Goal: Task Accomplishment & Management: Complete application form

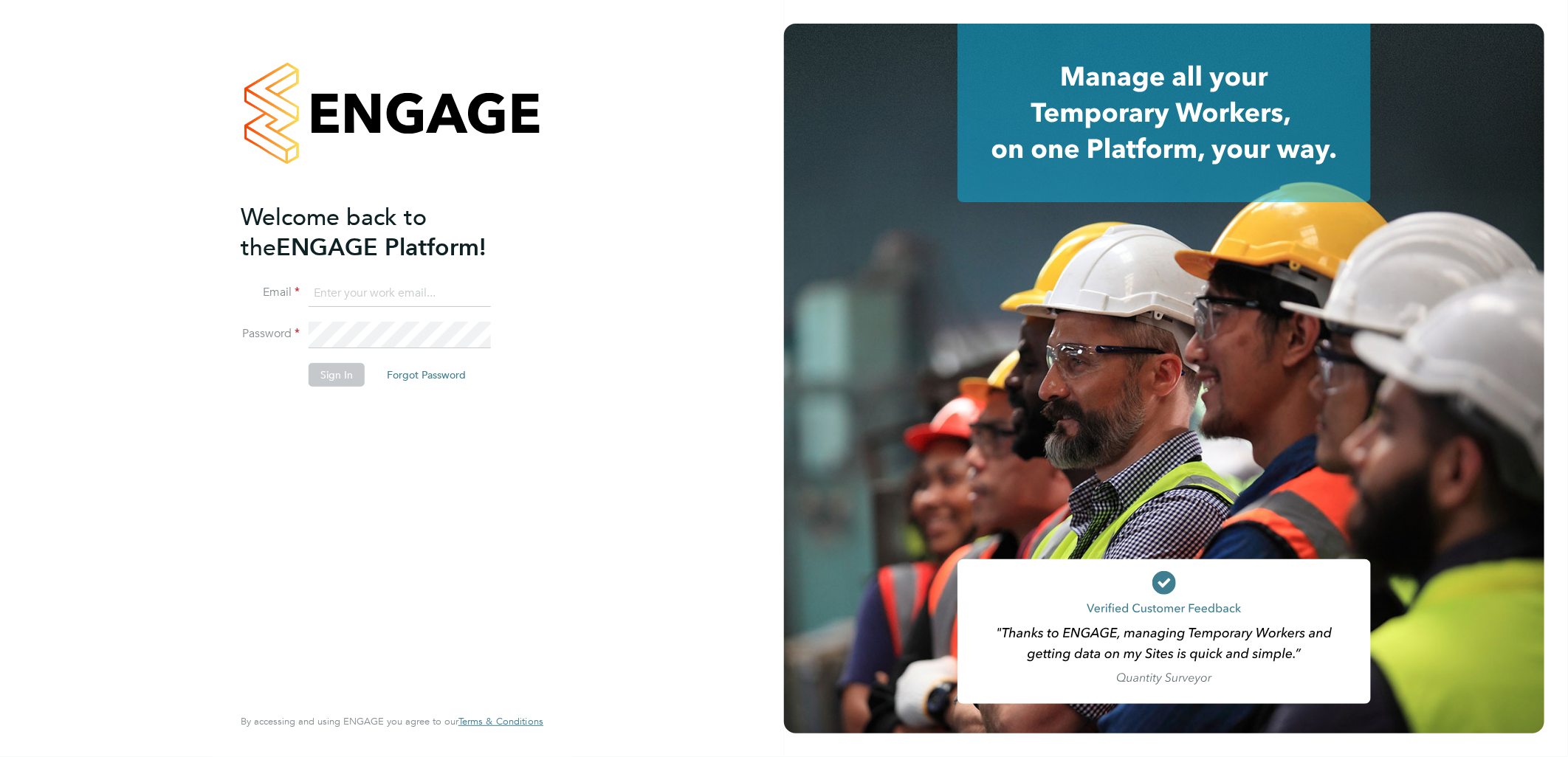
type input "[PERSON_NAME][EMAIL_ADDRESS][DOMAIN_NAME]"
click at [339, 374] on button "Sign In" at bounding box center [336, 375] width 56 height 24
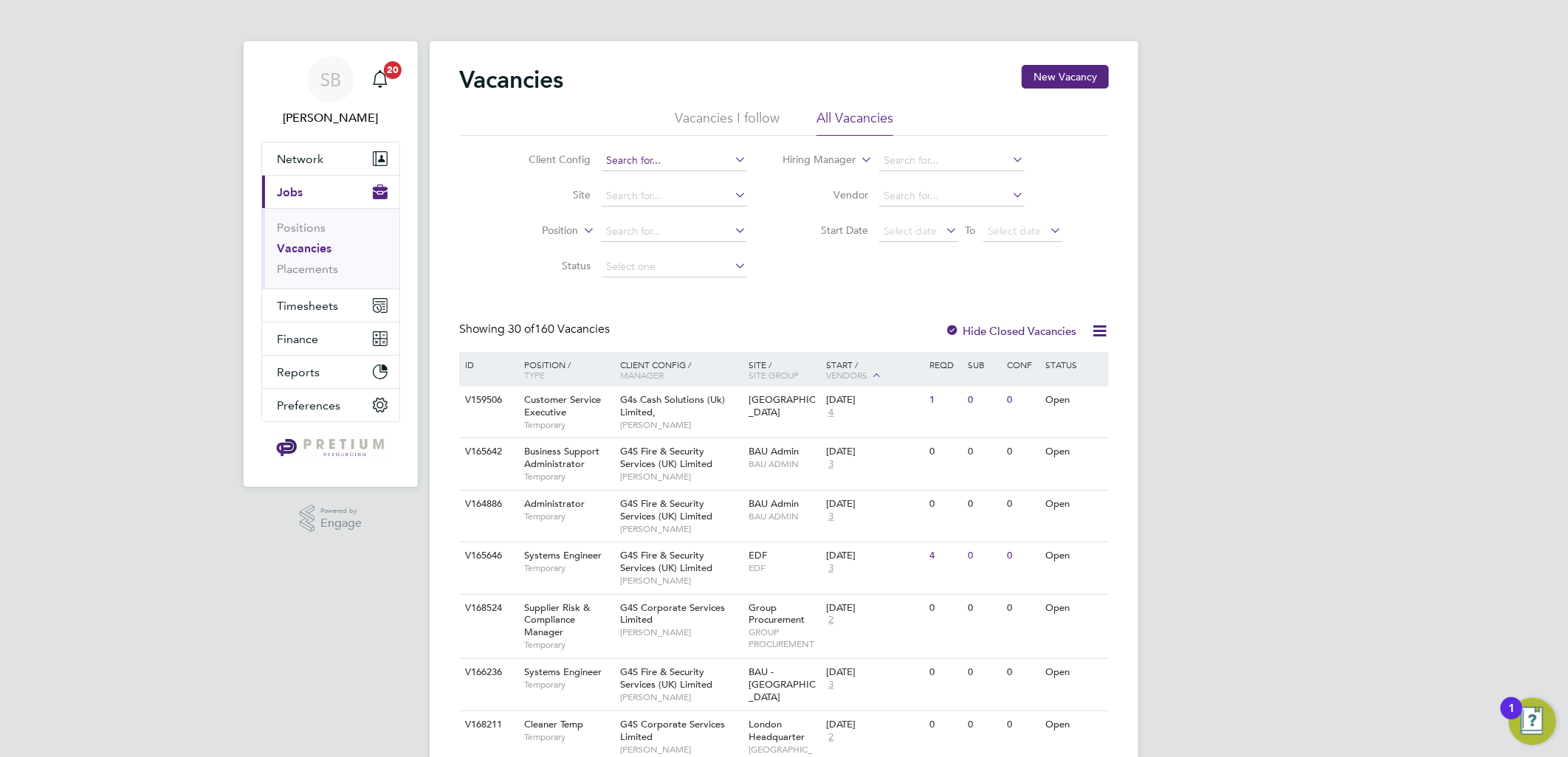
click at [646, 159] on input at bounding box center [674, 161] width 146 height 20
click at [655, 174] on li "BGIS - Permanent" at bounding box center [673, 181] width 147 height 20
type input "BGIS - Permanent"
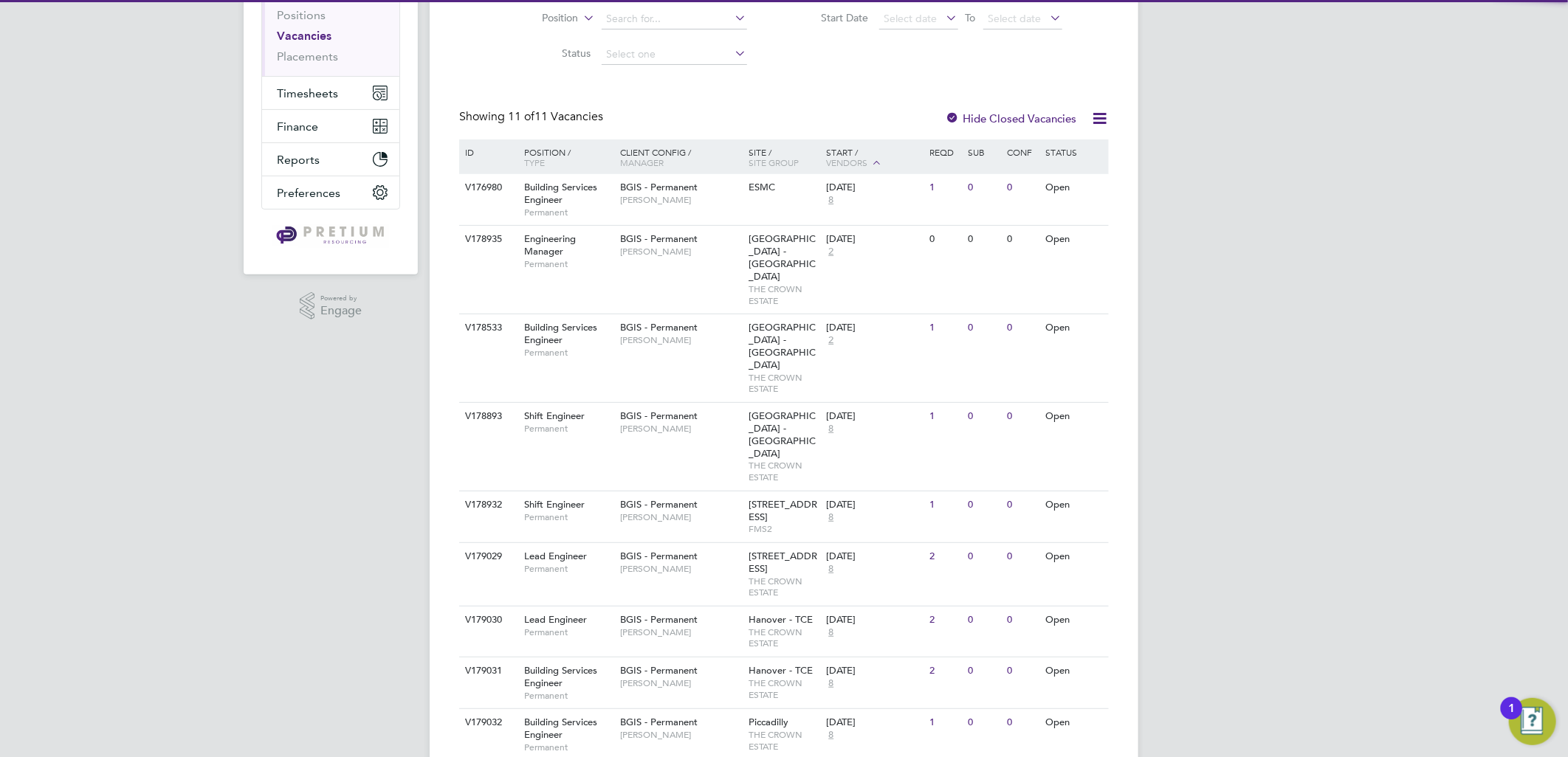
scroll to position [312, 0]
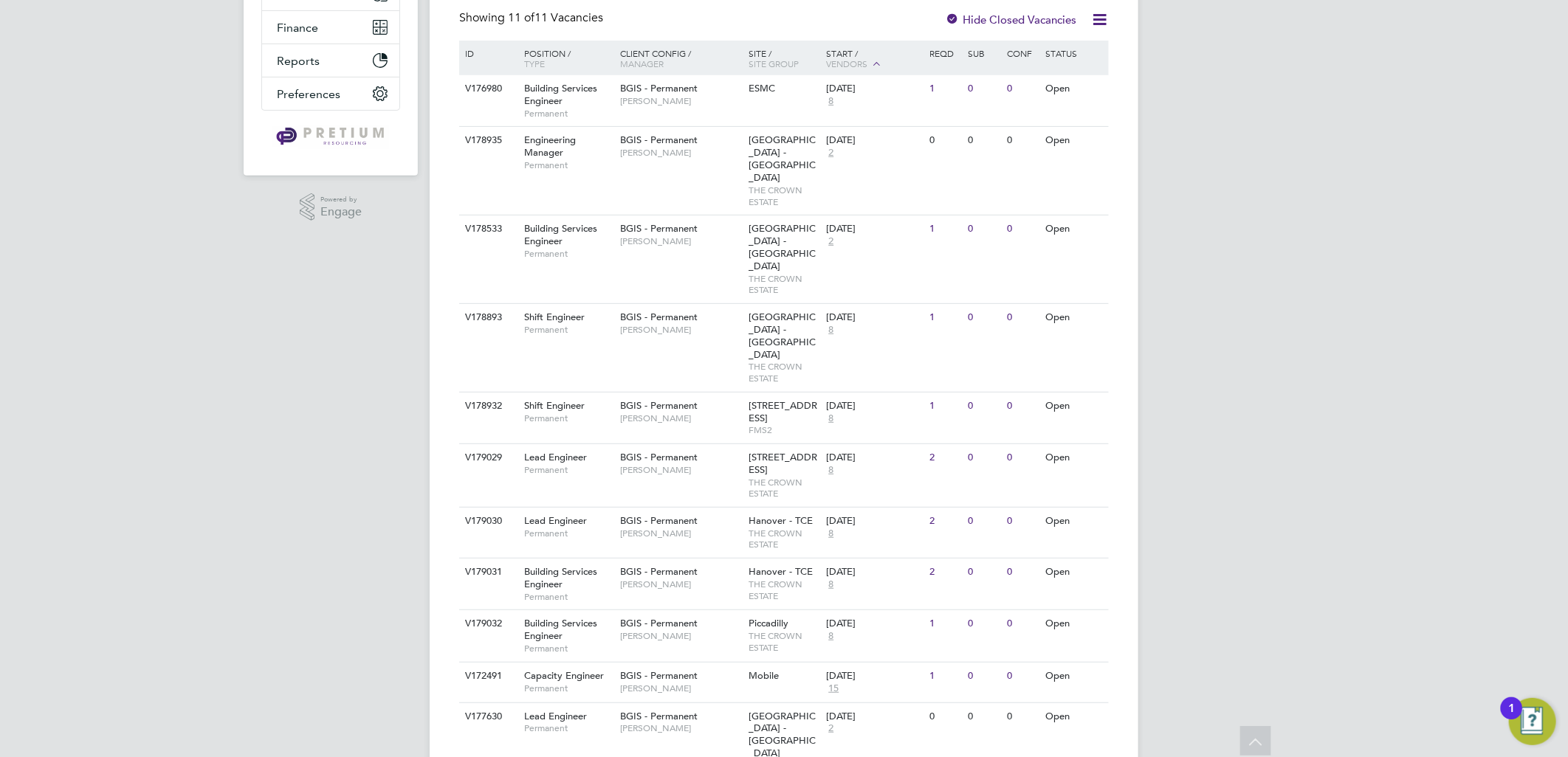
click at [1267, 515] on div "SB Sasha Baird Notifications 20 Applications: Network Team Members Businesses S…" at bounding box center [784, 266] width 1568 height 1156
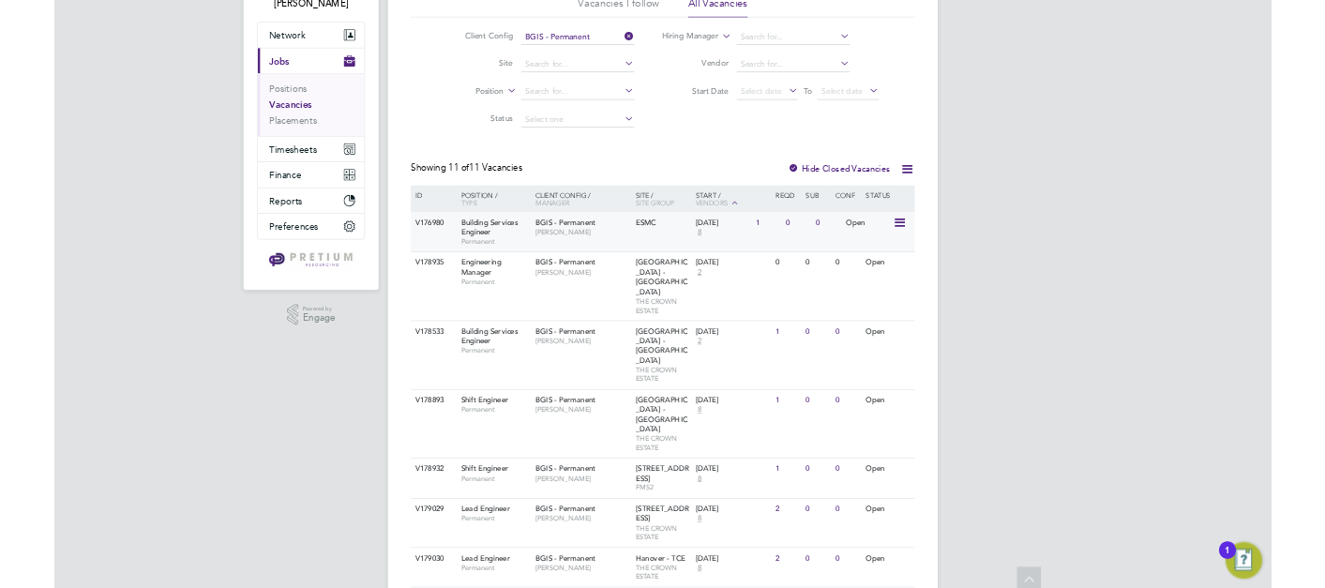
scroll to position [0, 0]
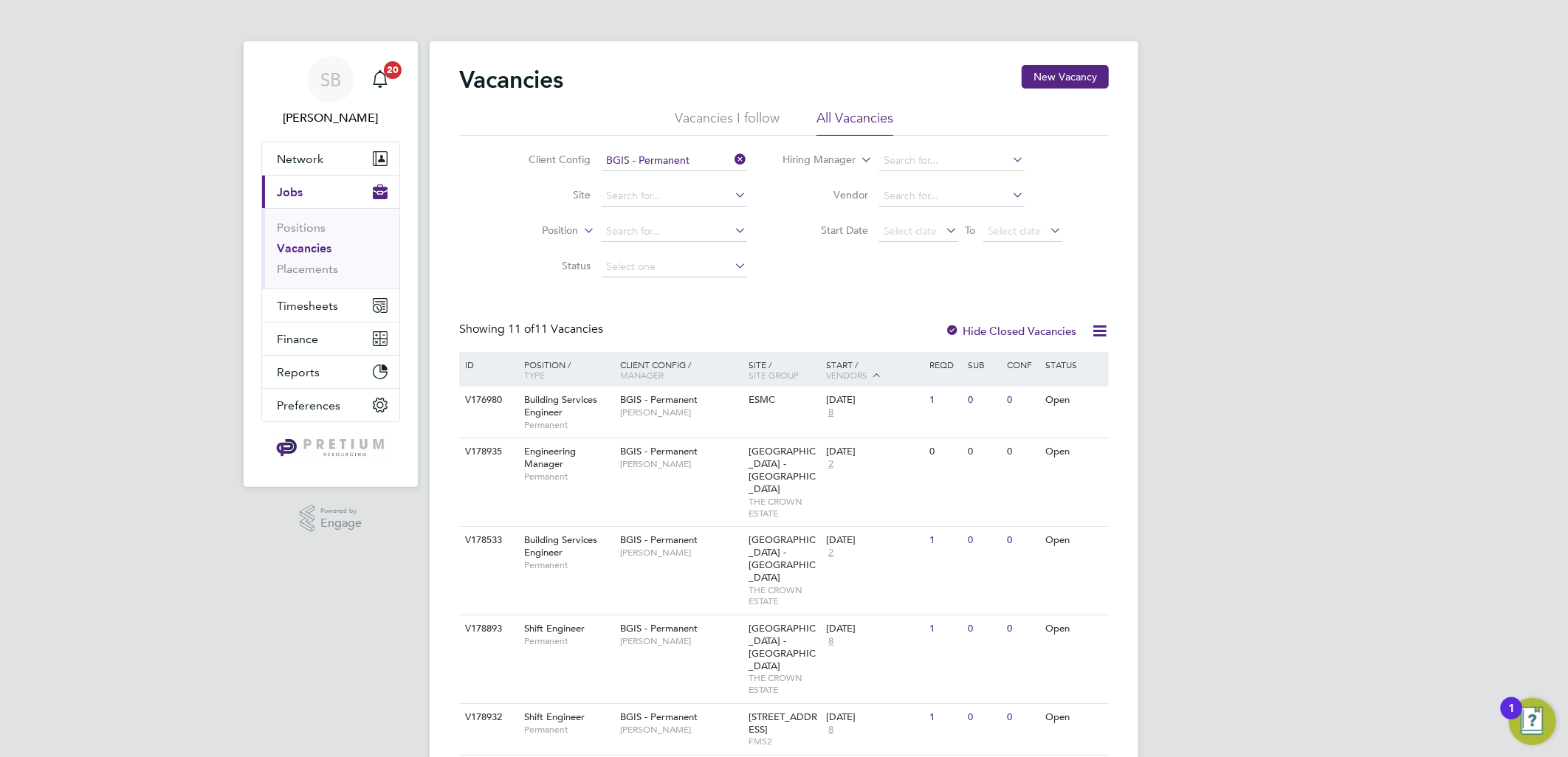
click at [679, 156] on input "BGIS - Permanent" at bounding box center [674, 161] width 146 height 20
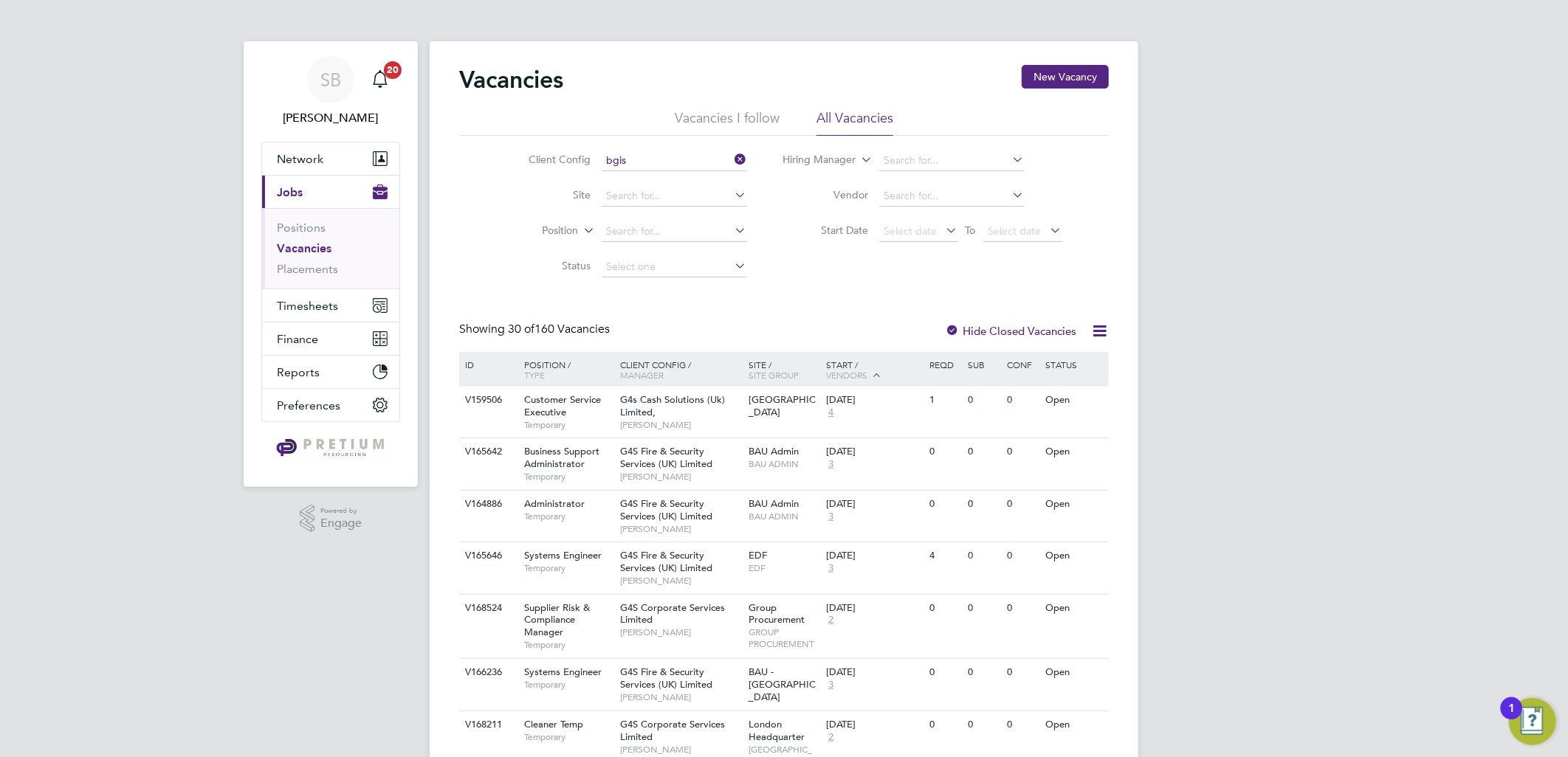
click at [696, 239] on li "BGIS - Temporary" at bounding box center [673, 241] width 147 height 20
type input "BGIS - Temporary"
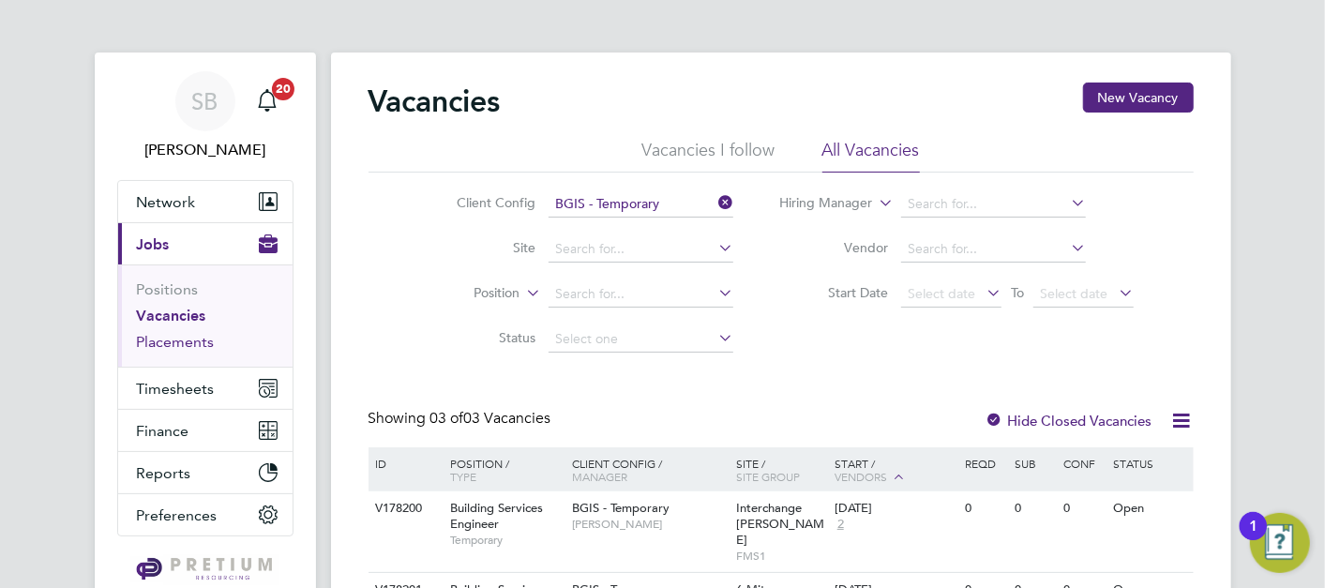
click at [144, 335] on link "Placements" at bounding box center [176, 342] width 78 height 18
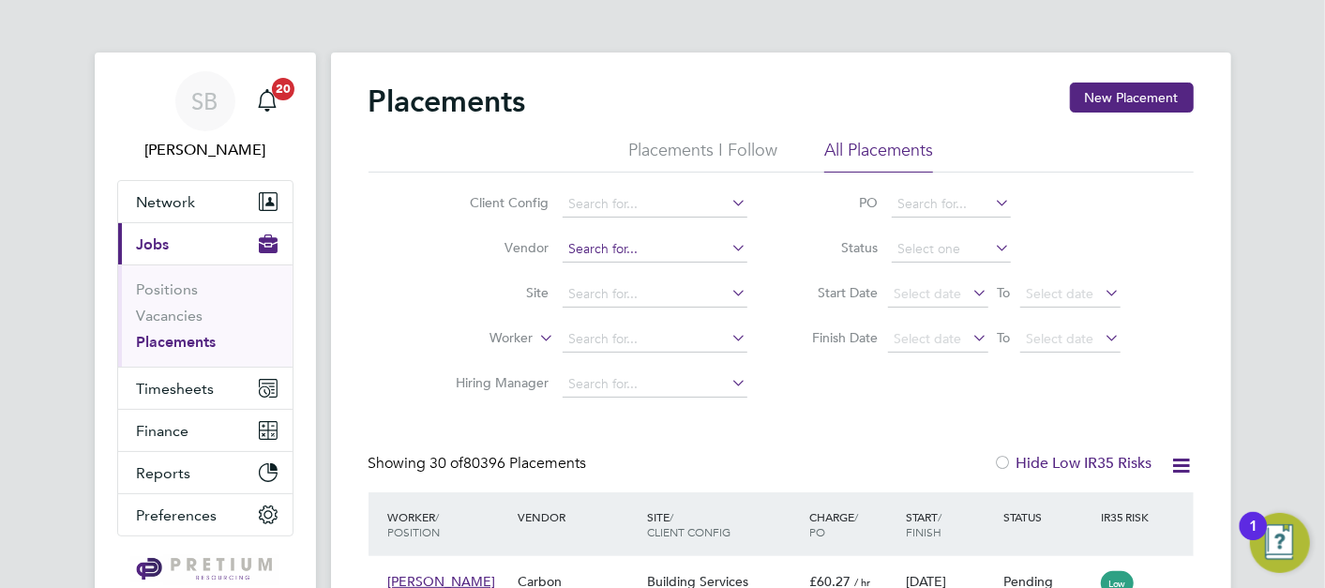
click at [604, 246] on input at bounding box center [655, 249] width 185 height 26
click at [1130, 257] on li "Status" at bounding box center [957, 249] width 373 height 45
click at [626, 278] on li "Site" at bounding box center [594, 294] width 353 height 45
click at [659, 301] on input at bounding box center [655, 294] width 185 height 26
click at [601, 295] on input "aldfred pla" at bounding box center [655, 294] width 185 height 26
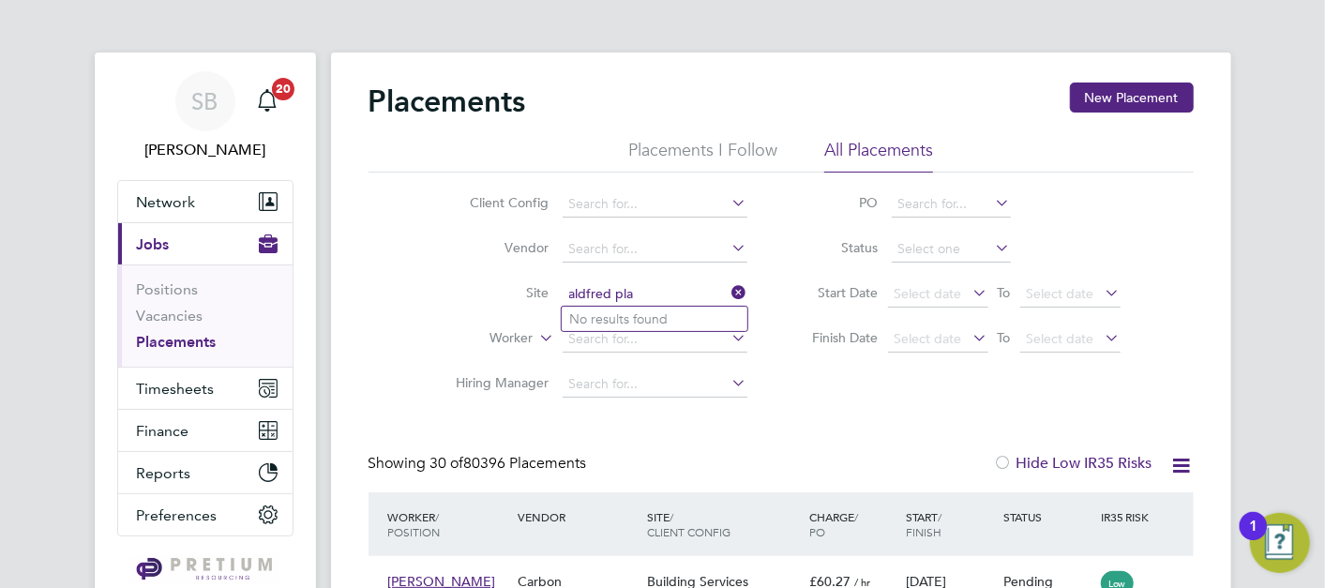
click at [601, 295] on input "aldfred pla" at bounding box center [655, 294] width 185 height 26
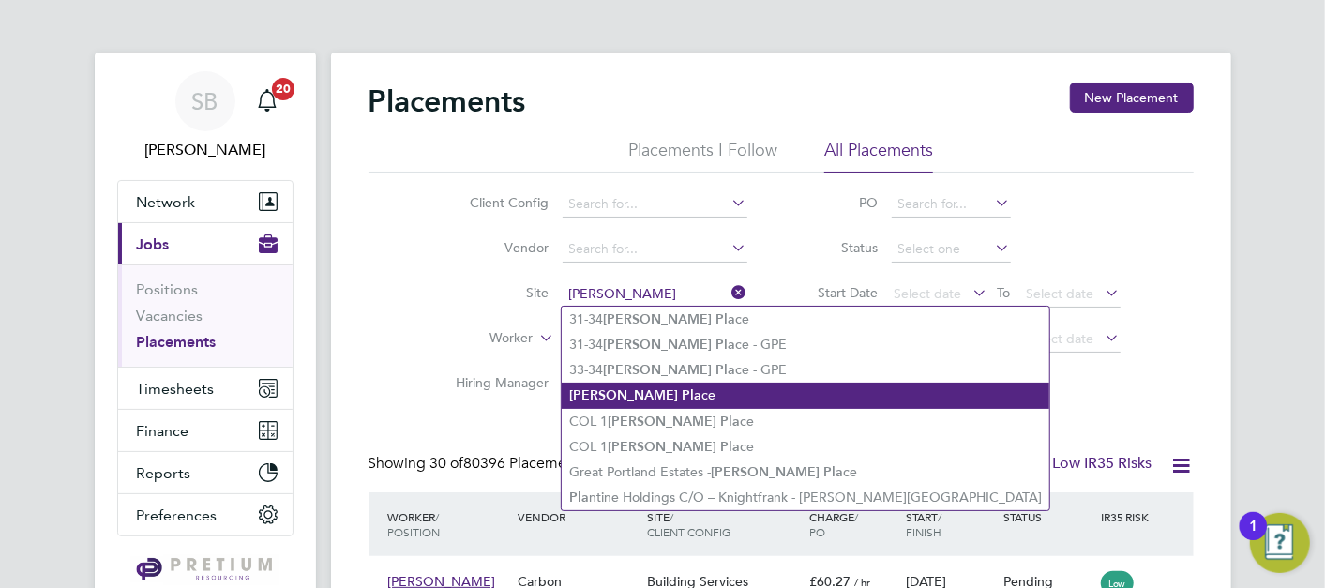
click at [655, 384] on li "Alfred Pla ce" at bounding box center [806, 395] width 488 height 25
type input "Alfred Place"
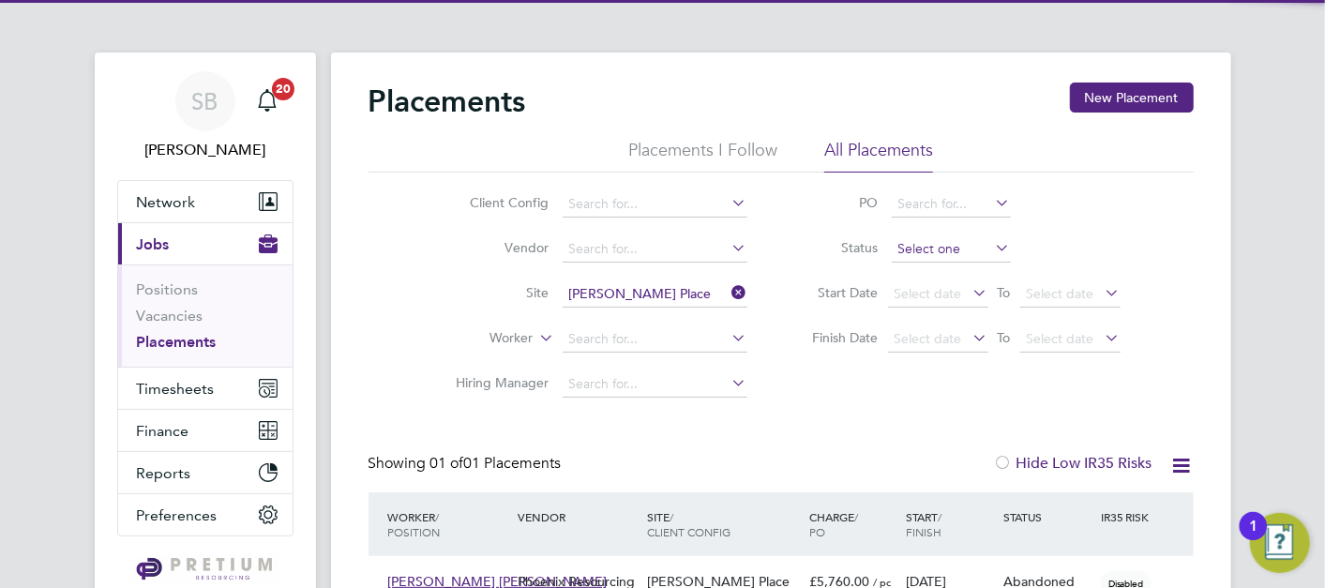
click at [931, 247] on input at bounding box center [951, 249] width 119 height 26
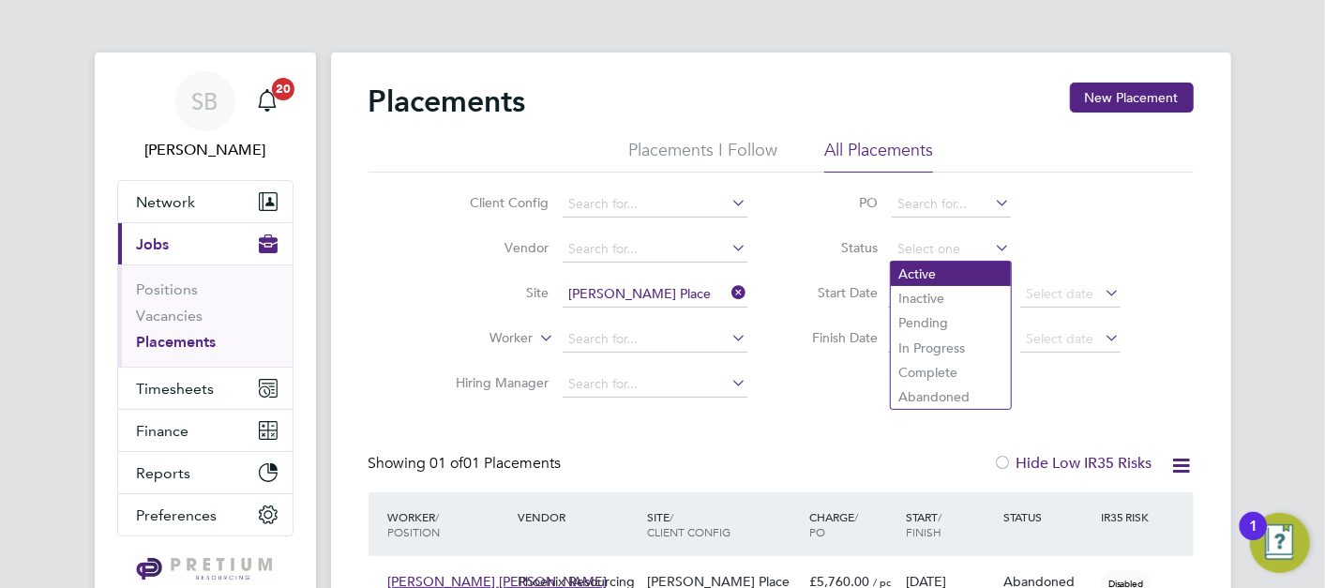
click at [935, 272] on li "Active" at bounding box center [951, 274] width 120 height 24
type input "Active"
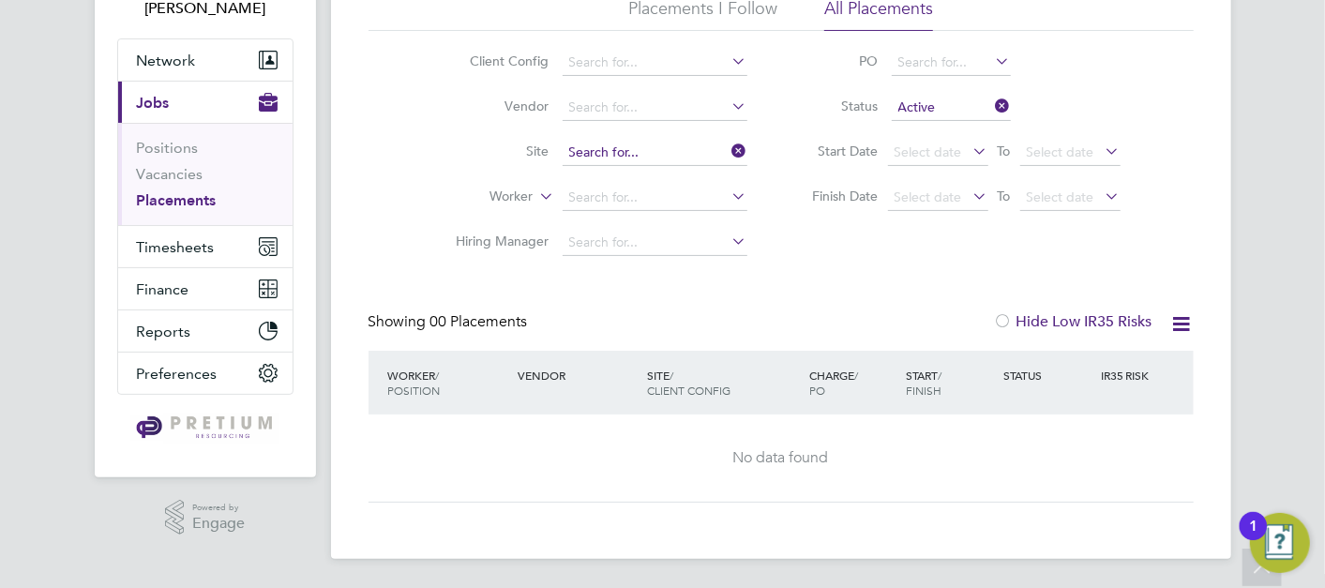
click at [694, 149] on input at bounding box center [655, 153] width 185 height 26
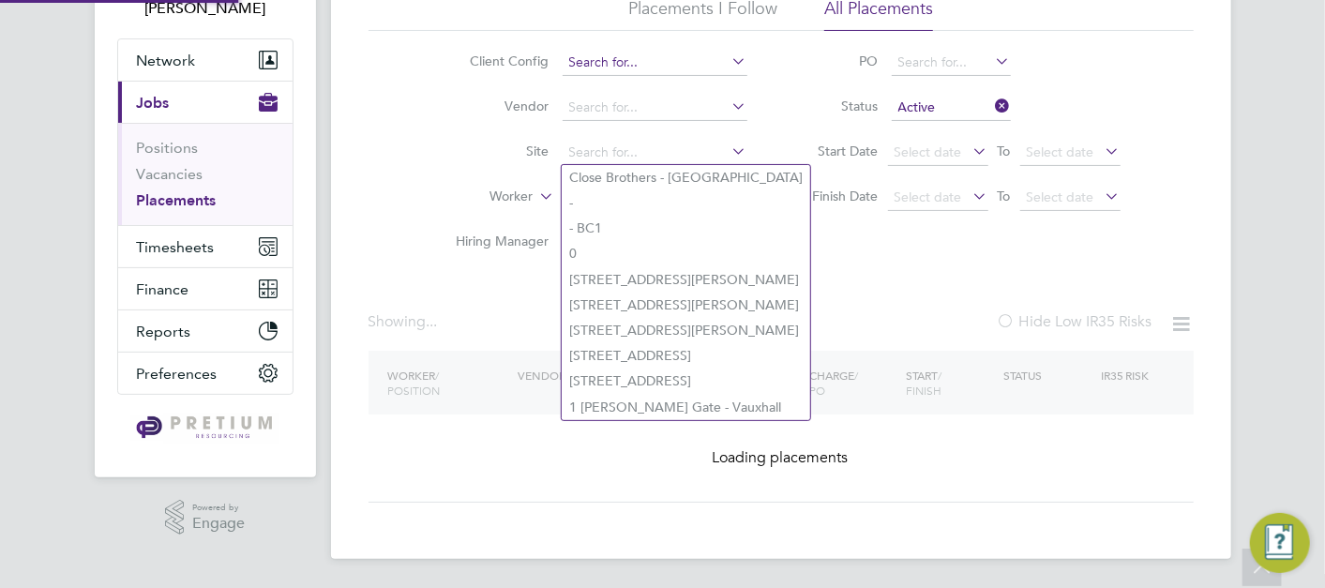
click at [624, 52] on input at bounding box center [655, 63] width 185 height 26
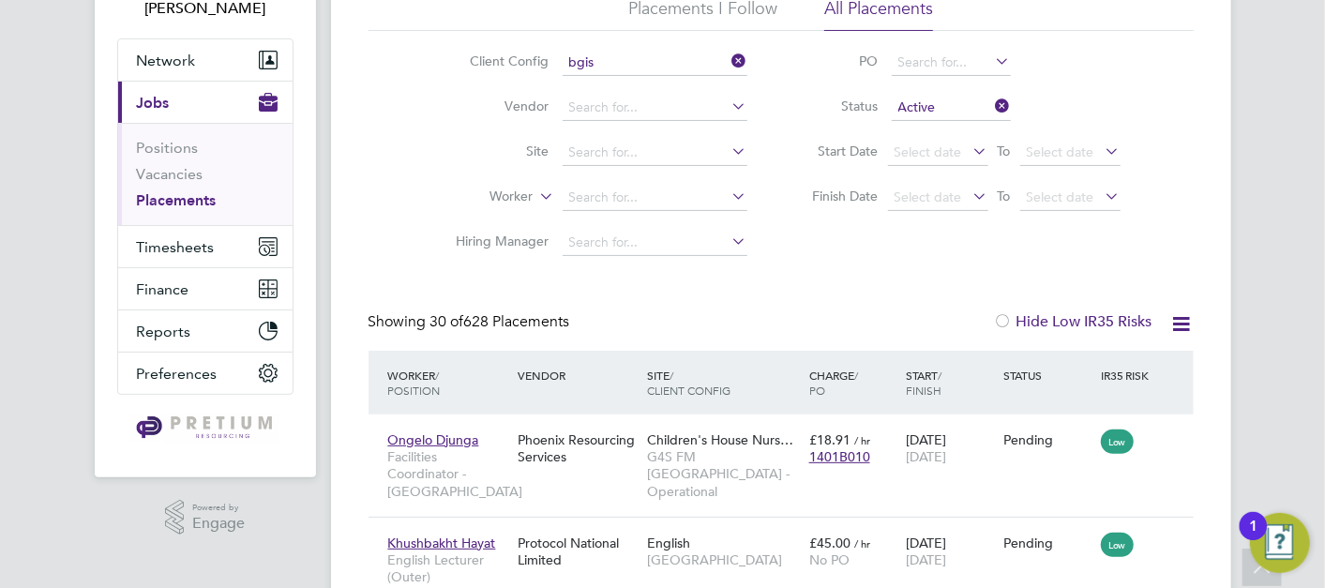
click at [670, 203] on li "BGIS - Temporary GPE" at bounding box center [655, 215] width 186 height 25
type input "BGIS - Temporary GPE"
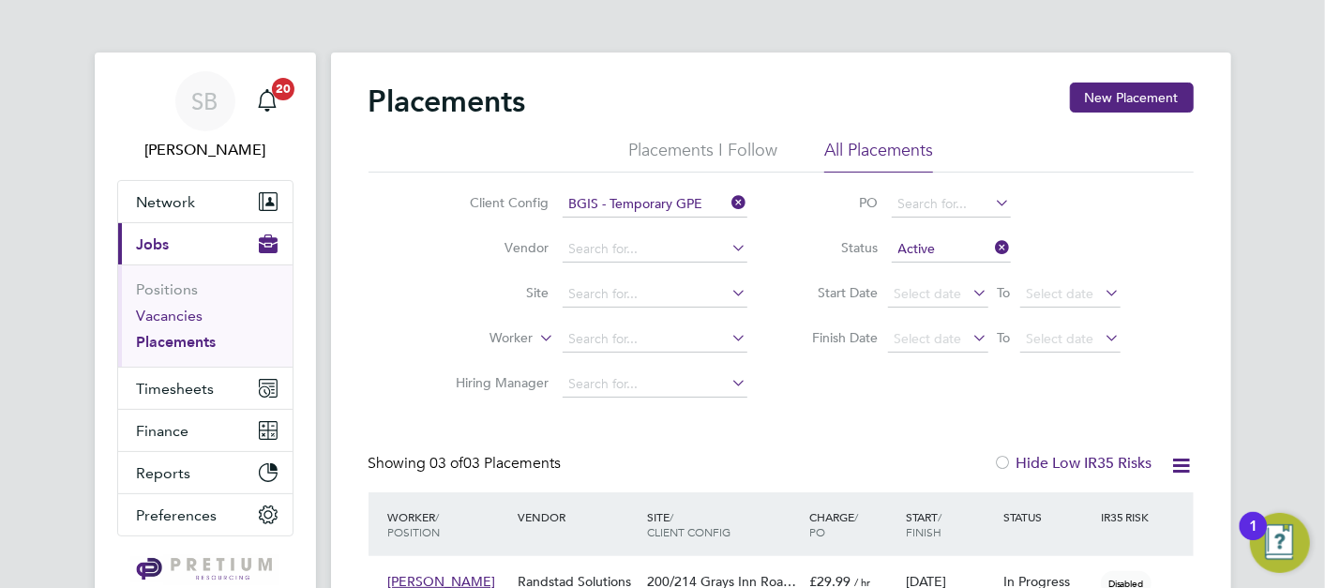
drag, startPoint x: 180, startPoint y: 300, endPoint x: 181, endPoint y: 315, distance: 15.0
click at [180, 302] on li "Positions" at bounding box center [207, 293] width 141 height 26
click at [179, 319] on link "Vacancies" at bounding box center [170, 316] width 67 height 18
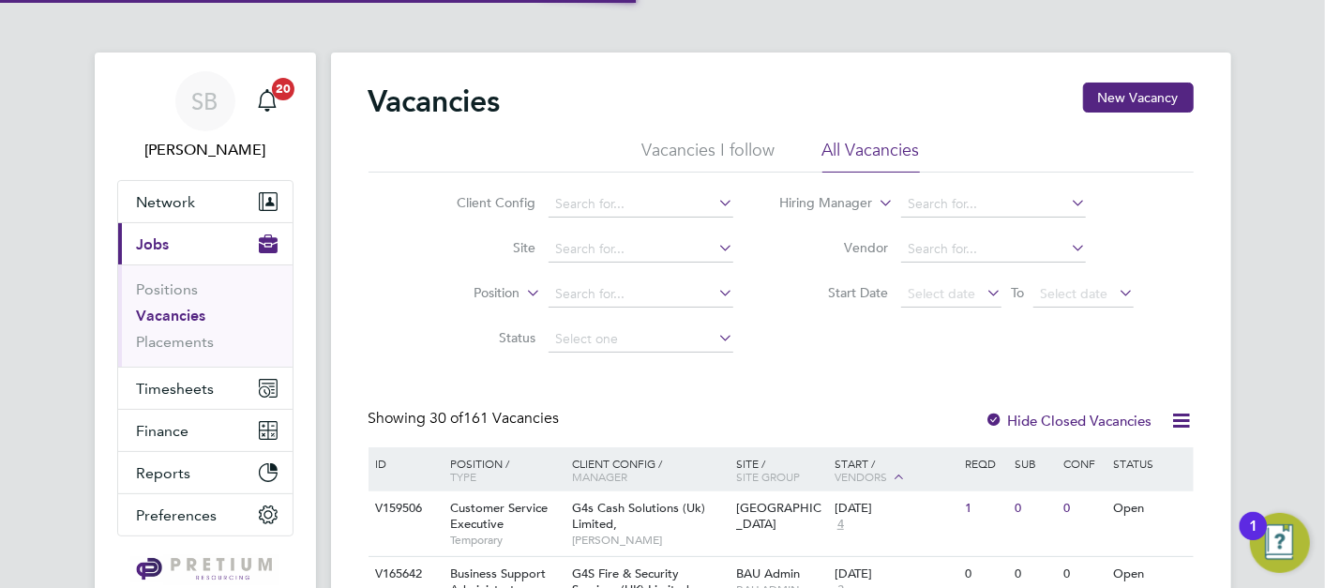
scroll to position [110, 0]
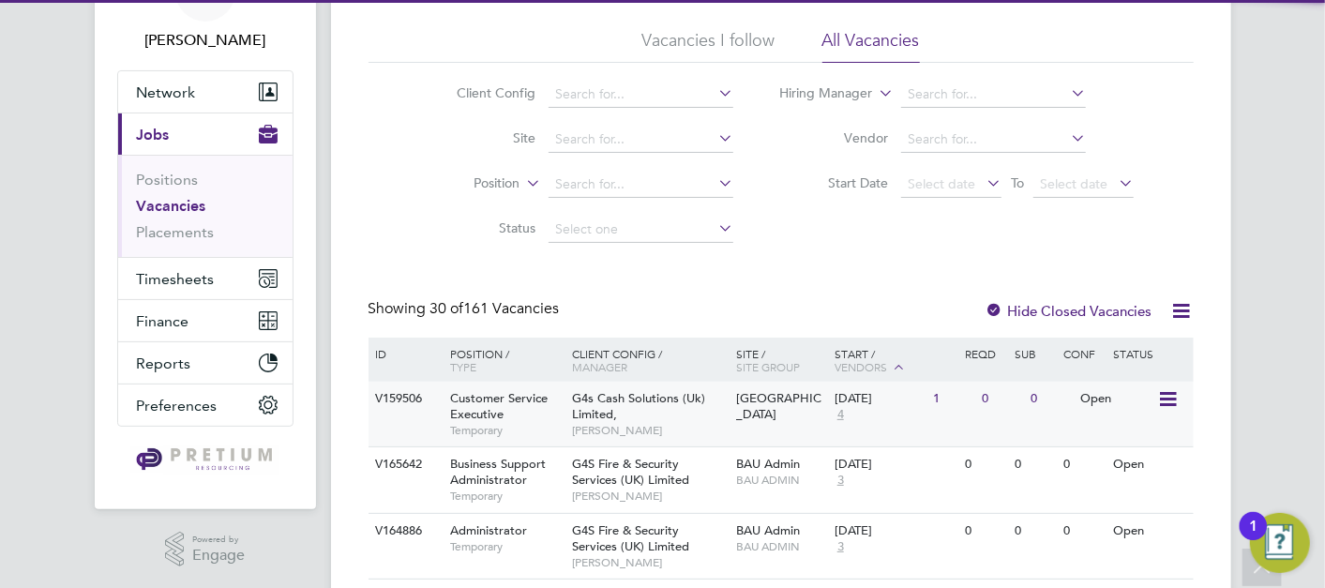
click at [720, 404] on div "G4s Cash Solutions (Uk) Limited, Raquel Mcdowell" at bounding box center [649, 414] width 164 height 65
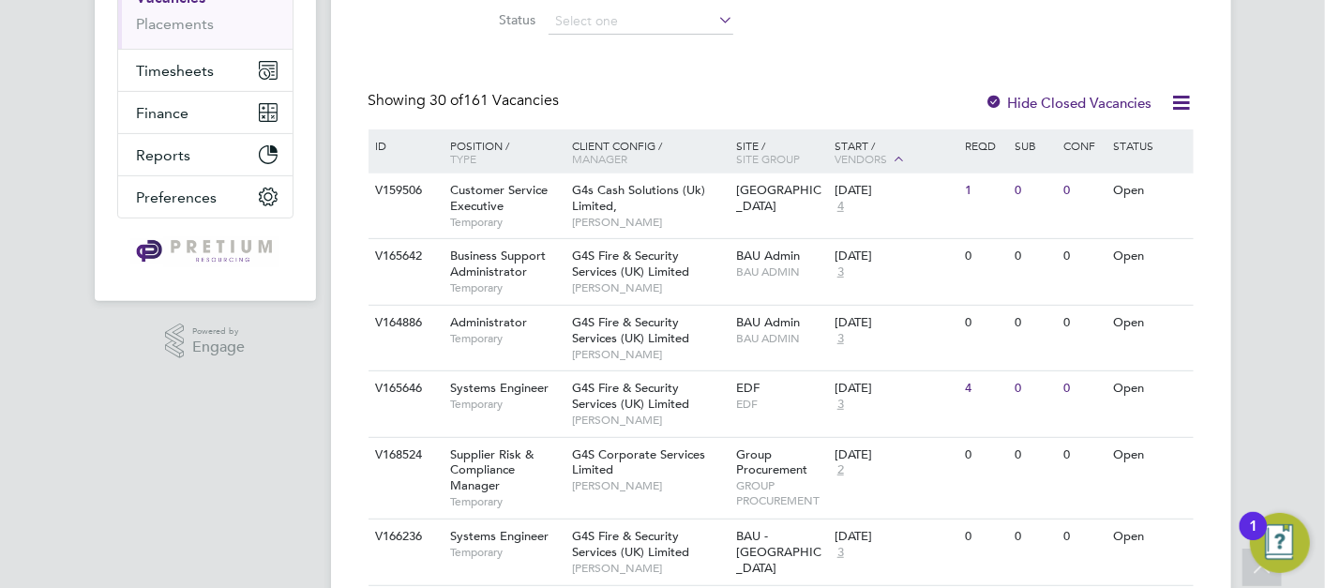
scroll to position [5, 0]
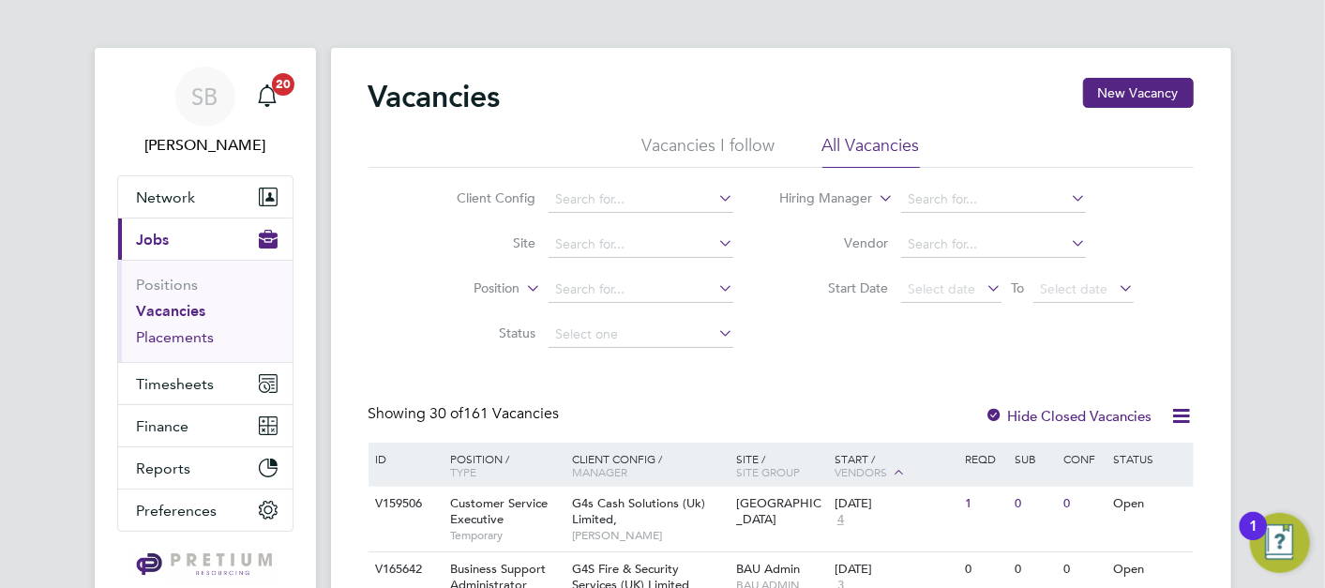
click at [169, 338] on link "Placements" at bounding box center [176, 337] width 78 height 18
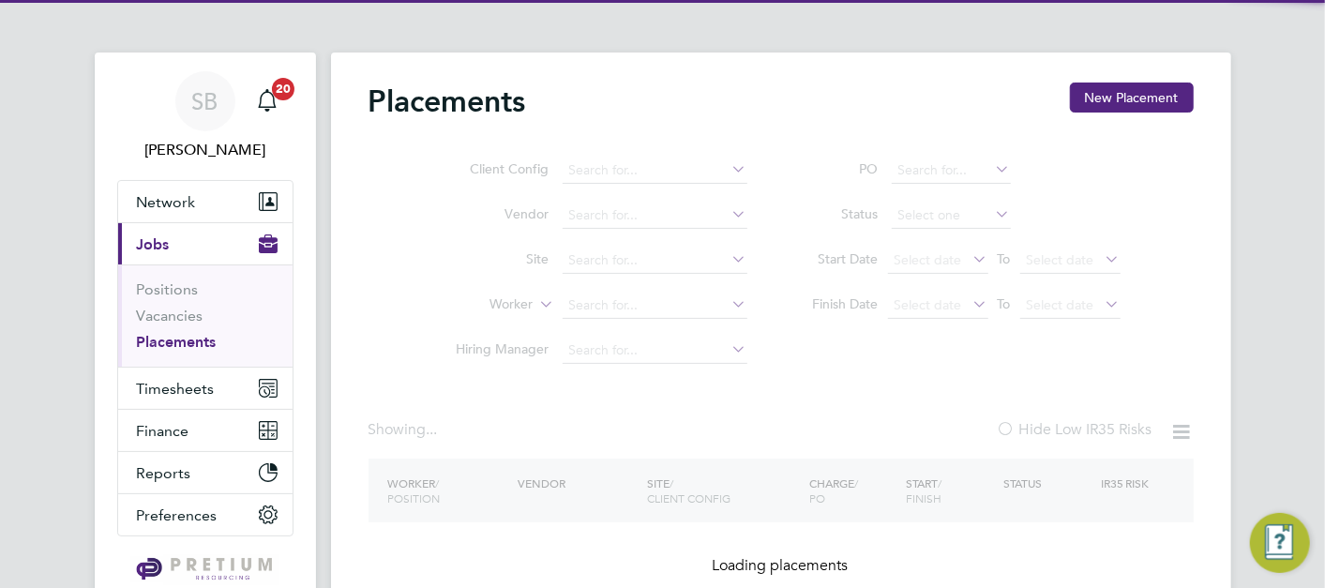
click at [603, 171] on ul "Client Config Vendor Site Worker Hiring Manager" at bounding box center [594, 260] width 353 height 225
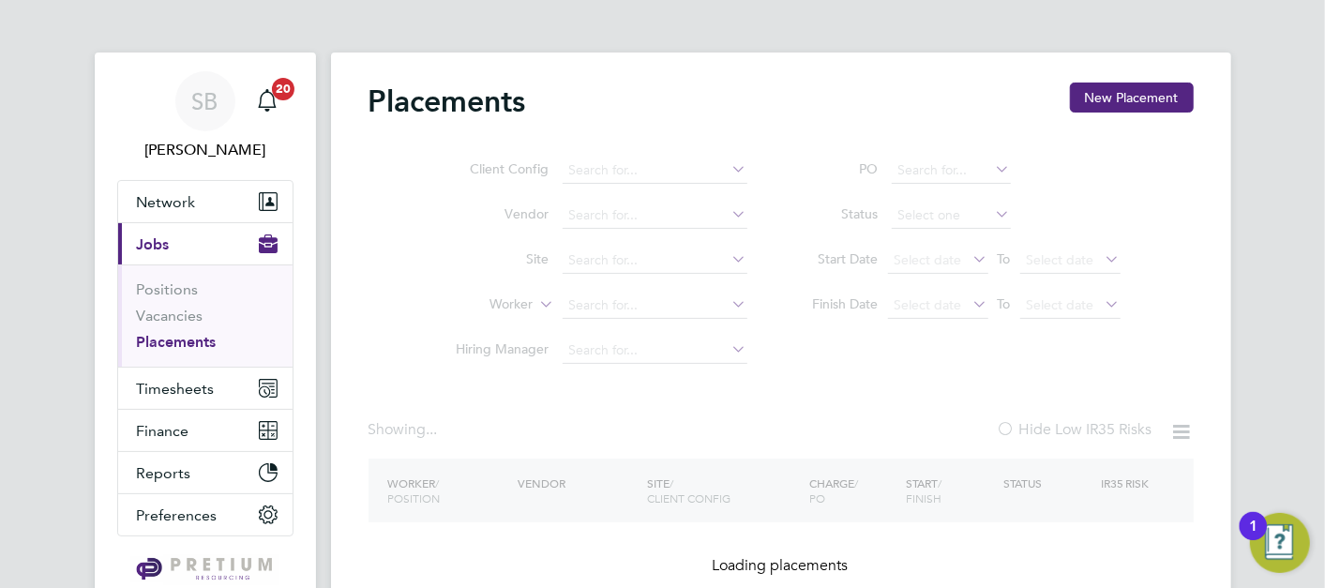
click at [631, 173] on div "Client Config Vendor Site Worker Hiring Manager PO Status Start Date Select dat…" at bounding box center [781, 256] width 825 height 234
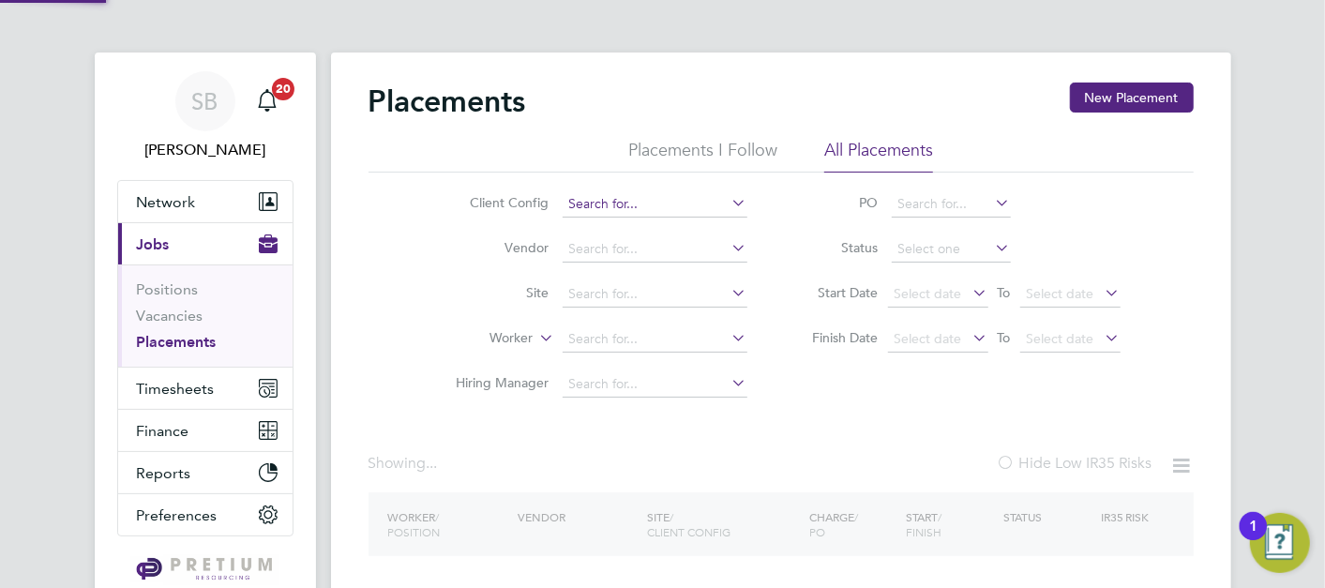
click at [626, 198] on input at bounding box center [655, 204] width 185 height 26
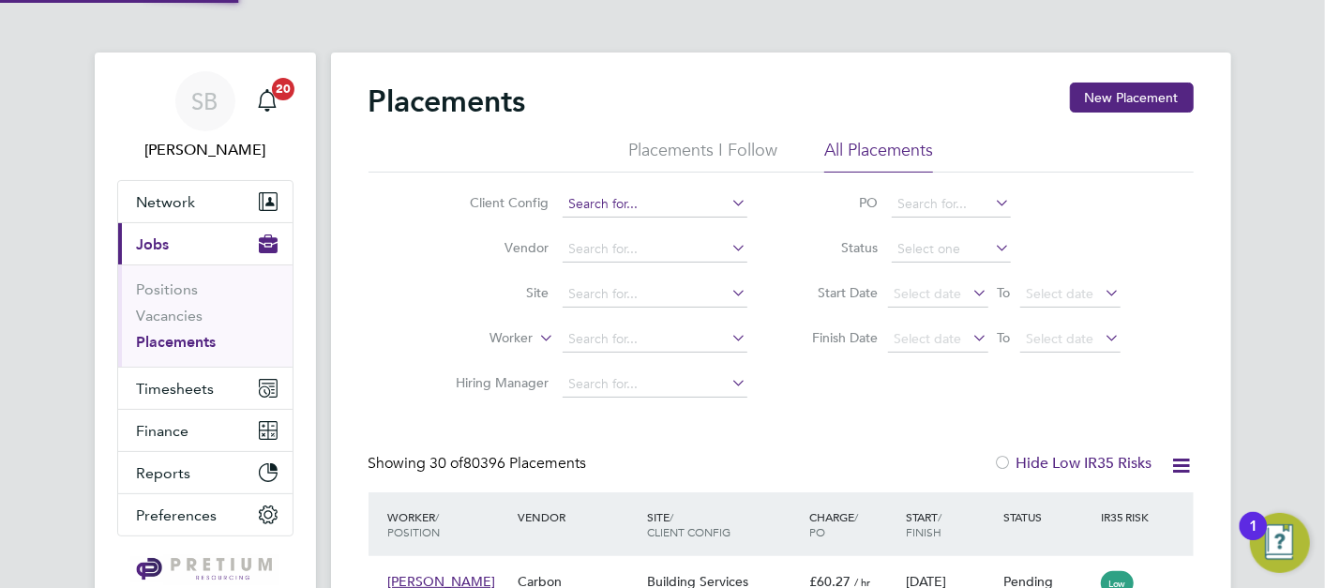
scroll to position [53, 162]
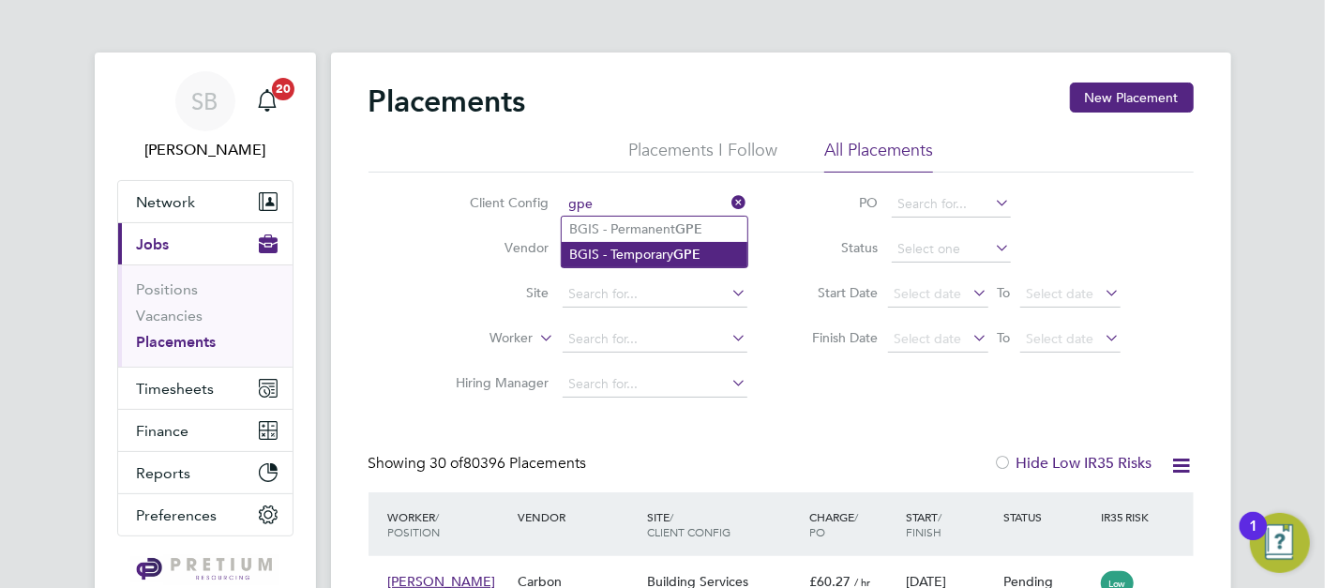
click at [620, 254] on li "BGIS - Temporary GPE" at bounding box center [655, 254] width 186 height 25
type input "BGIS - Temporary GPE"
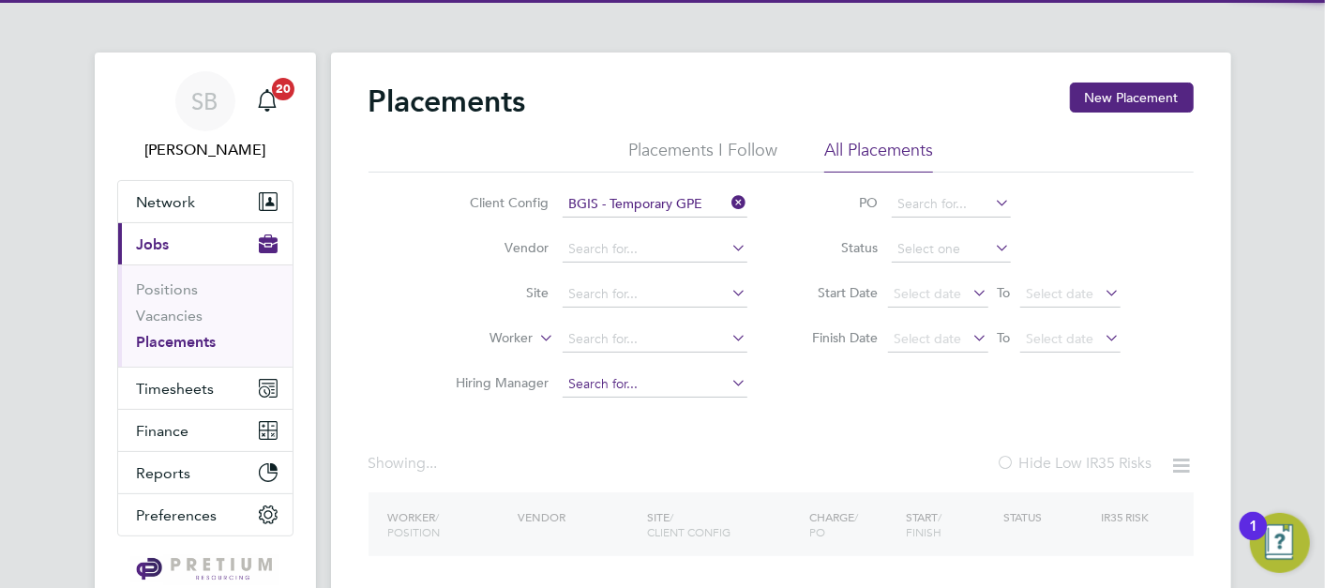
click at [600, 394] on input at bounding box center [655, 384] width 185 height 26
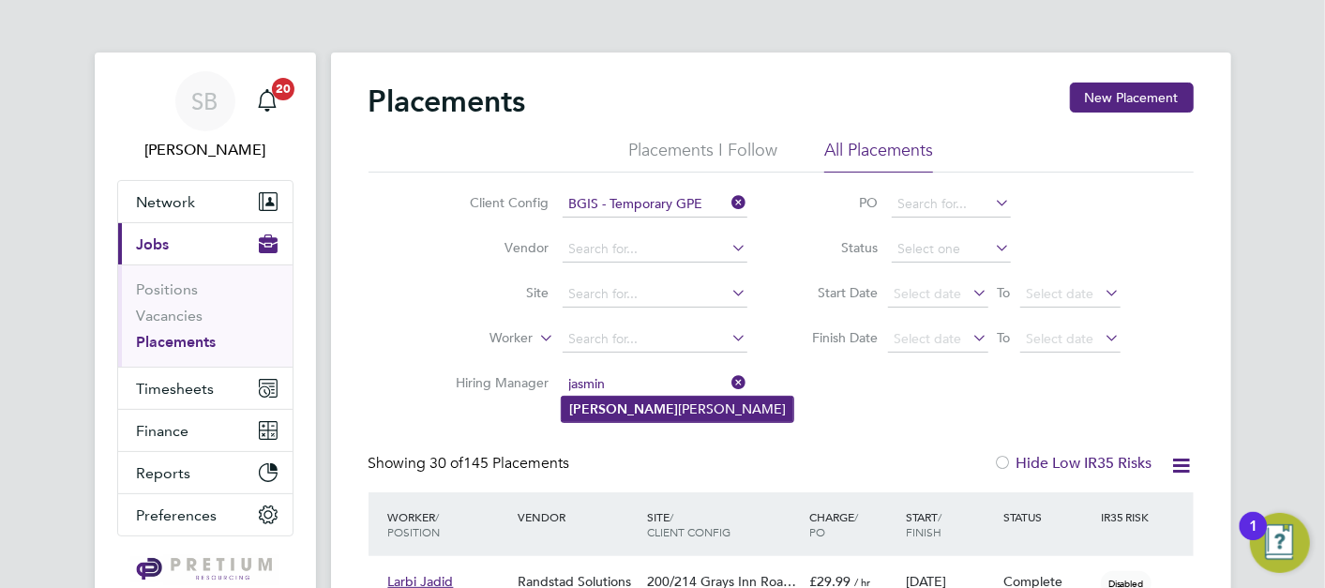
click at [647, 413] on li "Jasmin Padmore" at bounding box center [678, 409] width 232 height 25
type input "Jasmin Padmore"
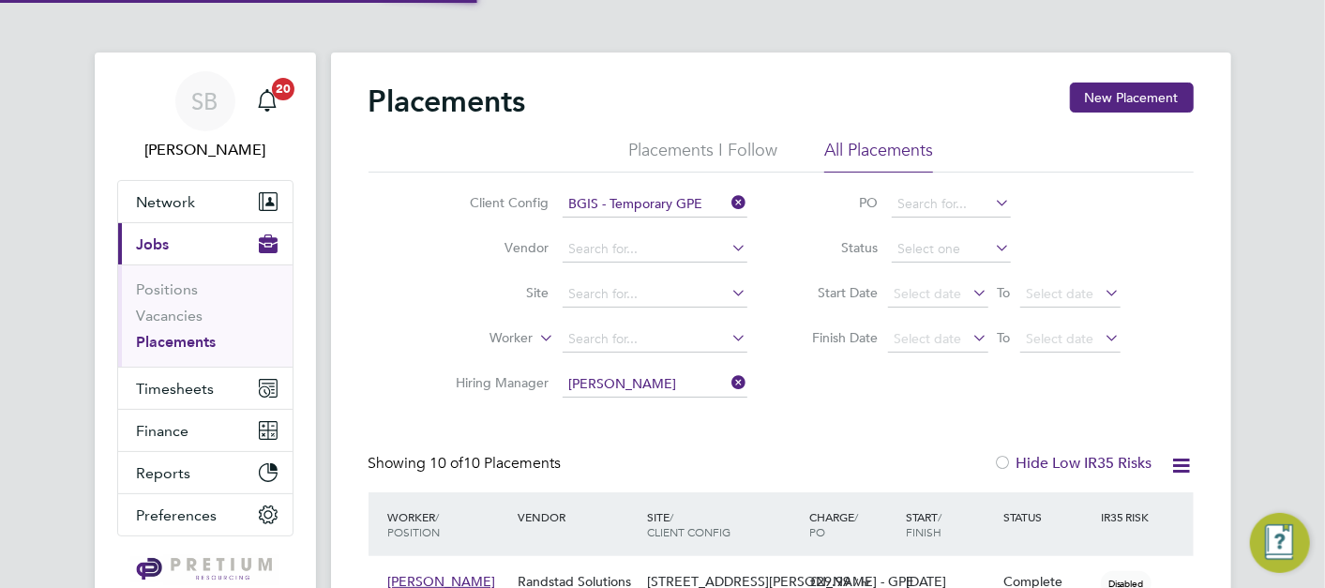
click at [957, 235] on li "Status" at bounding box center [957, 249] width 373 height 45
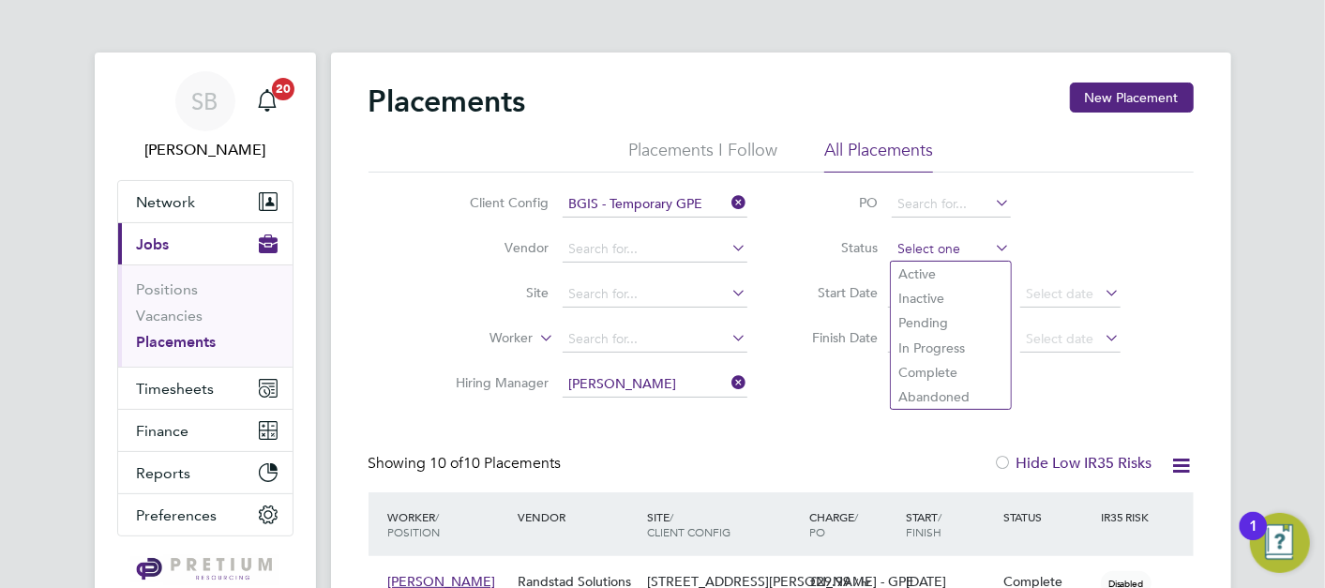
click at [956, 246] on input at bounding box center [951, 249] width 119 height 26
click at [947, 273] on li "Active" at bounding box center [951, 274] width 120 height 24
type input "Active"
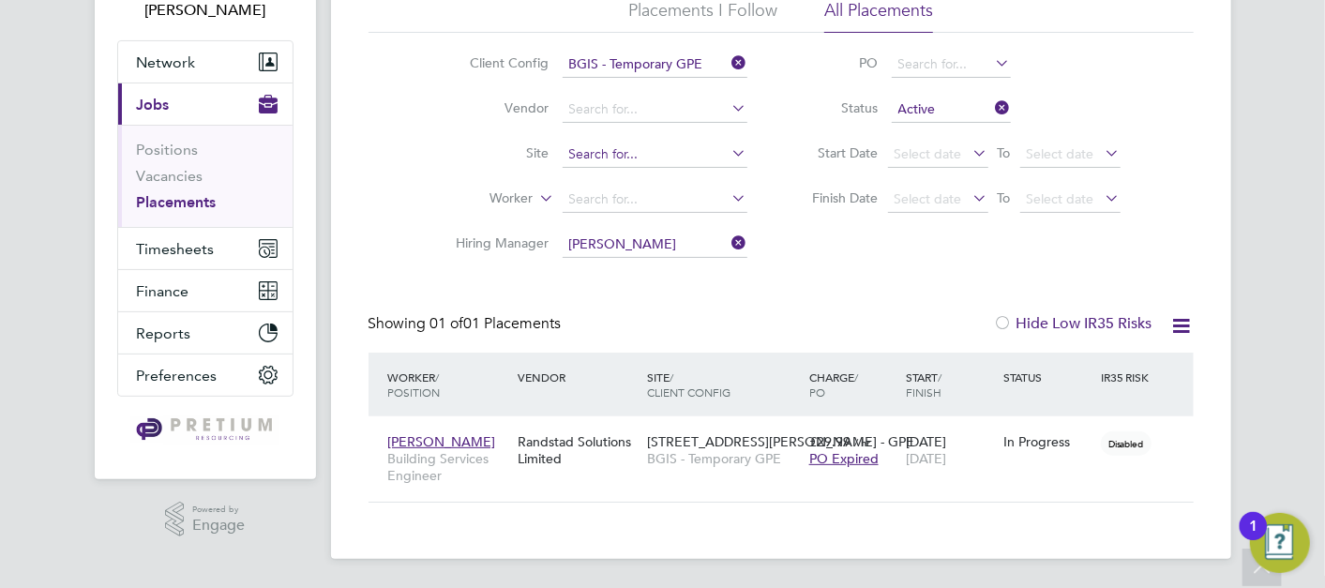
click at [597, 148] on input at bounding box center [655, 155] width 185 height 26
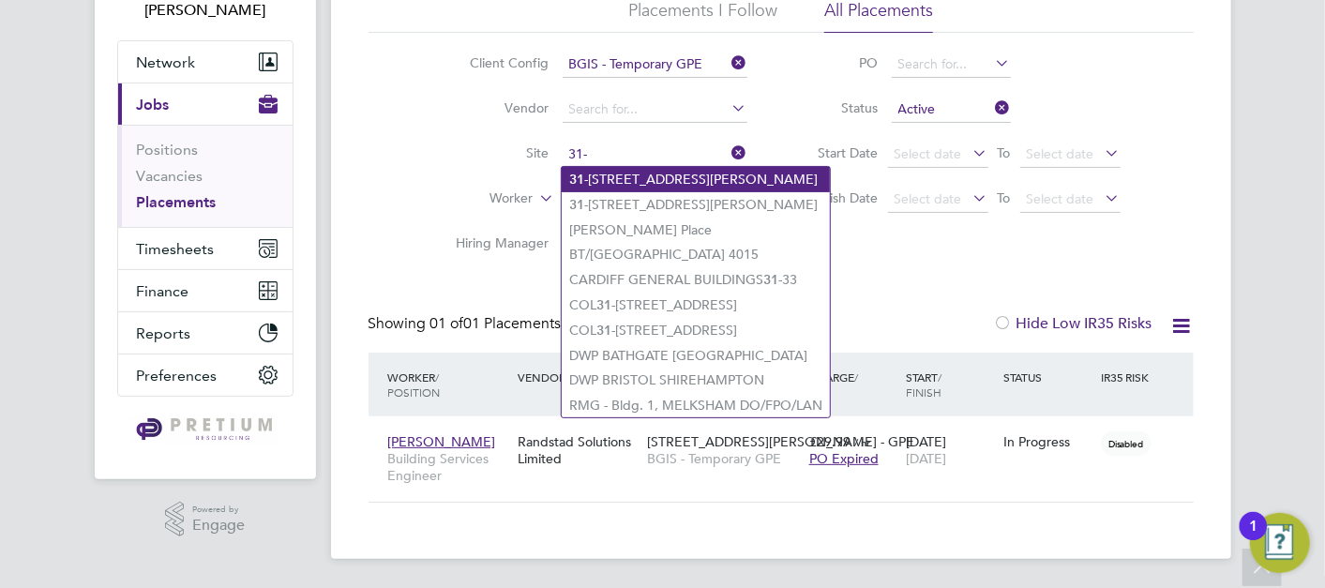
click at [648, 171] on li "31- 34 Alfred Place" at bounding box center [696, 179] width 268 height 25
type input "31-34 Alfred Place"
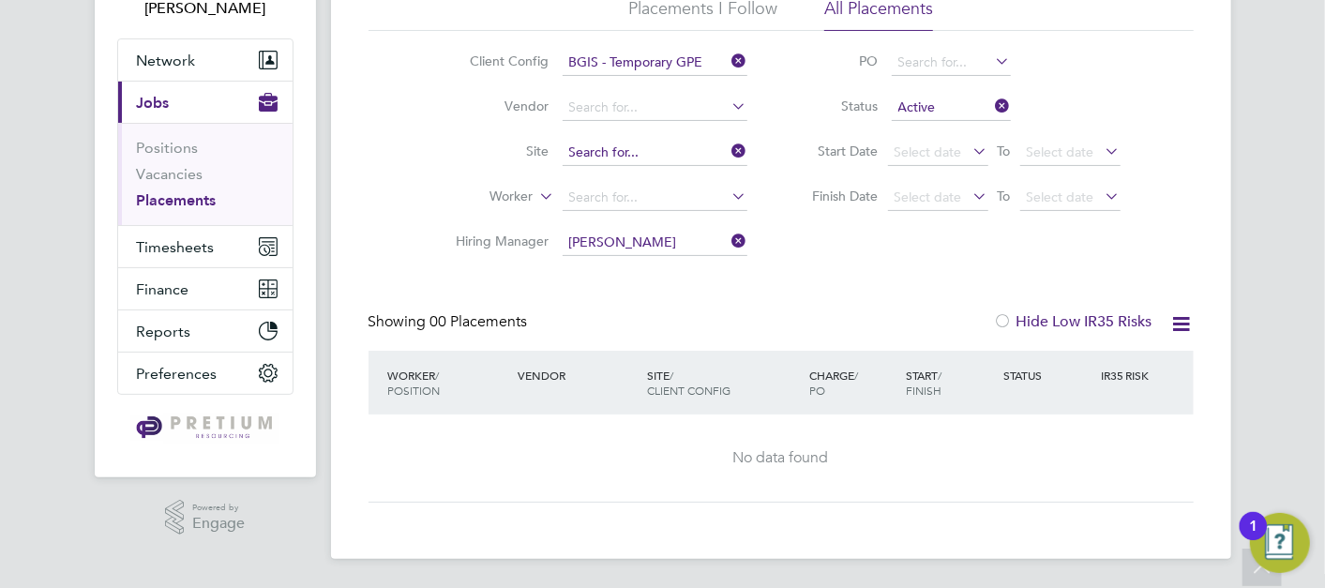
click at [683, 147] on input at bounding box center [655, 153] width 185 height 26
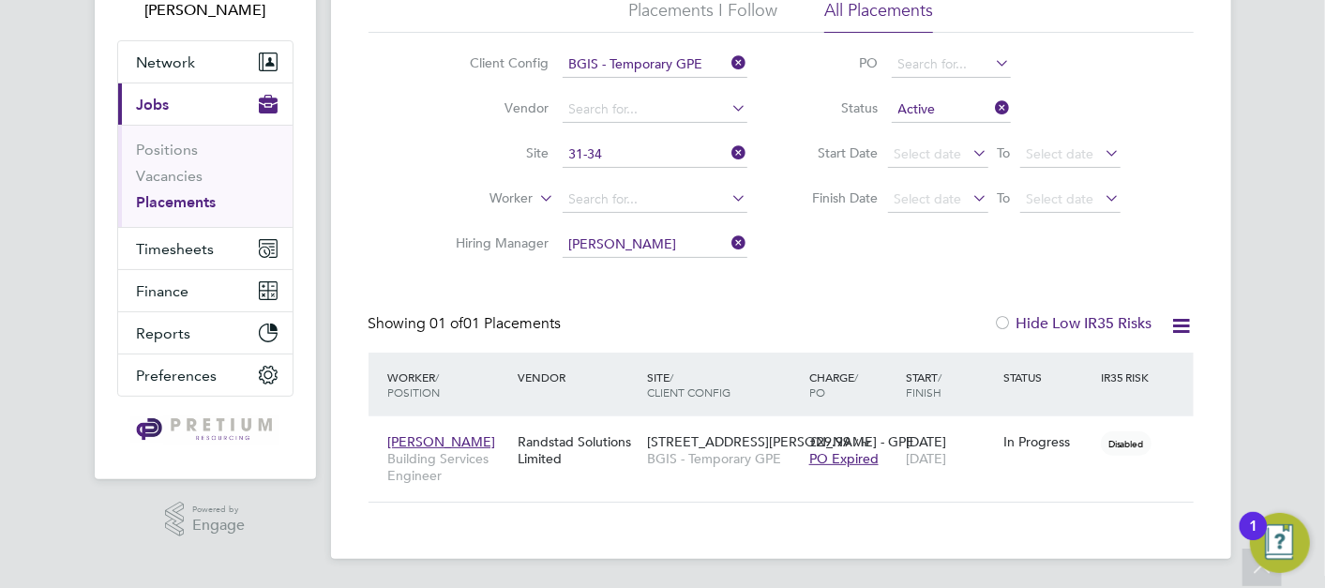
click at [709, 196] on li "31-34 Alfred Place - GPE" at bounding box center [676, 204] width 229 height 25
type input "31-34 Alfred Place - GPE"
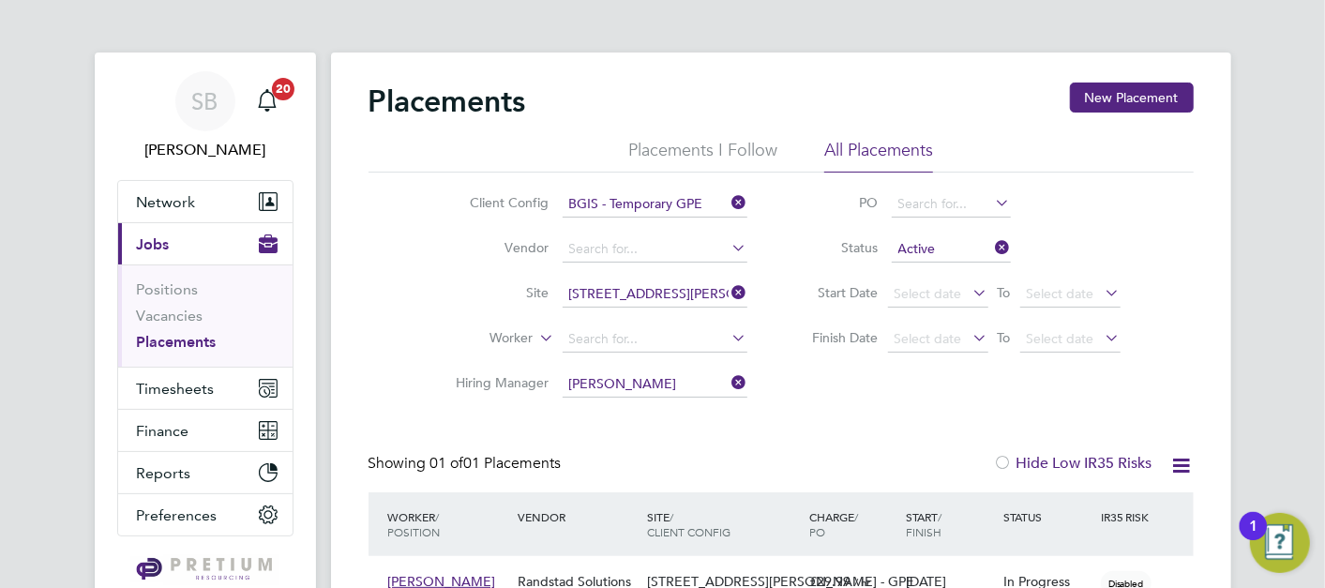
click at [729, 382] on icon at bounding box center [729, 382] width 0 height 26
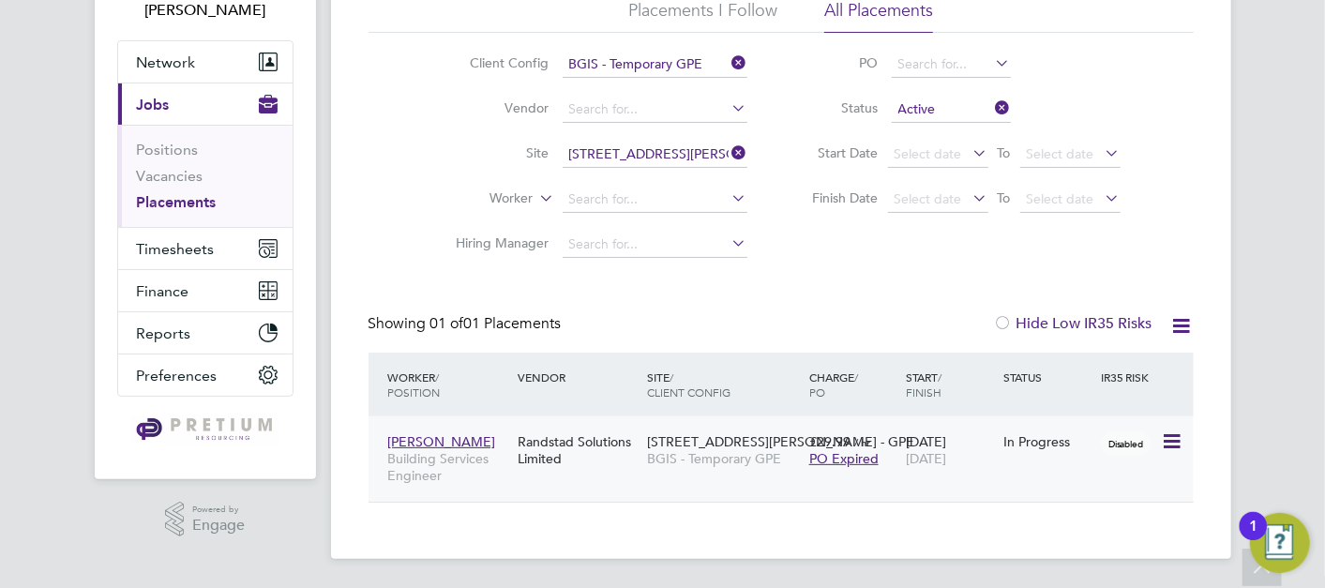
click at [522, 427] on div "Randstad Solutions Limited" at bounding box center [577, 450] width 129 height 53
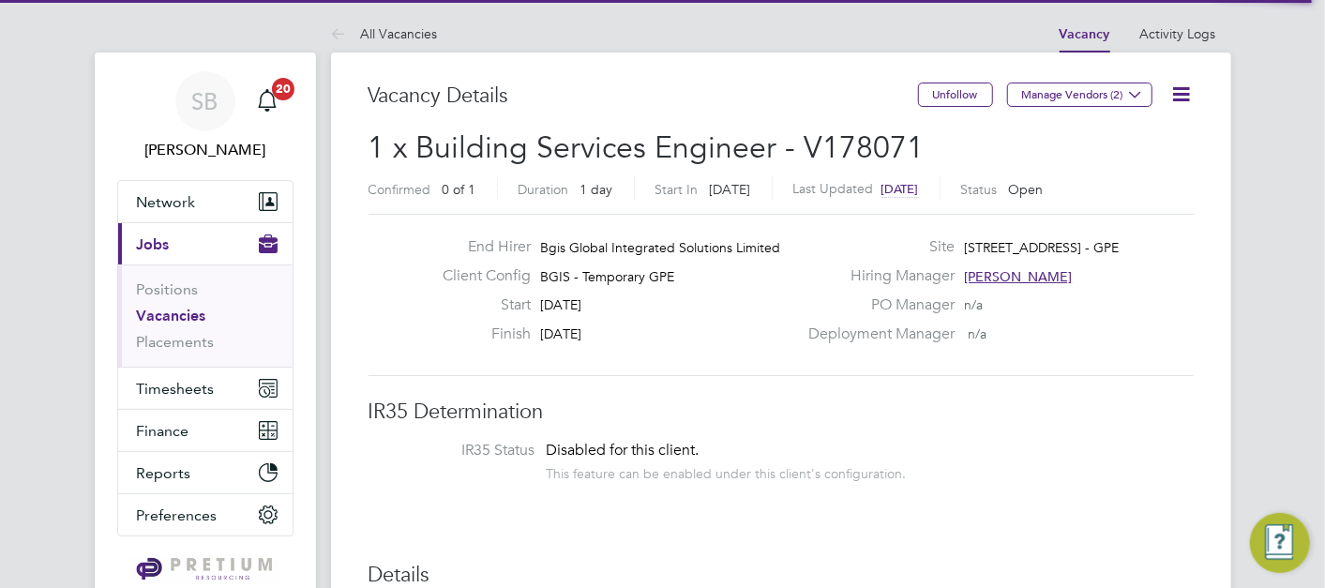
scroll to position [54, 131]
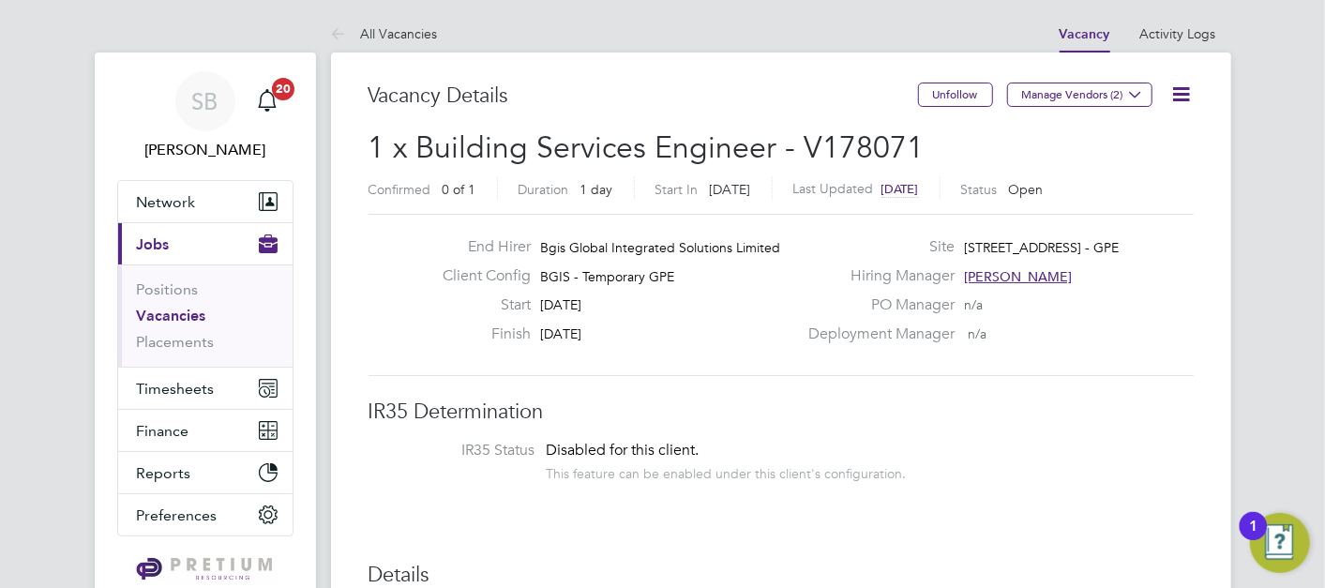
click at [1170, 93] on icon at bounding box center [1181, 94] width 23 height 23
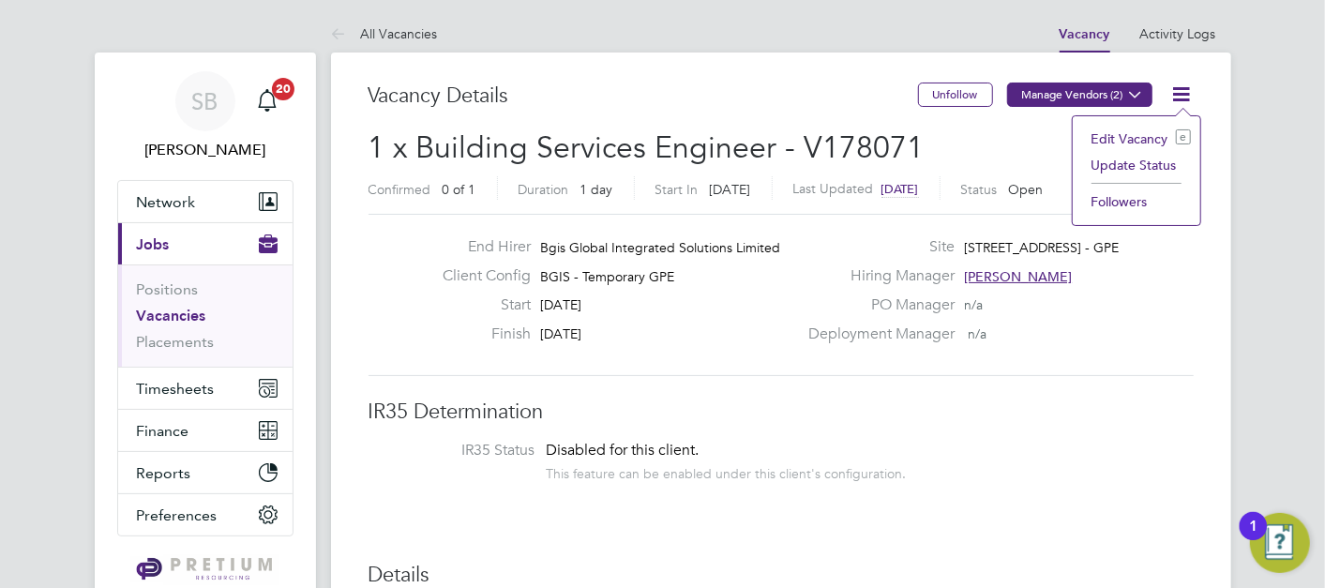
click at [1066, 96] on button "Manage Vendors (2)" at bounding box center [1079, 95] width 145 height 24
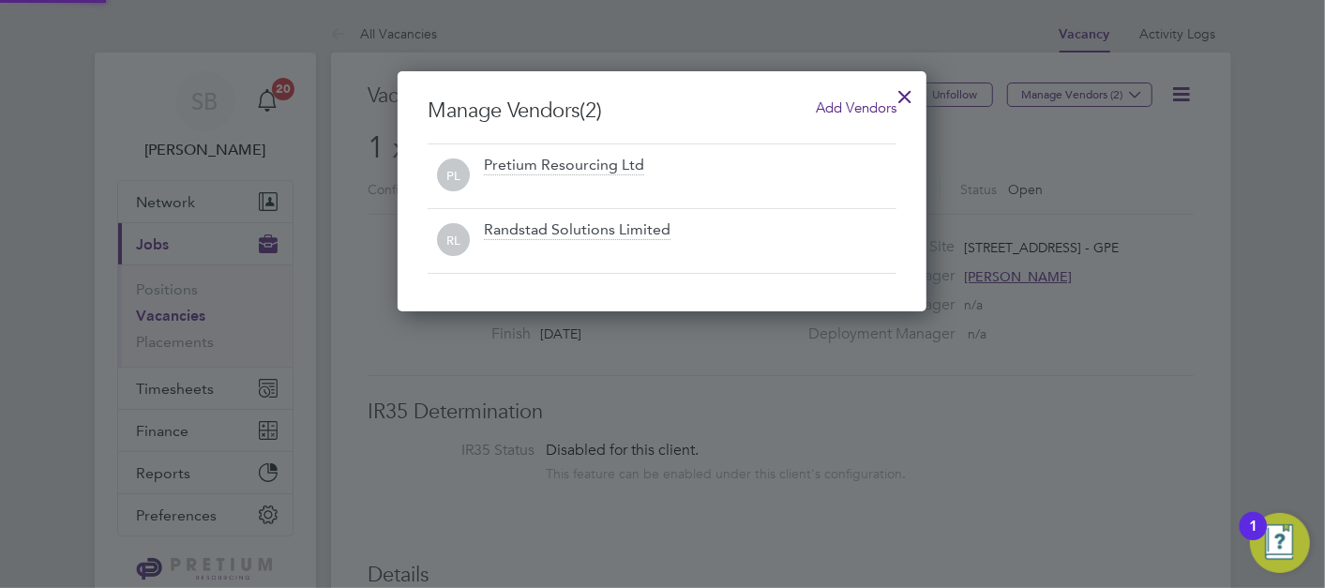
scroll to position [240, 529]
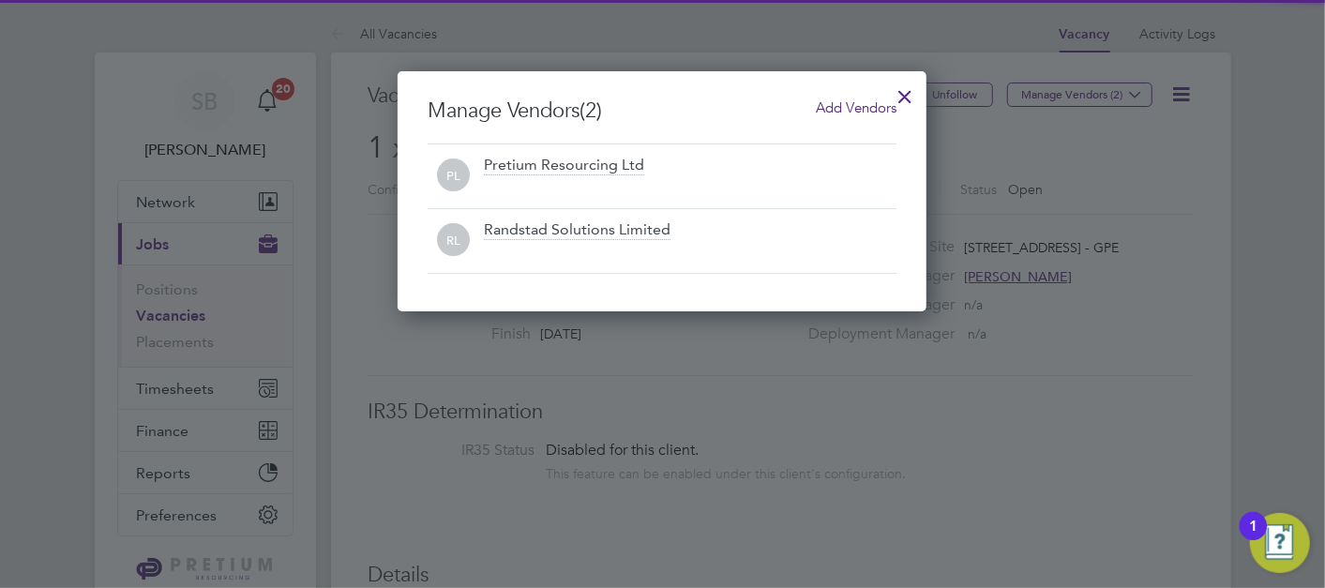
click at [833, 107] on span "Add Vendors" at bounding box center [856, 107] width 81 height 18
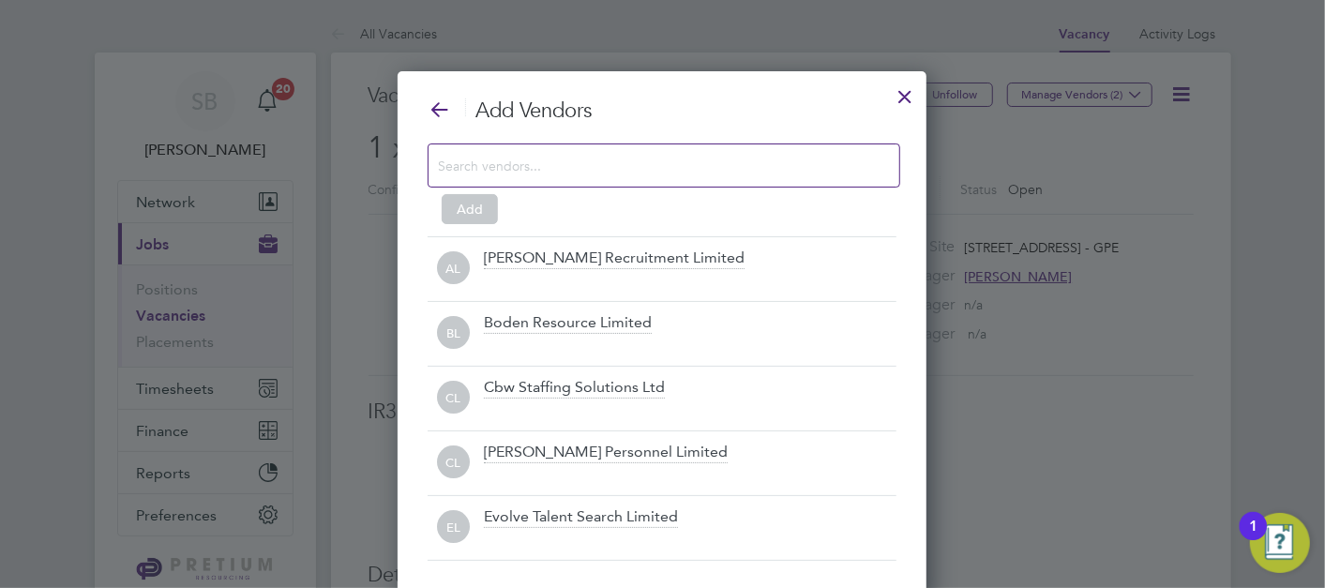
click at [514, 143] on div at bounding box center [664, 165] width 473 height 44
click at [514, 163] on input at bounding box center [649, 165] width 422 height 24
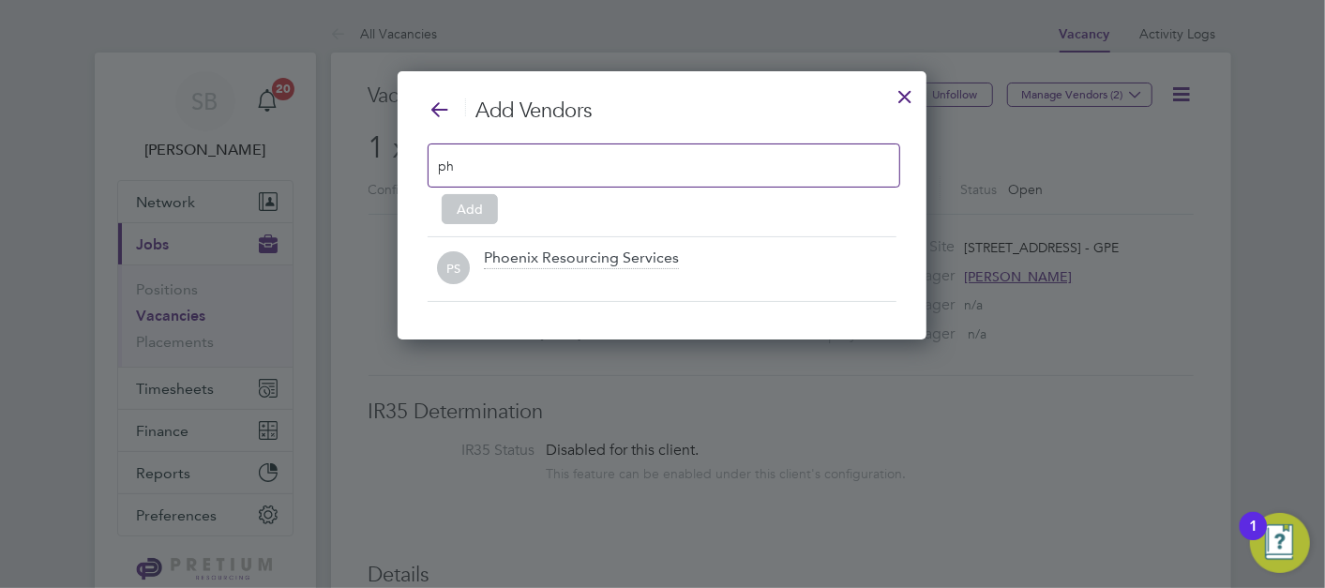
type input "ph"
click at [525, 277] on div at bounding box center [690, 281] width 413 height 19
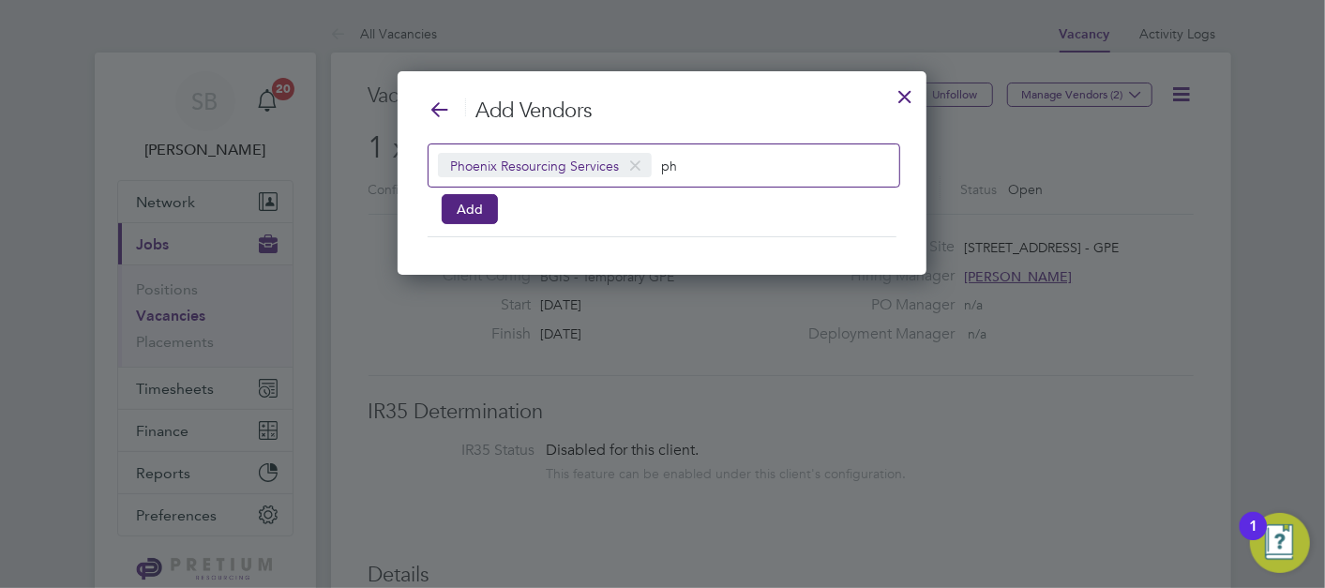
scroll to position [203, 529]
click at [460, 198] on button "Add" at bounding box center [470, 209] width 56 height 30
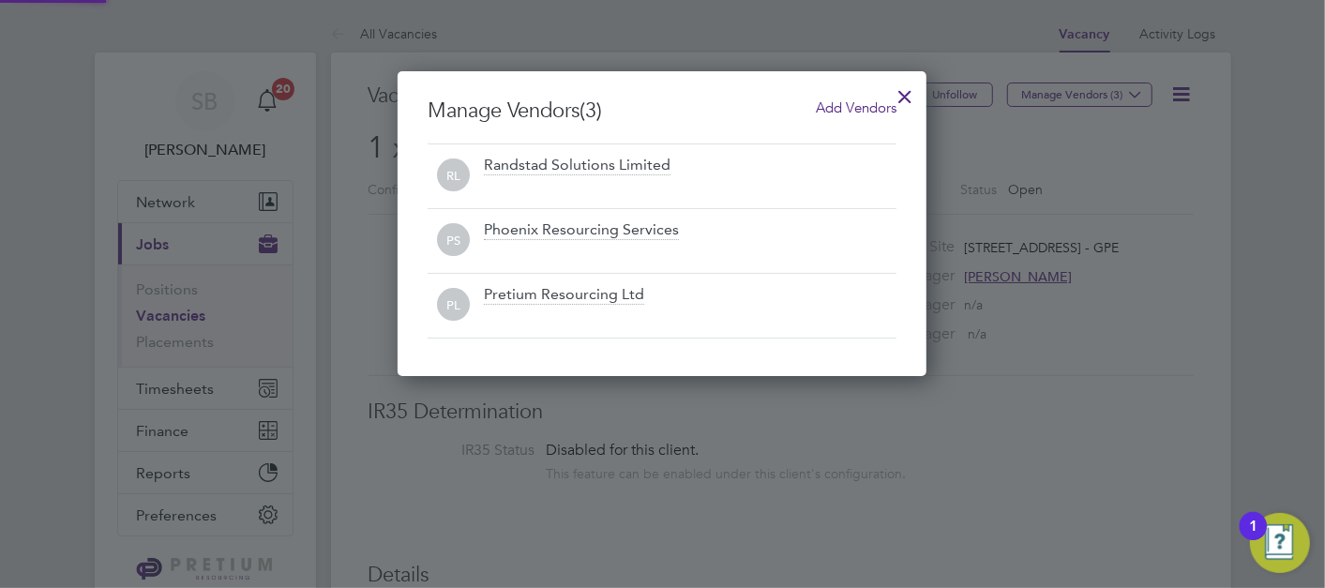
click at [907, 77] on div at bounding box center [905, 92] width 34 height 34
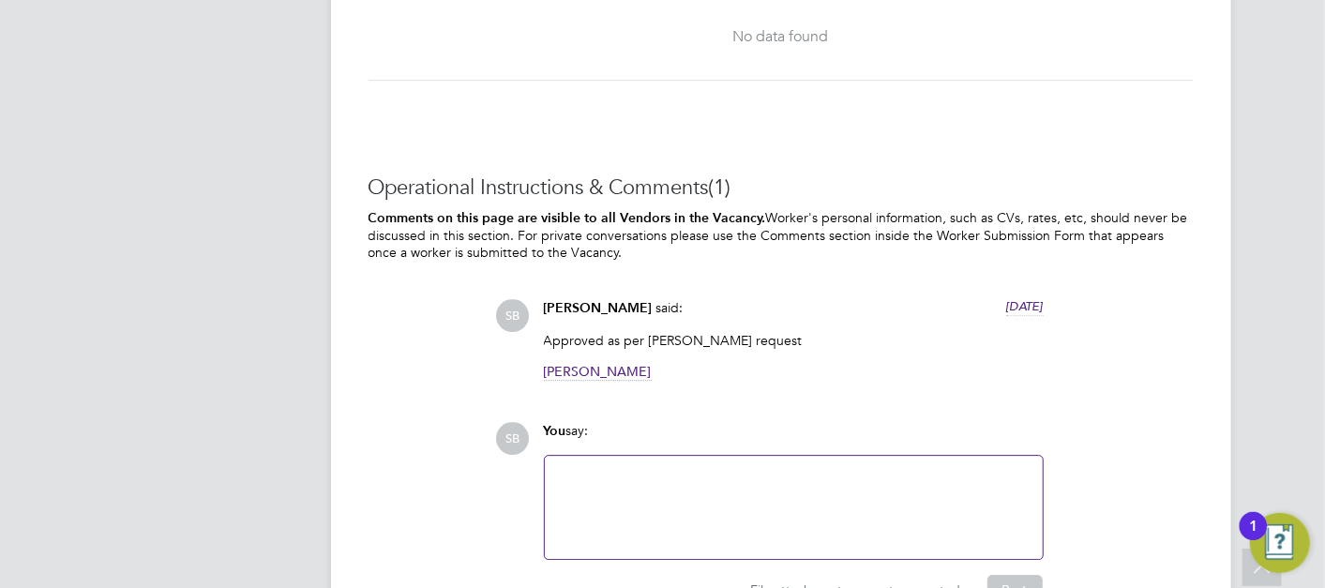
scroll to position [3033, 0]
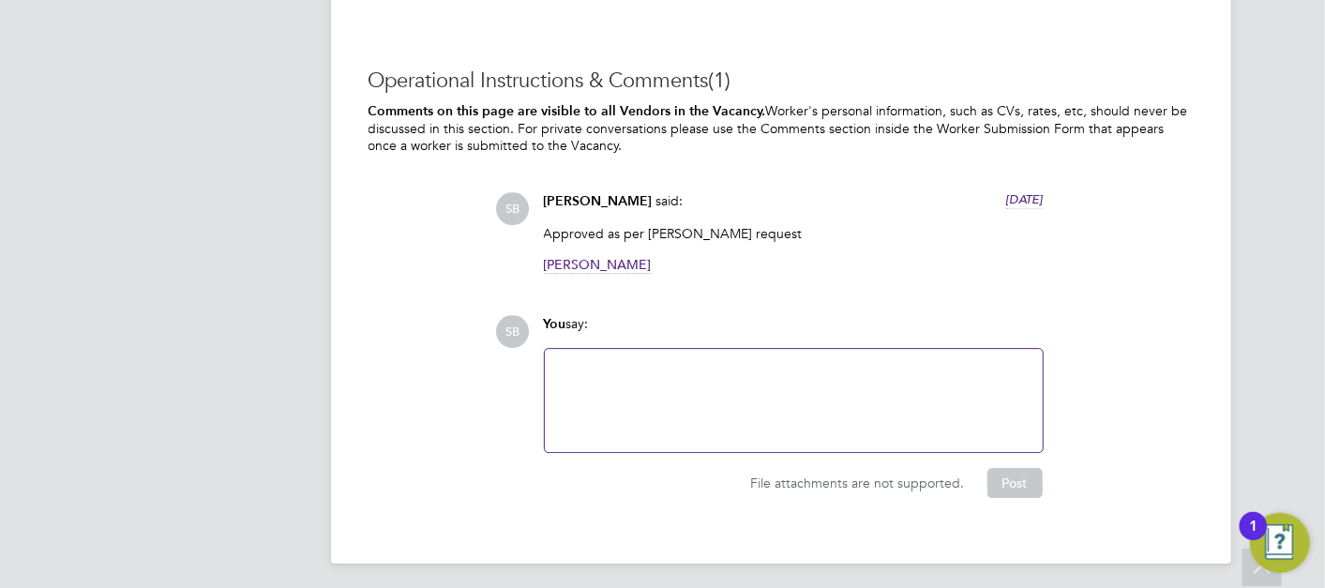
click at [790, 404] on div at bounding box center [793, 400] width 475 height 81
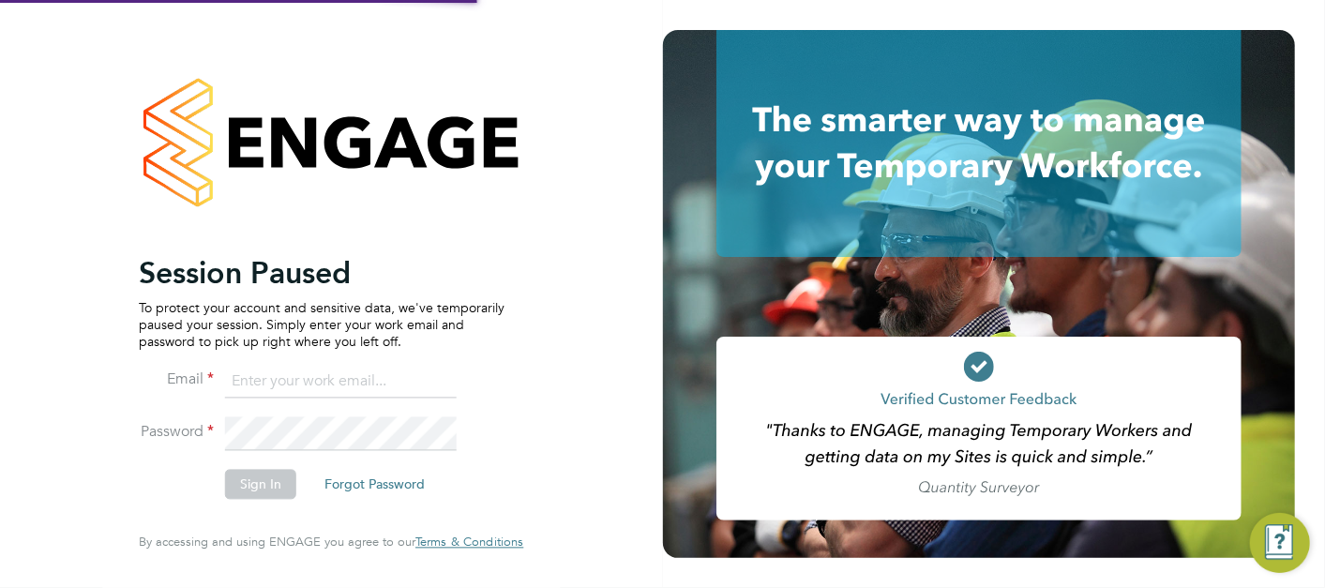
type input "sasha.baird@pretiumresourcing.co.uk"
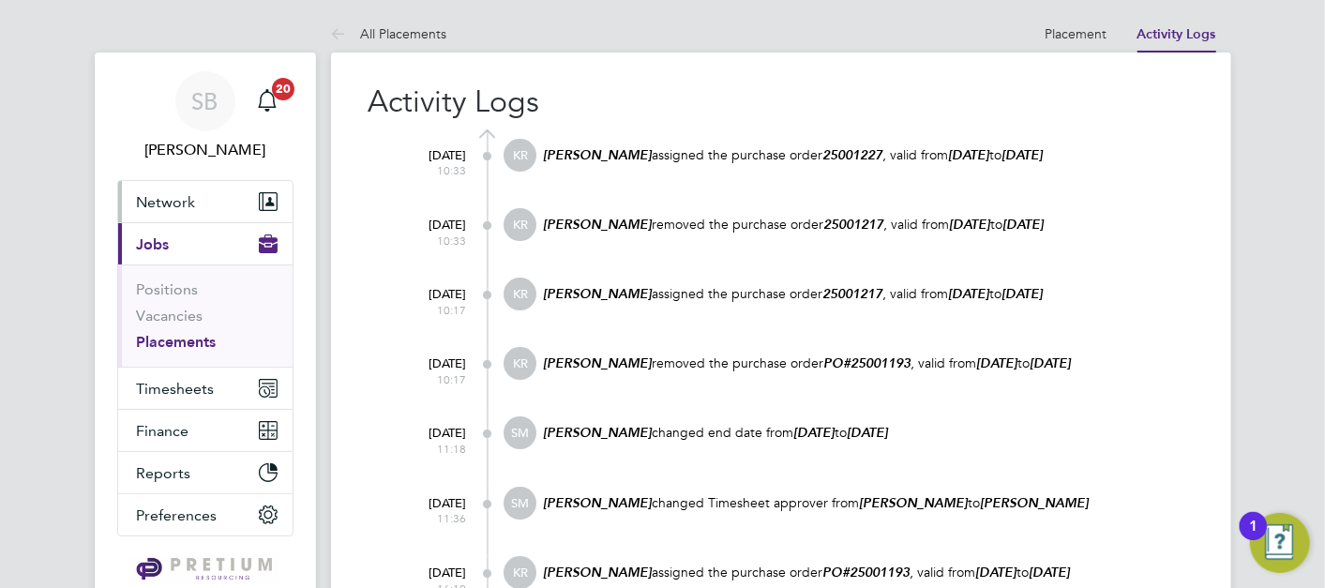
click at [196, 198] on button "Network" at bounding box center [205, 201] width 174 height 41
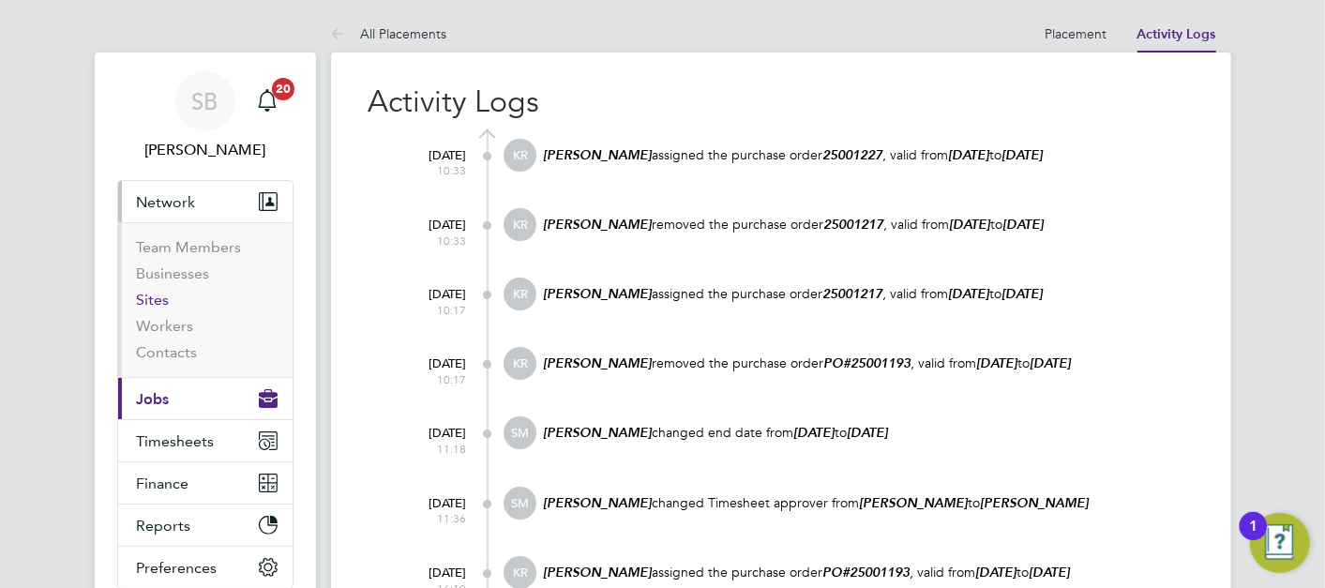
click at [158, 304] on link "Sites" at bounding box center [153, 300] width 33 height 18
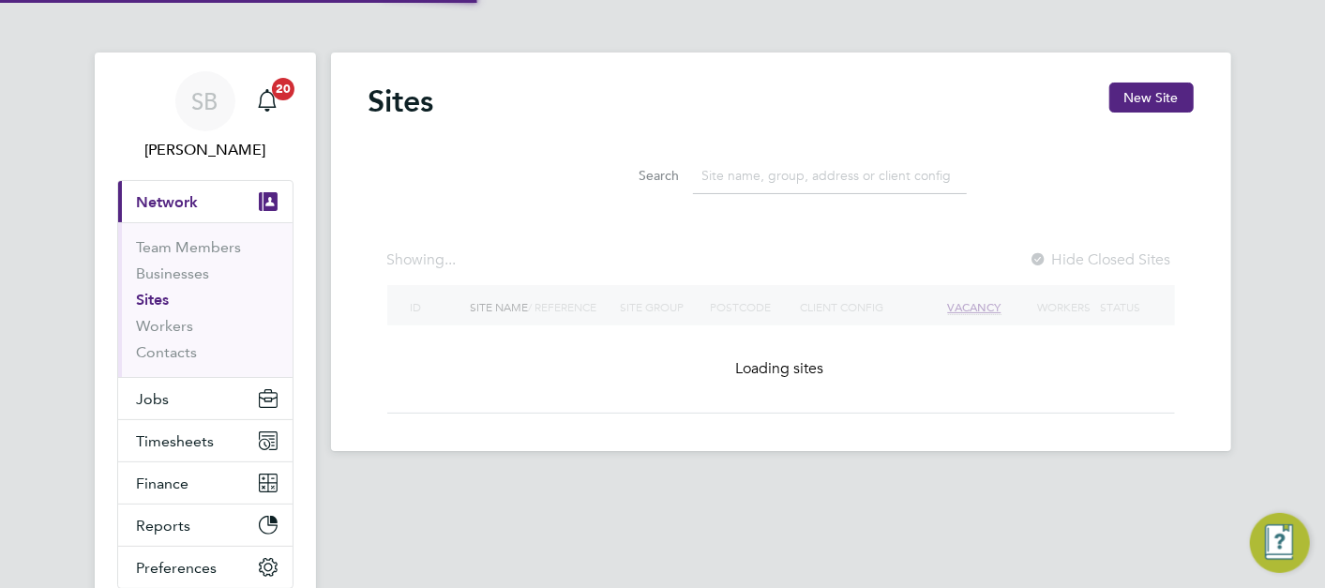
click at [769, 172] on input at bounding box center [830, 176] width 274 height 37
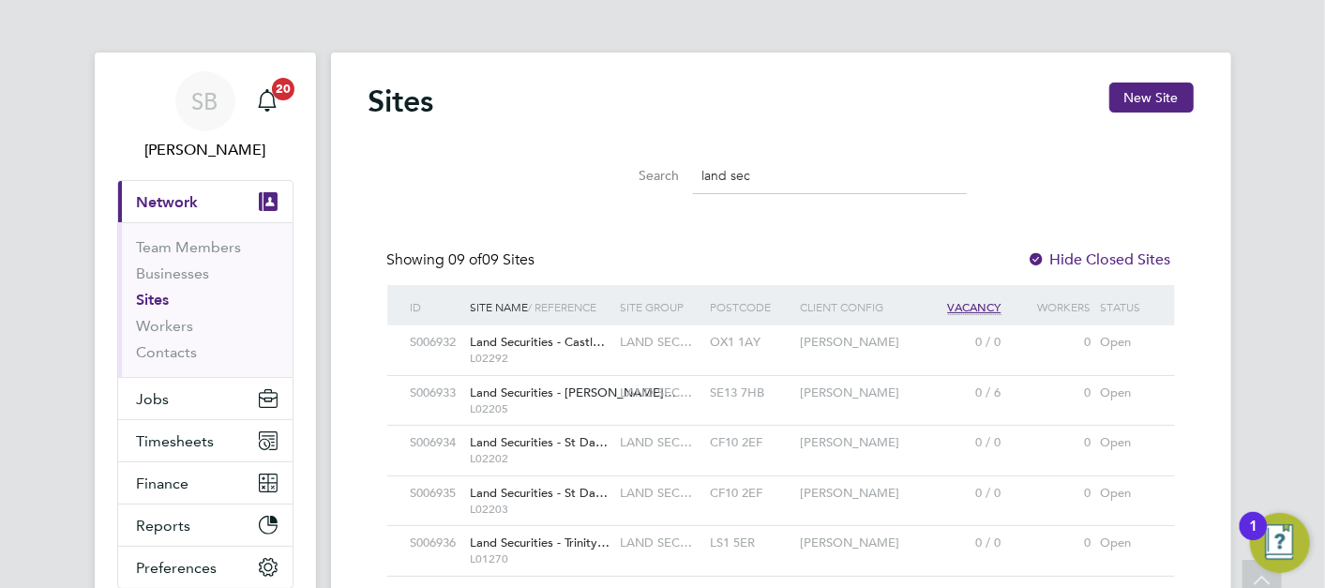
type input "land sec"
click at [212, 83] on div "SB" at bounding box center [205, 101] width 60 height 60
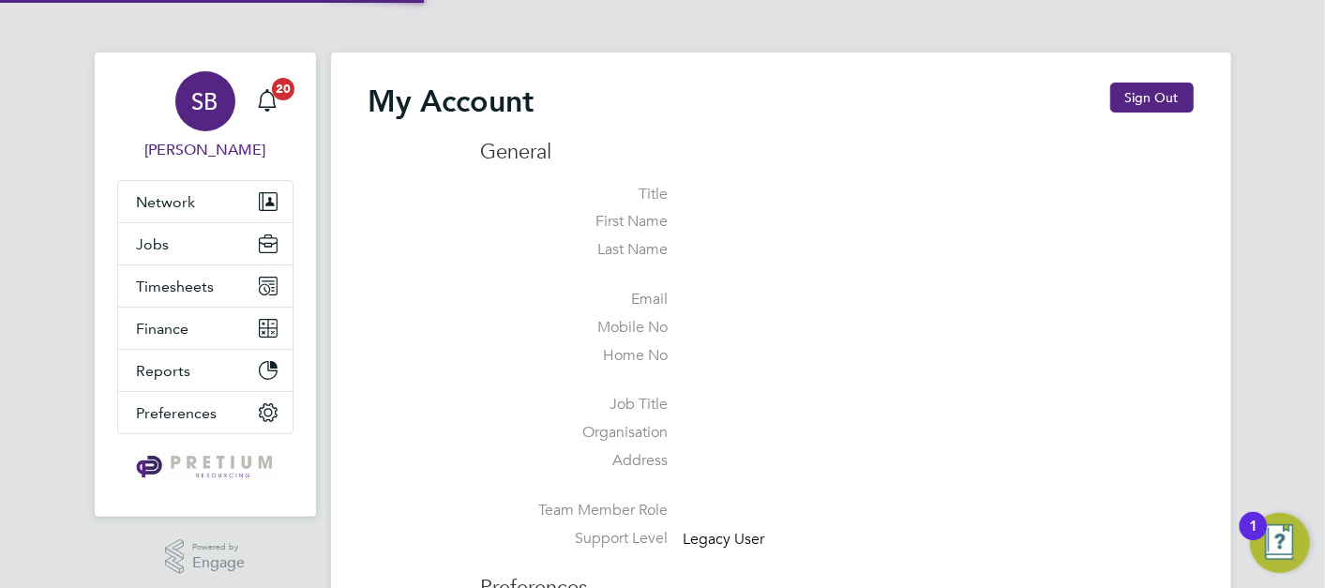
type input "[PERSON_NAME][EMAIL_ADDRESS][DOMAIN_NAME]"
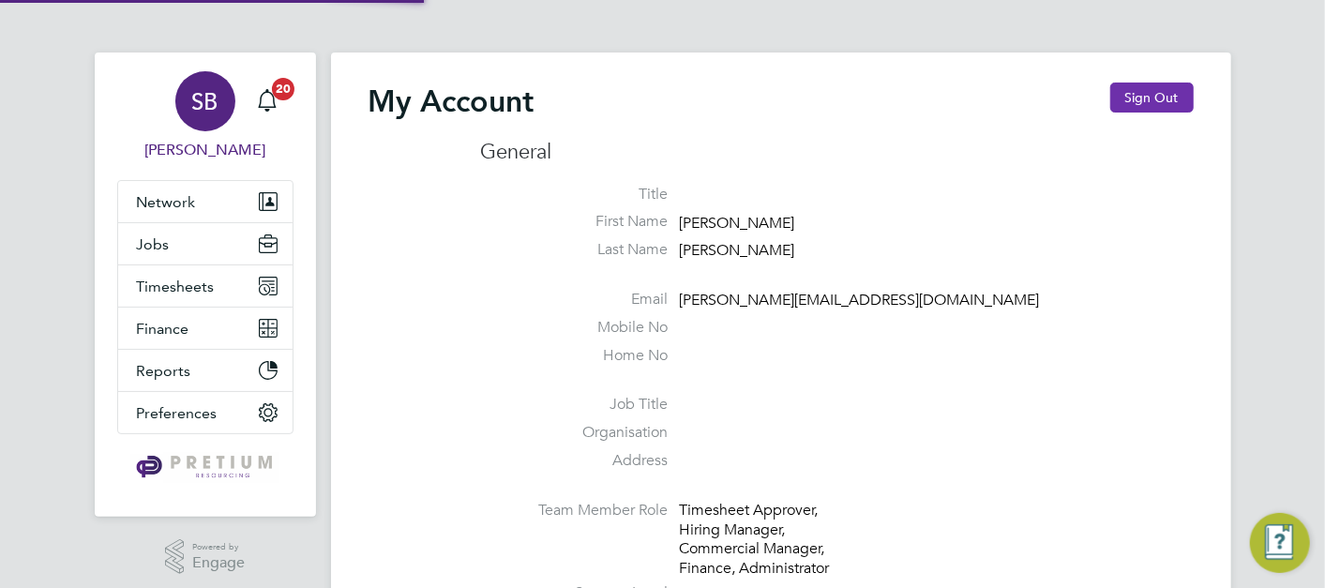
click at [1137, 93] on button "Sign Out" at bounding box center [1151, 98] width 83 height 30
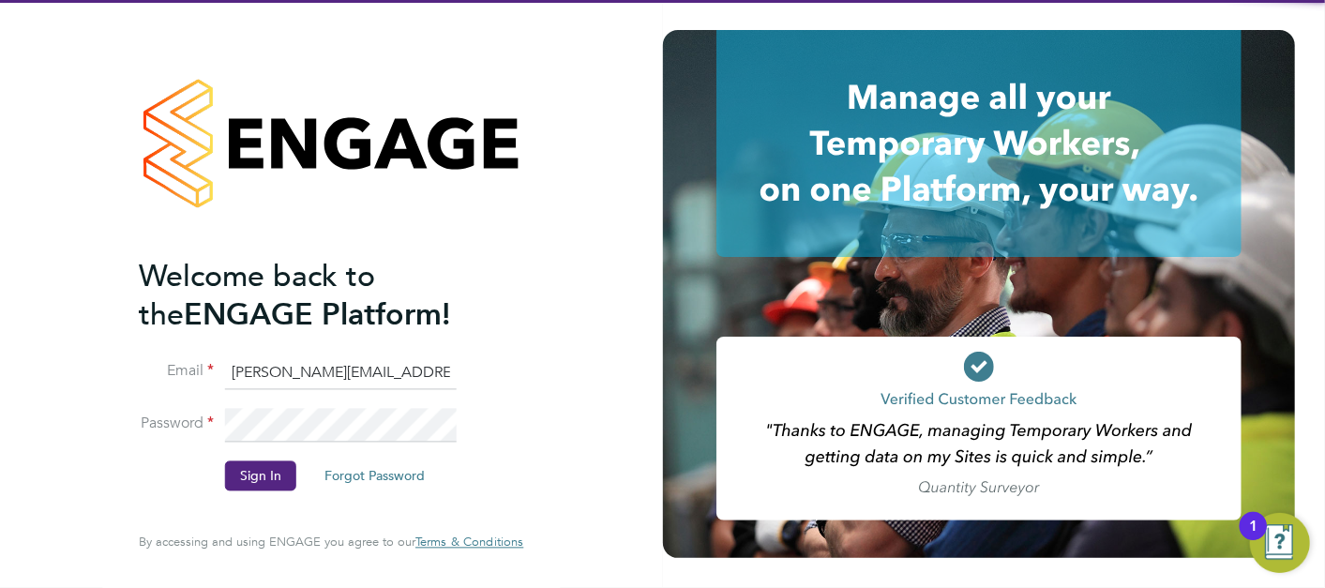
click at [246, 353] on ng-template "Welcome back to the ENGAGE Platform! Email sasha.baird@pretiumresourcing.co.uk …" at bounding box center [322, 383] width 366 height 252
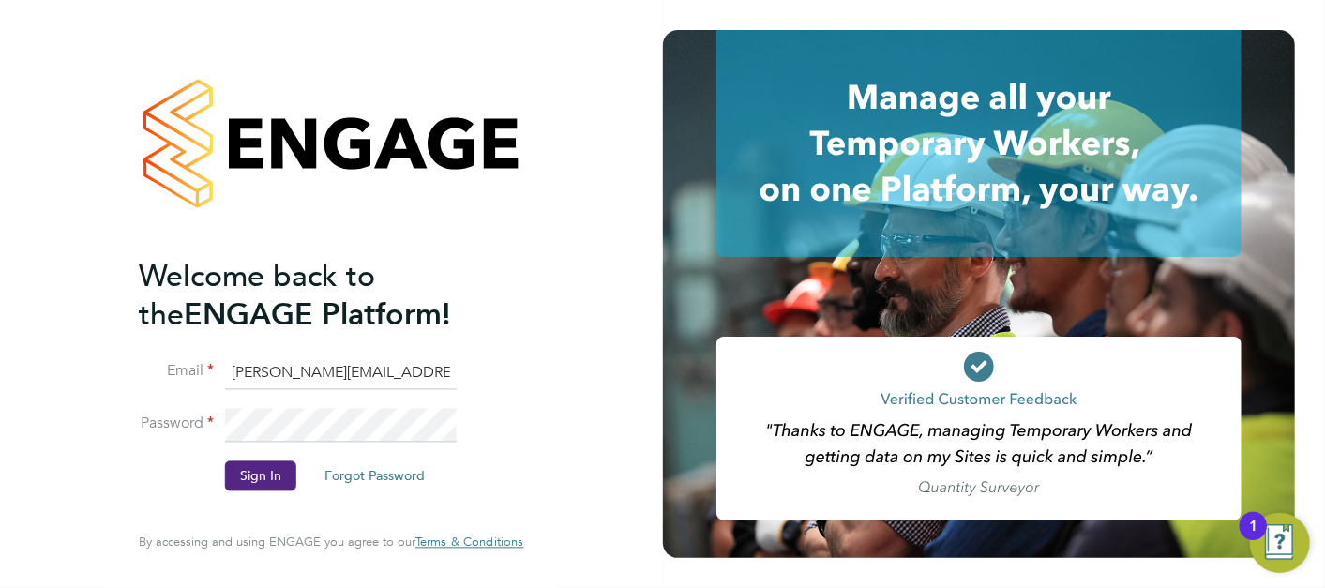
drag, startPoint x: 305, startPoint y: 377, endPoint x: 0, endPoint y: 358, distance: 305.3
click at [72, 388] on div "Welcome back to the ENGAGE Platform! Email sasha.baird@pretiumresourcing.co.uk …" at bounding box center [331, 294] width 663 height 588
type input "bgis@pretiumresourcing.co.uk"
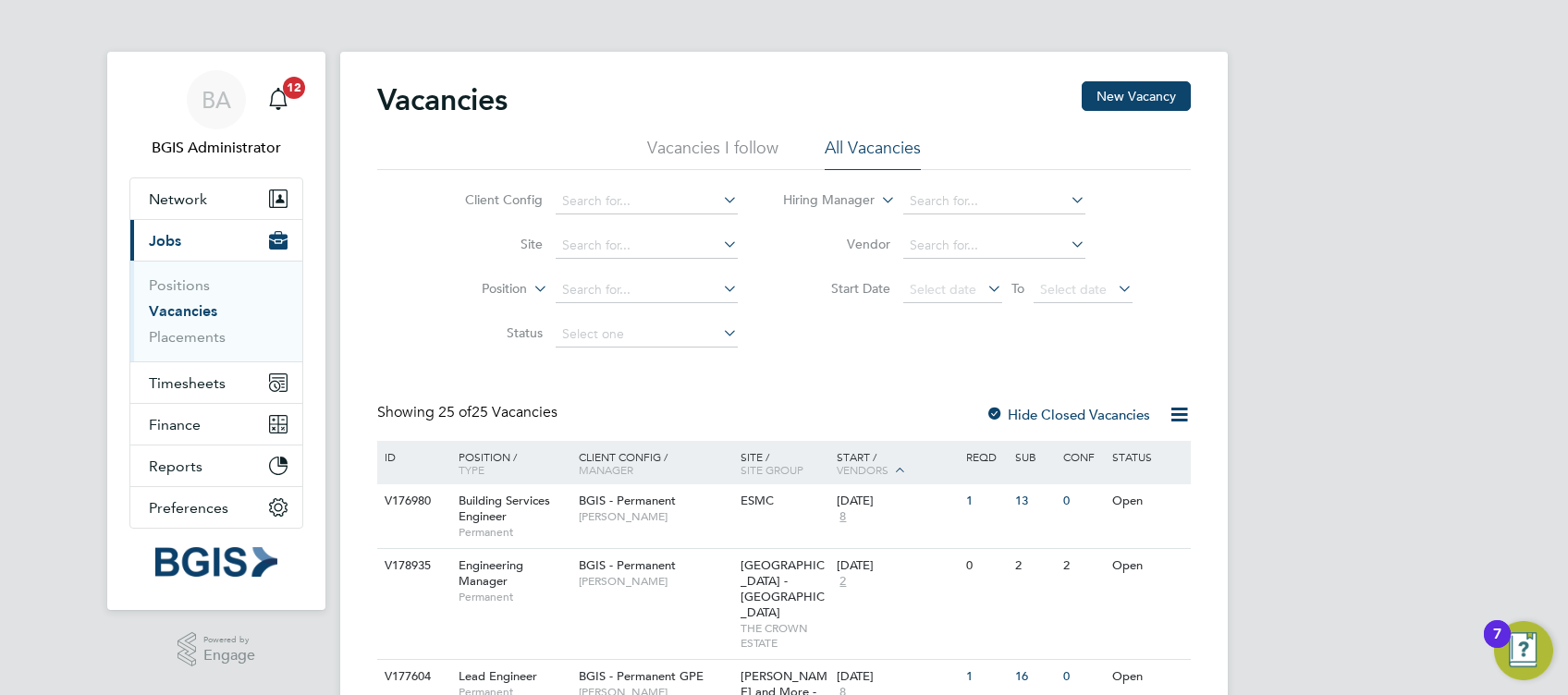
click at [497, 290] on label "Position" at bounding box center [474, 289] width 107 height 19
click at [486, 331] on li "Type" at bounding box center [469, 334] width 113 height 24
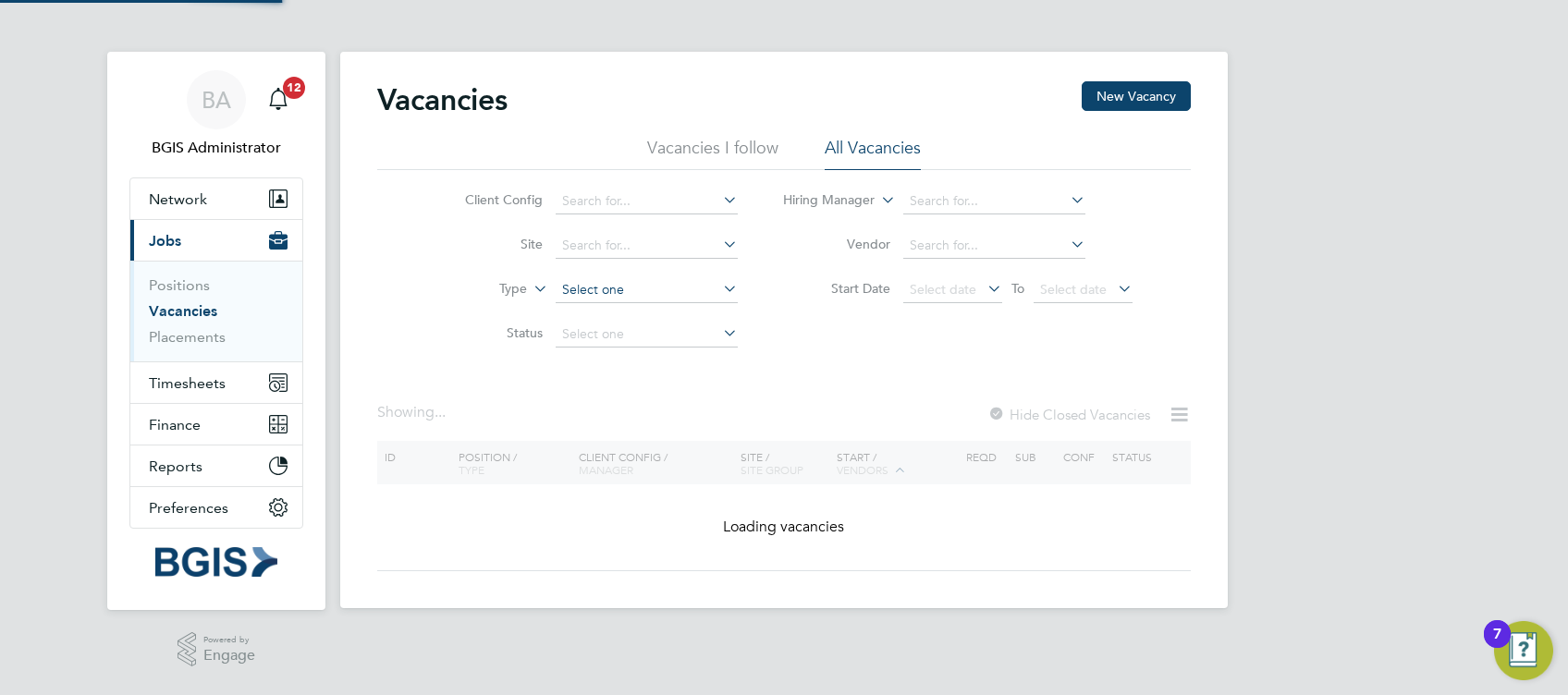
click at [639, 302] on div "Vacancies New Vacancy Vacancies I follow All Vacancies Client Config Site Type …" at bounding box center [784, 330] width 888 height 557
click at [618, 318] on li "Temporary" at bounding box center [647, 314] width 183 height 24
type input "Temporary"
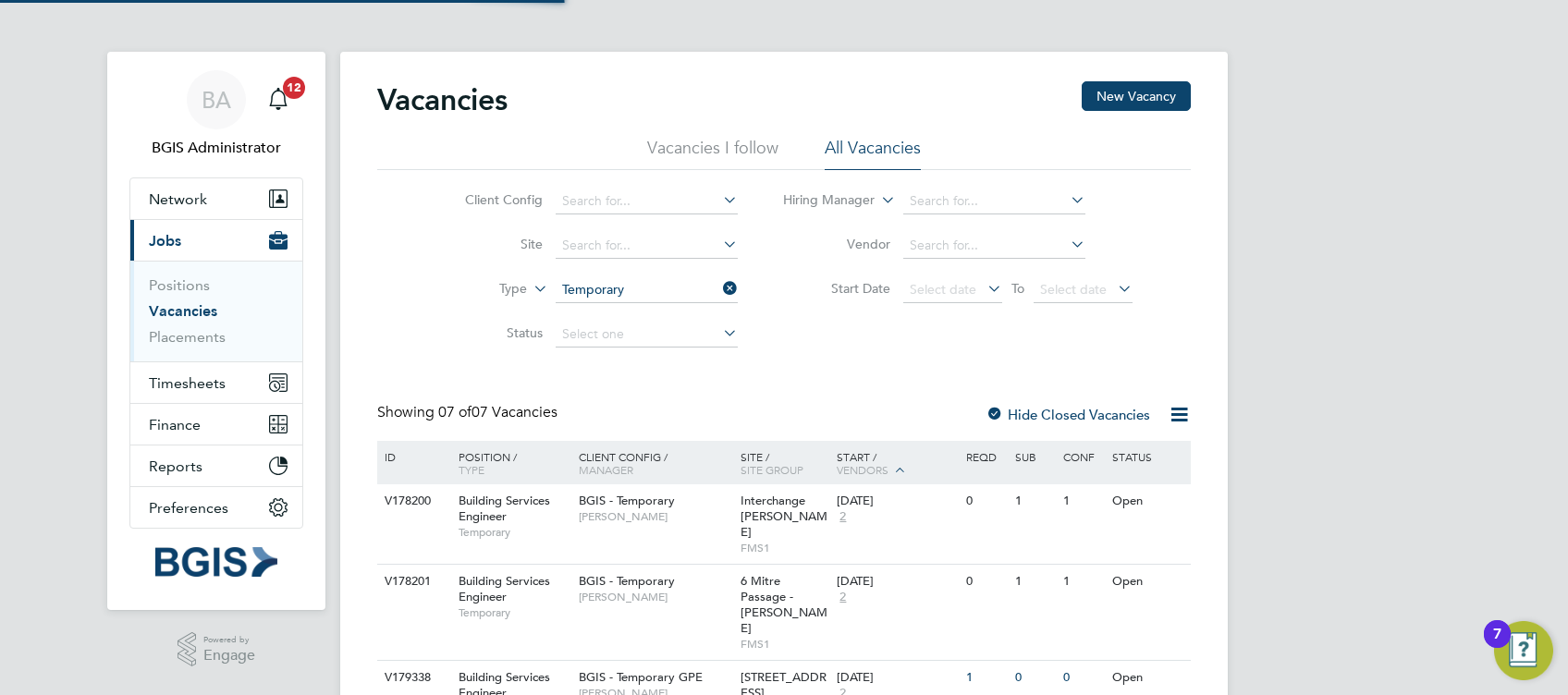
scroll to position [340, 0]
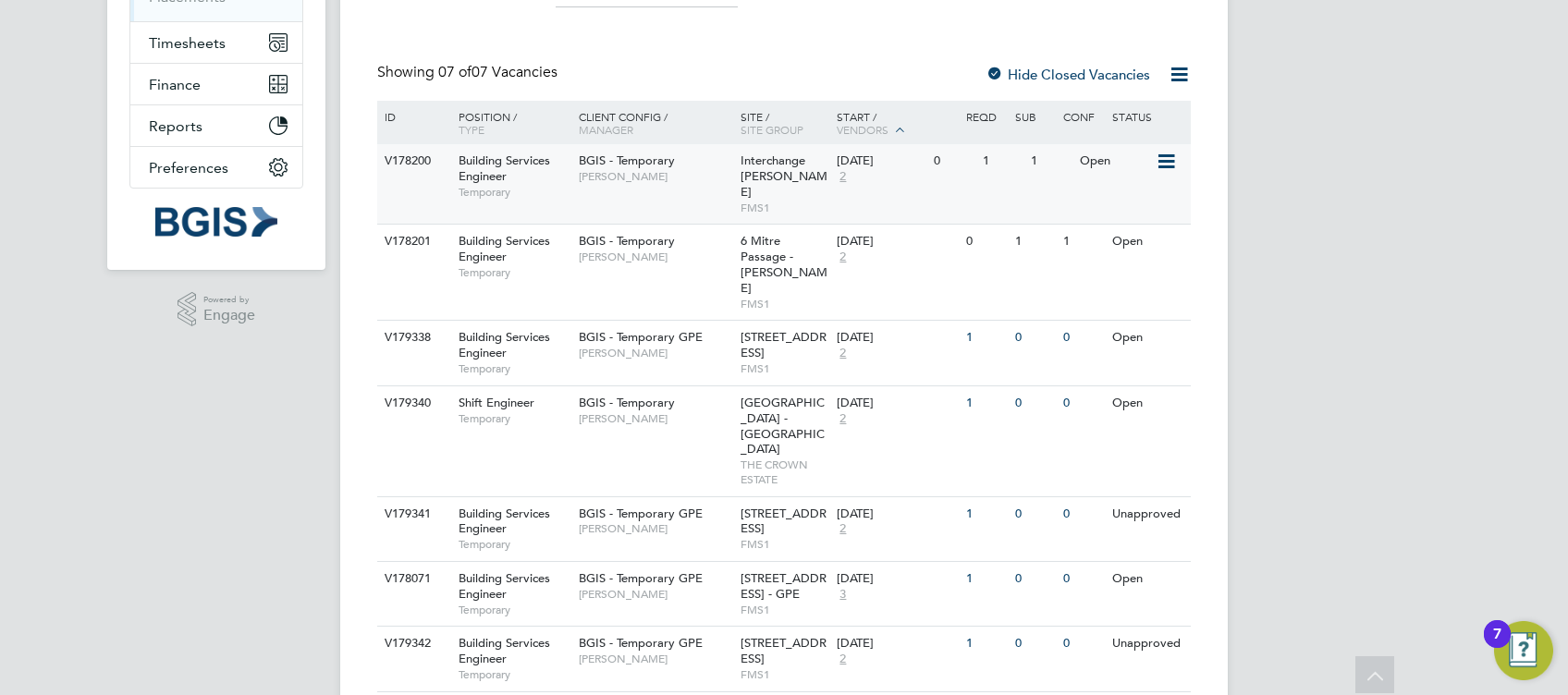
click at [779, 213] on span "FMS1" at bounding box center [784, 207] width 88 height 15
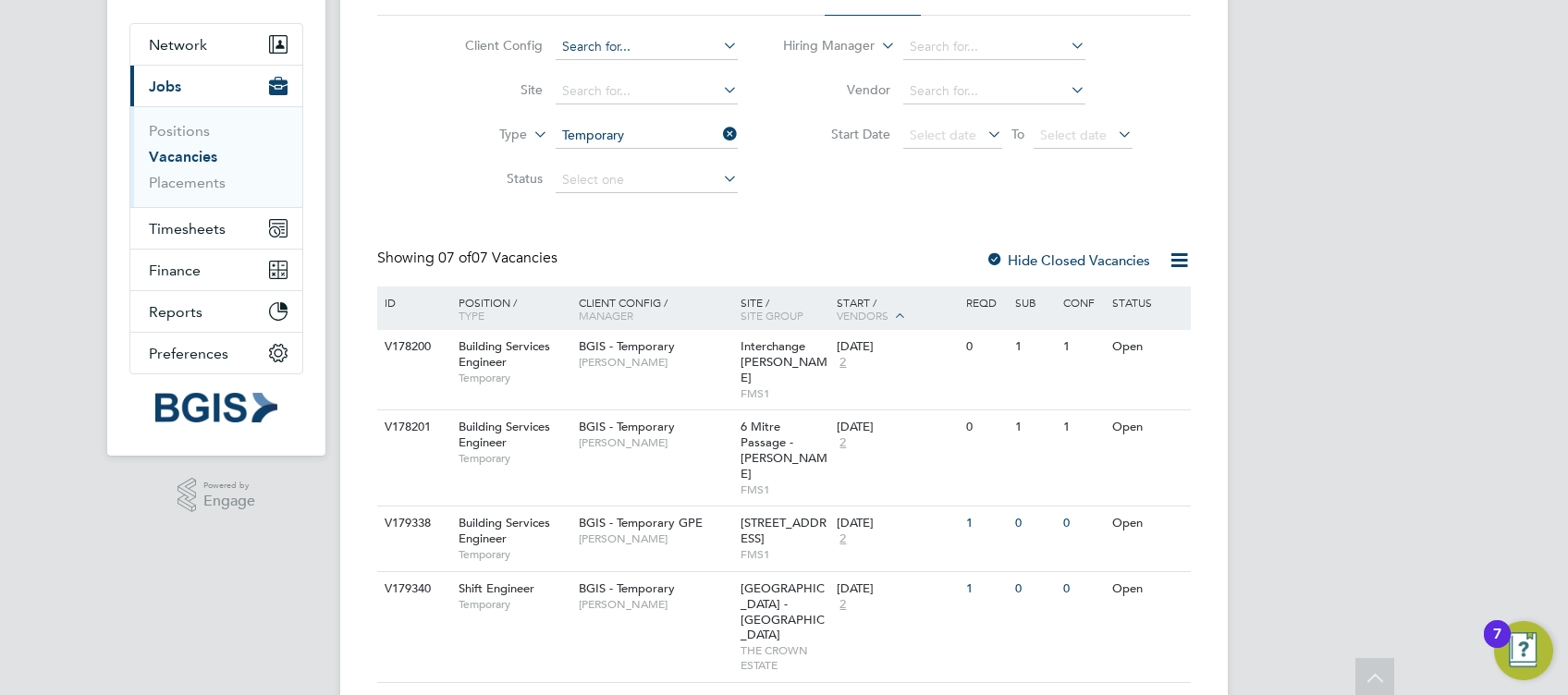
scroll to position [0, 0]
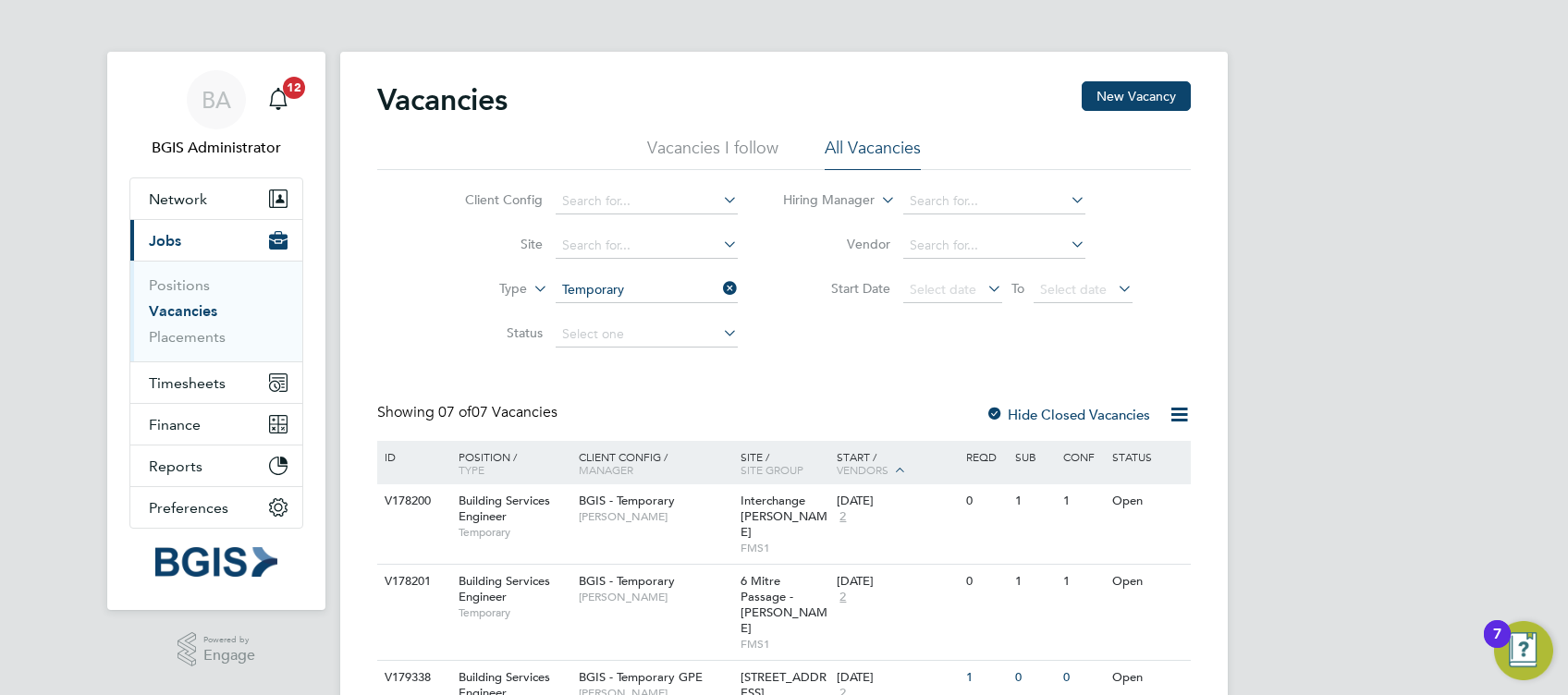
drag, startPoint x: 646, startPoint y: 289, endPoint x: 802, endPoint y: 249, distance: 161.0
click at [646, 289] on input "Temporary" at bounding box center [647, 290] width 182 height 26
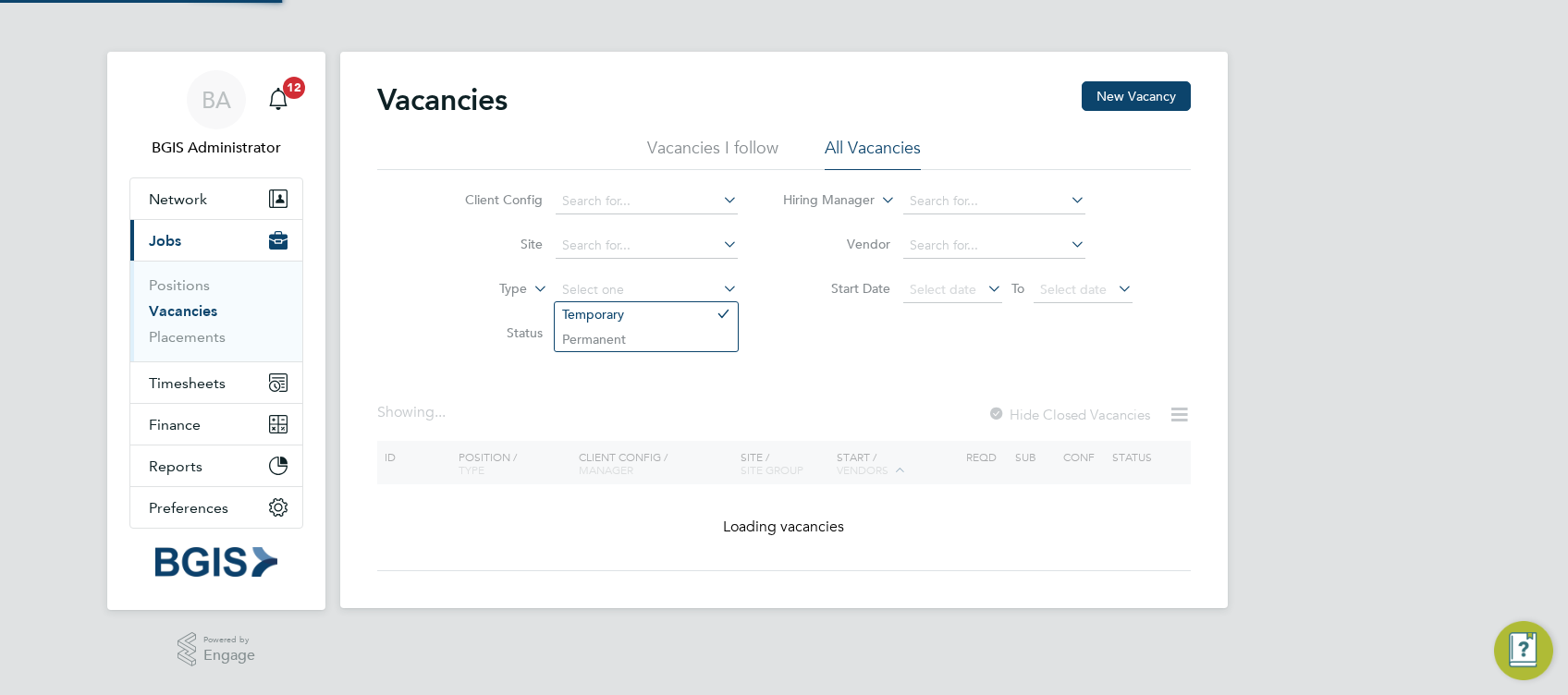
click at [986, 187] on li "Hiring Manager" at bounding box center [959, 201] width 394 height 44
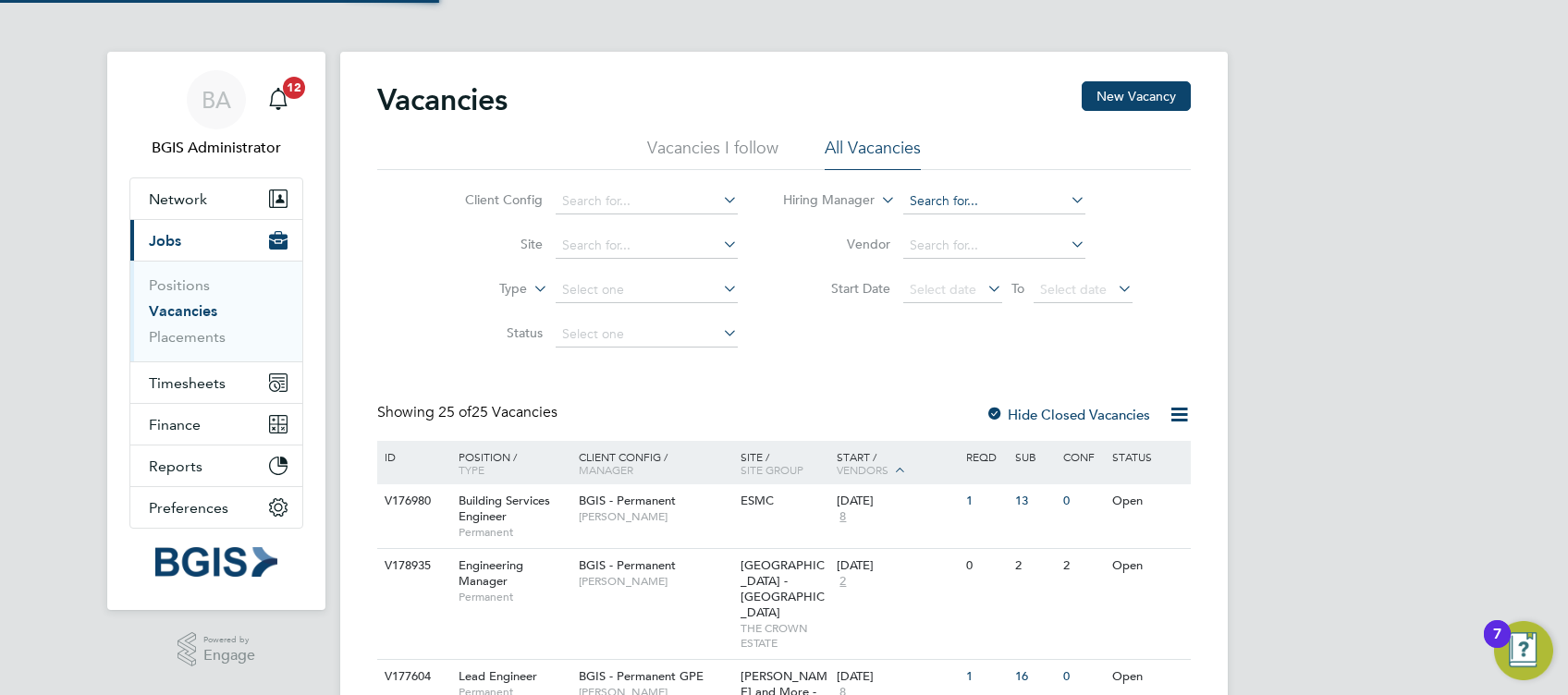
click at [984, 203] on input at bounding box center [994, 201] width 182 height 26
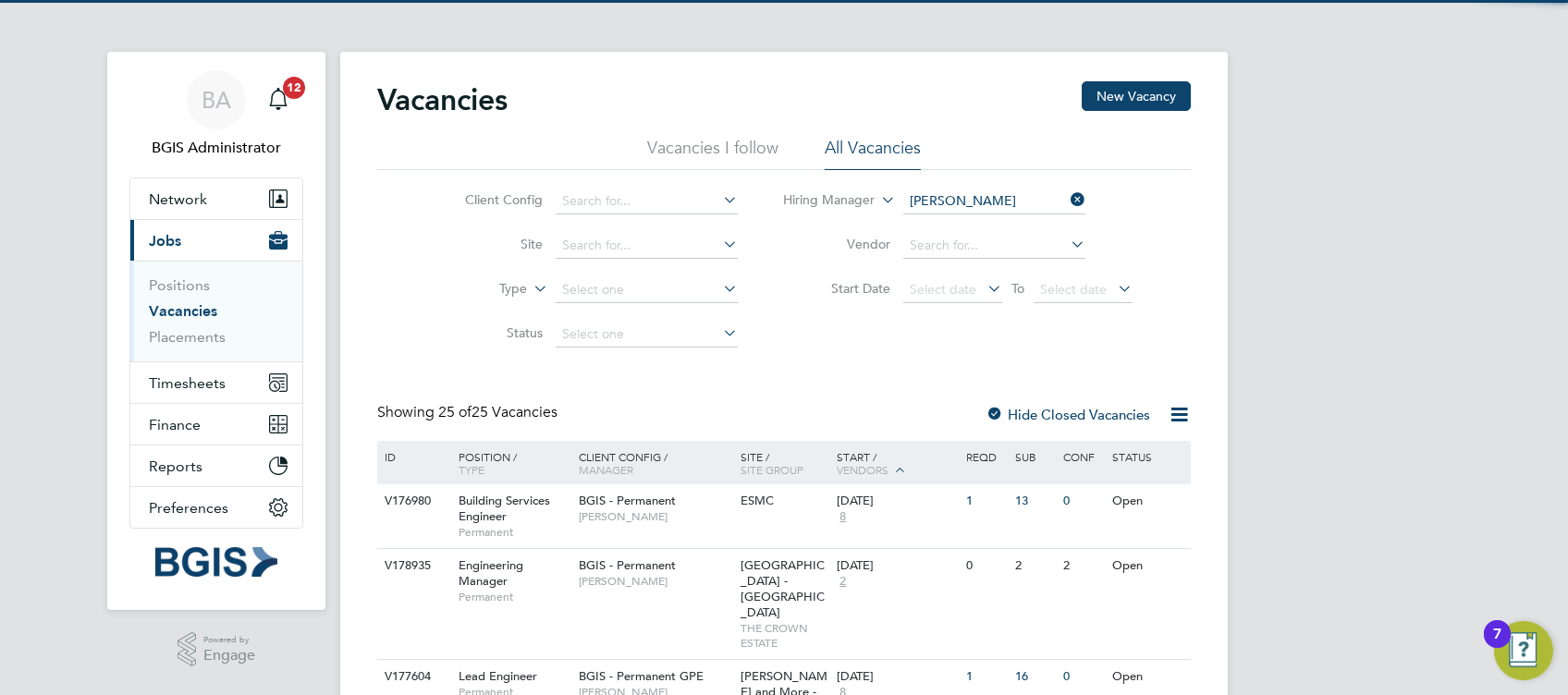
click at [1053, 229] on li "Jessica Macgregor" at bounding box center [996, 226] width 187 height 25
type input "Jessica Macgregor"
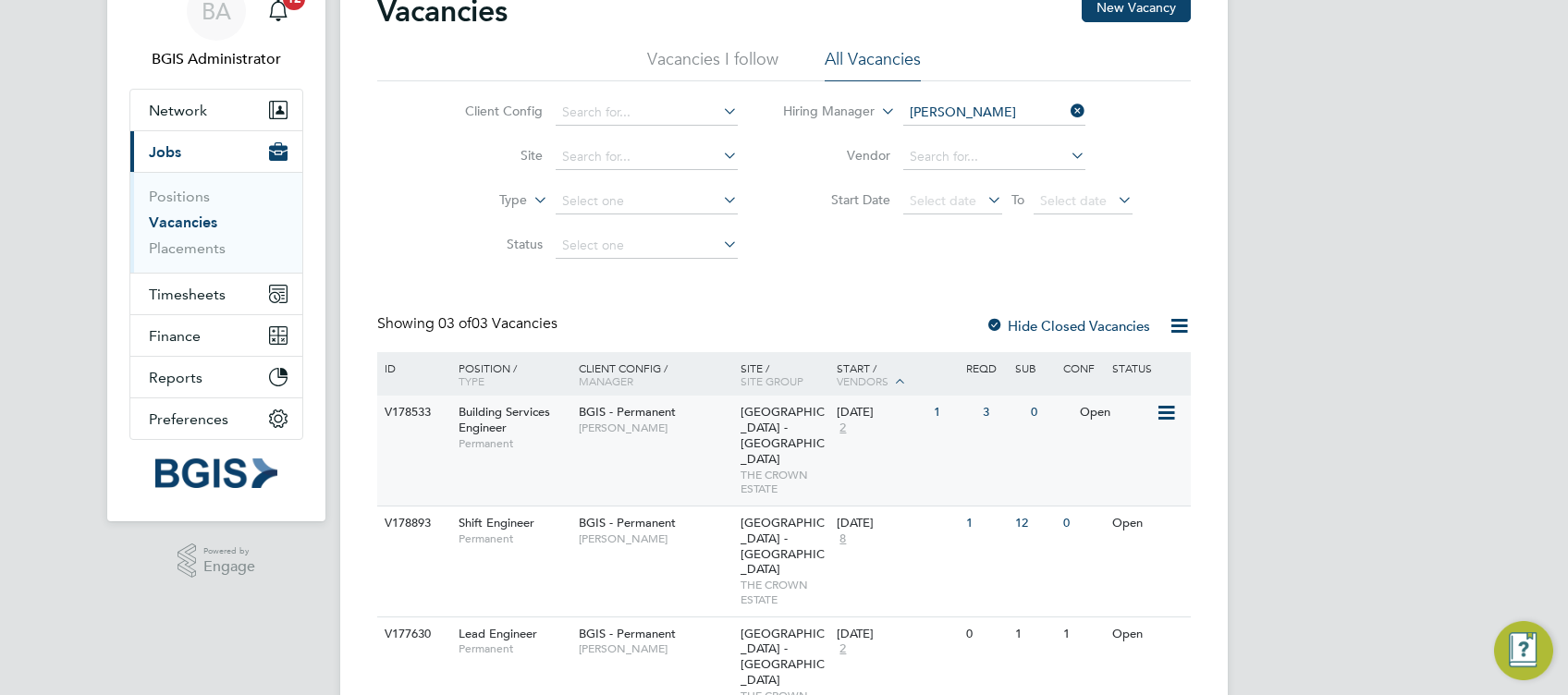
scroll to position [94, 0]
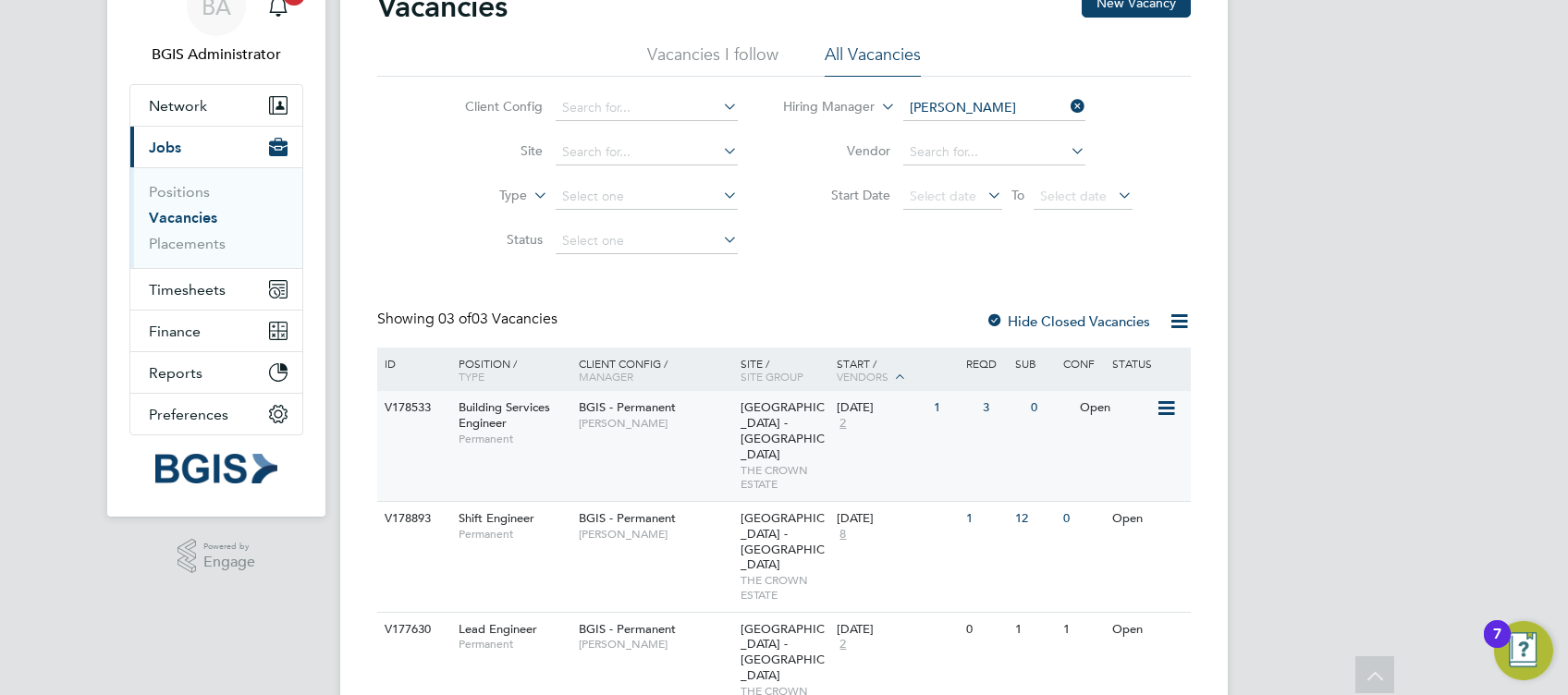
click at [673, 433] on div "BGIS - Permanent Jessica Macgregor" at bounding box center [655, 415] width 162 height 48
click at [630, 154] on input at bounding box center [647, 153] width 182 height 26
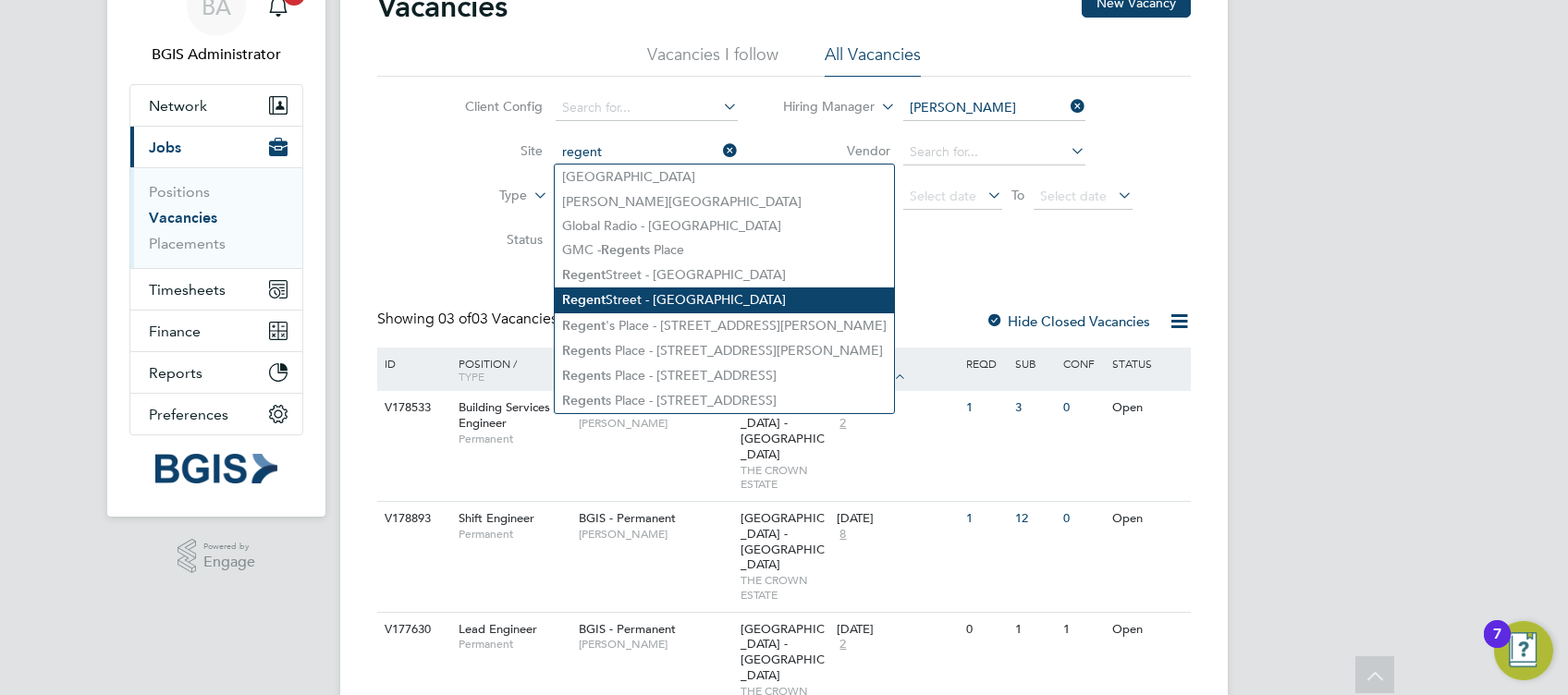
click at [702, 294] on li "Regent Street - Crown Estate" at bounding box center [725, 300] width 339 height 25
type input "Regent Street - Crown Estate"
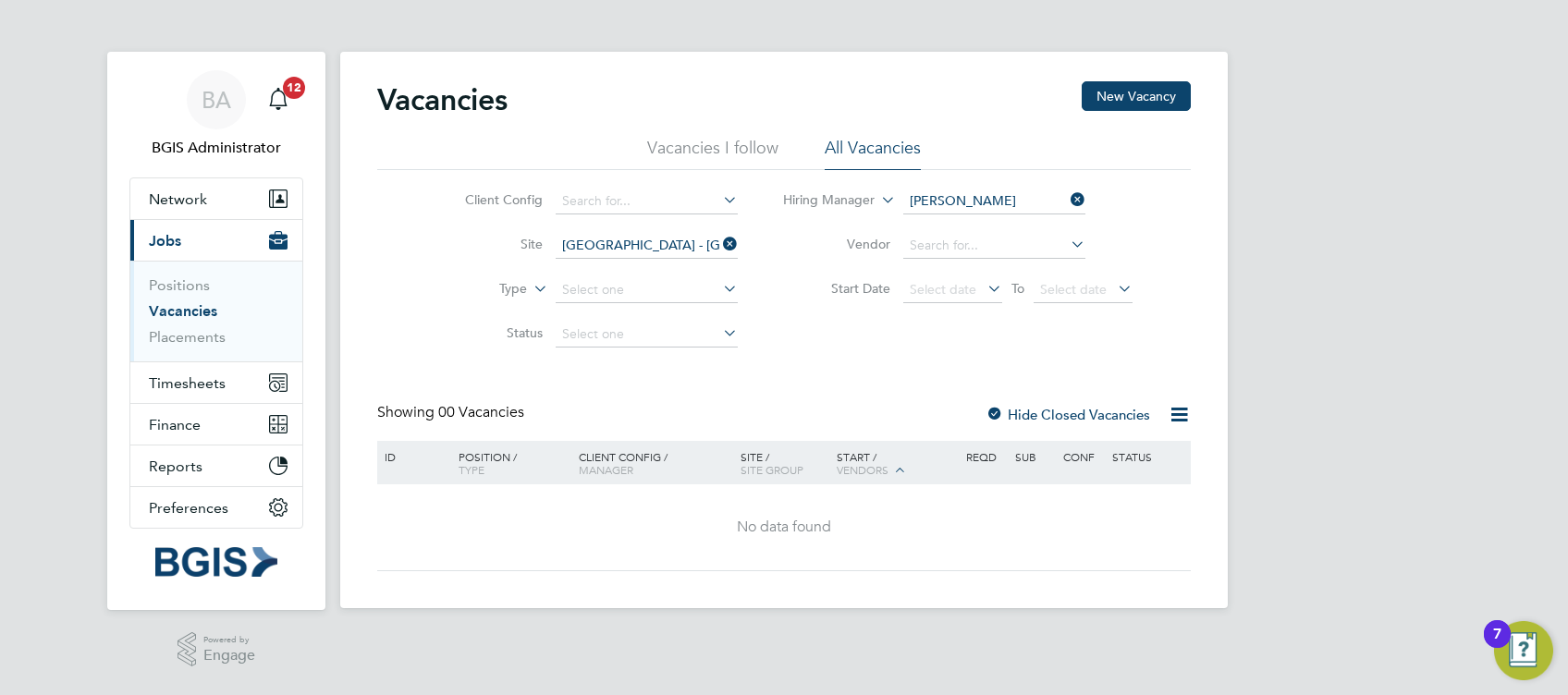
click at [673, 243] on input "Regent Street - Crown Estate" at bounding box center [647, 245] width 182 height 26
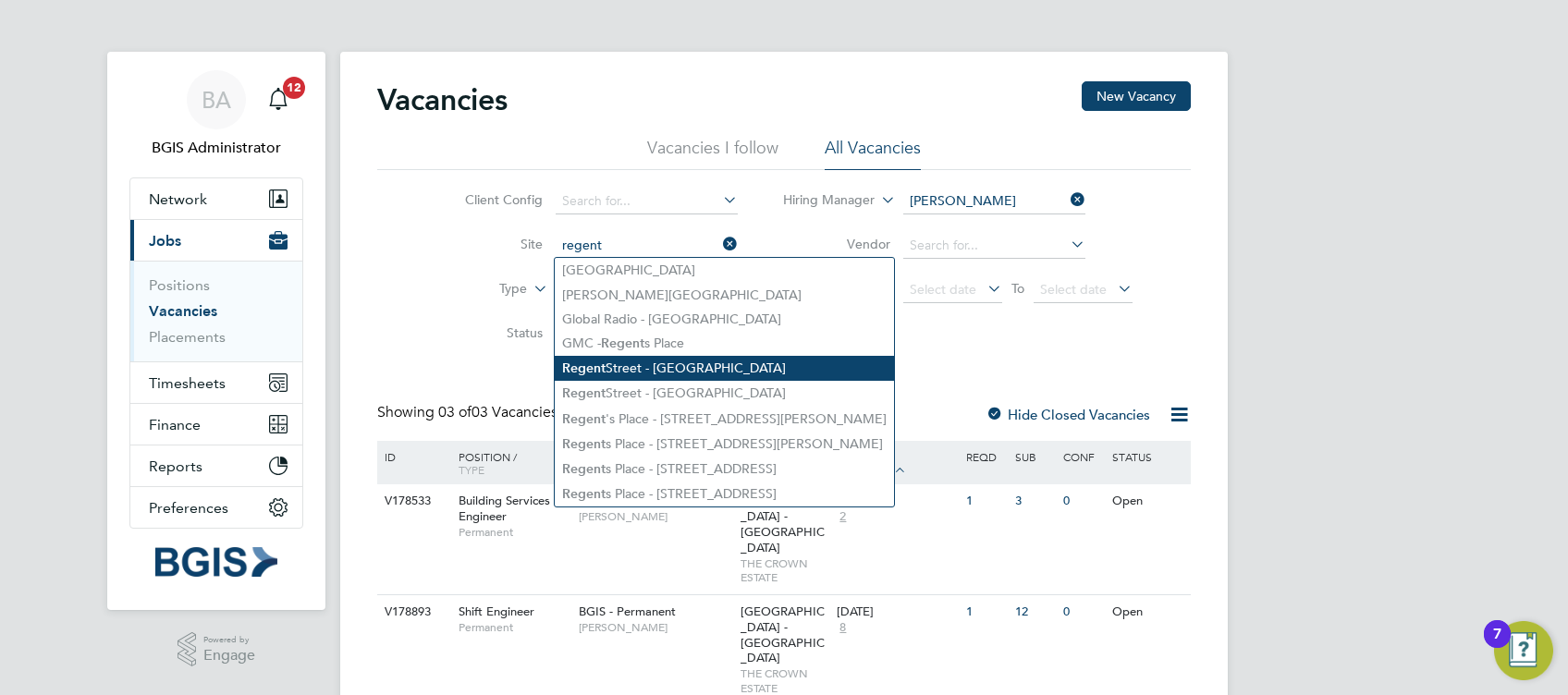
click at [702, 378] on li "Regent Street - Crown Estate" at bounding box center [725, 368] width 339 height 25
type input "Regent Street - Crown Estate"
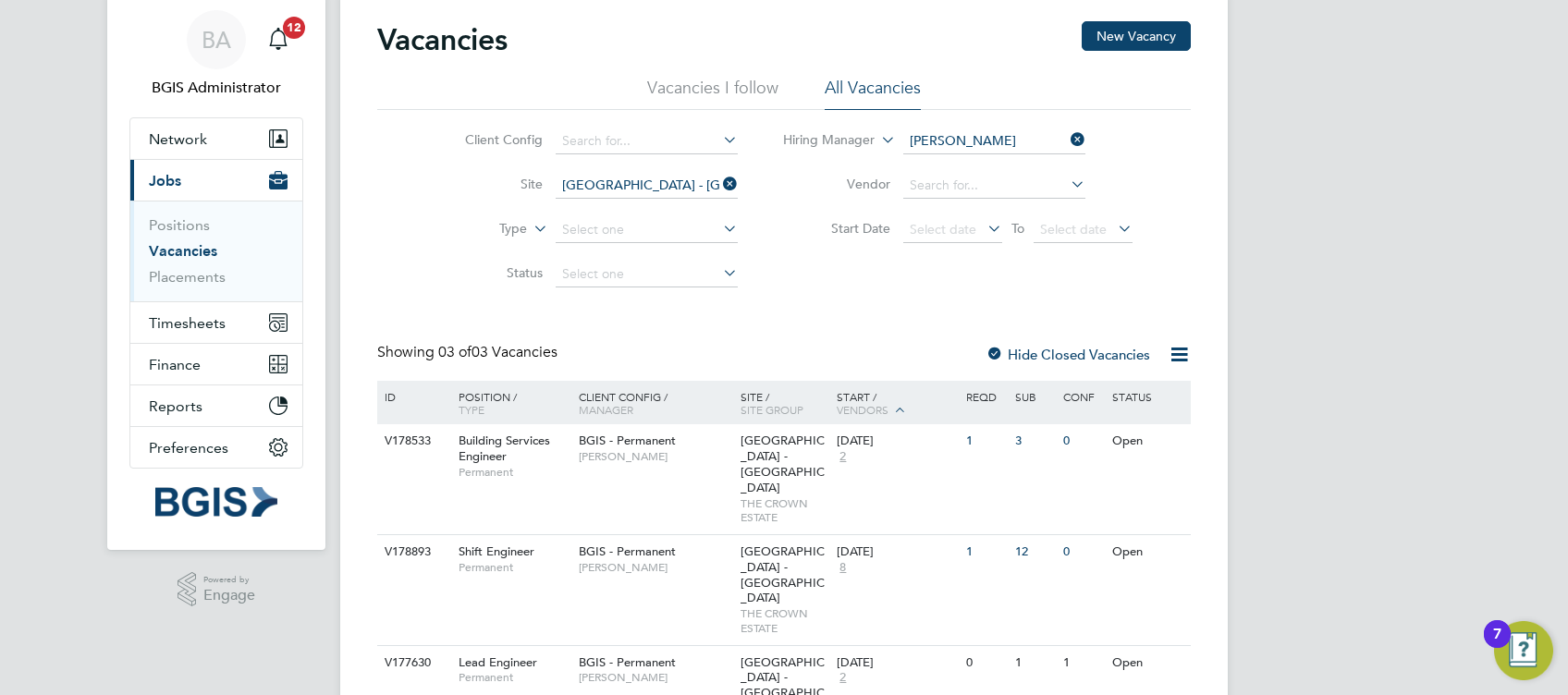
scroll to position [94, 0]
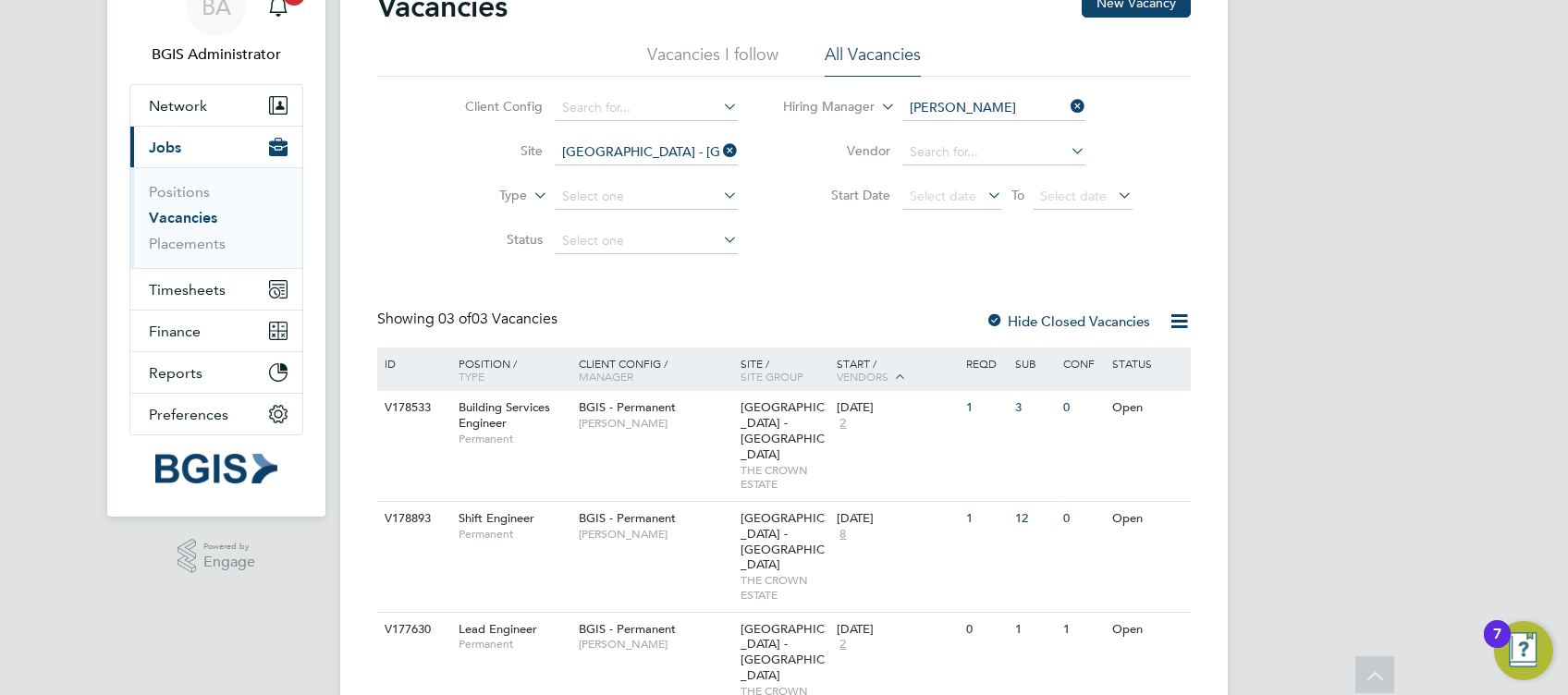
click at [1067, 104] on icon at bounding box center [1067, 106] width 0 height 26
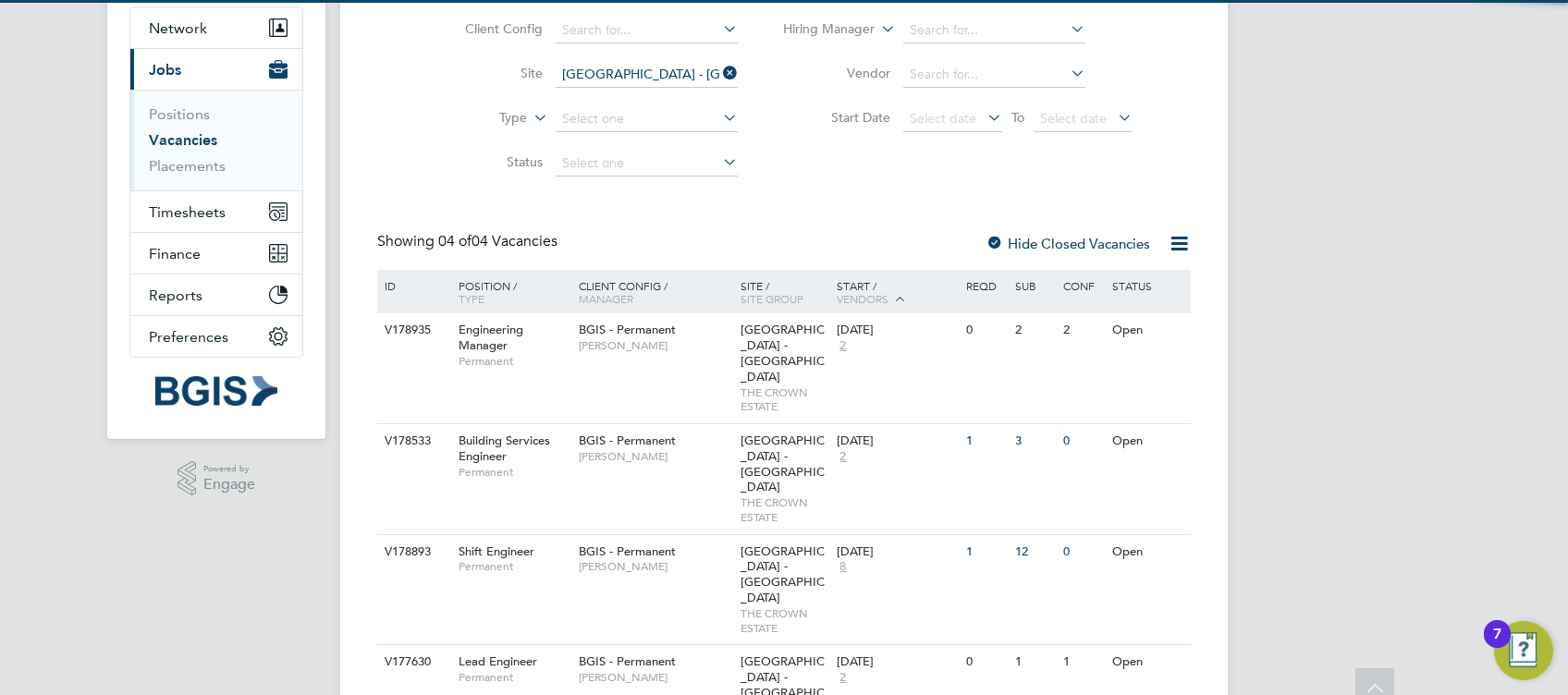
scroll to position [173, 0]
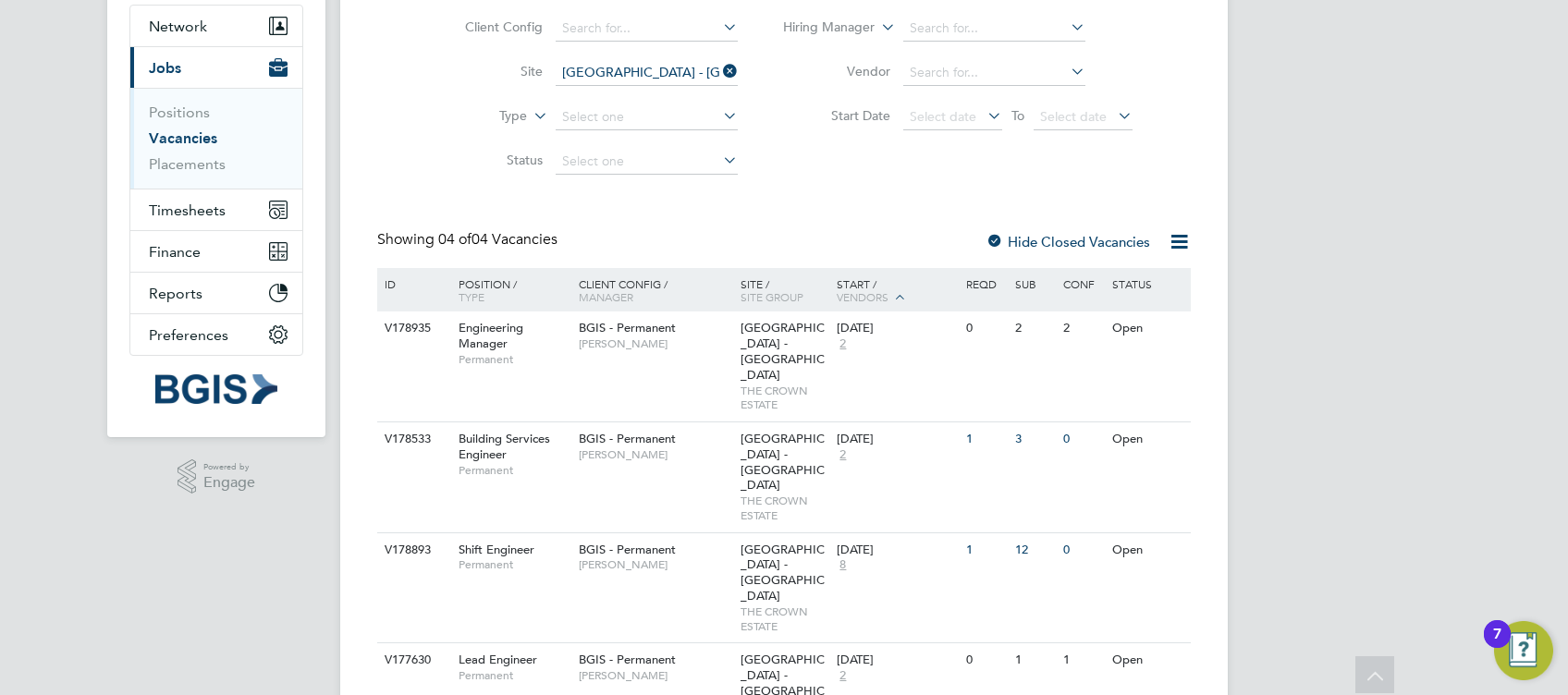
drag, startPoint x: 773, startPoint y: 342, endPoint x: 699, endPoint y: 252, distance: 116.5
click at [706, 235] on div "Showing 04 of 04 Vacancies Hide Closed Vacancies" at bounding box center [784, 249] width 814 height 37
click at [677, 341] on span "Patrick Ridgway" at bounding box center [655, 343] width 153 height 15
click at [754, 494] on span "THE CROWN ESTATE" at bounding box center [784, 508] width 88 height 29
click at [716, 644] on div "BGIS - Permanent Jessica Macgregor" at bounding box center [655, 667] width 162 height 48
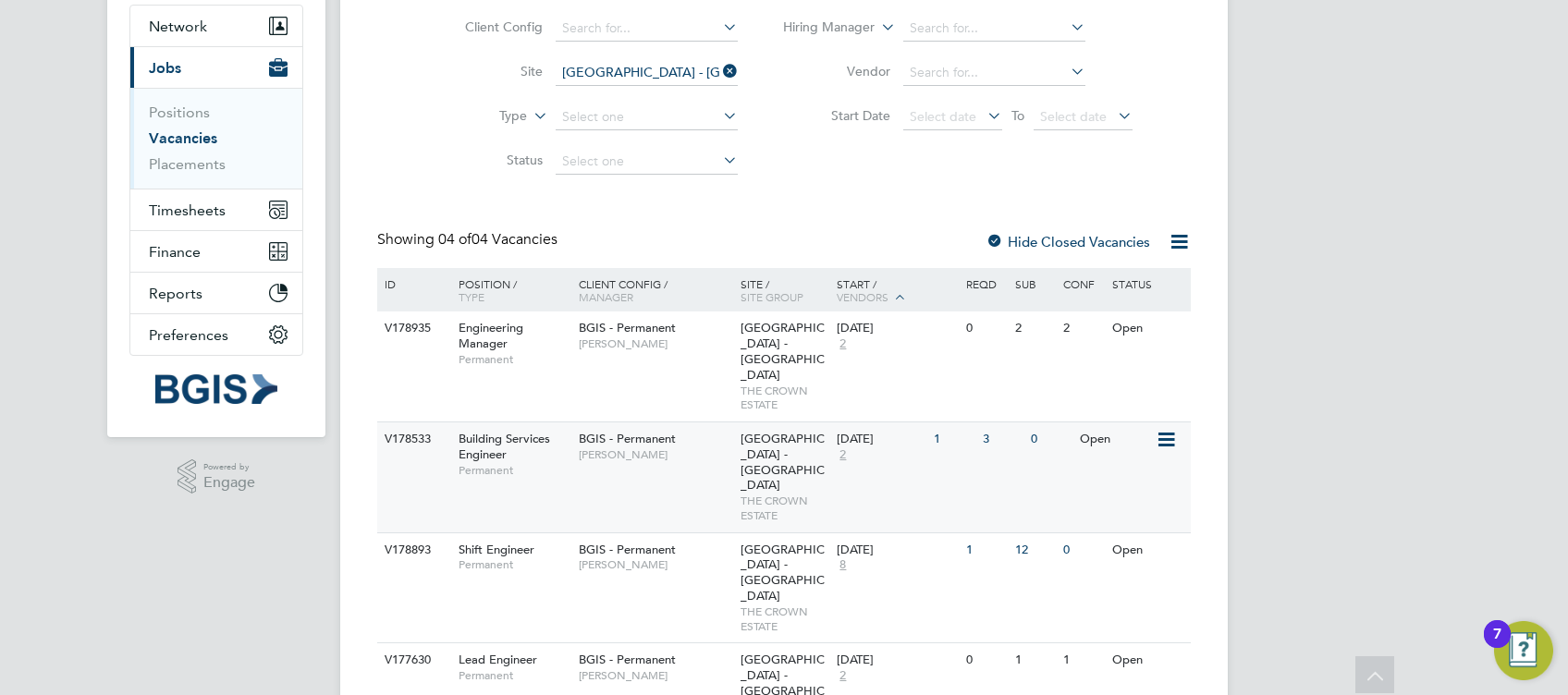
click at [621, 435] on div "BGIS - Permanent Jessica Macgregor" at bounding box center [655, 447] width 162 height 48
click at [653, 448] on div "V178533 Building Services Engineer Permanent BGIS - Permanent Jessica Macgregor…" at bounding box center [784, 477] width 814 height 111
click at [682, 533] on div "BGIS - Permanent Jessica Macgregor" at bounding box center [655, 557] width 162 height 48
drag, startPoint x: 674, startPoint y: 519, endPoint x: 1304, endPoint y: 444, distance: 634.4
click at [1262, 462] on div "BA BGIS Administrator Notifications 12 Applications: Network Team Members Busin…" at bounding box center [784, 324] width 1568 height 994
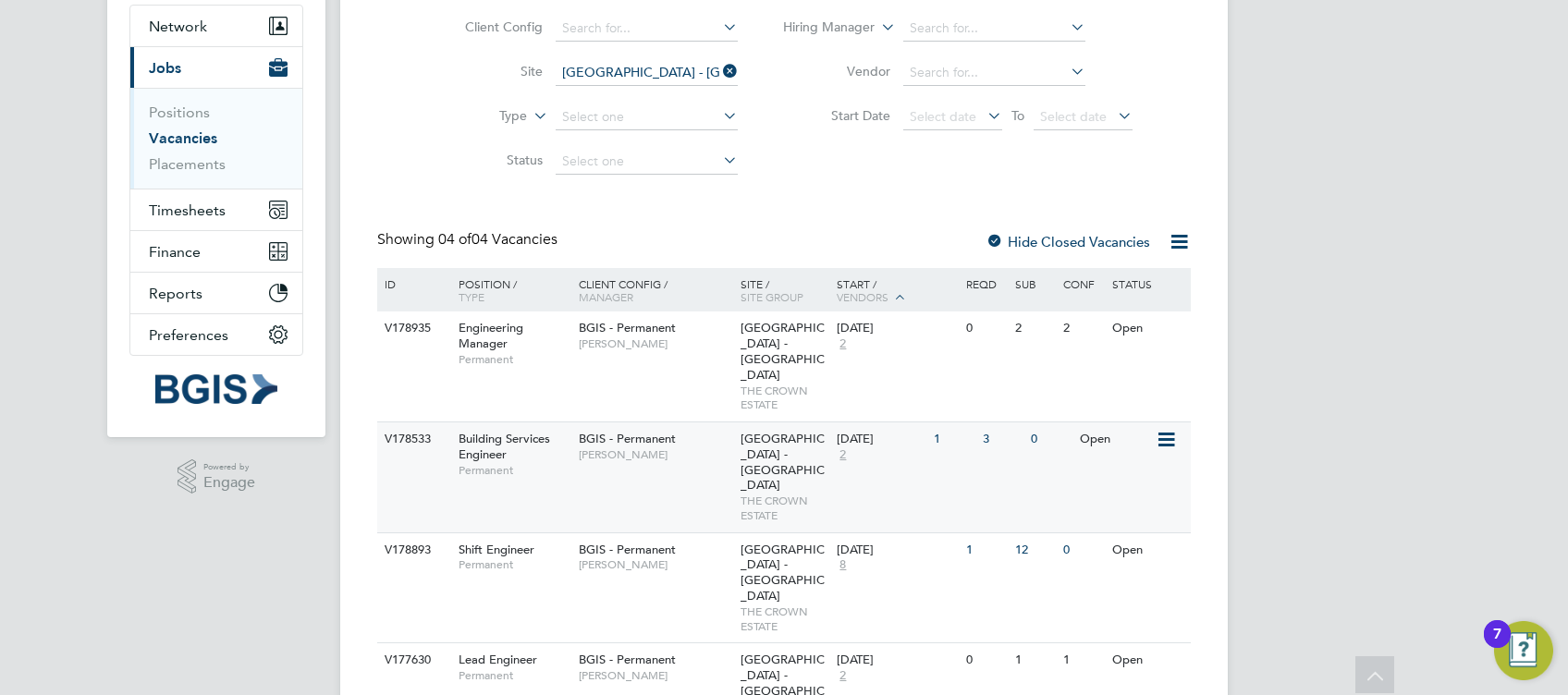
click at [606, 448] on span "Jessica Macgregor" at bounding box center [655, 454] width 153 height 15
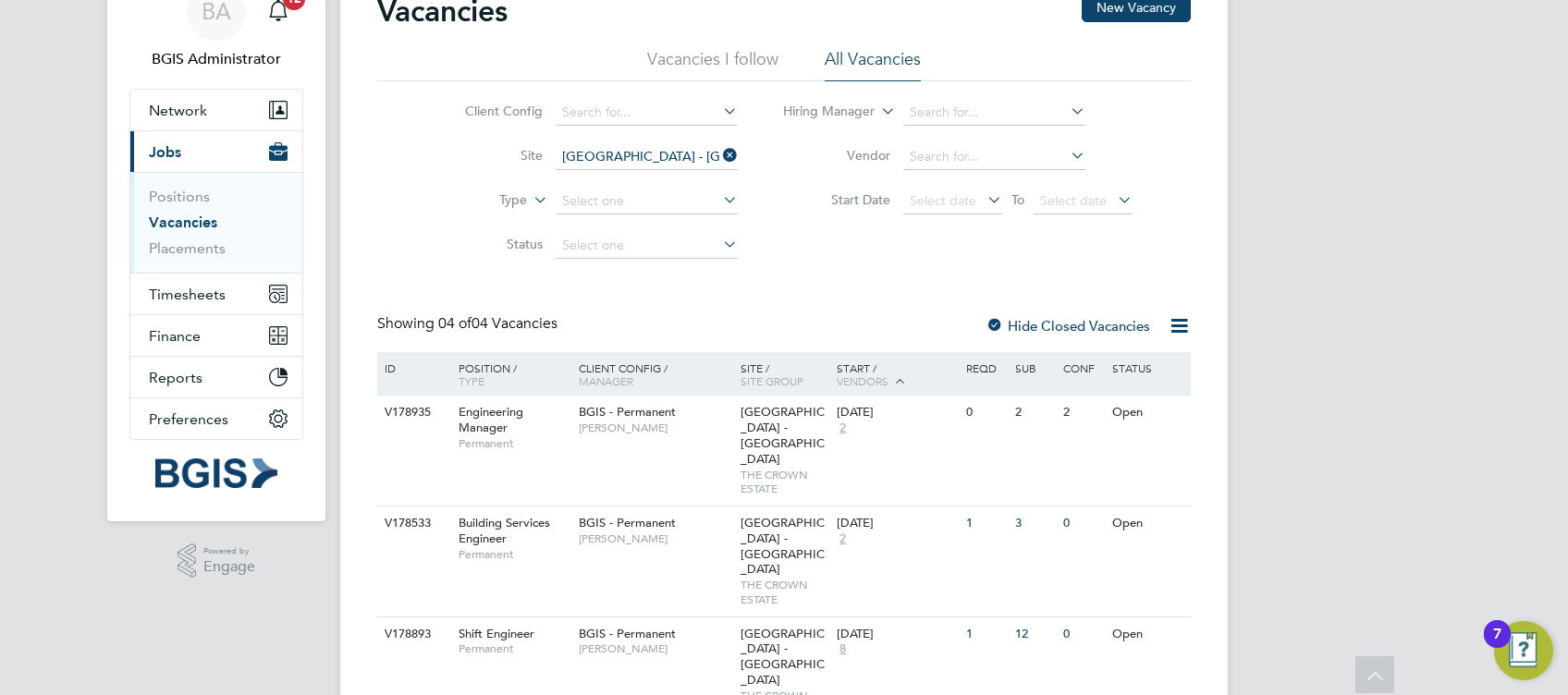
scroll to position [0, 0]
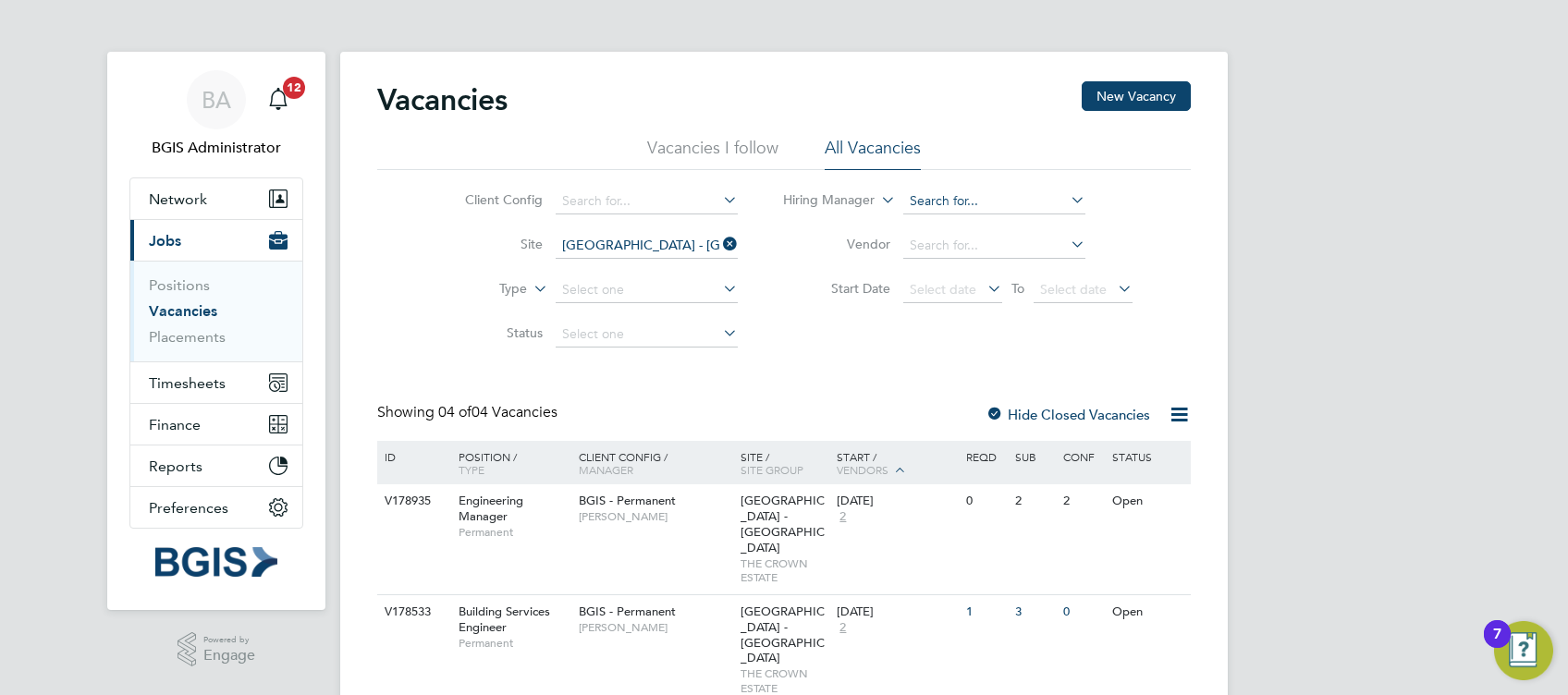
click at [970, 200] on input at bounding box center [994, 201] width 182 height 26
type input "e"
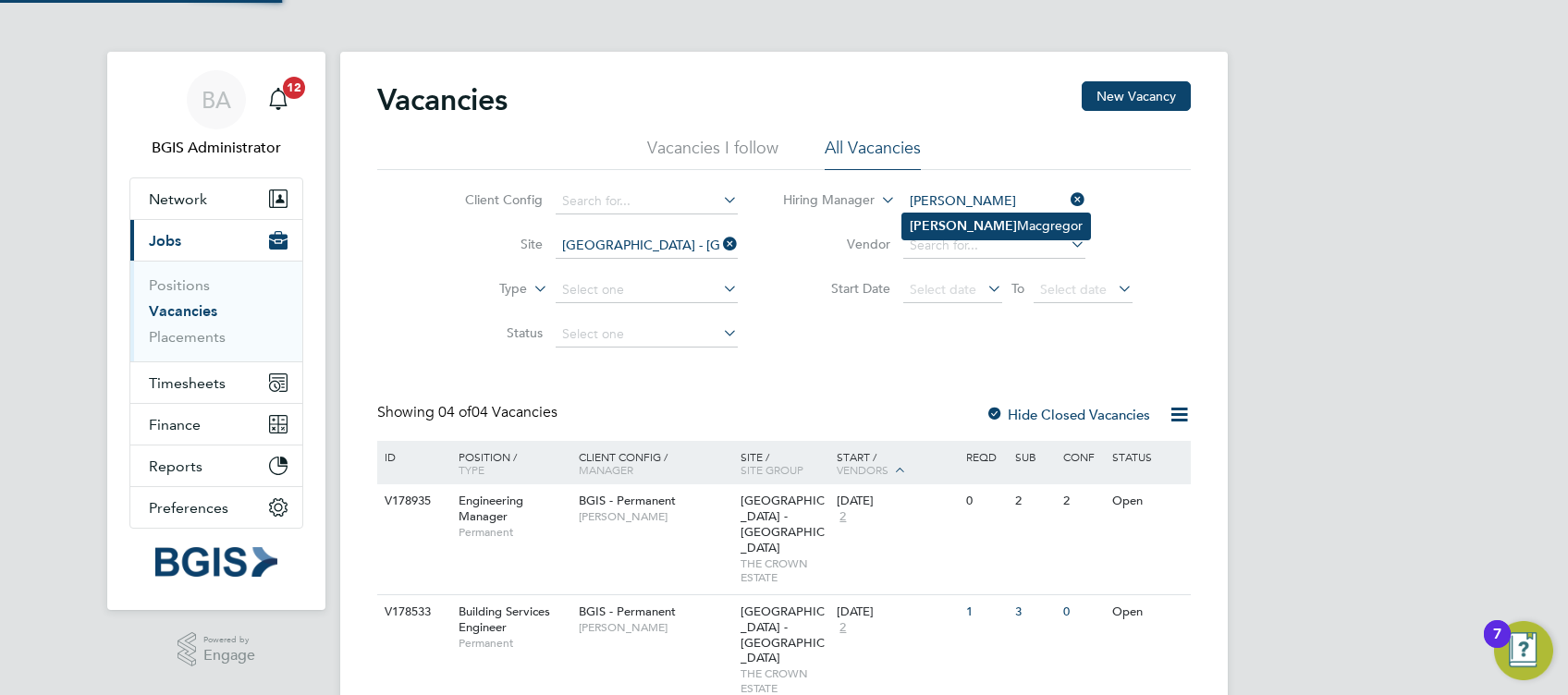
click at [1061, 228] on li "Jessica Macgregor" at bounding box center [996, 226] width 187 height 25
type input "Jessica Macgregor"
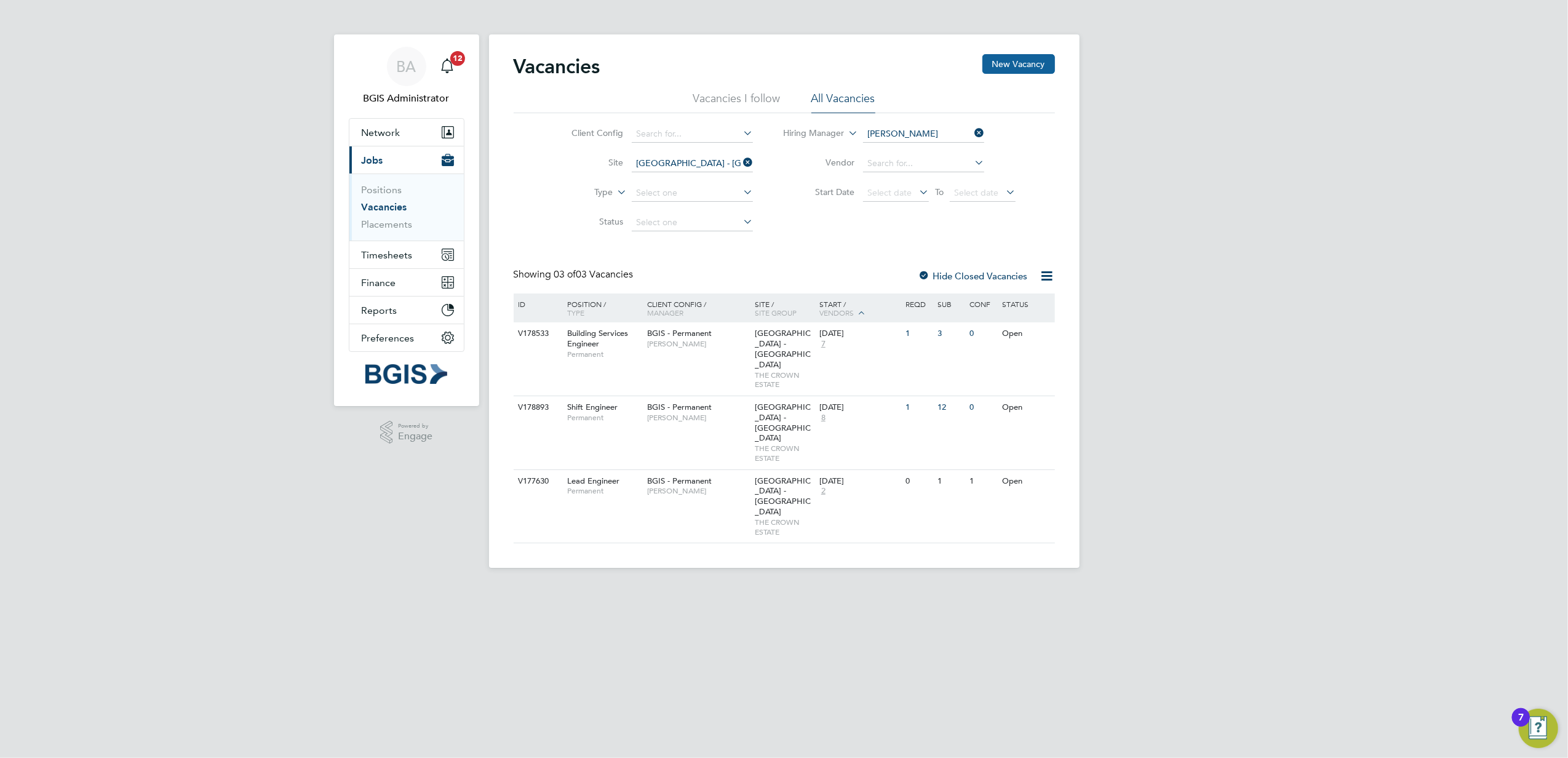
click at [997, 62] on button "New Vacancy" at bounding box center [1019, 64] width 73 height 20
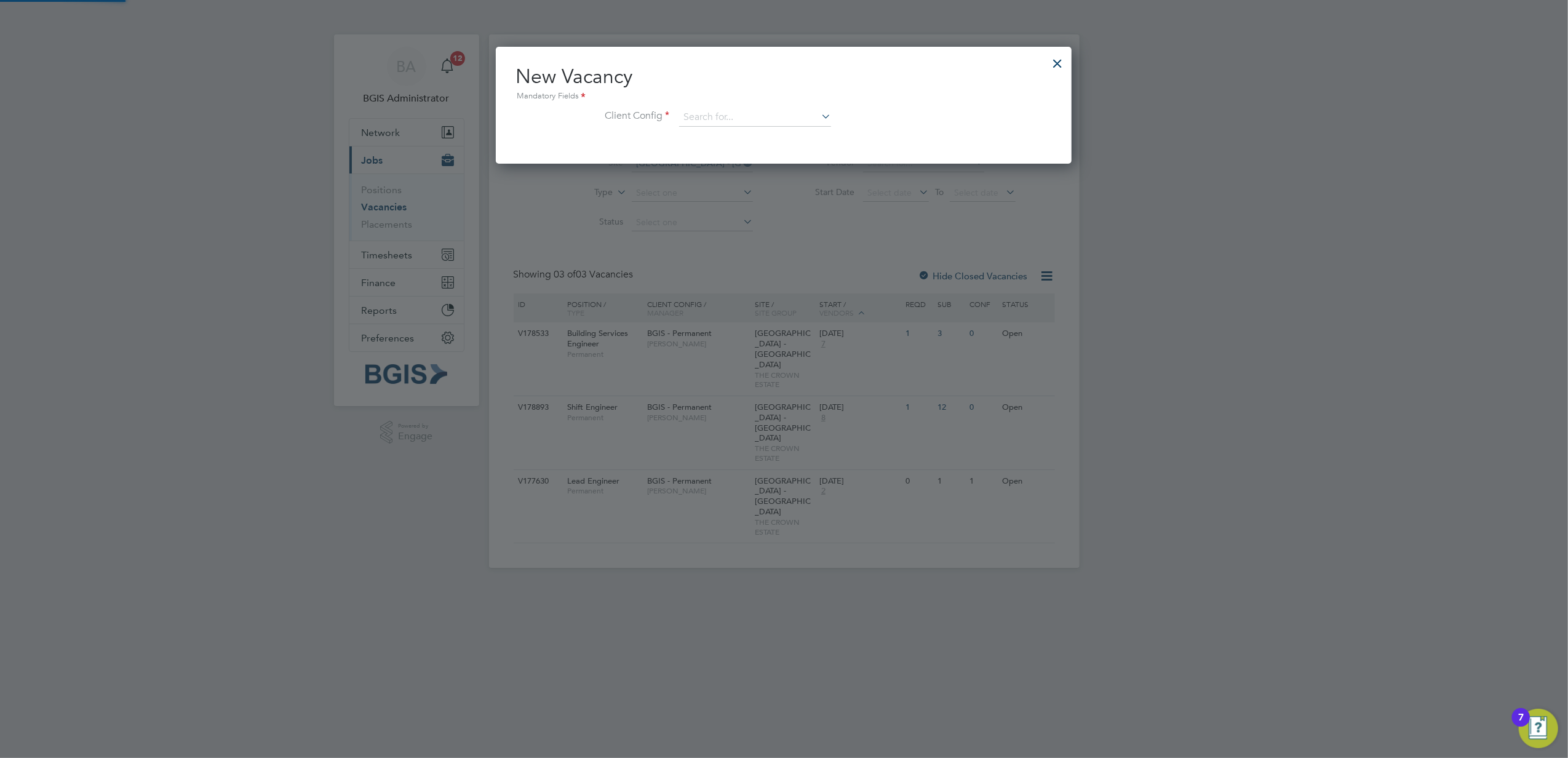
scroll to position [117, 577]
click at [724, 123] on input at bounding box center [755, 117] width 152 height 18
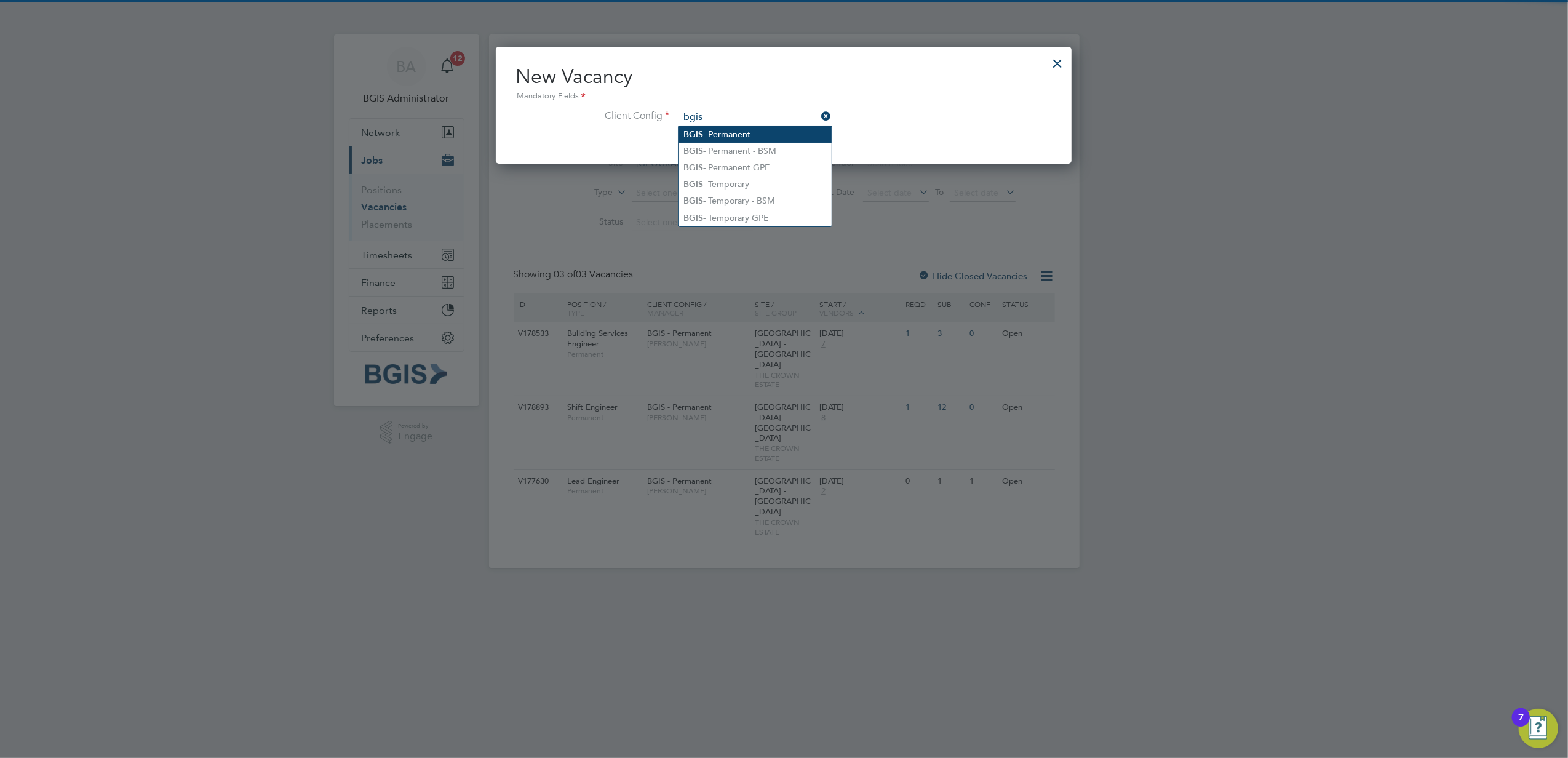
click at [732, 134] on li "BGIS - Permanent" at bounding box center [755, 134] width 154 height 16
type input "BGIS - Permanent"
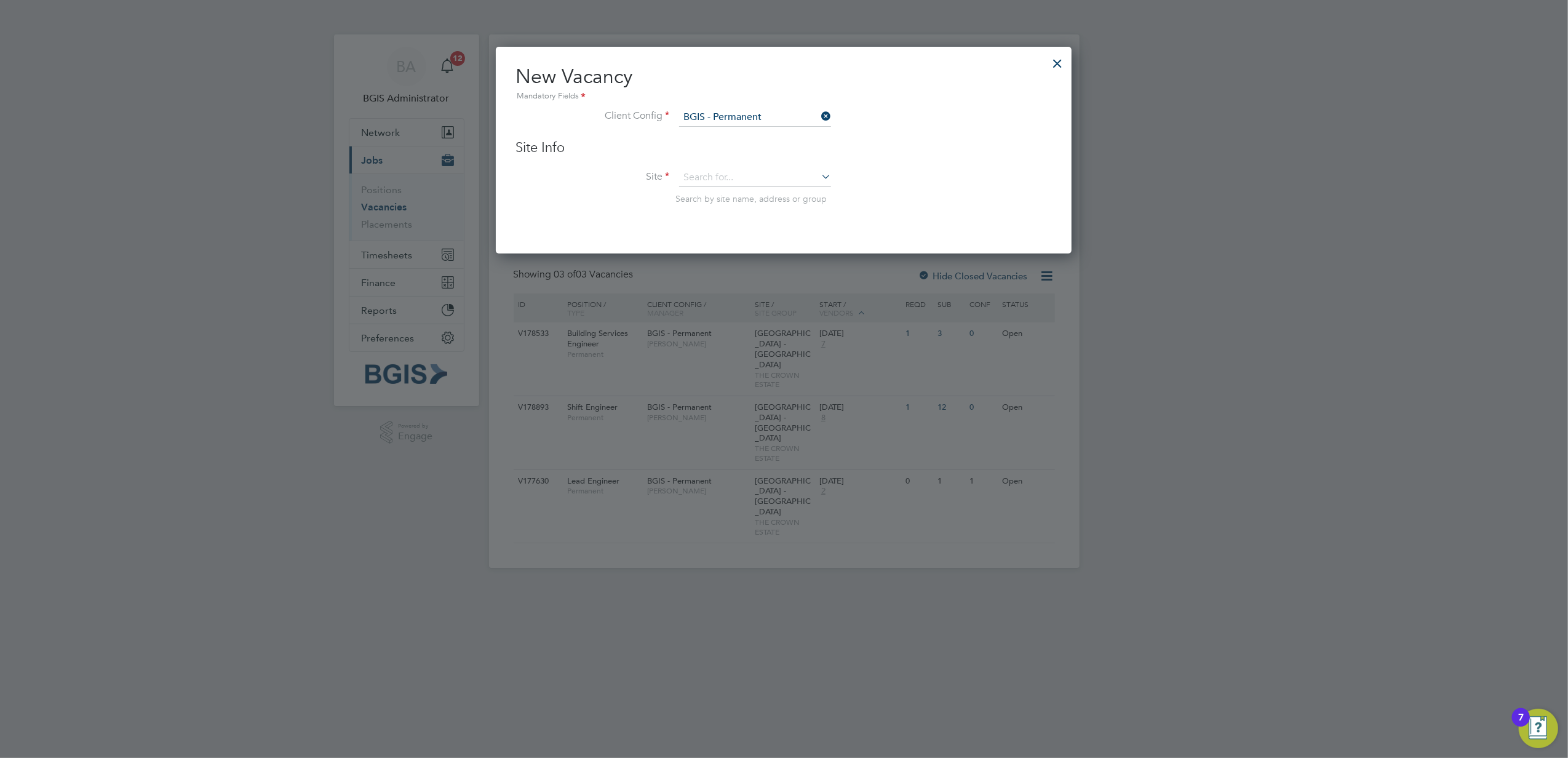
scroll to position [205, 577]
click at [714, 169] on input at bounding box center [755, 178] width 152 height 18
type input "l"
click at [746, 208] on li "New Street Square" at bounding box center [755, 211] width 154 height 16
type input "New Street Square"
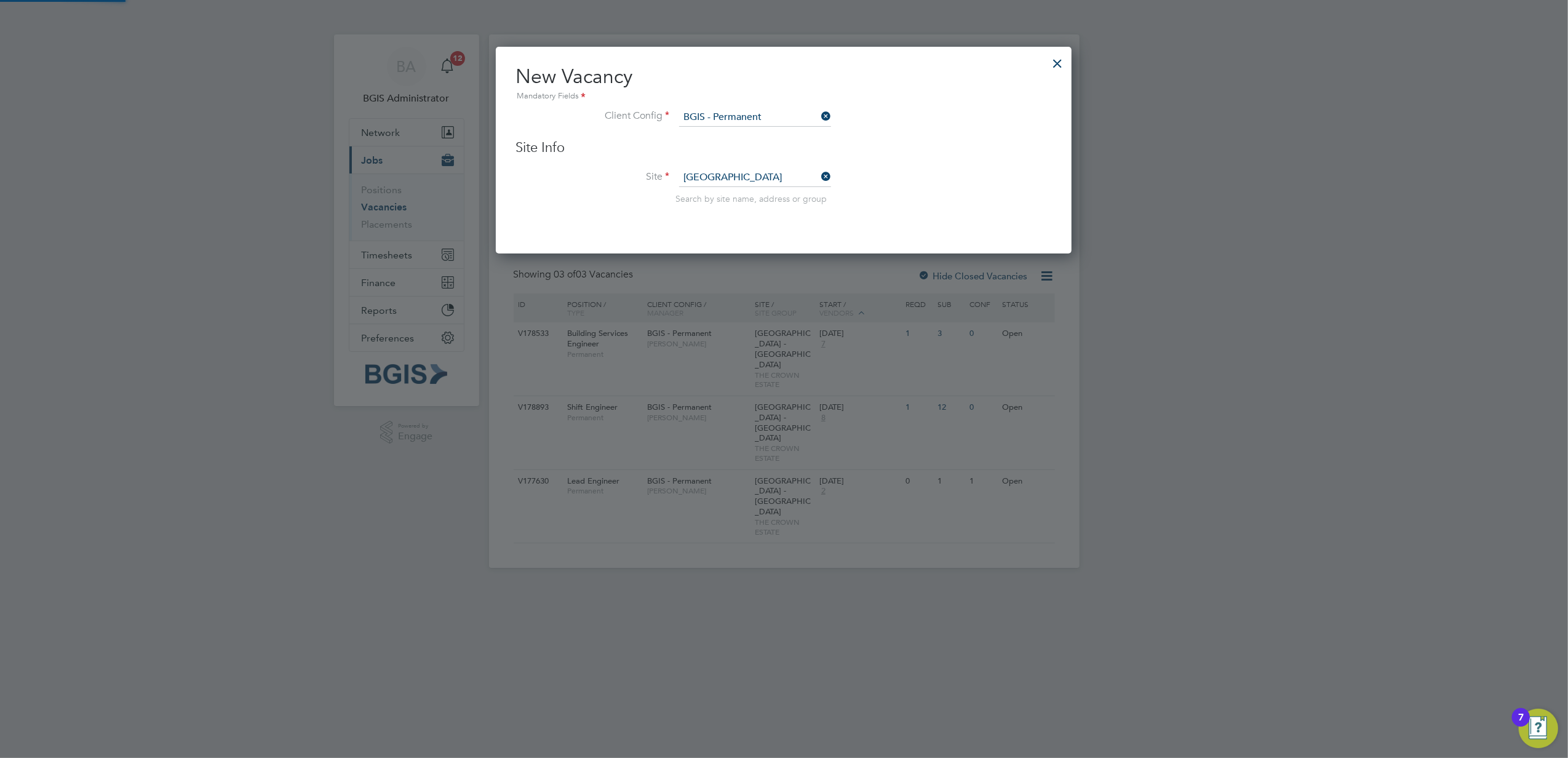
scroll to position [457, 577]
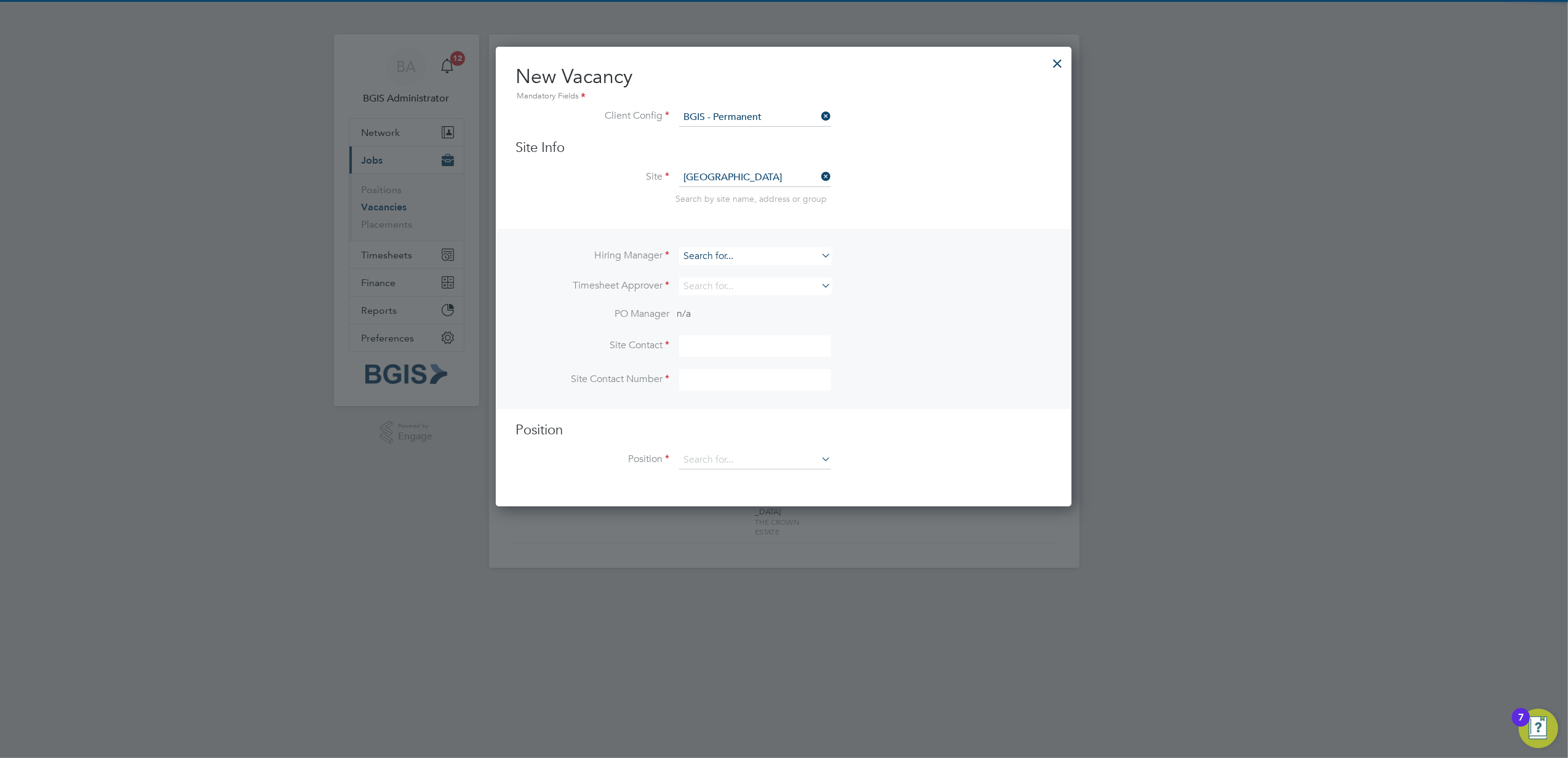
click at [695, 254] on input at bounding box center [755, 256] width 152 height 18
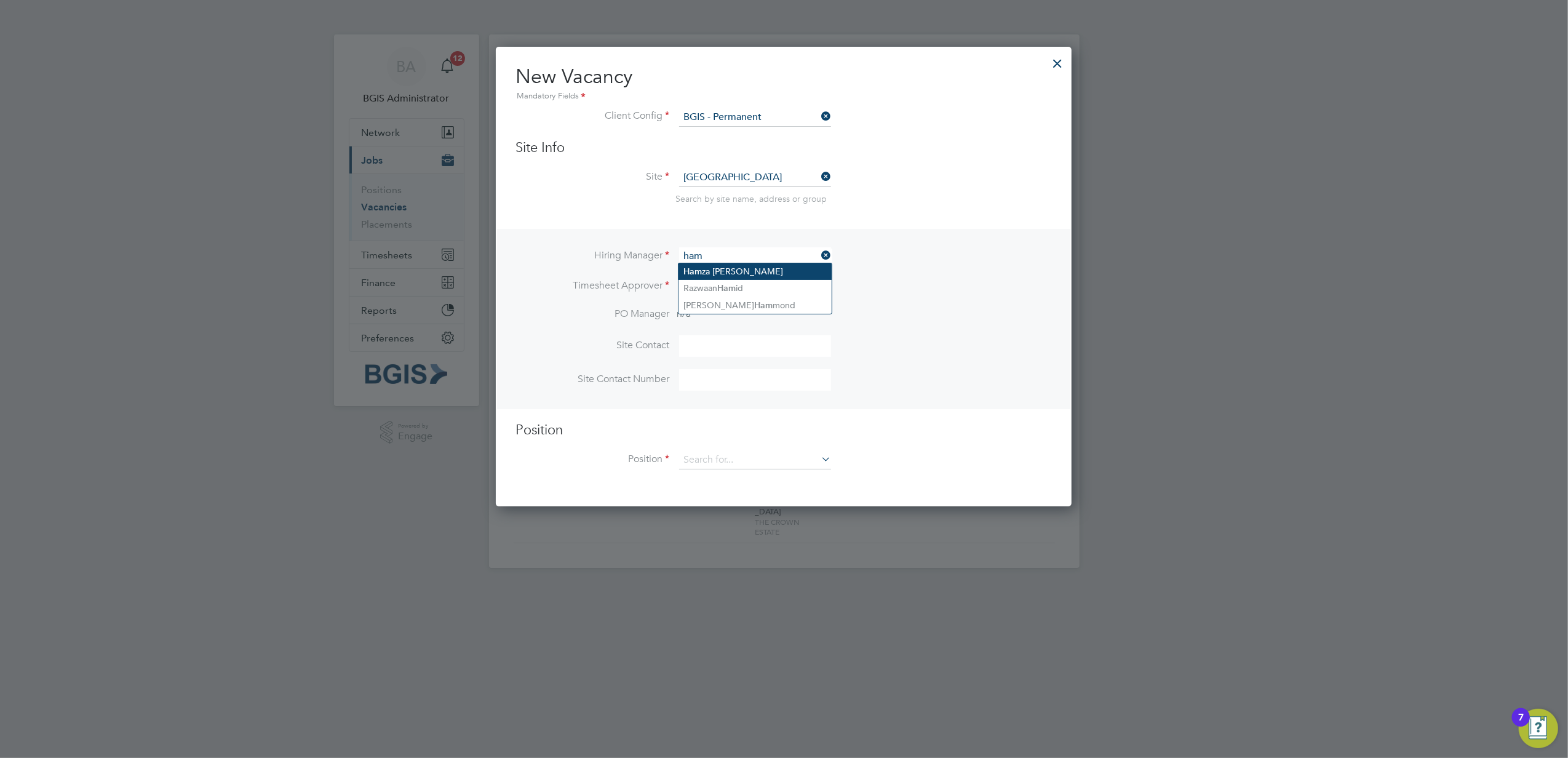
click at [730, 271] on li "Ham za Idris" at bounding box center [755, 271] width 154 height 16
type input "Hamza Idris"
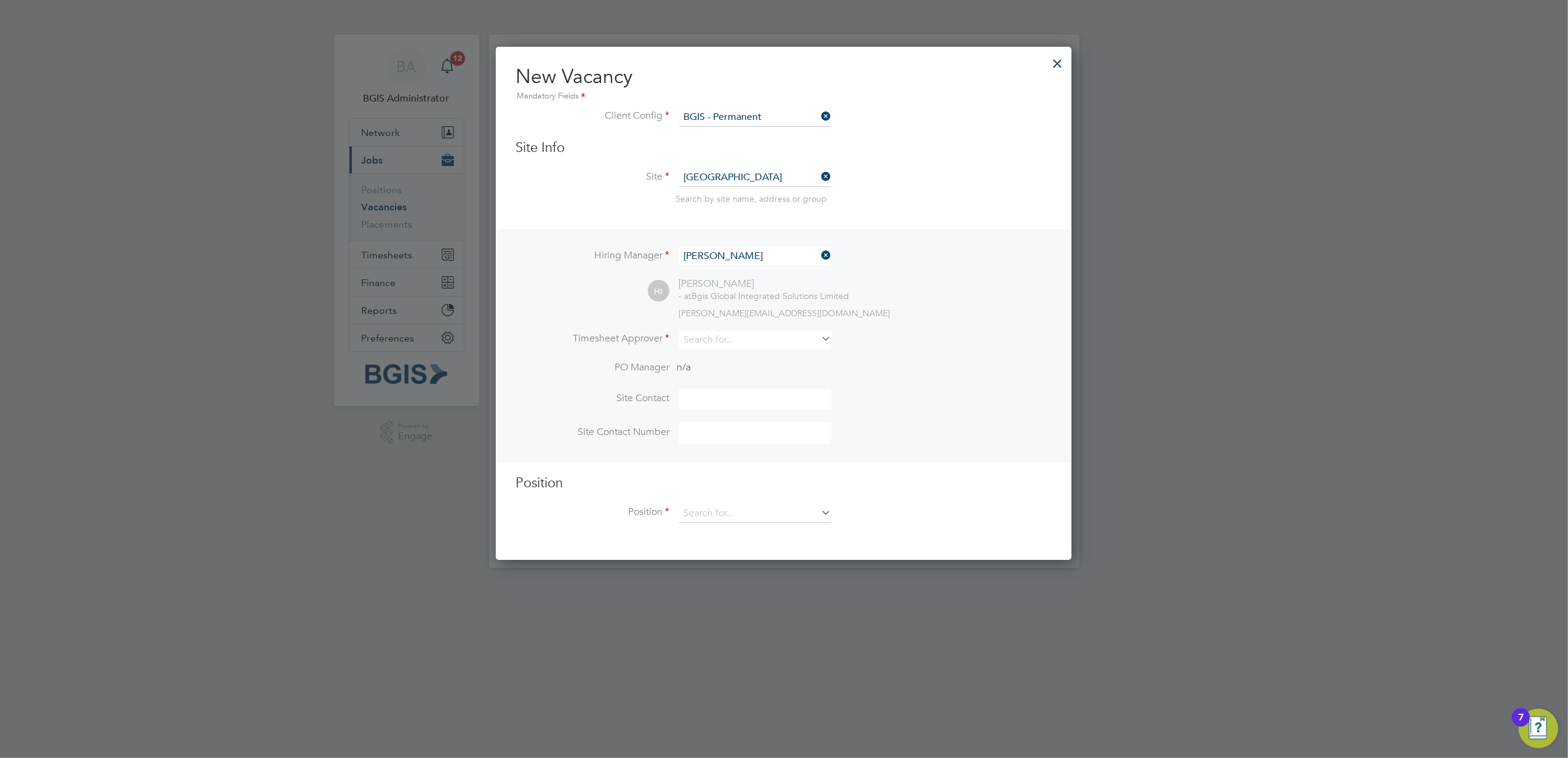
scroll to position [511, 577]
click at [712, 509] on input at bounding box center [755, 514] width 152 height 18
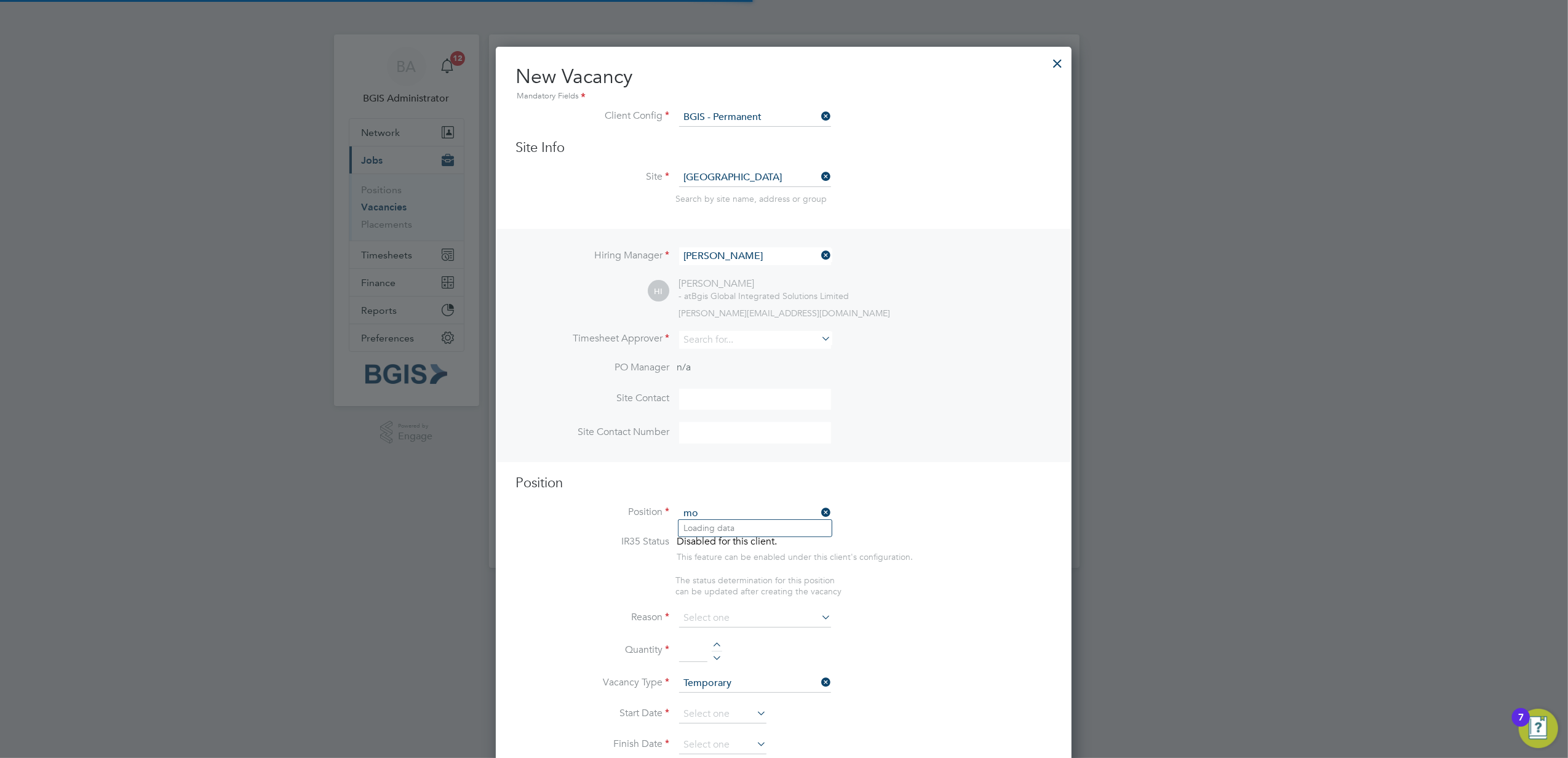
scroll to position [1872, 577]
click at [729, 520] on li "Foot Mobile Engineer" at bounding box center [755, 528] width 154 height 16
type input "Foot Mobile Engineer"
type textarea "To ensure all environmental conditions are maintained at all times with regard …"
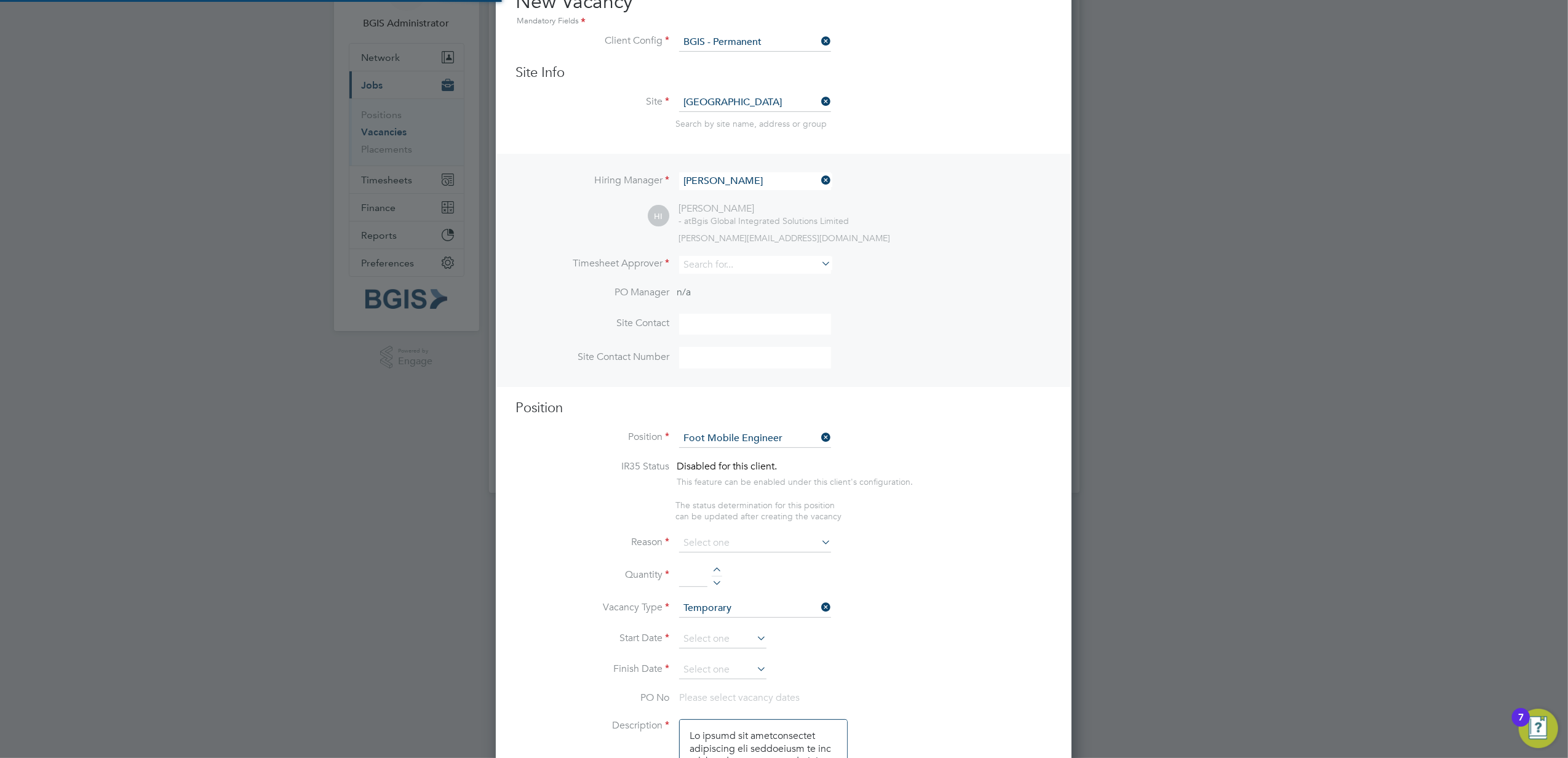
scroll to position [163, 0]
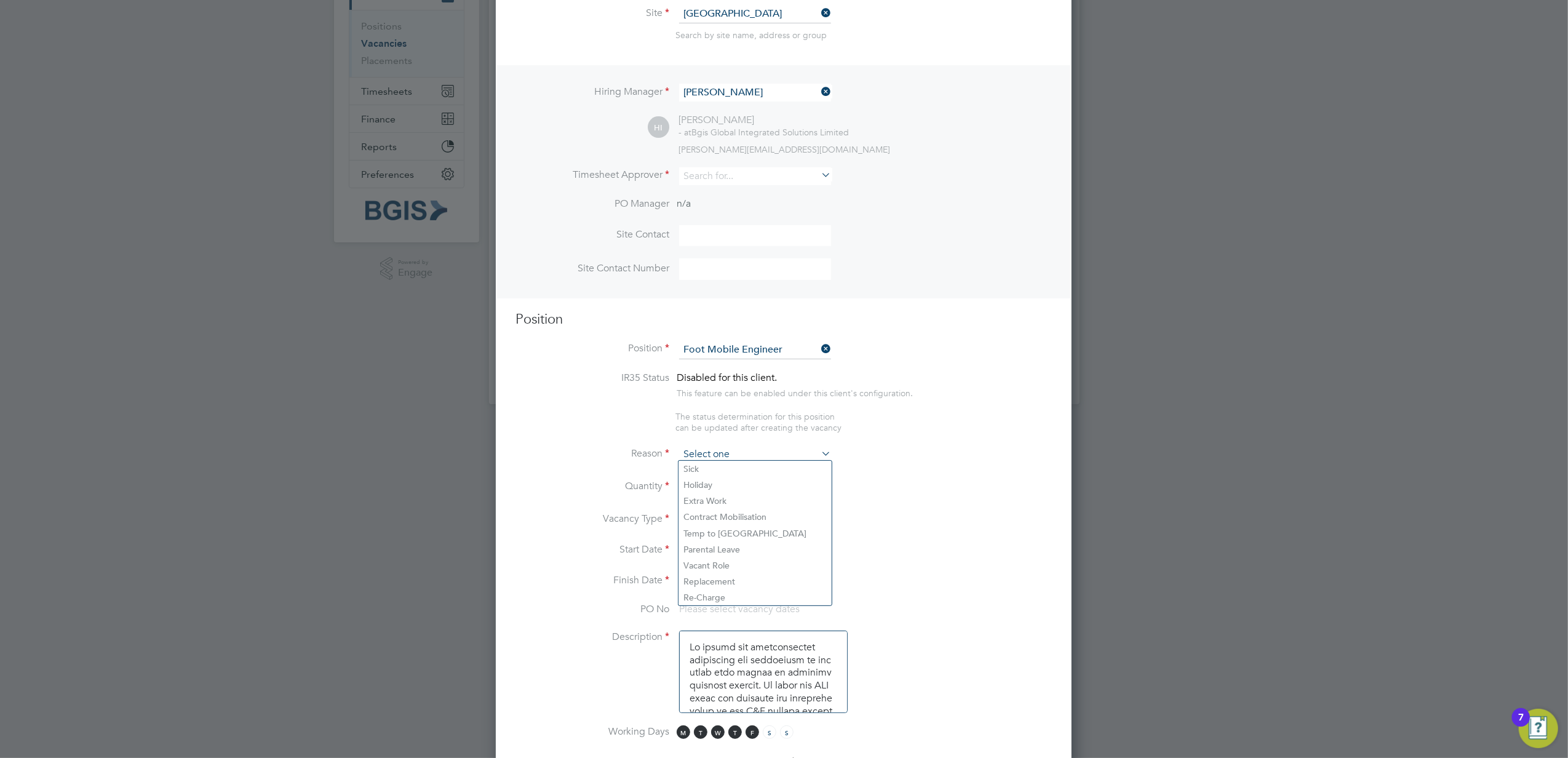
click at [732, 448] on input at bounding box center [755, 455] width 152 height 18
click at [716, 520] on li "Vacant Role" at bounding box center [755, 566] width 154 height 16
type input "Vacant Role"
drag, startPoint x: 688, startPoint y: 481, endPoint x: 719, endPoint y: 503, distance: 38.0
click at [688, 481] on input at bounding box center [693, 488] width 28 height 22
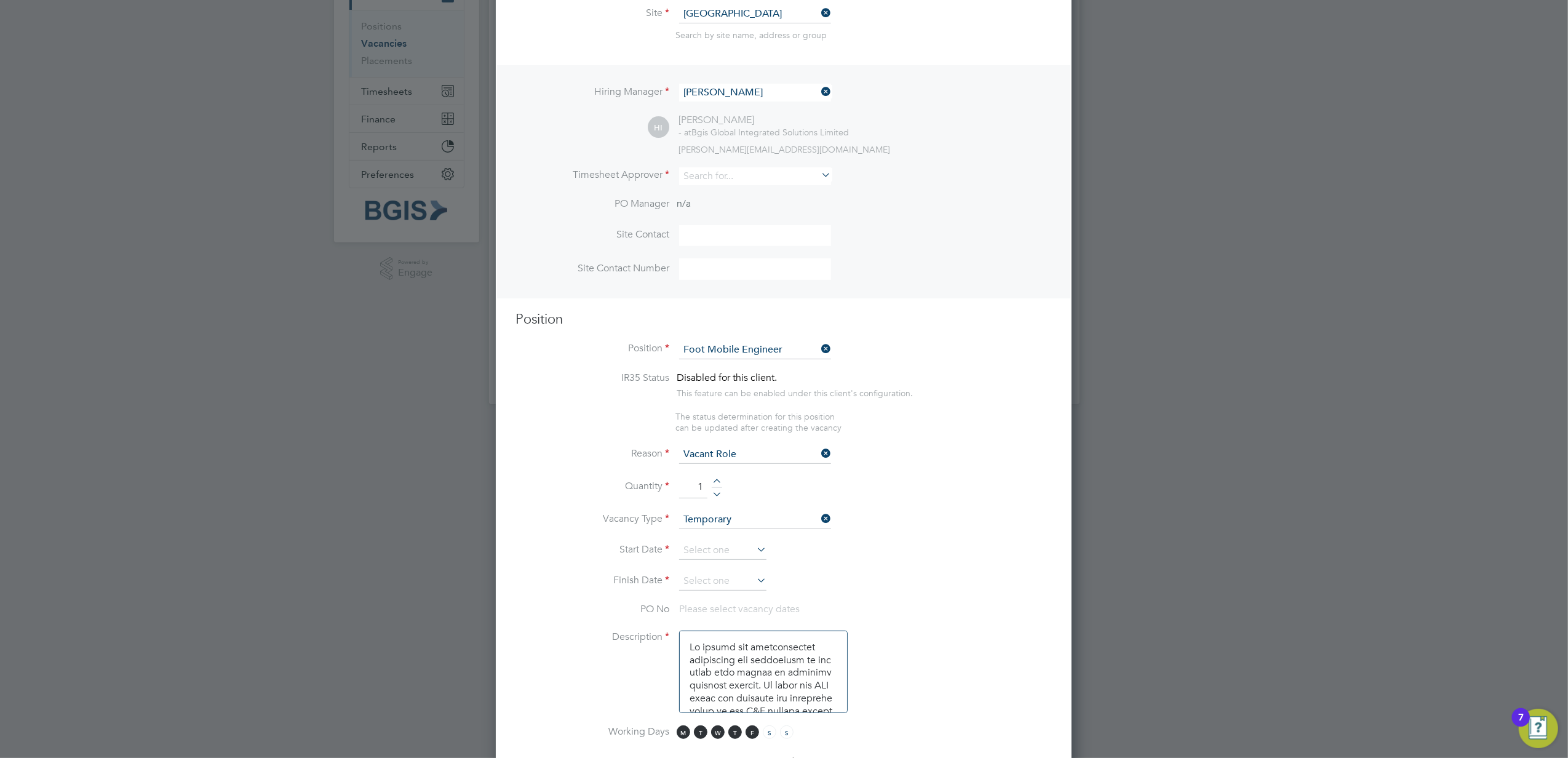
type input "1"
drag, startPoint x: 763, startPoint y: 519, endPoint x: 758, endPoint y: 537, distance: 18.7
click at [763, 519] on input at bounding box center [755, 520] width 152 height 18
click at [747, 520] on ul "Temporary Permanent" at bounding box center [754, 541] width 154 height 33
click at [731, 512] on input at bounding box center [755, 520] width 152 height 18
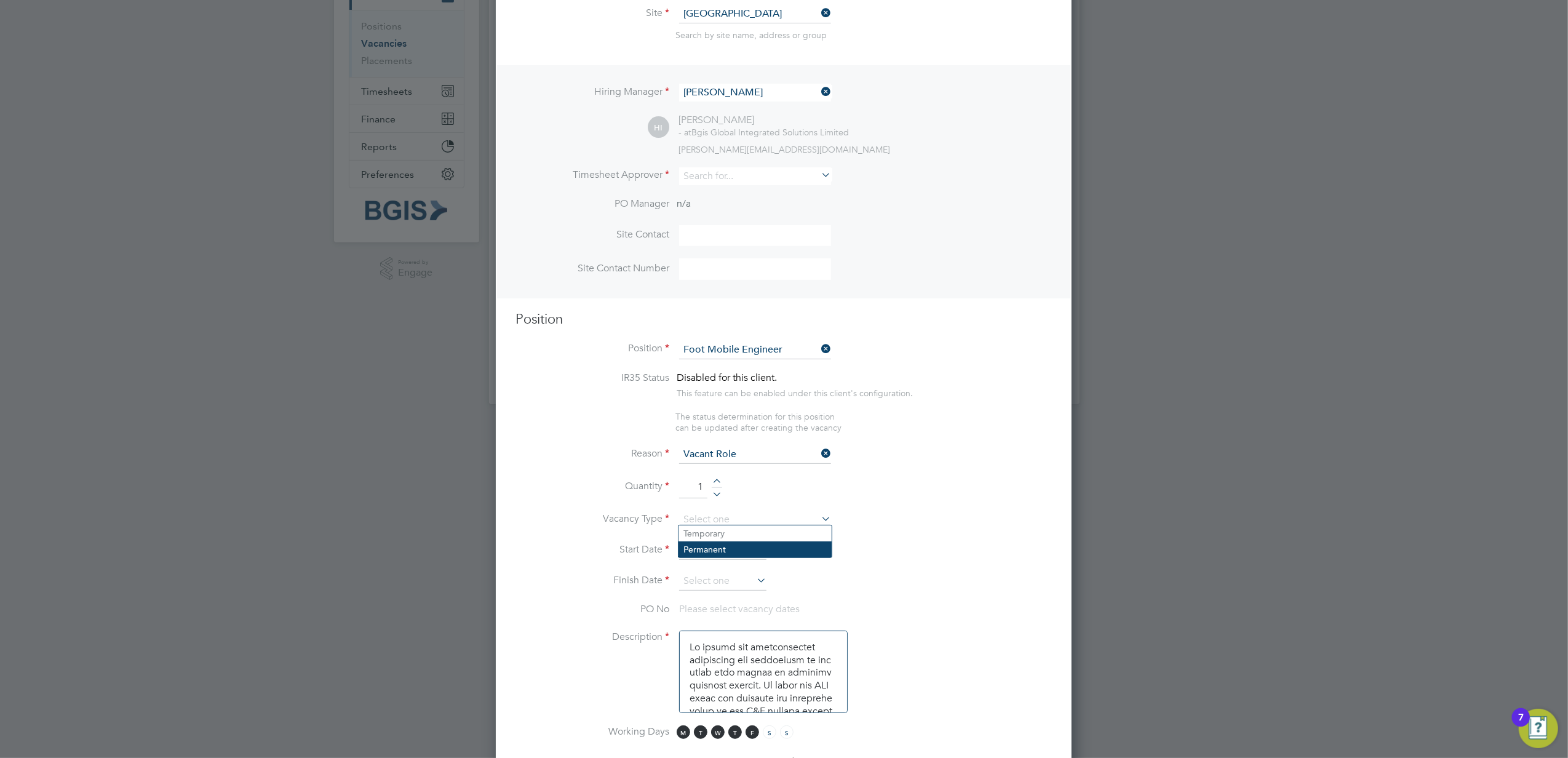
click at [730, 520] on li "Permanent" at bounding box center [755, 549] width 154 height 16
type input "Permanent"
click at [711, 520] on input at bounding box center [722, 551] width 87 height 18
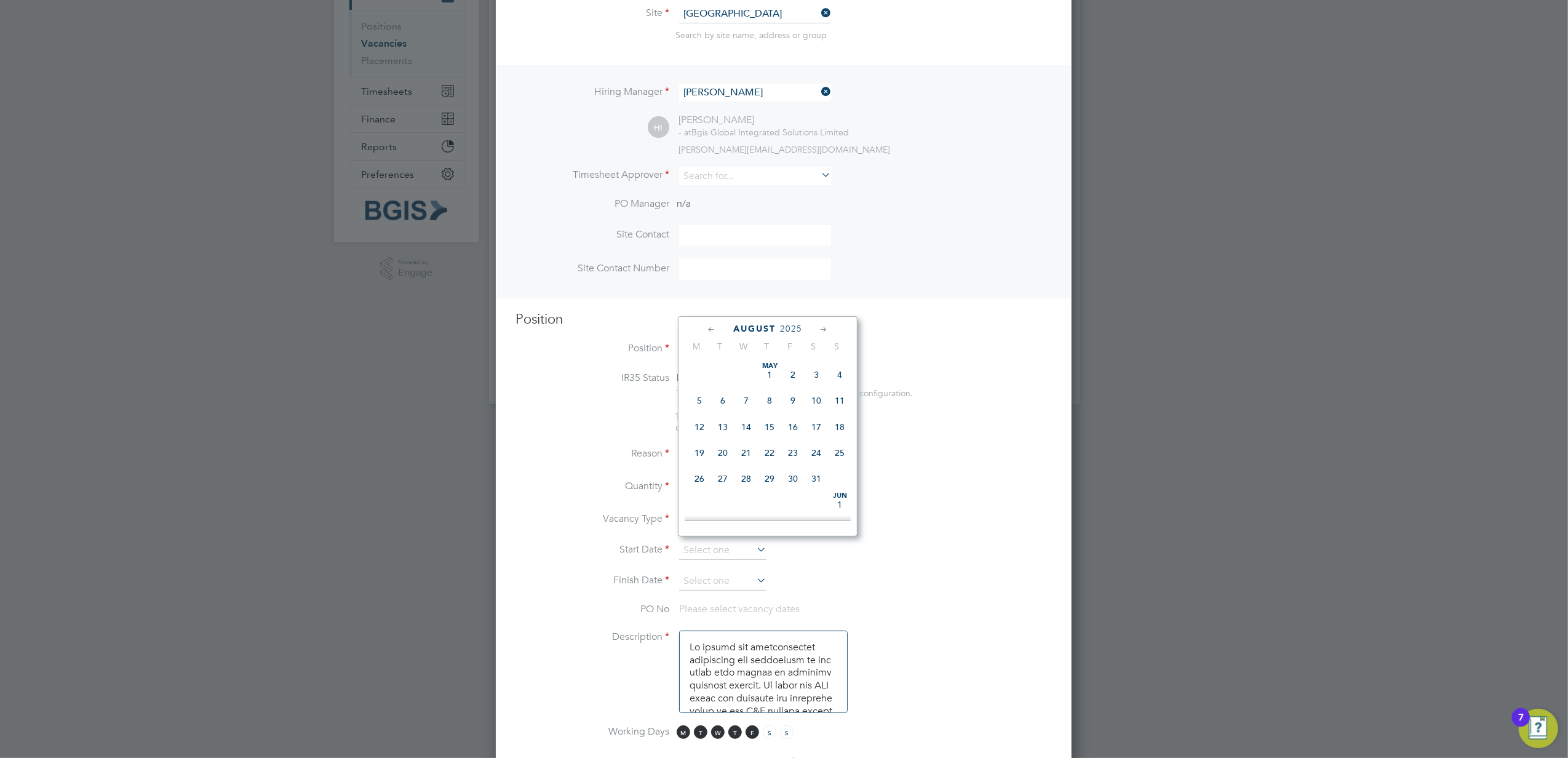
scroll to position [475, 0]
click at [772, 422] on span "28" at bounding box center [770, 419] width 24 height 24
type input "28 Aug 2025"
click at [738, 520] on input at bounding box center [722, 581] width 87 height 18
click at [774, 459] on span "28" at bounding box center [770, 450] width 24 height 24
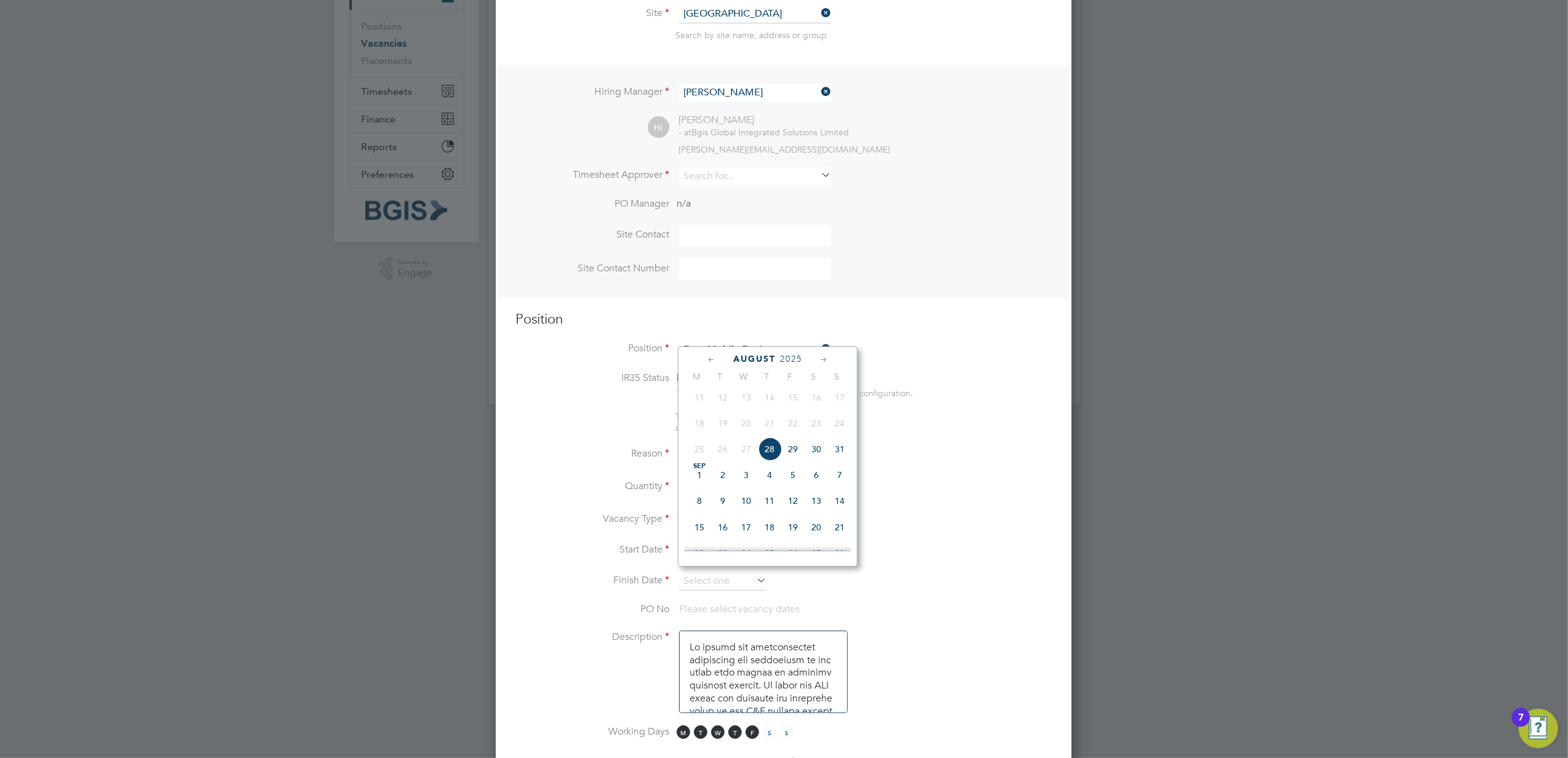
type input "28 Aug 2025"
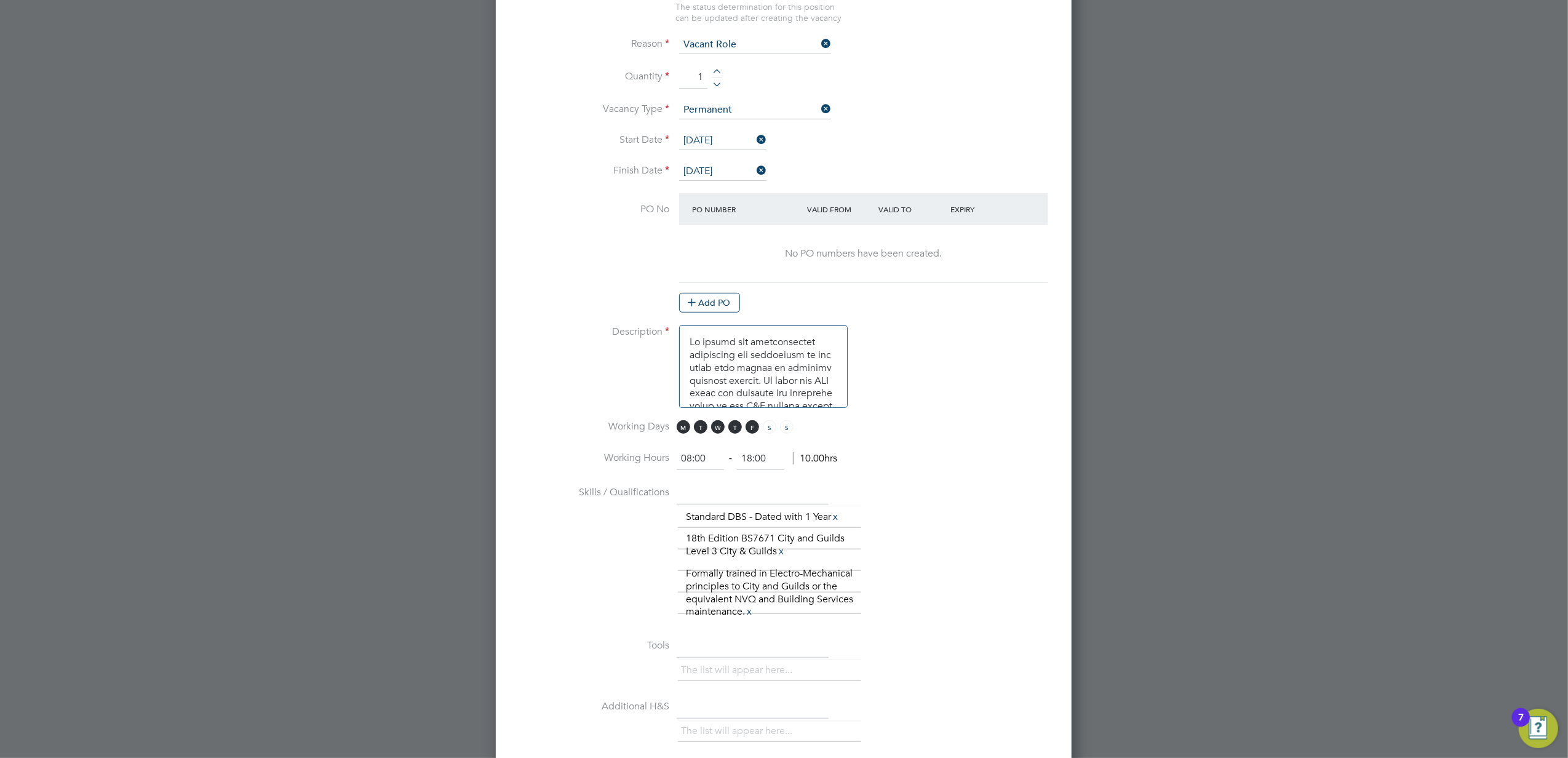
scroll to position [574, 0]
drag, startPoint x: 776, startPoint y: 453, endPoint x: 590, endPoint y: 446, distance: 186.1
click at [614, 451] on li "Working Hours 08:00 ‐ 18:00 10.00hrs" at bounding box center [784, 465] width 537 height 35
type input "17:00"
drag, startPoint x: 897, startPoint y: 394, endPoint x: 921, endPoint y: 387, distance: 25.0
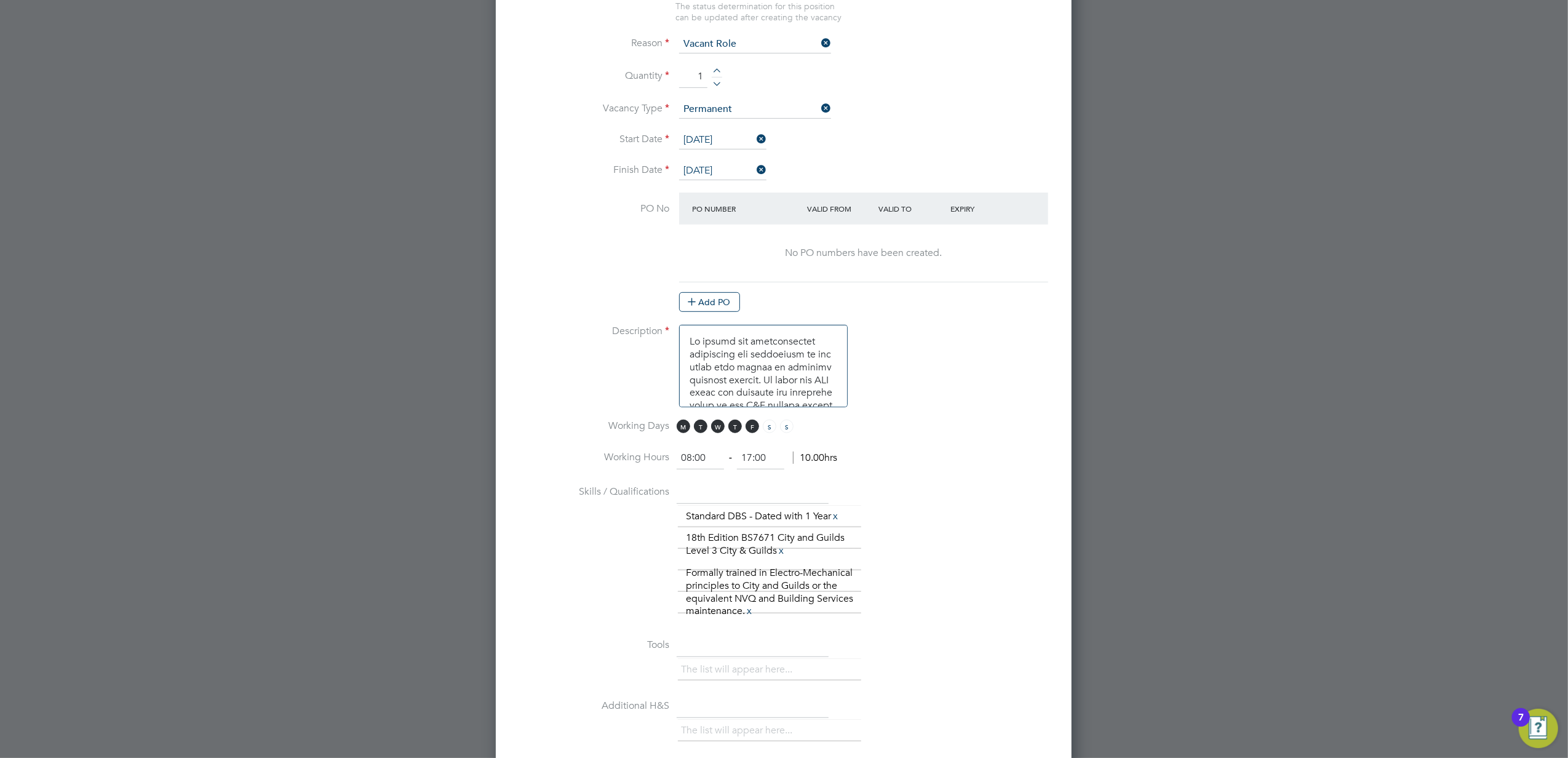
click at [897, 394] on li "Description" at bounding box center [784, 372] width 537 height 95
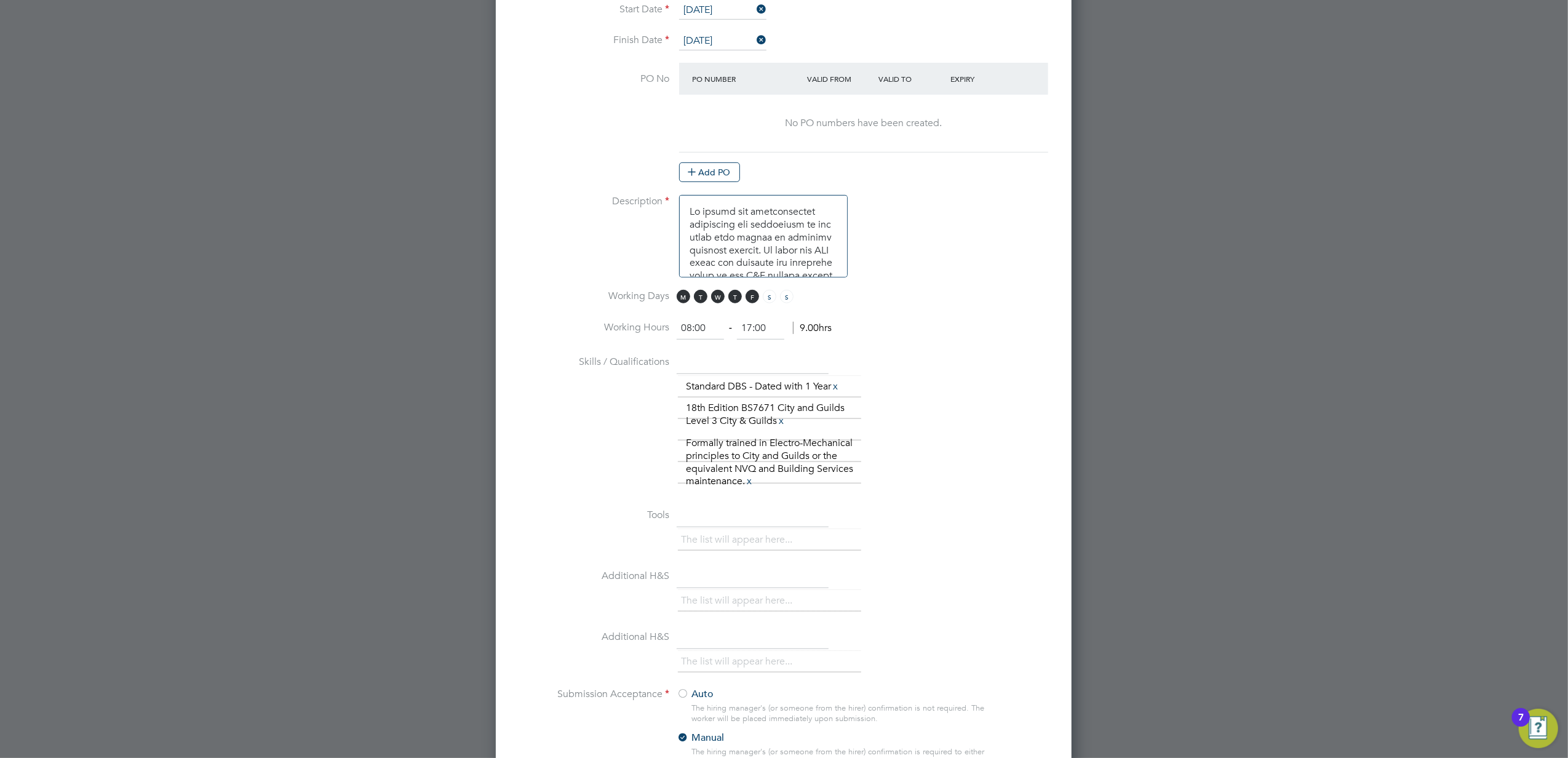
scroll to position [984, 0]
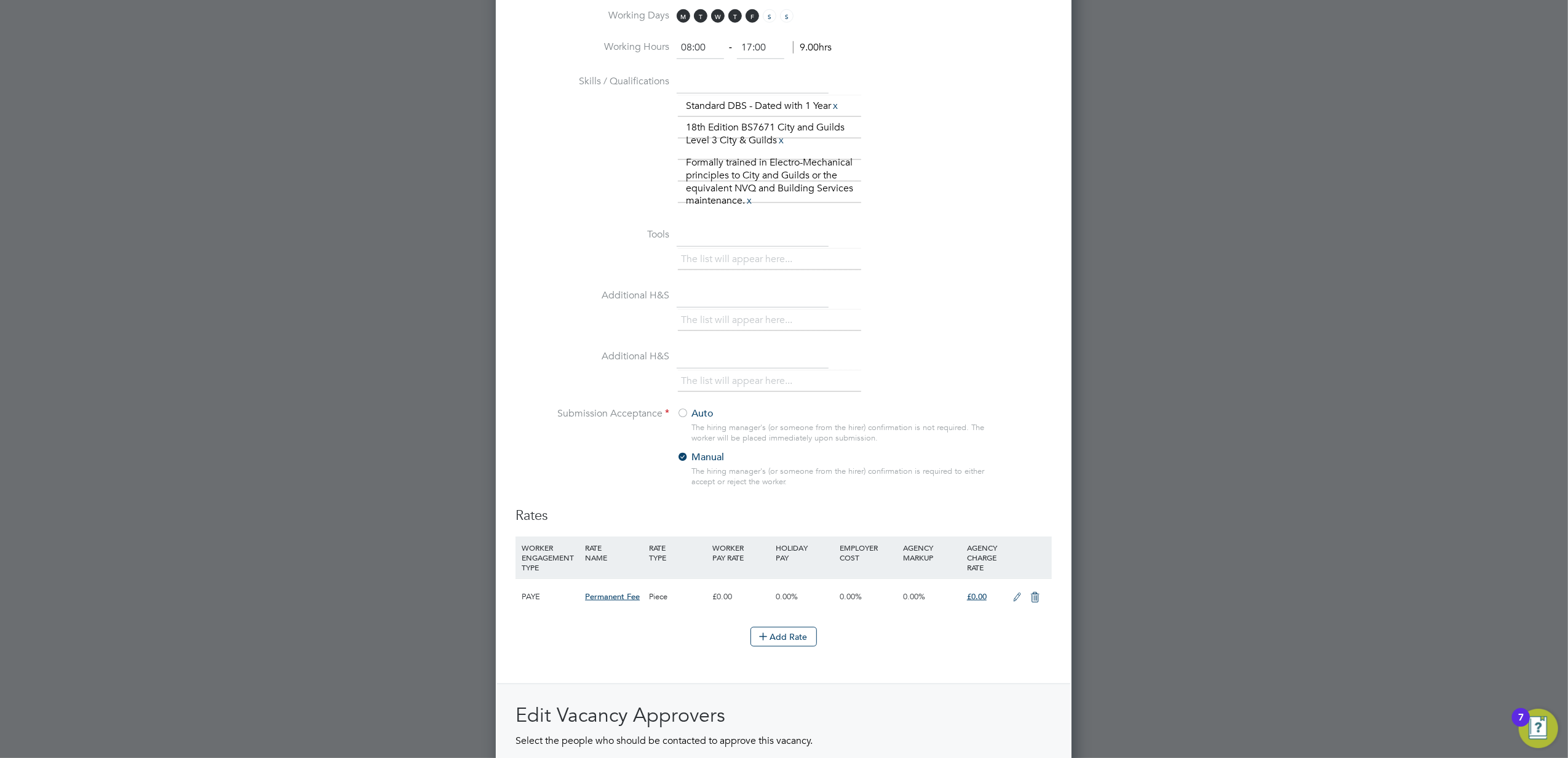
click at [1010, 520] on icon at bounding box center [1017, 597] width 15 height 10
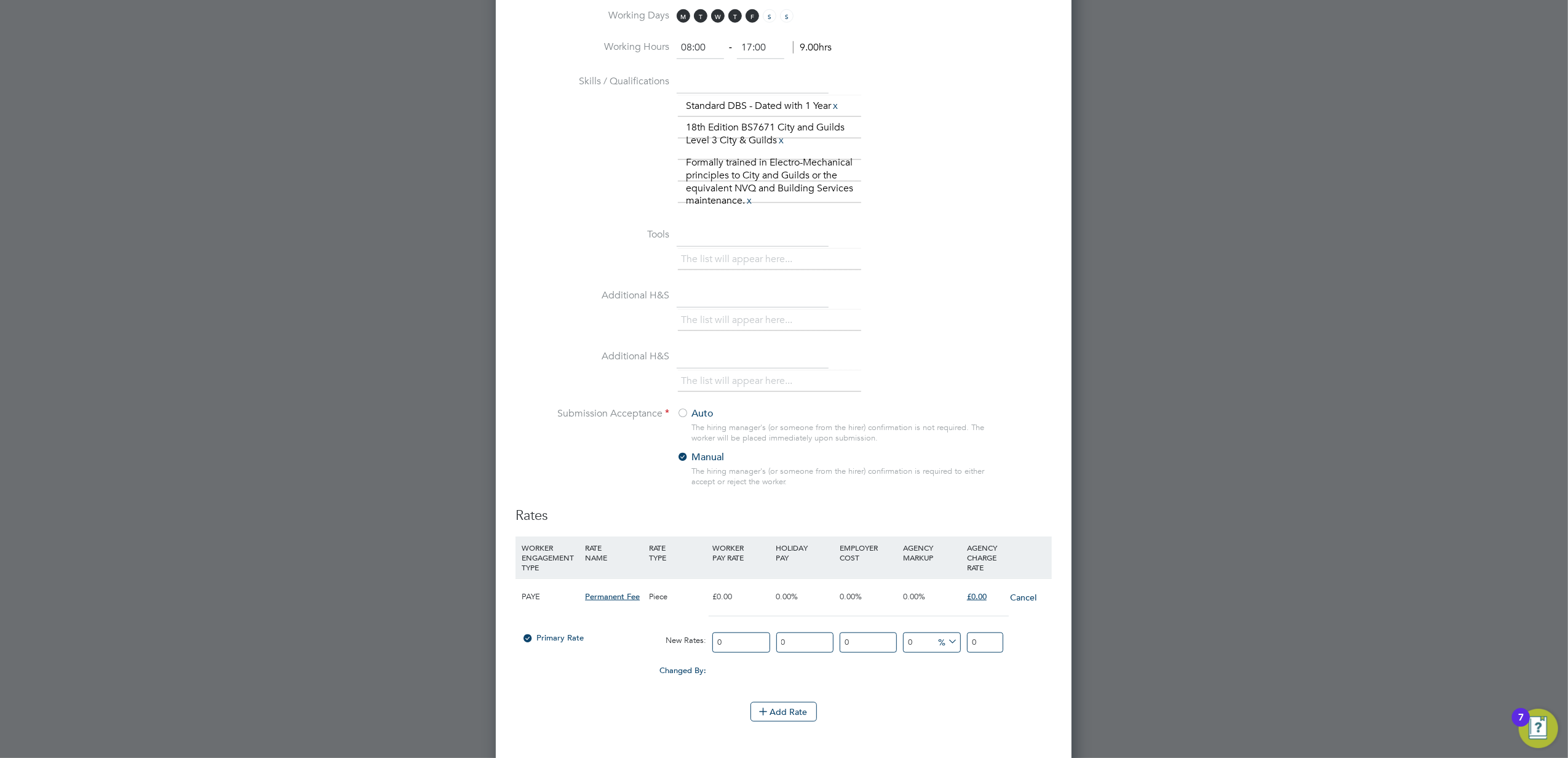
scroll to position [2124, 577]
drag, startPoint x: 944, startPoint y: 628, endPoint x: 832, endPoint y: 606, distance: 114.1
click at [864, 520] on div "PAYE Permanent Fee Piece £0.00 0.00% 0.00% 0.00% £0.00 Cancel Primary Rate New …" at bounding box center [784, 634] width 537 height 112
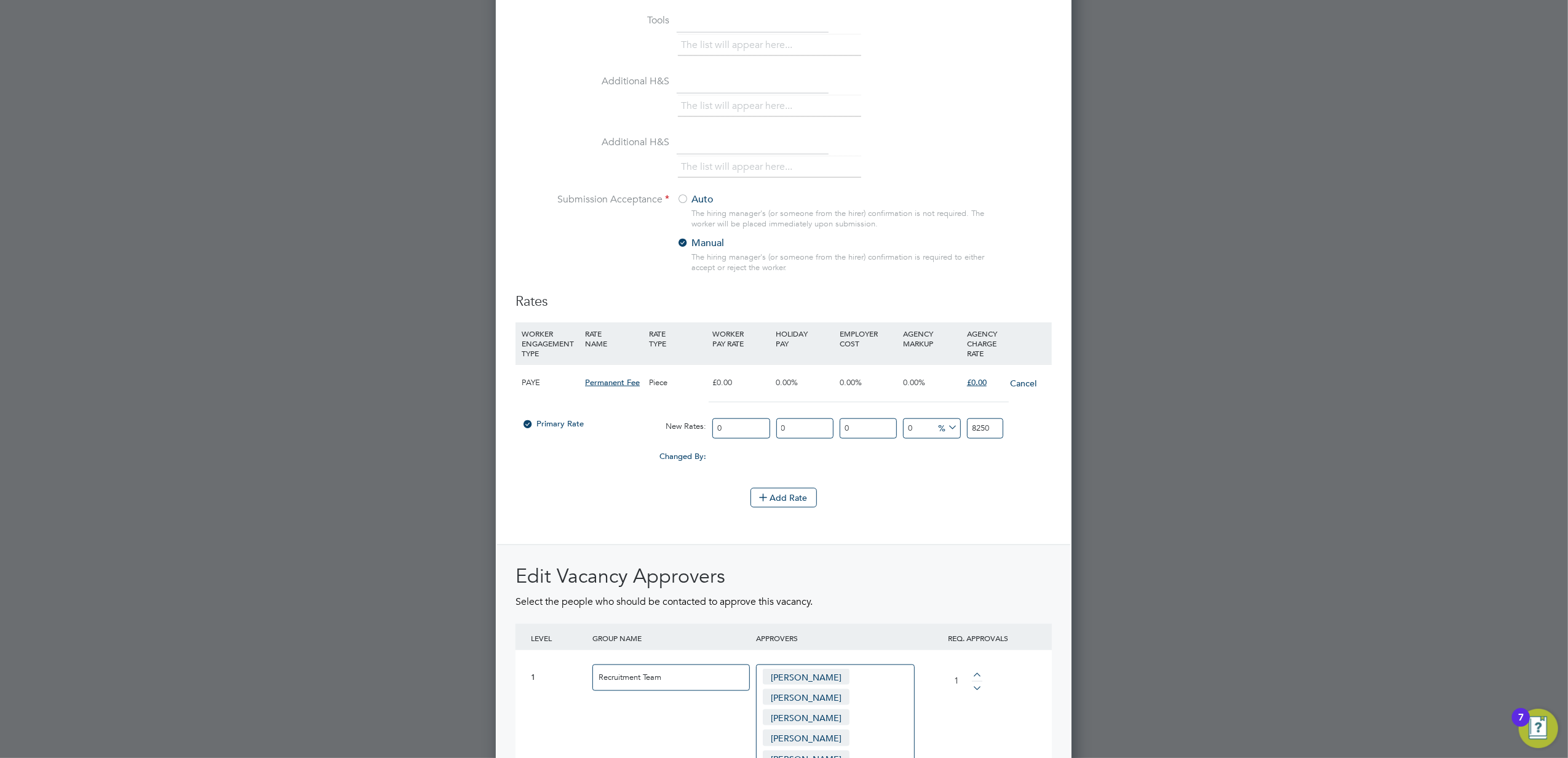
scroll to position [1412, 0]
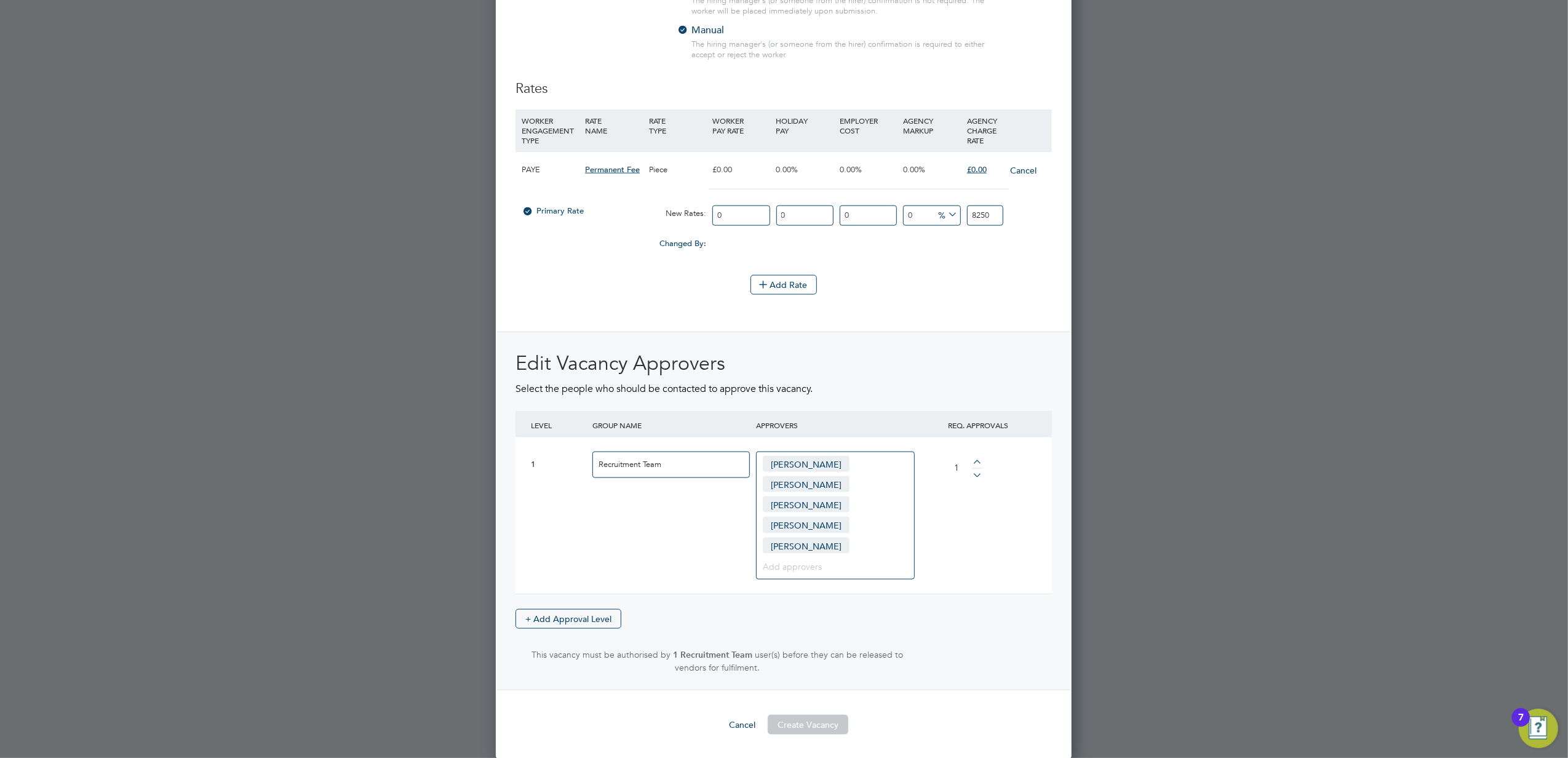
type input "8250"
click at [819, 520] on button "Create Vacancy" at bounding box center [808, 725] width 81 height 20
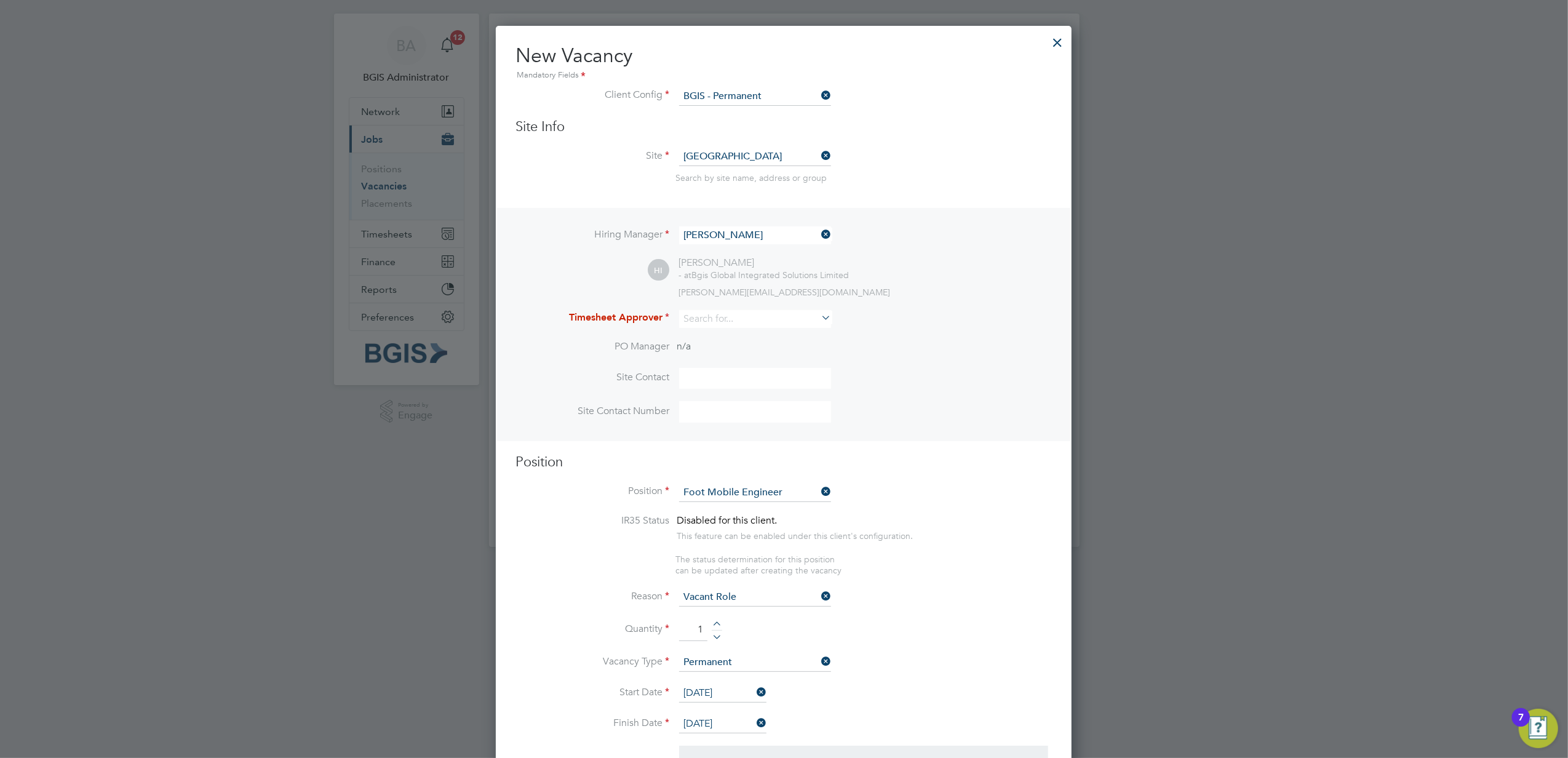
scroll to position [17, 0]
click at [715, 314] on input at bounding box center [755, 322] width 152 height 18
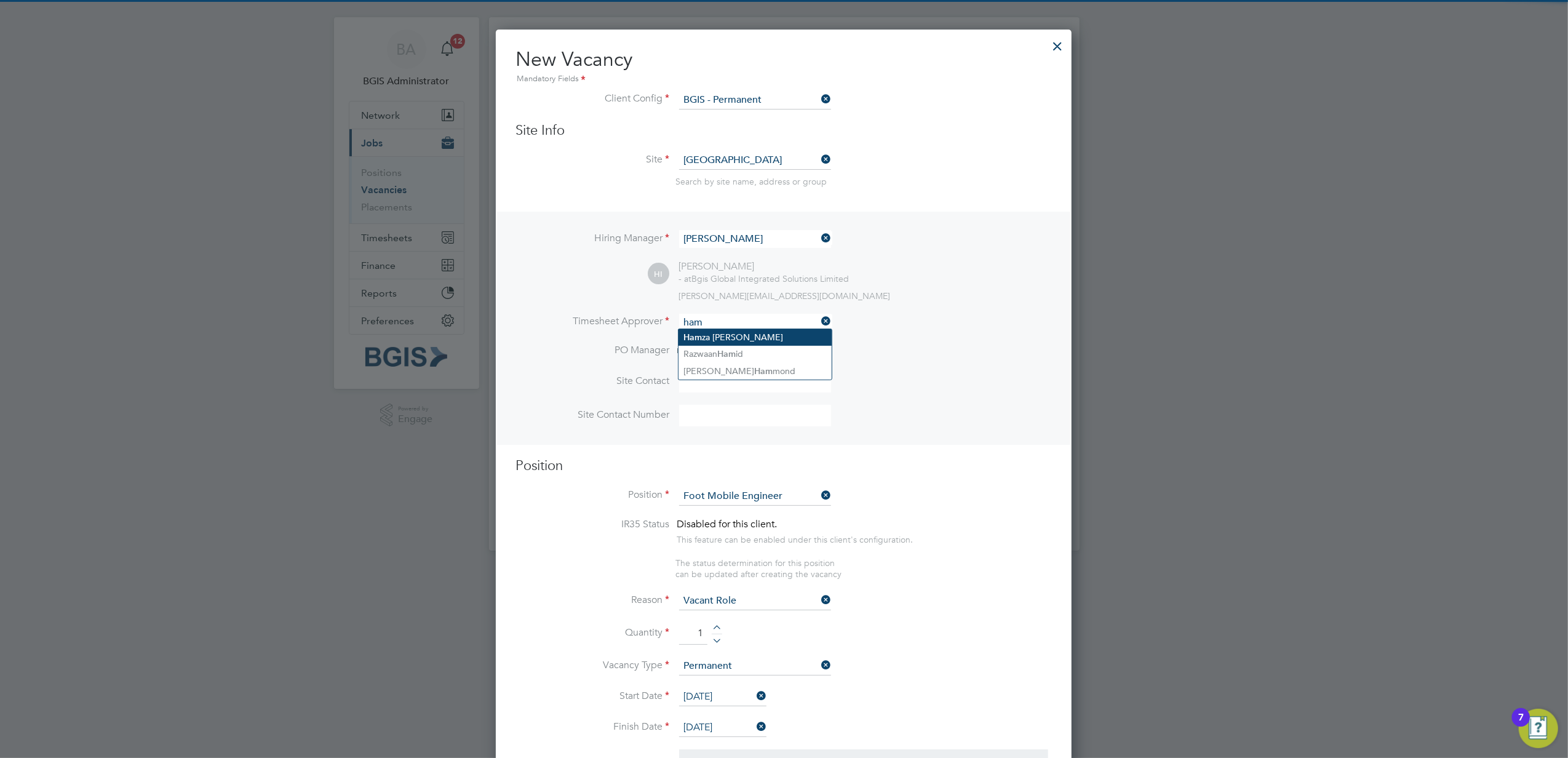
click at [730, 337] on li "Ham za Idris" at bounding box center [755, 337] width 154 height 16
type input "Hamza Idris"
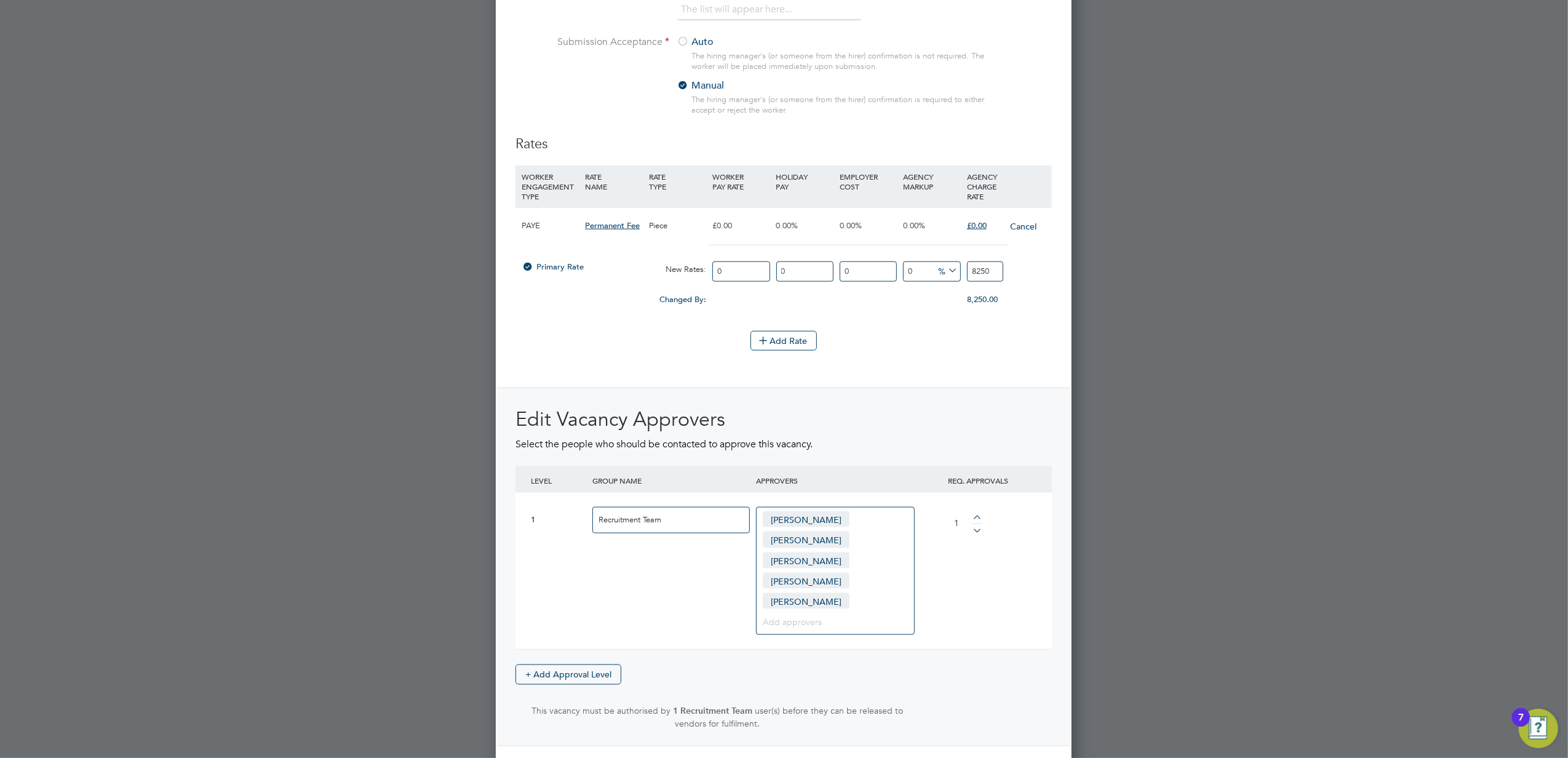
scroll to position [1465, 0]
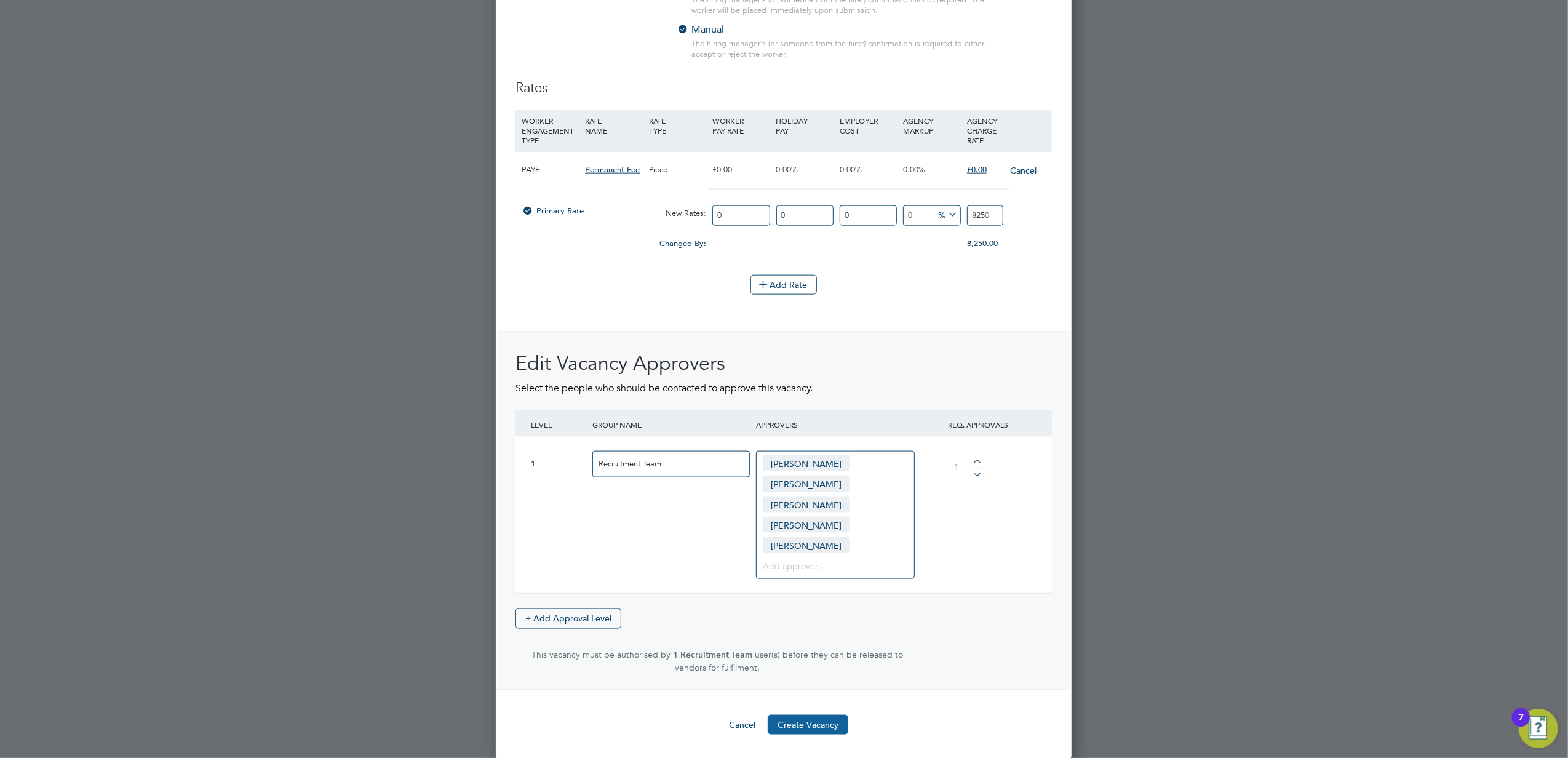
click at [815, 520] on button "Create Vacancy" at bounding box center [808, 725] width 81 height 20
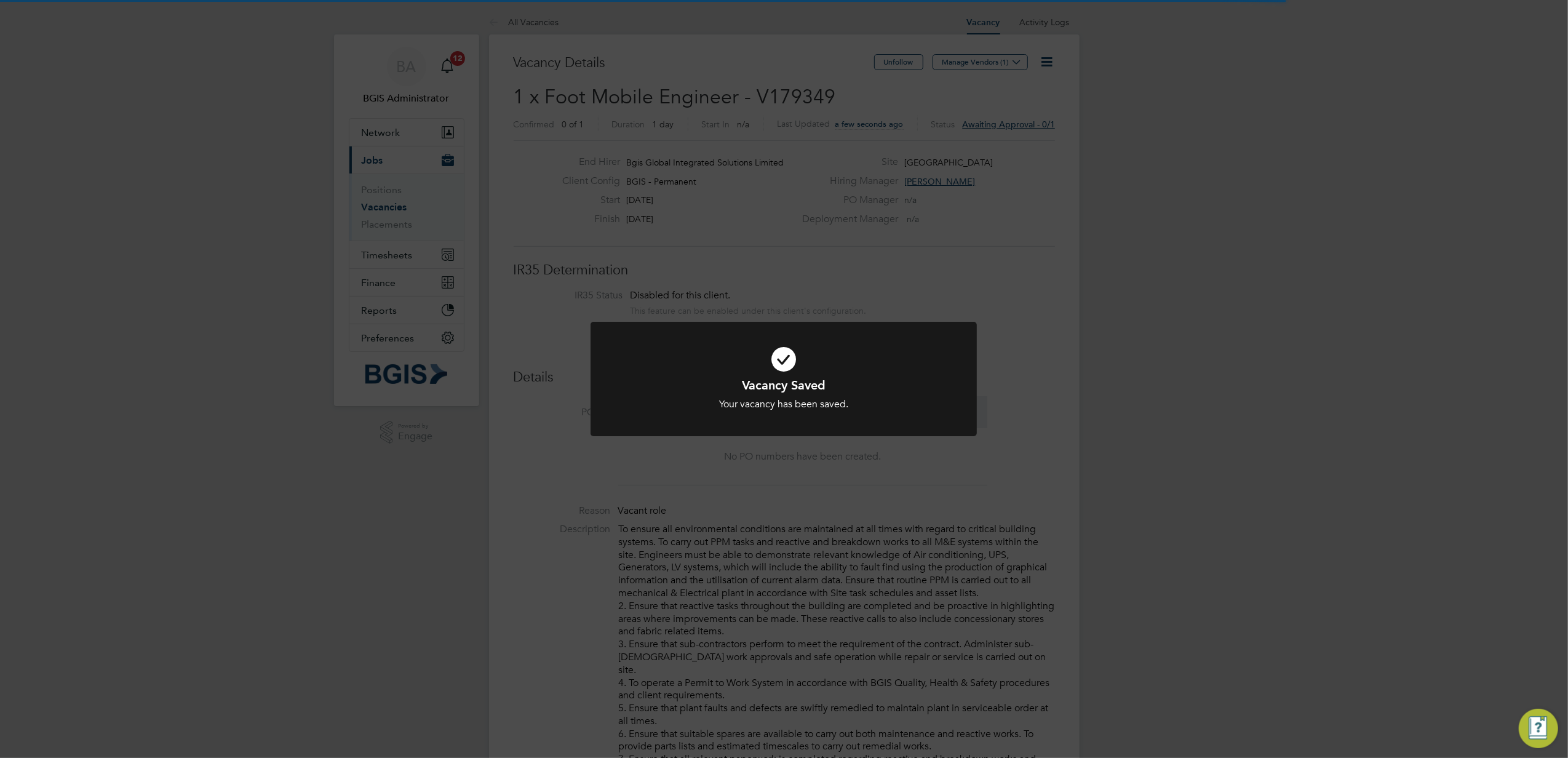
click at [1173, 284] on div "Vacancy Saved Your vacancy has been saved. Cancel Okay" at bounding box center [784, 379] width 1568 height 758
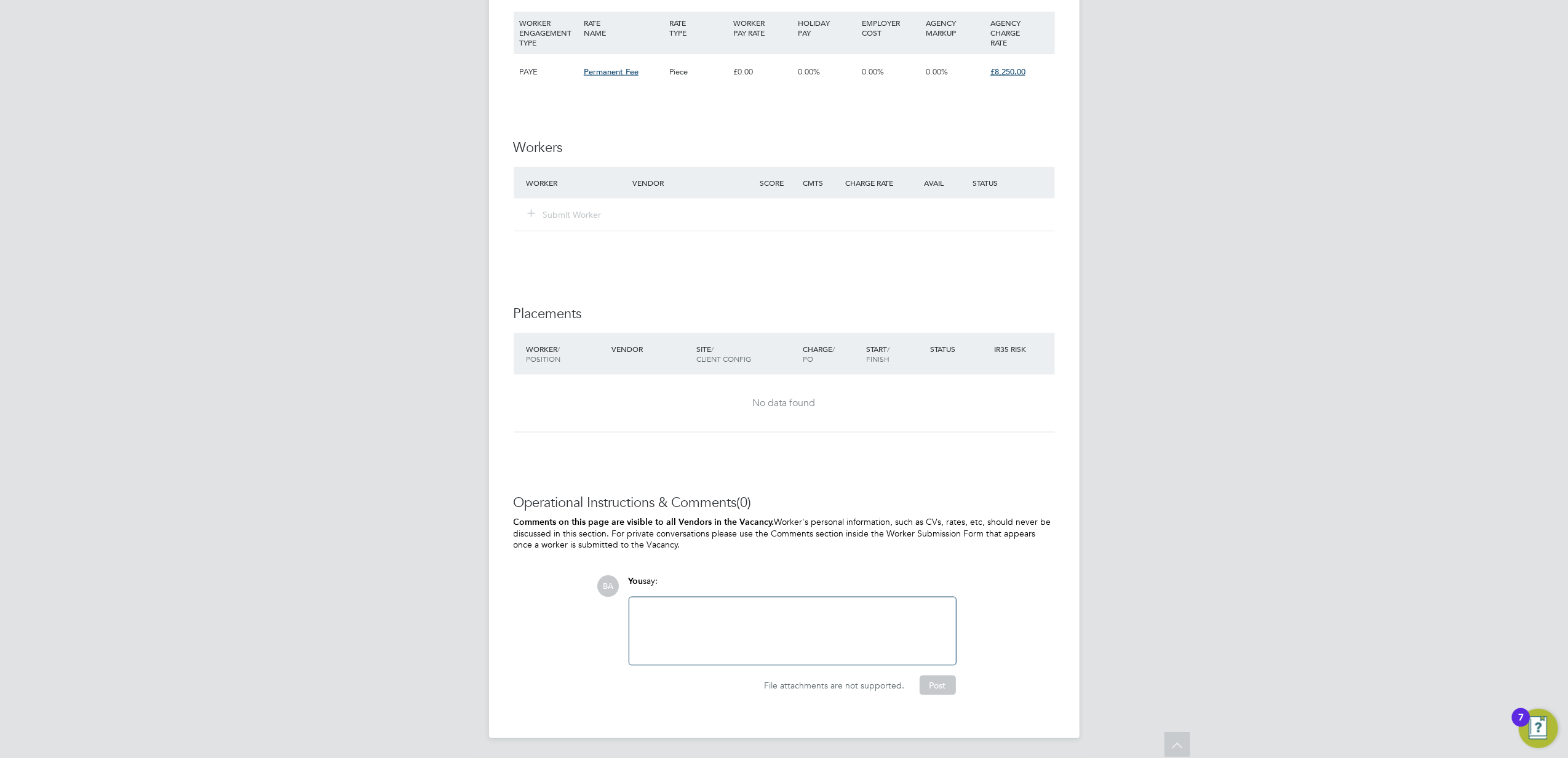
click at [784, 520] on div at bounding box center [793, 631] width 312 height 53
click at [762, 520] on div "Central London Sites -" at bounding box center [793, 633] width 312 height 11
click at [734, 520] on div "Travel not paid" at bounding box center [793, 621] width 312 height 11
click at [766, 520] on div "Central London Sites -" at bounding box center [793, 643] width 312 height 11
click at [667, 520] on div "Central London Sites" at bounding box center [793, 643] width 312 height 11
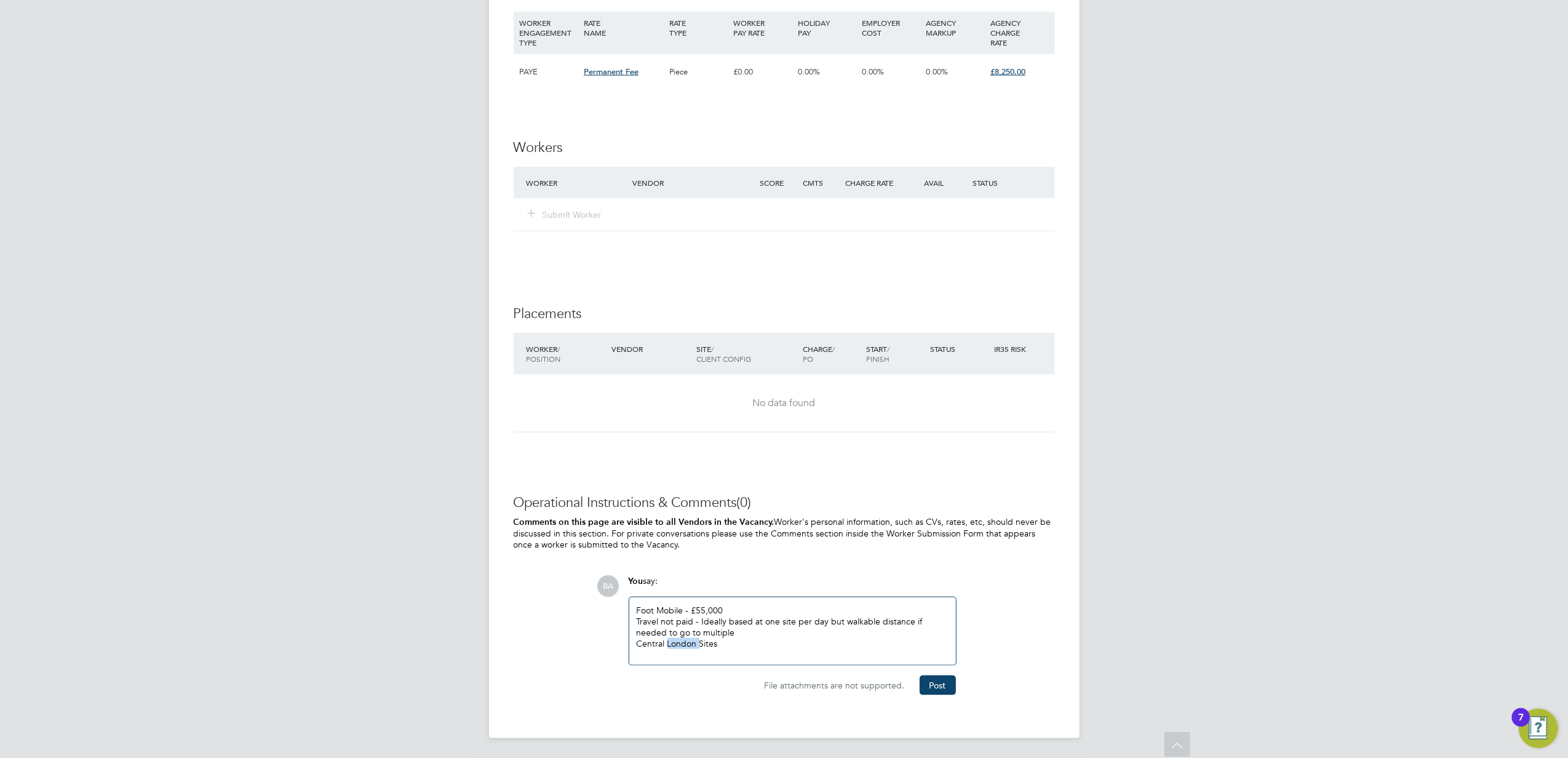
click at [667, 520] on div "Central London Sites" at bounding box center [793, 643] width 312 height 11
click at [781, 520] on div "Central London Sites" at bounding box center [793, 643] width 312 height 11
click at [754, 520] on div "Travel not paid - Ideally based at one site per day but walkable distance if ne…" at bounding box center [793, 627] width 312 height 22
click at [748, 520] on div "Foot Mobile - £55,000 Travel not paid - Ideally based at one site per day but w…" at bounding box center [793, 632] width 327 height 71
click at [744, 520] on div "Central London Sites" at bounding box center [793, 653] width 312 height 11
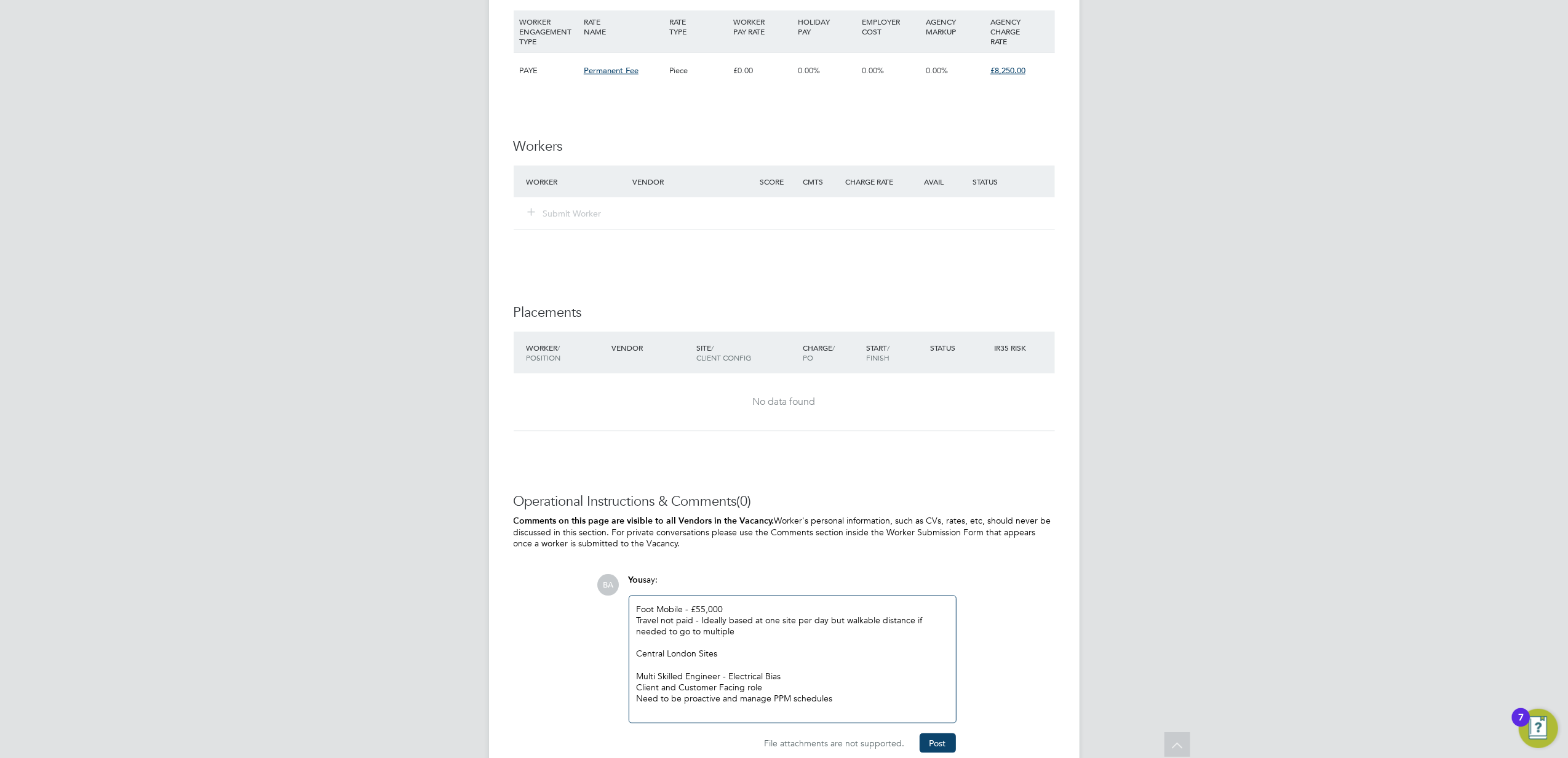
click at [774, 520] on div "Client and Customer Facing role" at bounding box center [793, 687] width 312 height 11
click at [886, 520] on div at bounding box center [793, 721] width 312 height 11
click at [854, 520] on div "Need to be proactive and manage PPM schedules" at bounding box center [793, 709] width 312 height 11
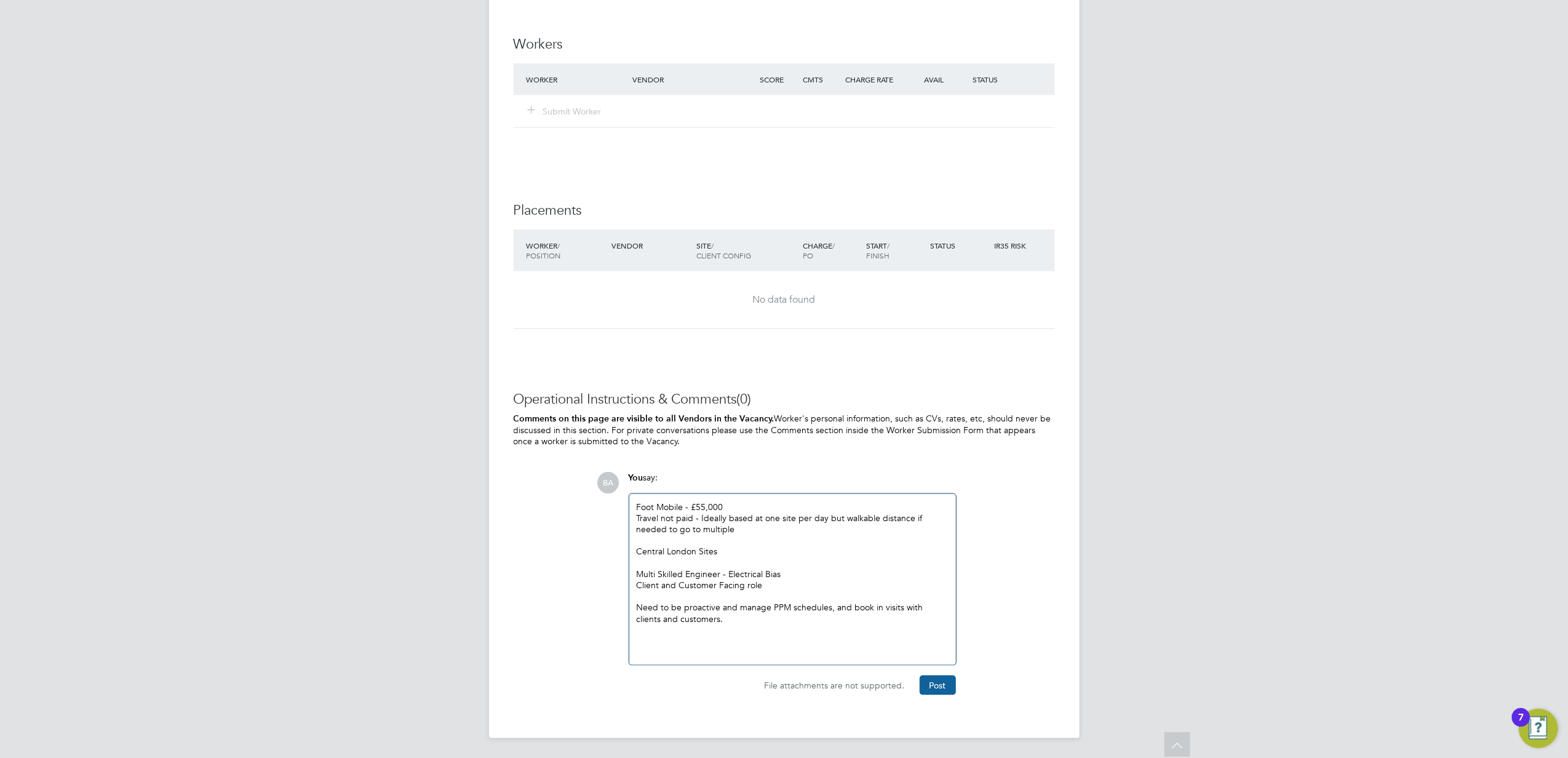
click at [940, 520] on button "Post" at bounding box center [938, 686] width 36 height 20
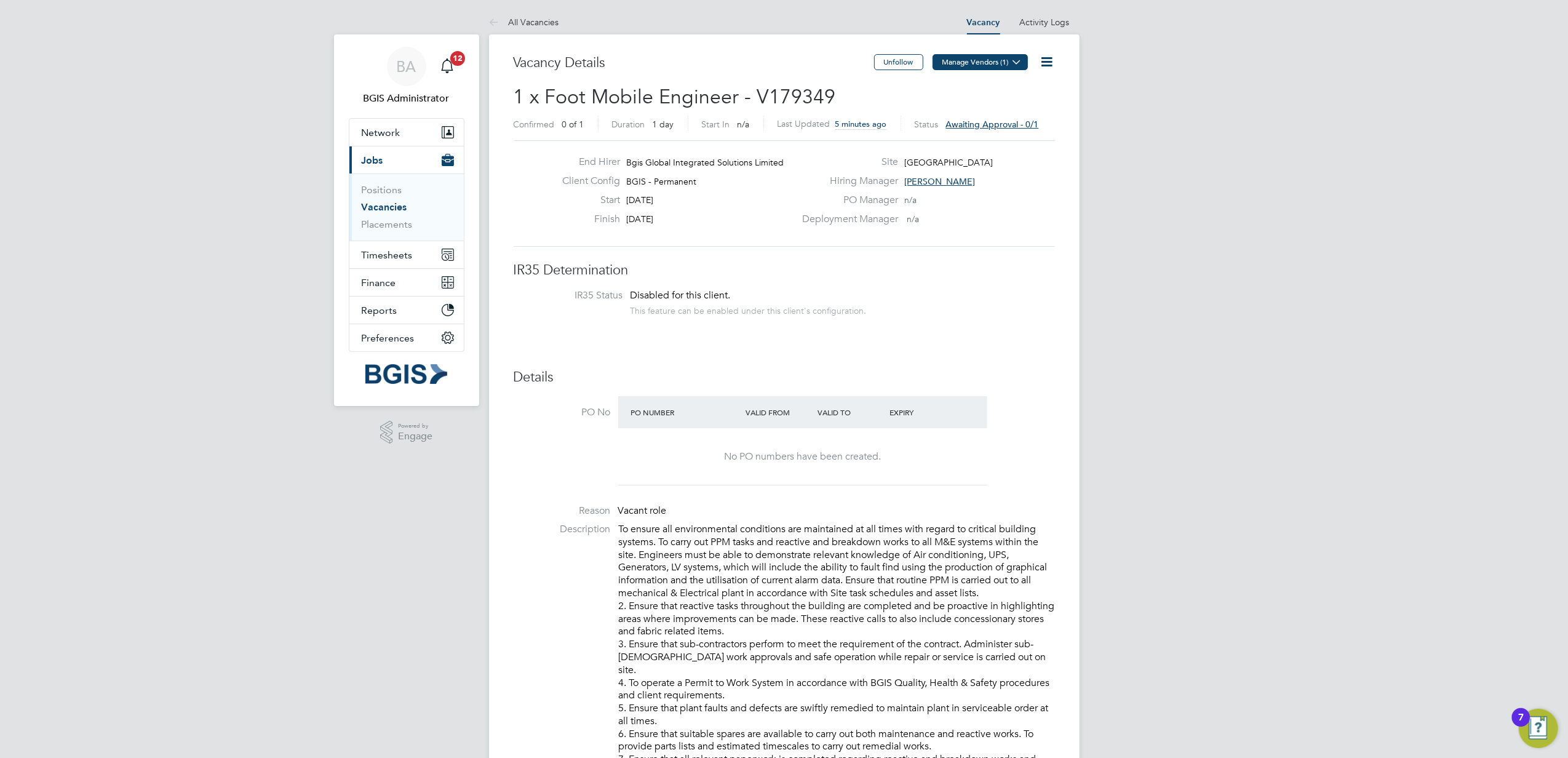
click at [1001, 64] on button "Manage Vendors (1)" at bounding box center [980, 62] width 95 height 16
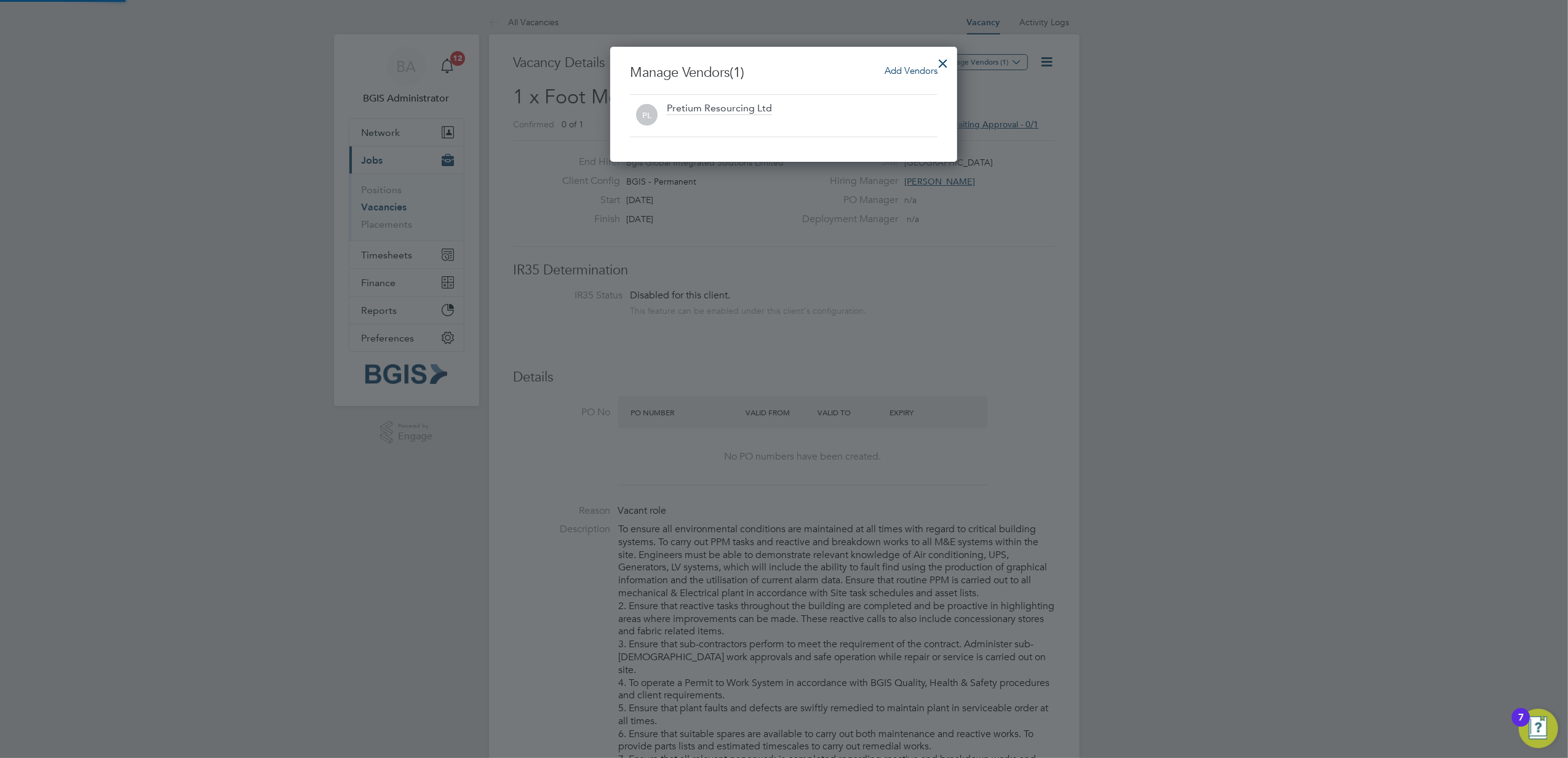
scroll to position [116, 348]
click at [953, 84] on div "Manage Vendors (1) Add Vendors PL Pretium Resourcing Ltd" at bounding box center [783, 104] width 347 height 115
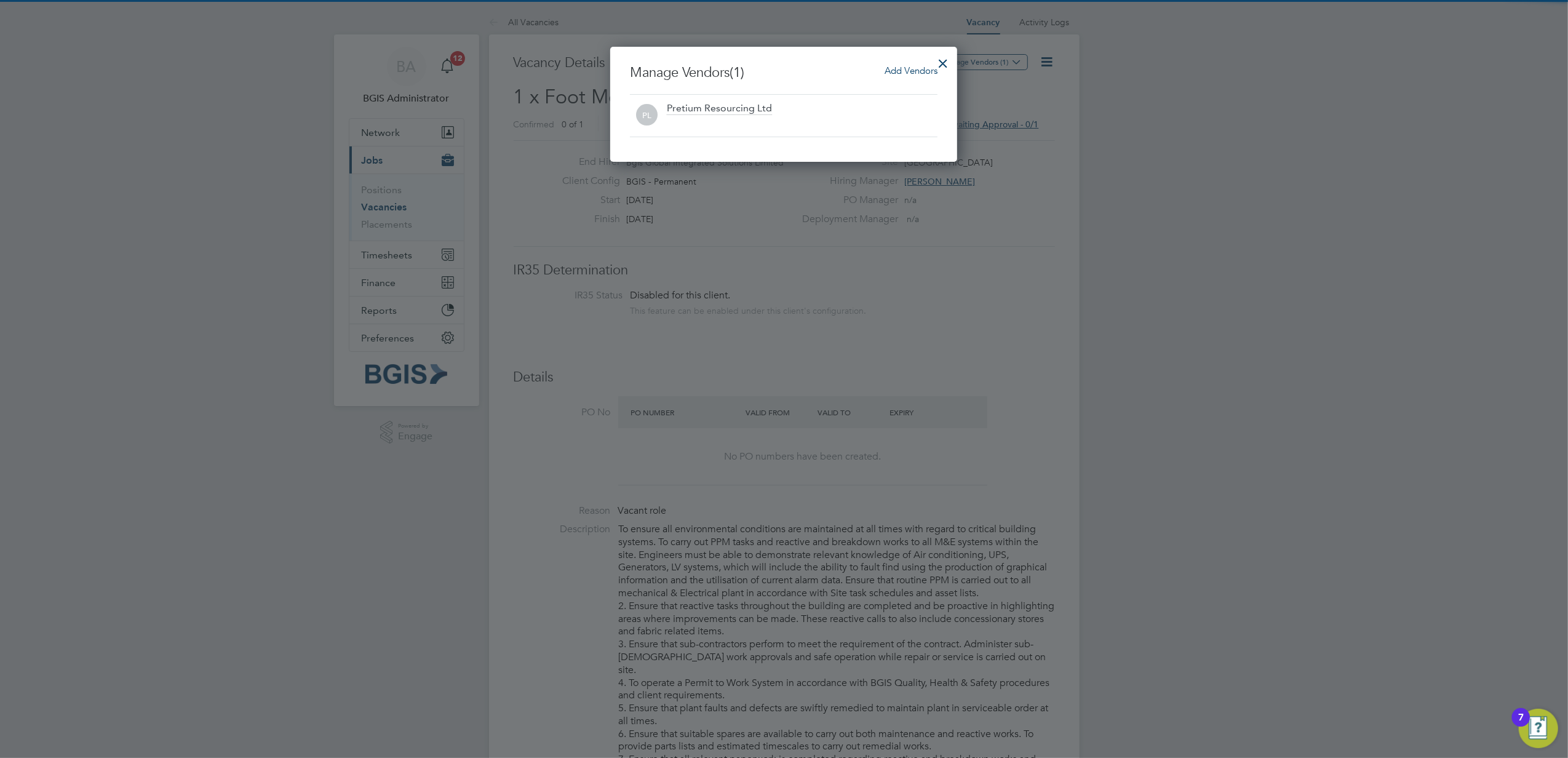
click at [885, 75] on div "Add Vendors" at bounding box center [911, 71] width 53 height 14
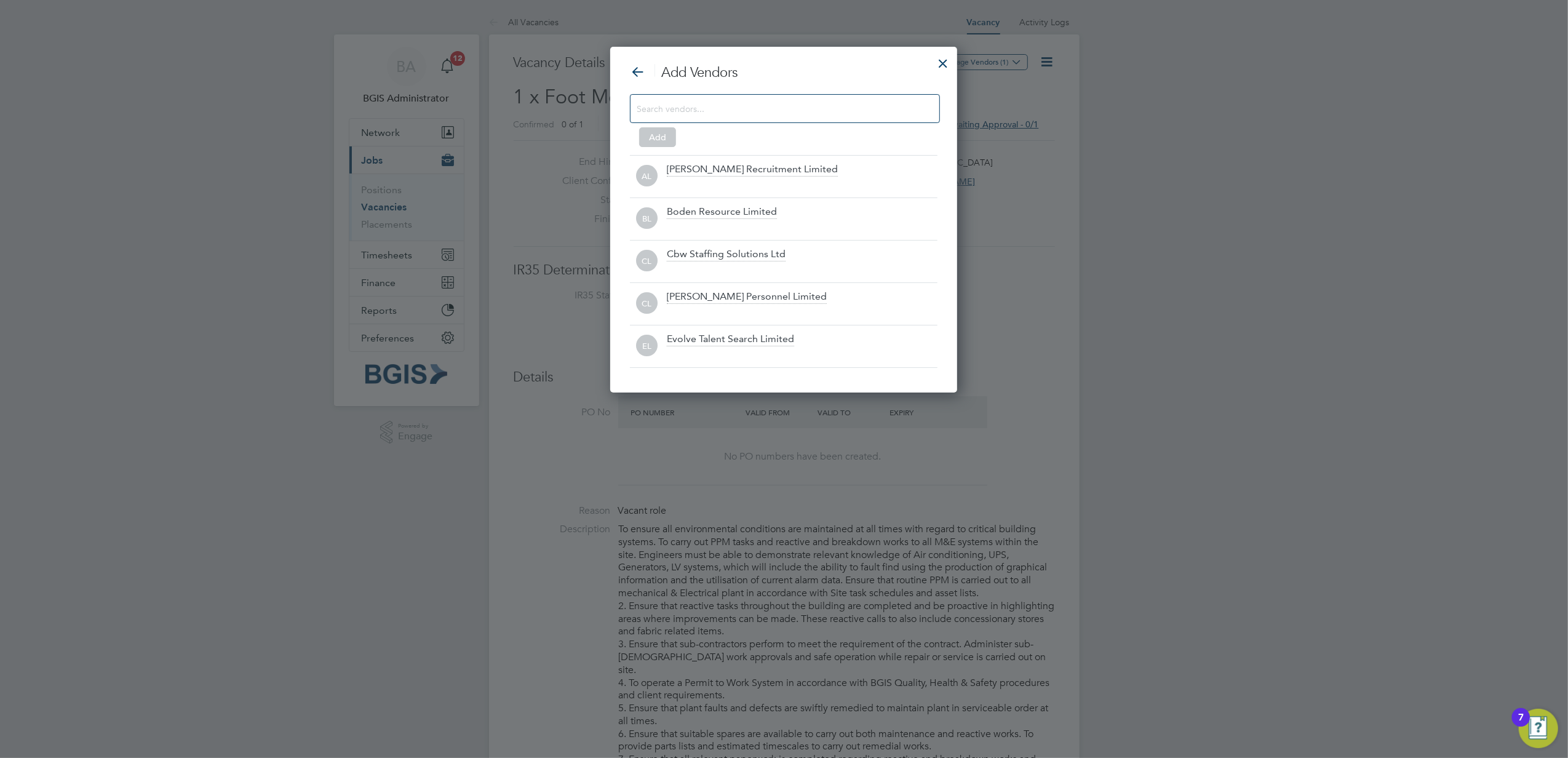
scroll to position [348, 348]
click at [758, 117] on div at bounding box center [785, 108] width 310 height 29
click at [762, 108] on input at bounding box center [775, 108] width 277 height 16
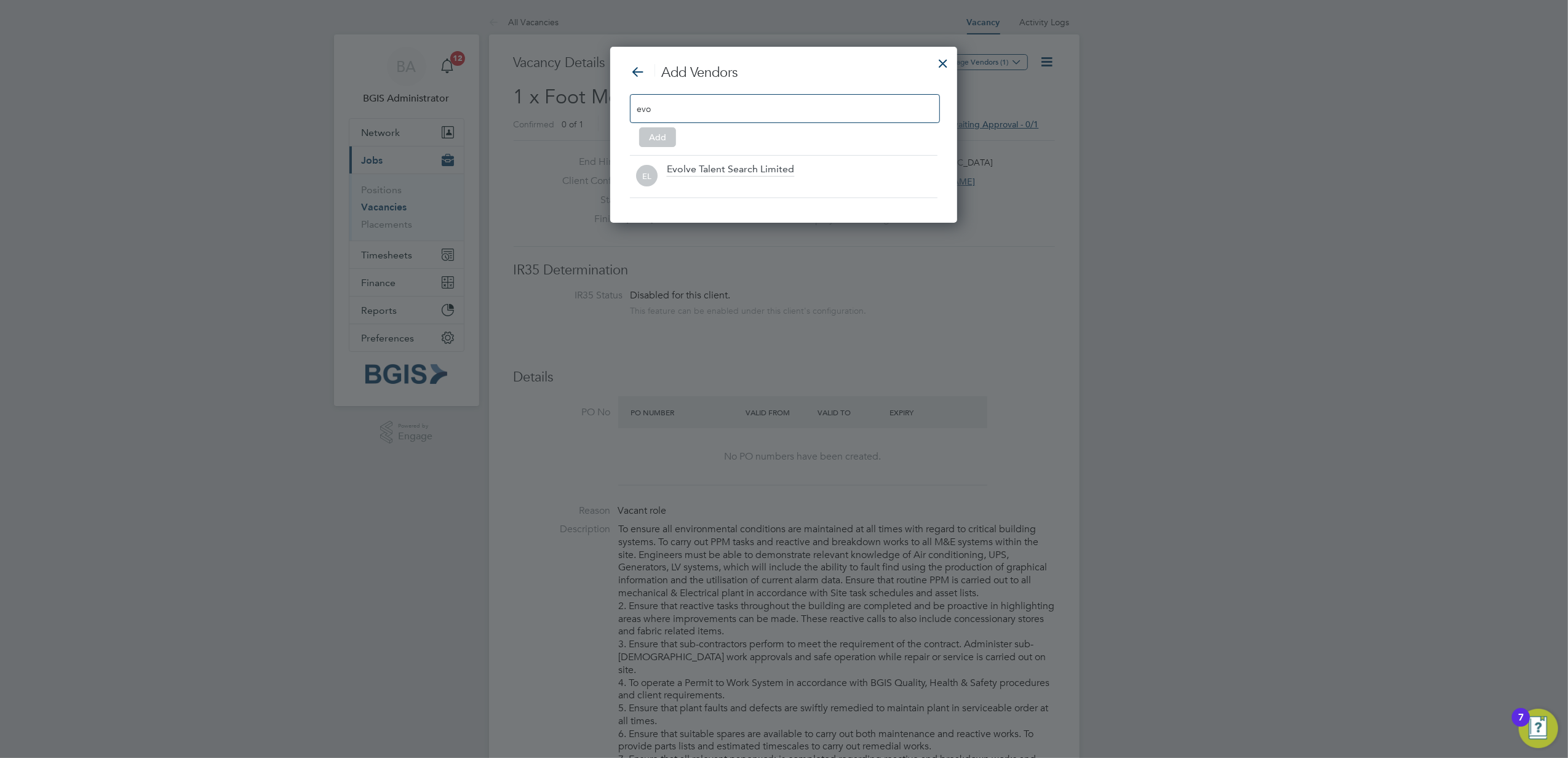
scroll to position [177, 348]
type input "evolve"
click at [779, 207] on div "Add Vendors evolve Add EL Evolve Talent Search Limited" at bounding box center [783, 135] width 347 height 176
click at [796, 160] on div "EL Evolve Talent Search Limited" at bounding box center [783, 176] width 308 height 43
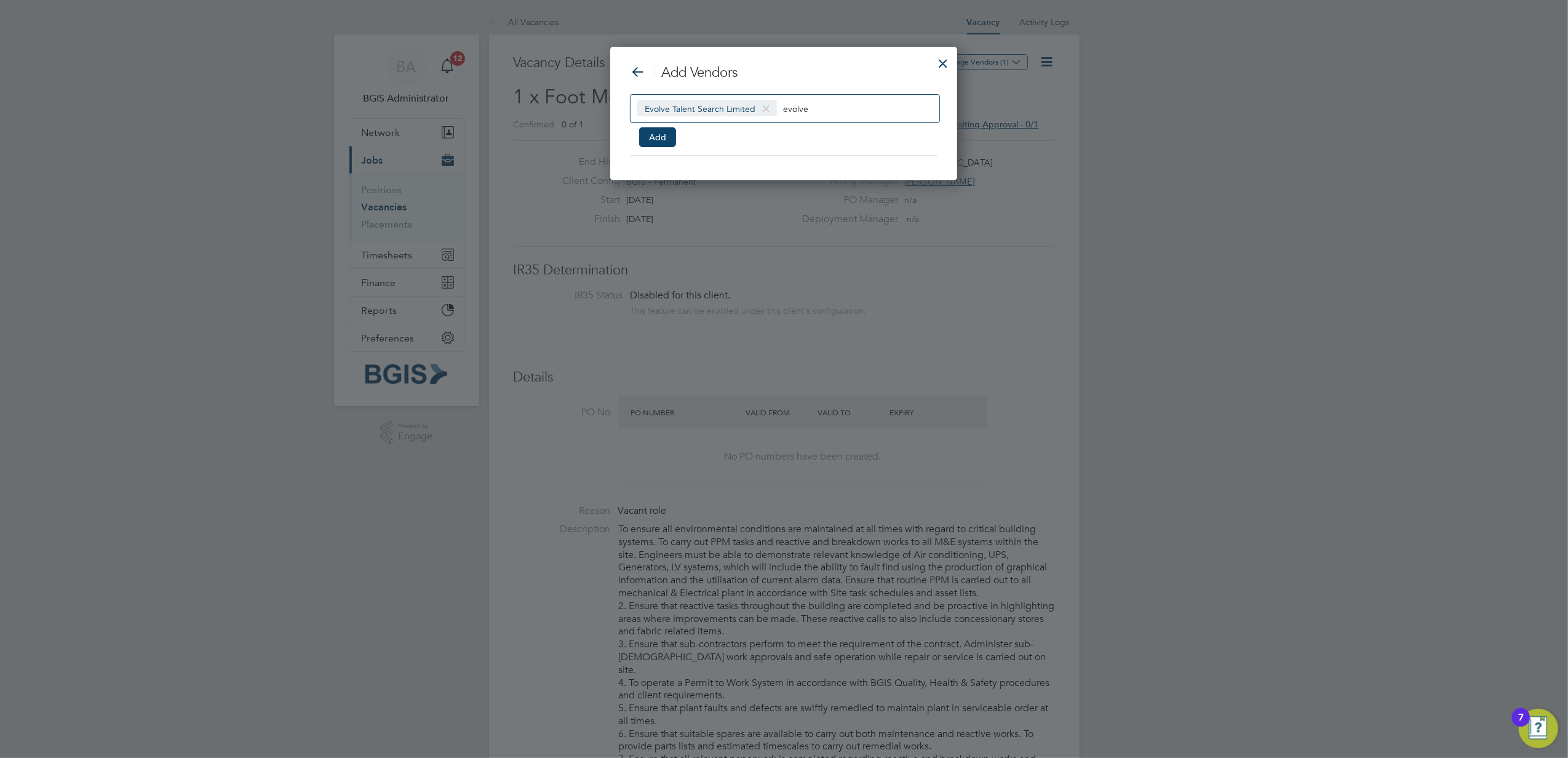
scroll to position [134, 348]
click at [835, 104] on input "evolve" at bounding box center [821, 108] width 77 height 16
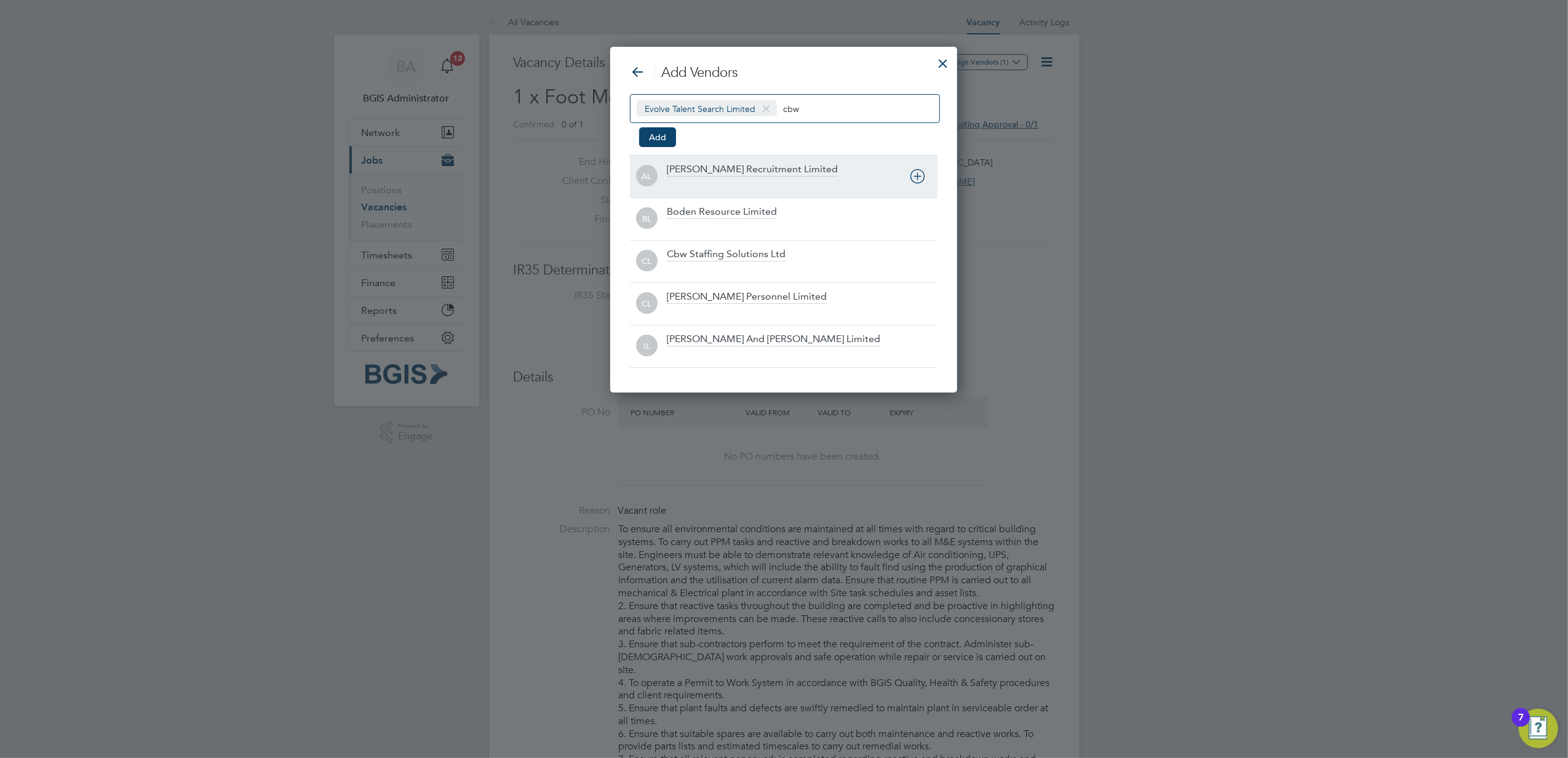
scroll to position [177, 348]
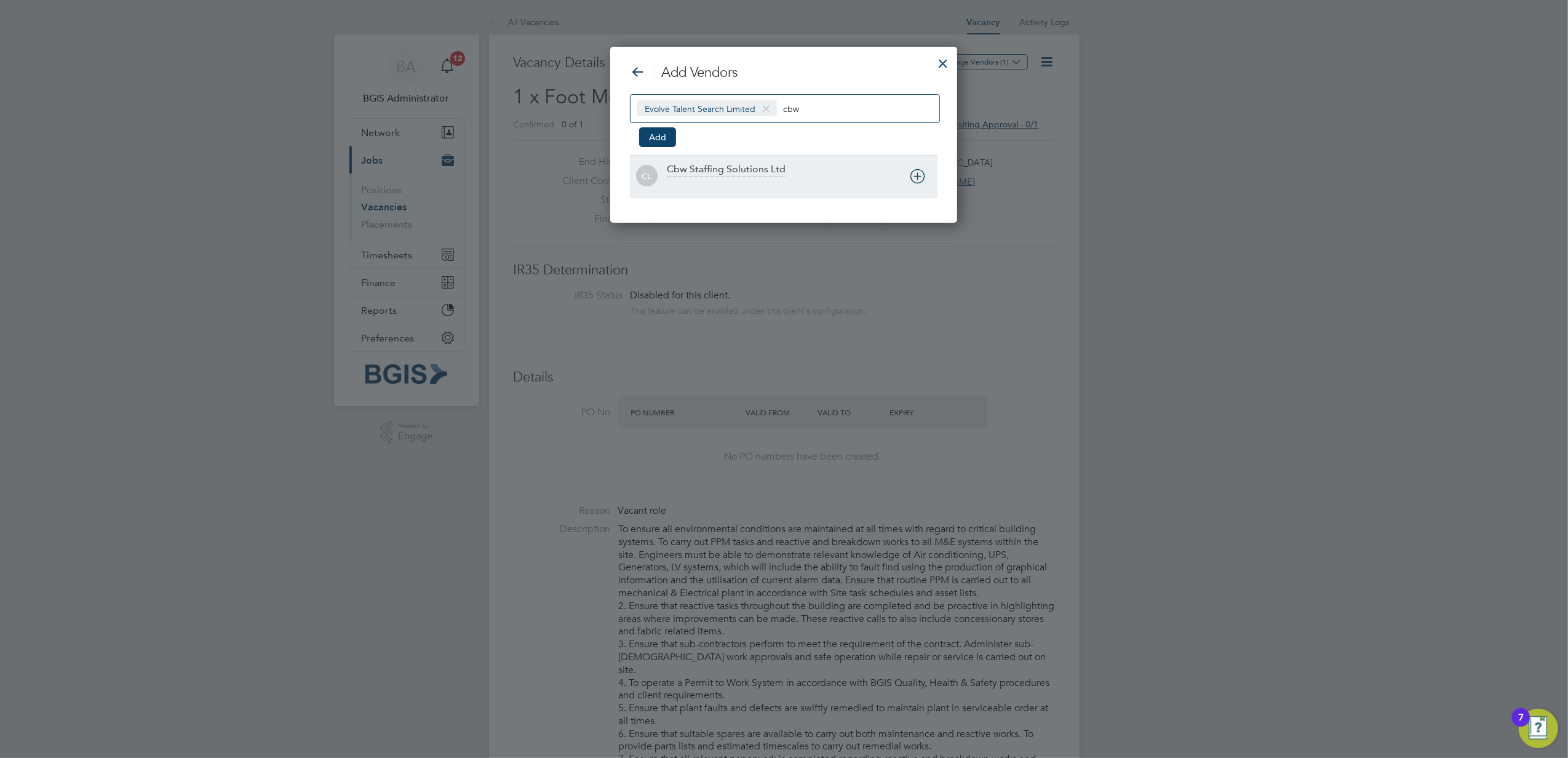
type input "cbw"
click at [766, 195] on div "CL Cbw Staffing Solutions Ltd" at bounding box center [783, 176] width 308 height 43
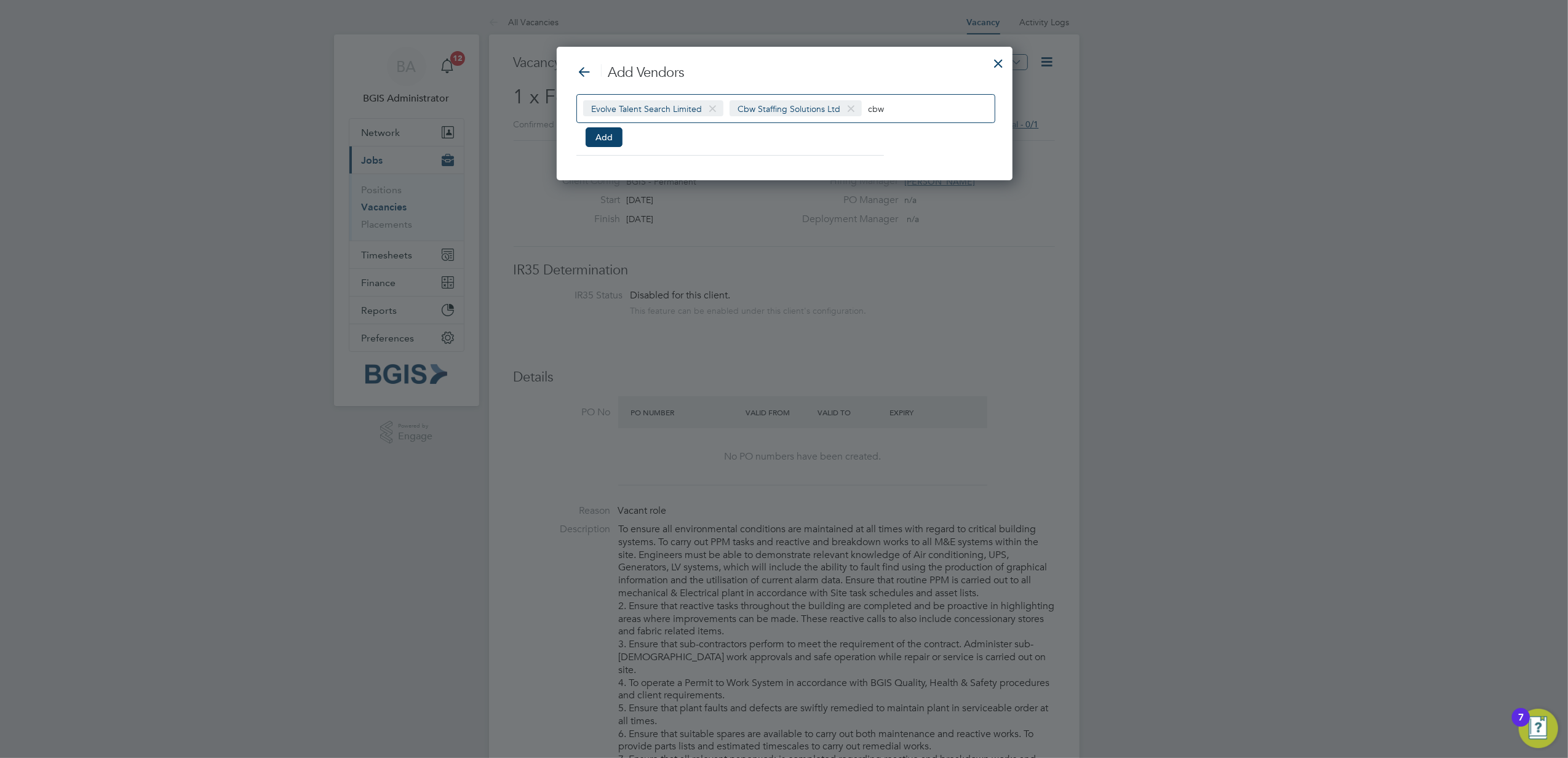
click at [884, 104] on input "cbw" at bounding box center [906, 108] width 77 height 16
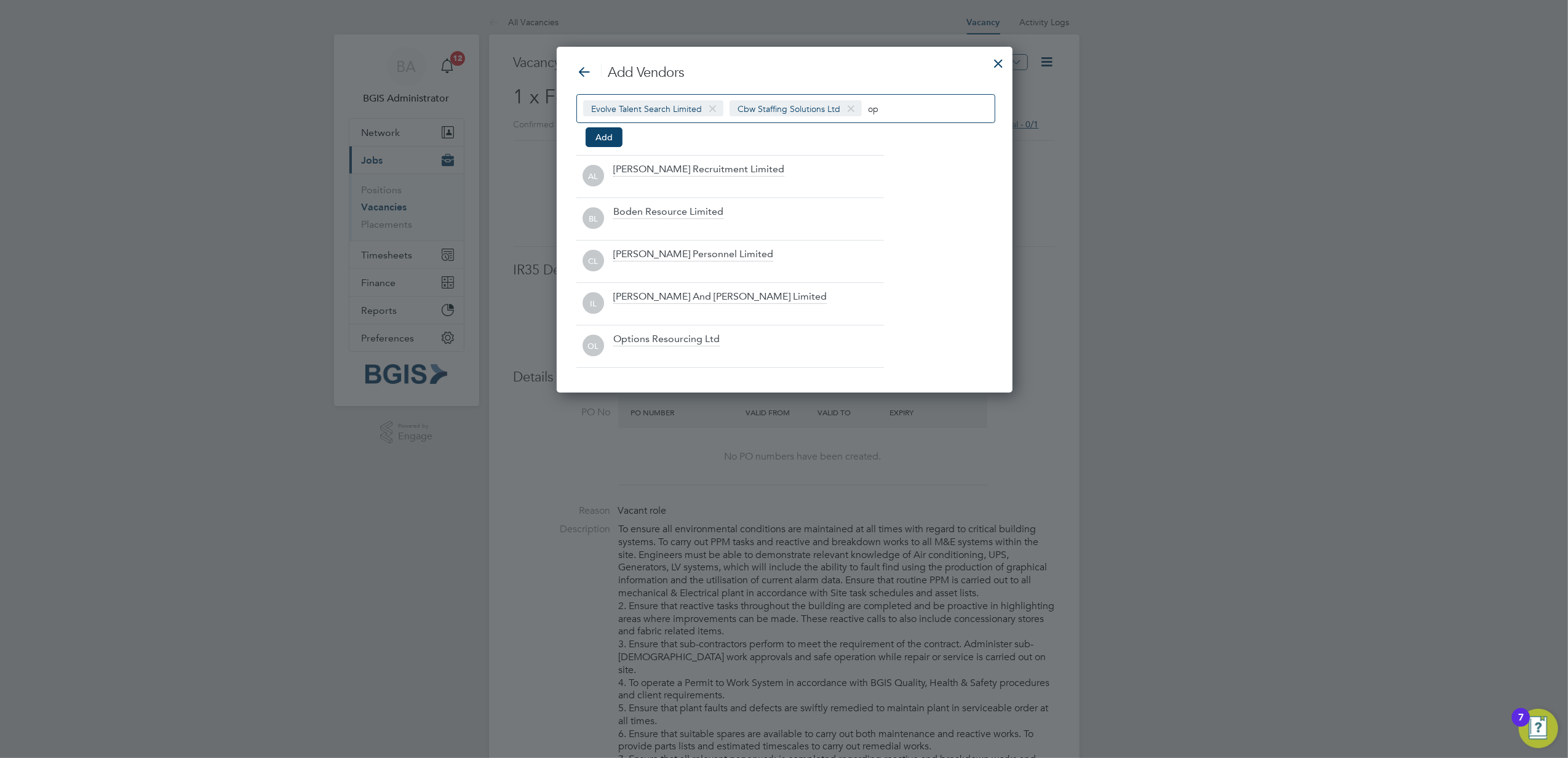
scroll to position [262, 455]
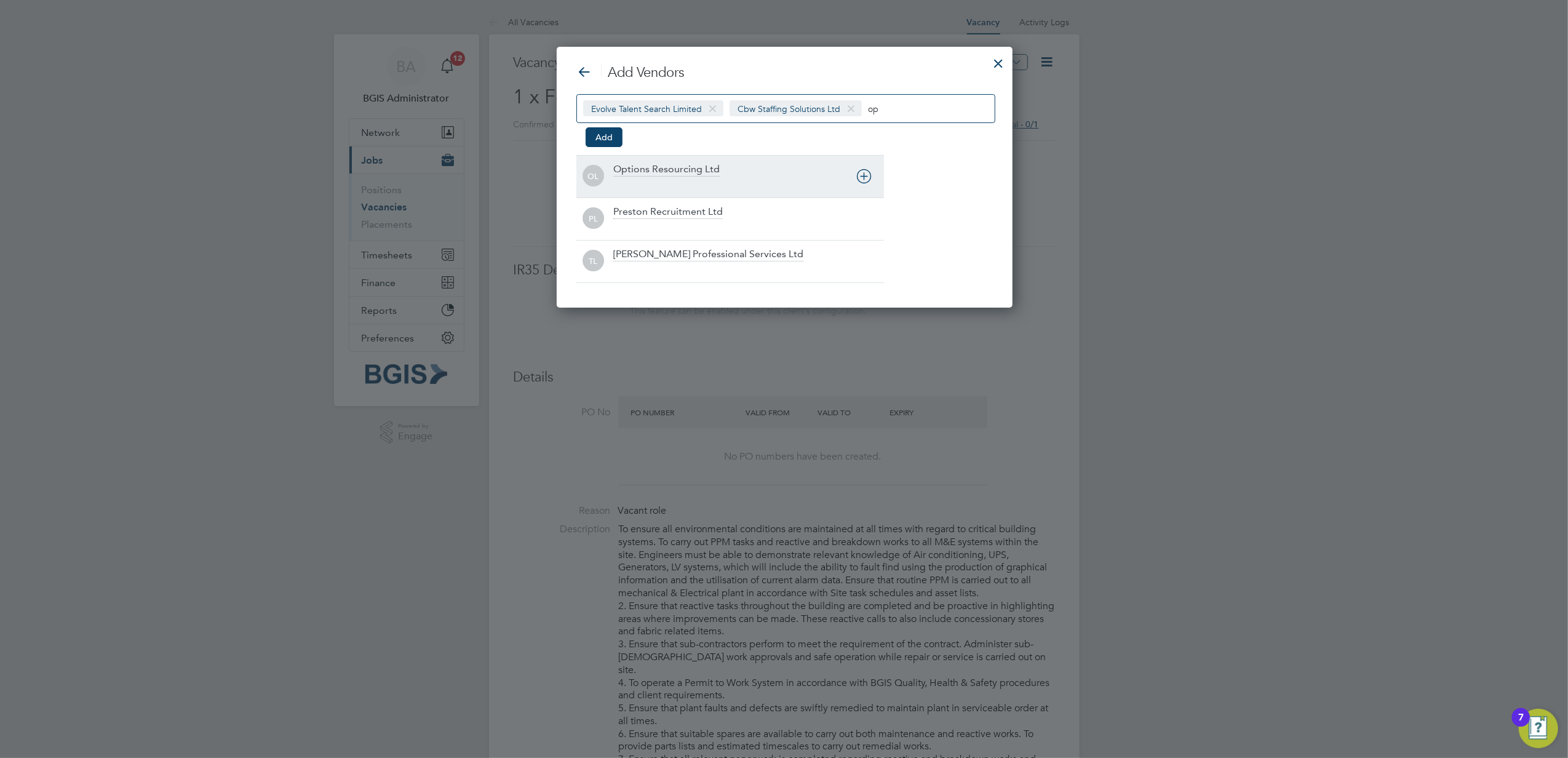
type input "op"
click at [701, 169] on div "Options Resourcing Ltd" at bounding box center [667, 170] width 106 height 14
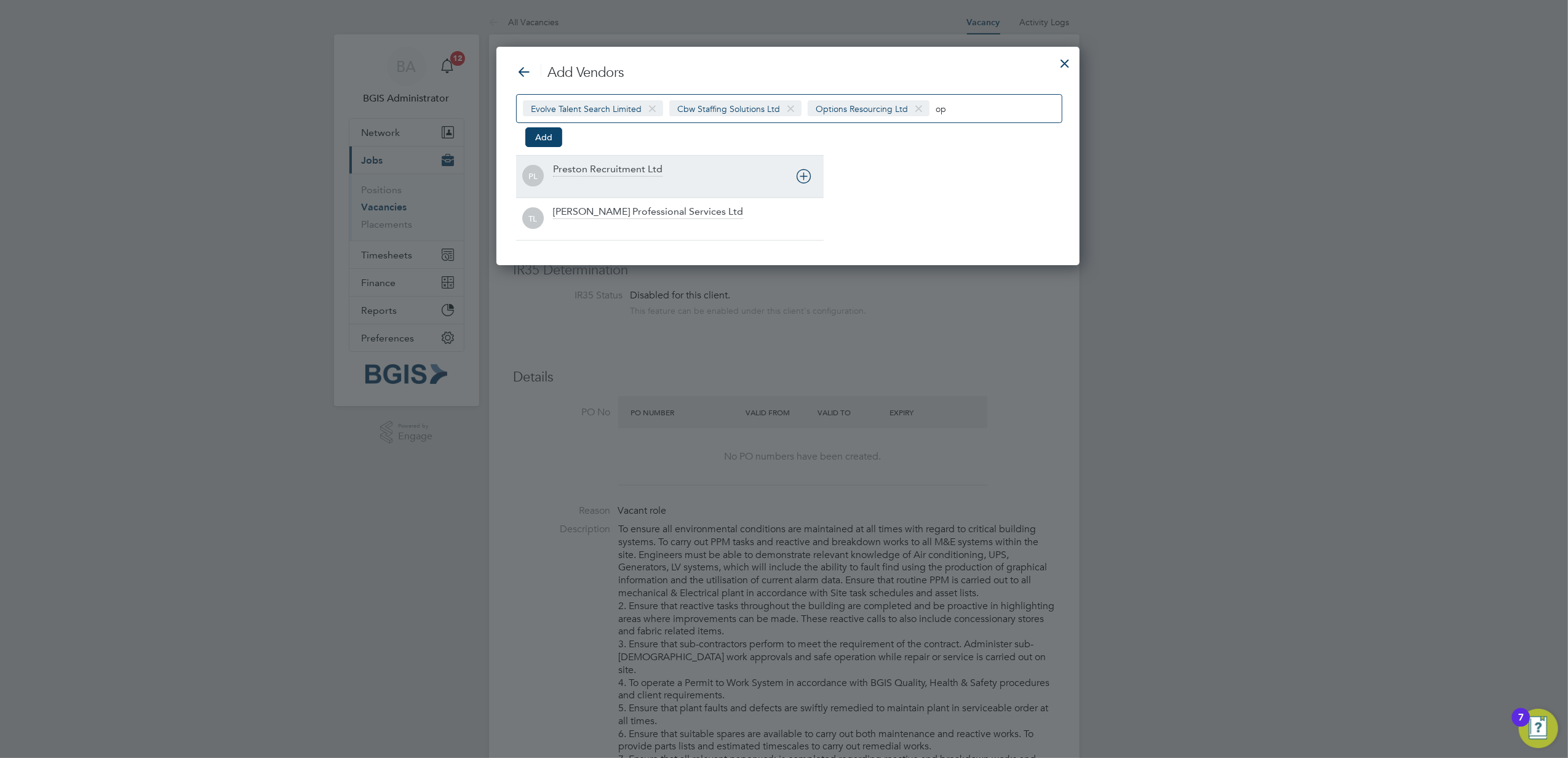
scroll to position [220, 581]
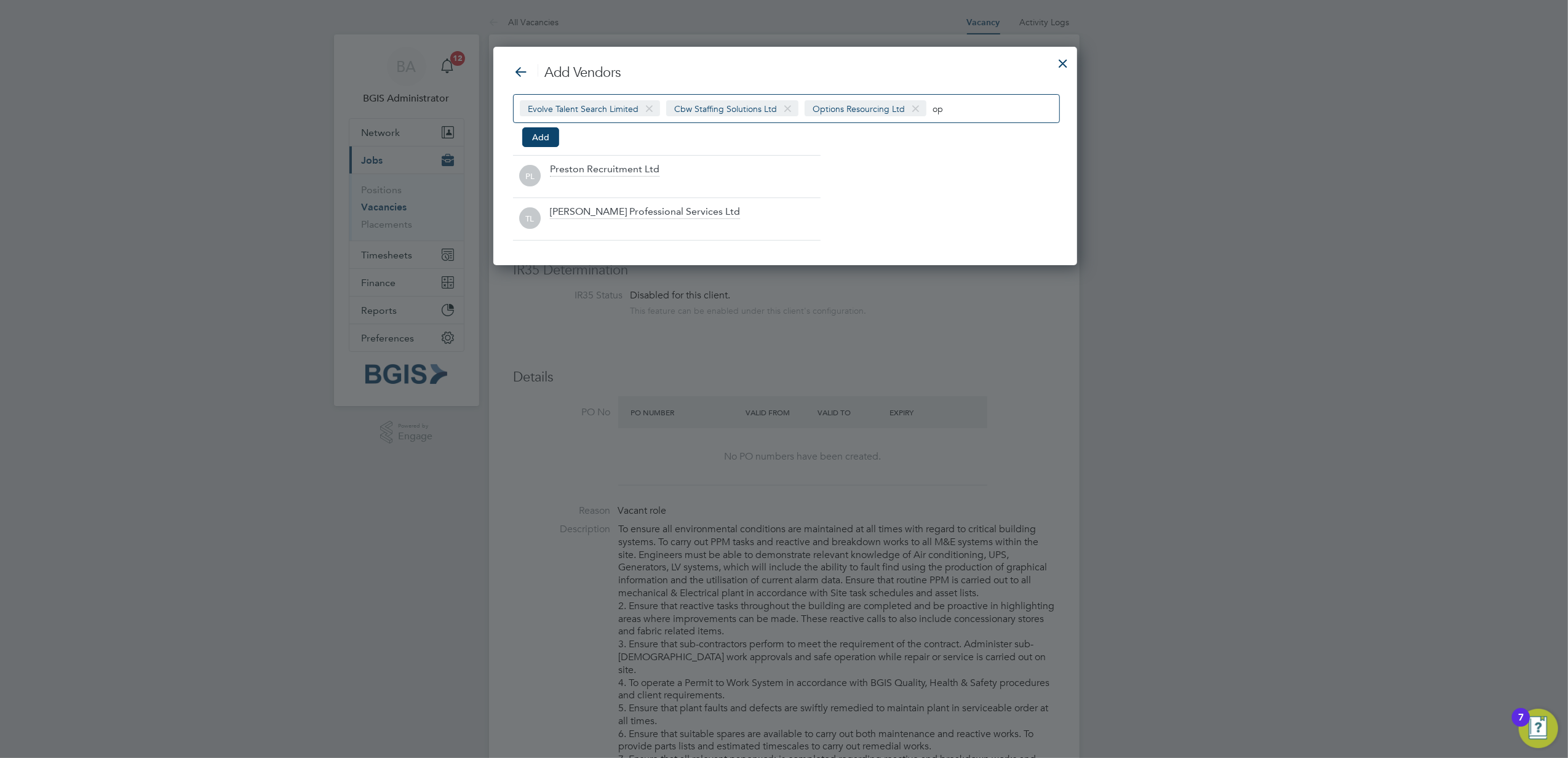
click at [962, 116] on input "op" at bounding box center [971, 108] width 77 height 16
type input "s"
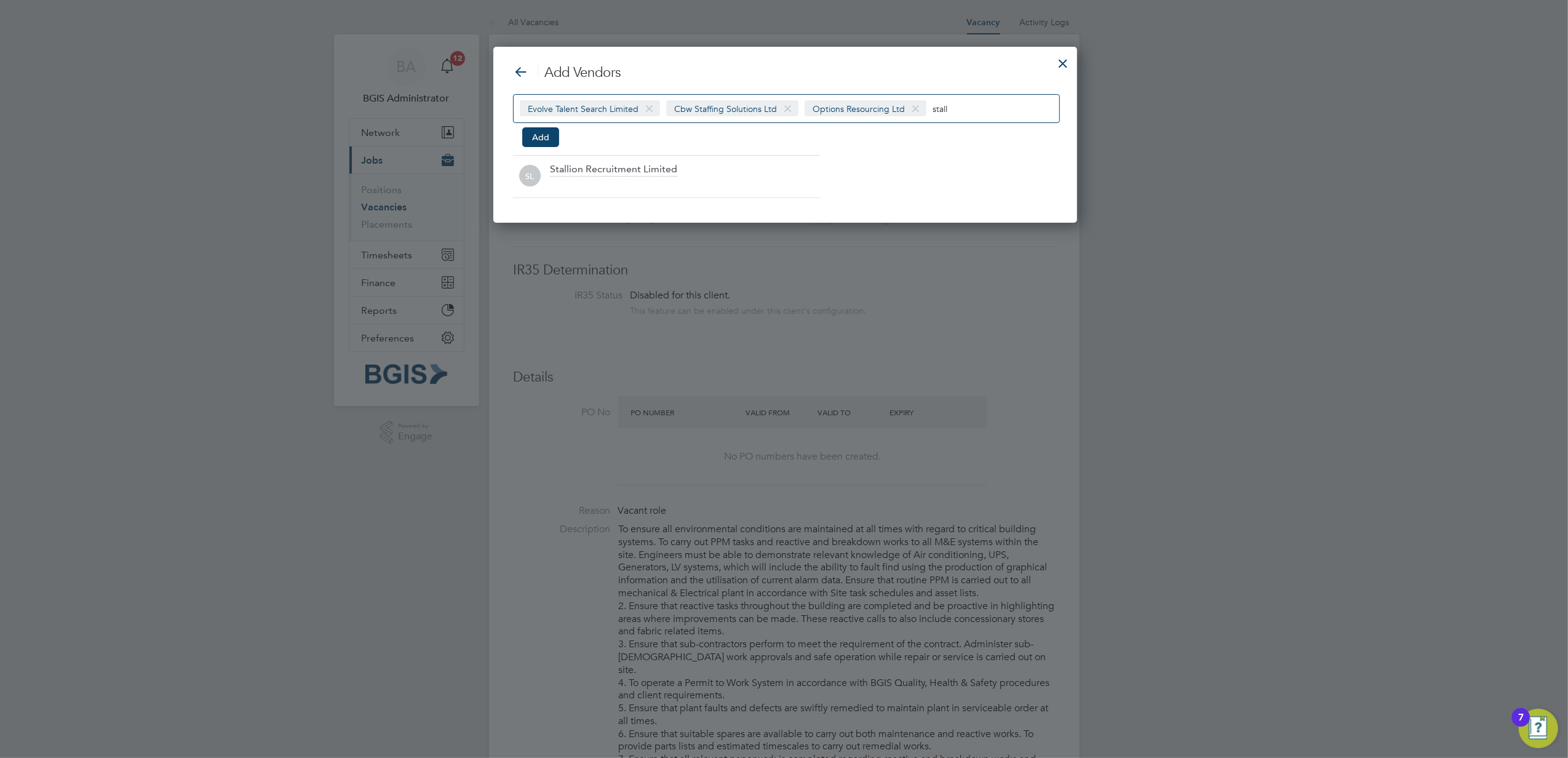
scroll to position [177, 581]
type input "stall"
click at [716, 183] on div at bounding box center [685, 184] width 271 height 12
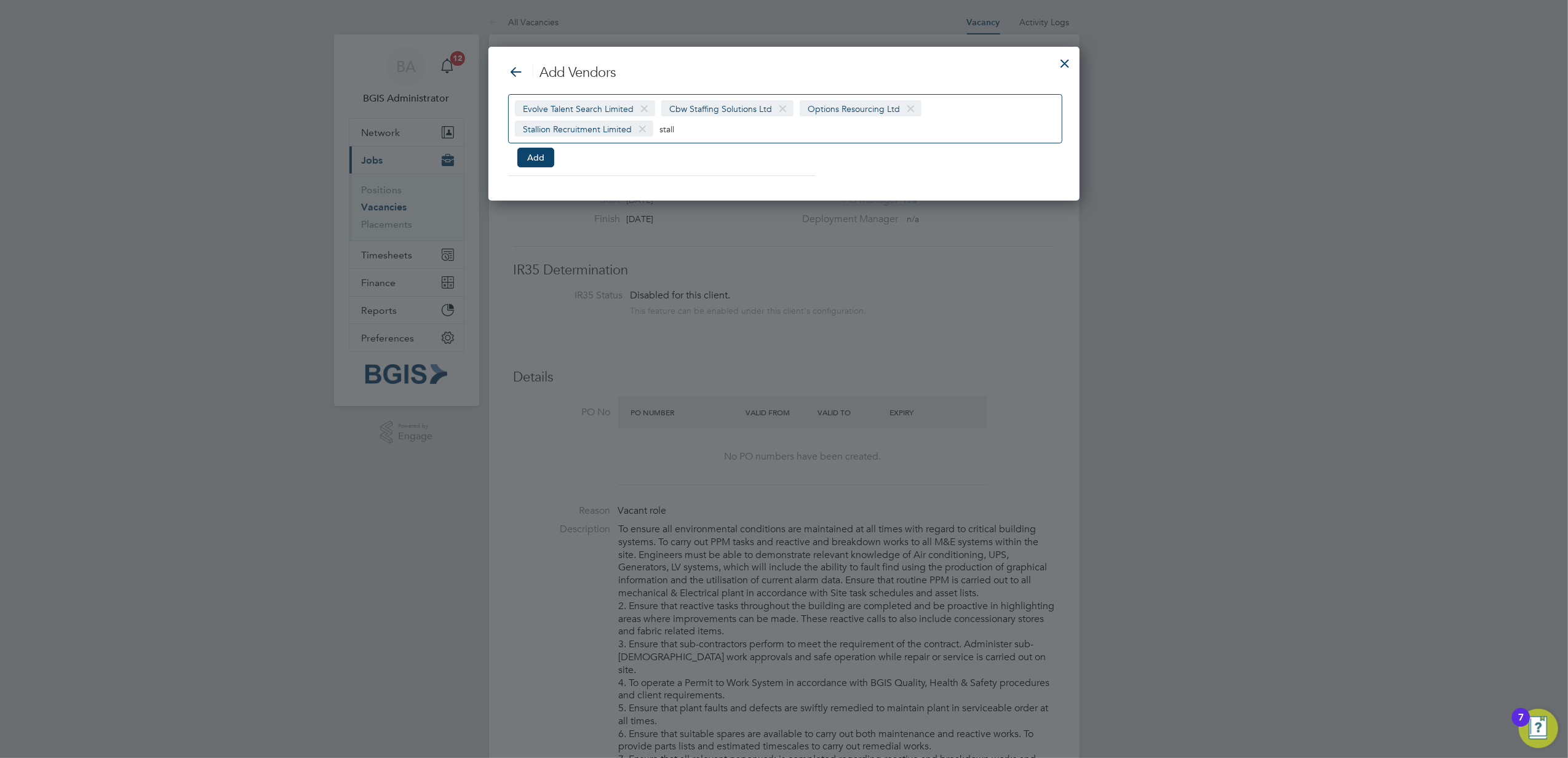
click at [1000, 114] on div "Evolve Talent Search Limited Cbw Staffing Solutions Ltd Options Resourcing Ltd …" at bounding box center [785, 118] width 554 height 49
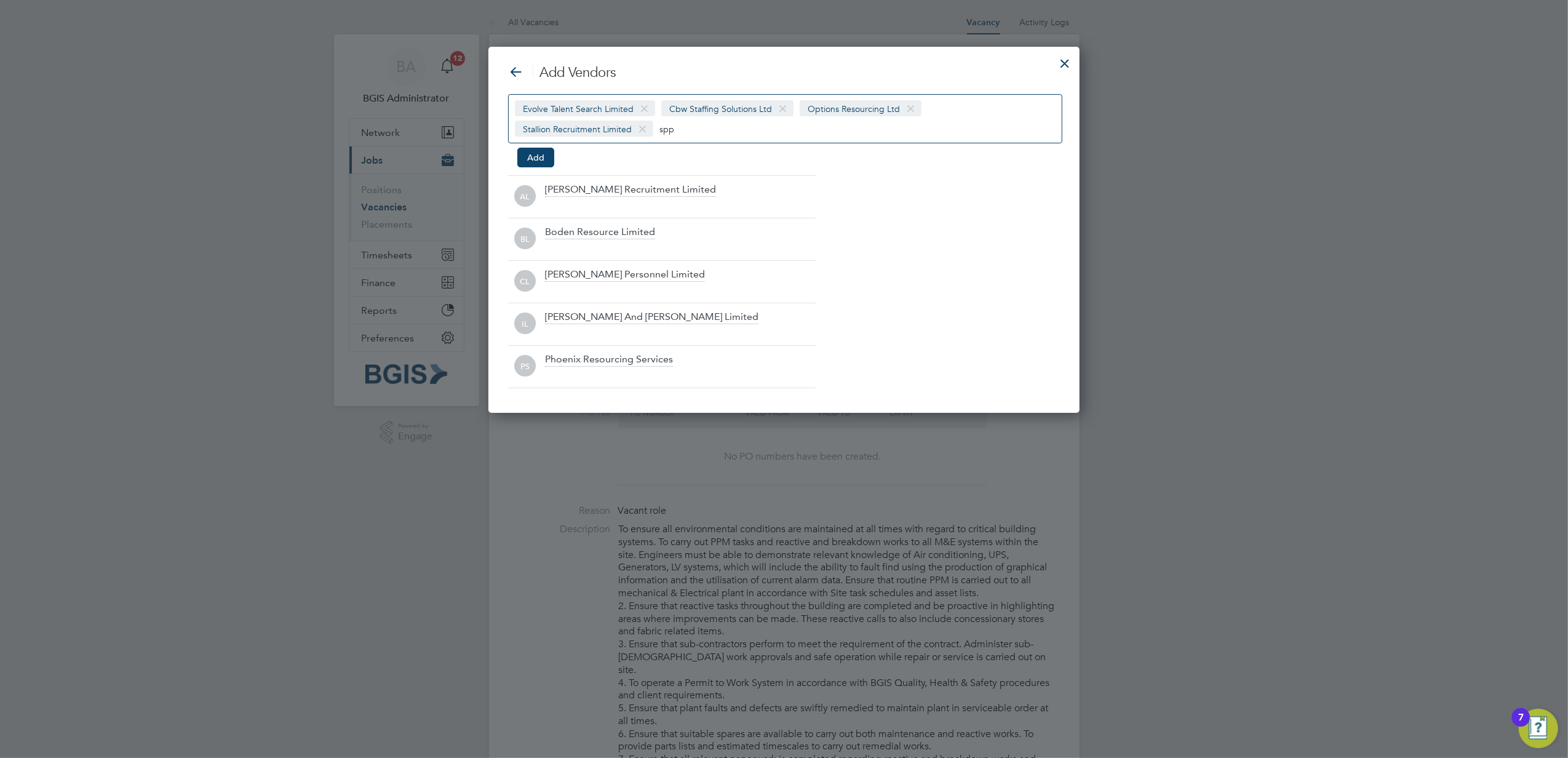
scroll to position [155, 592]
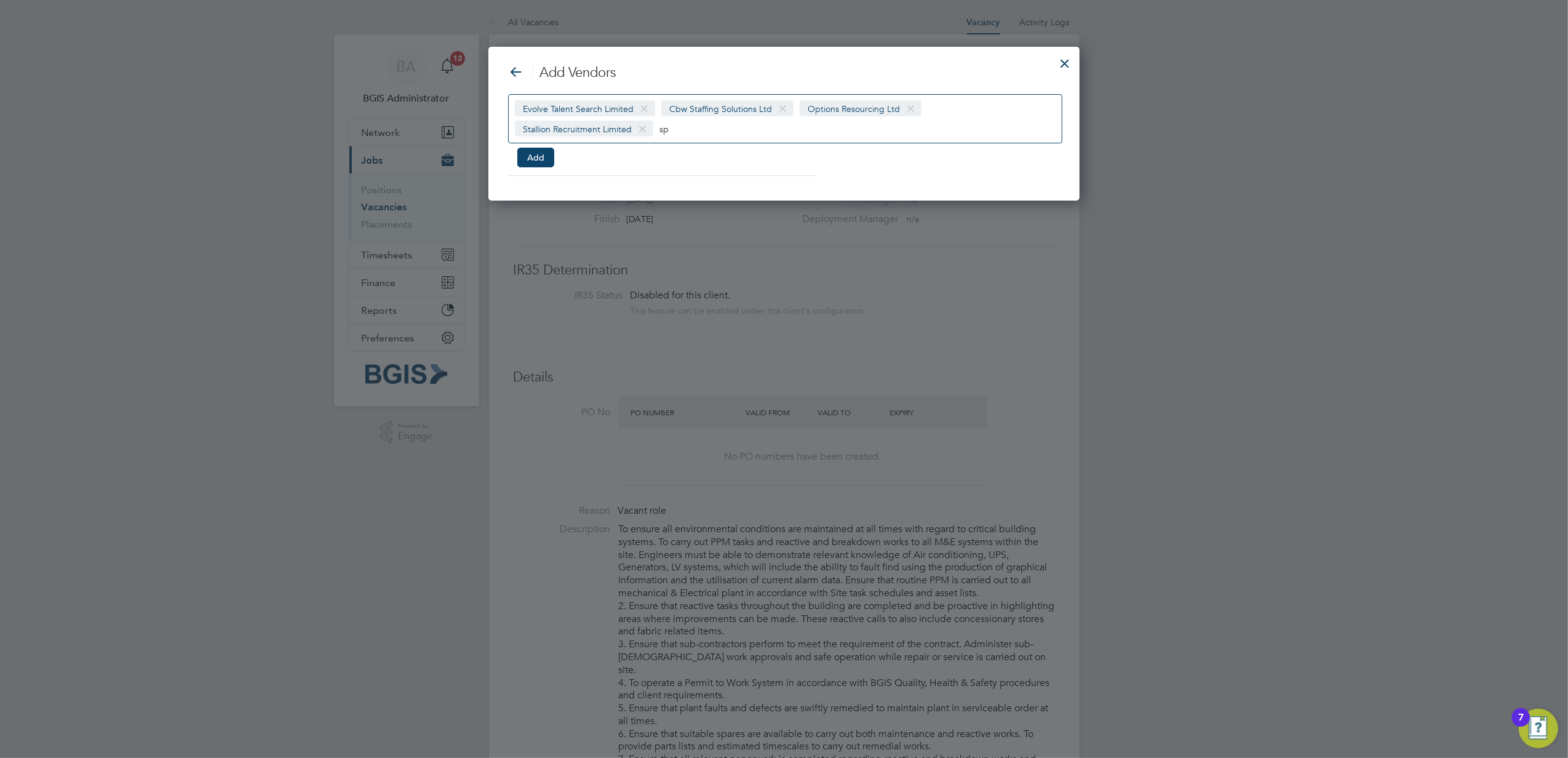
type input "s"
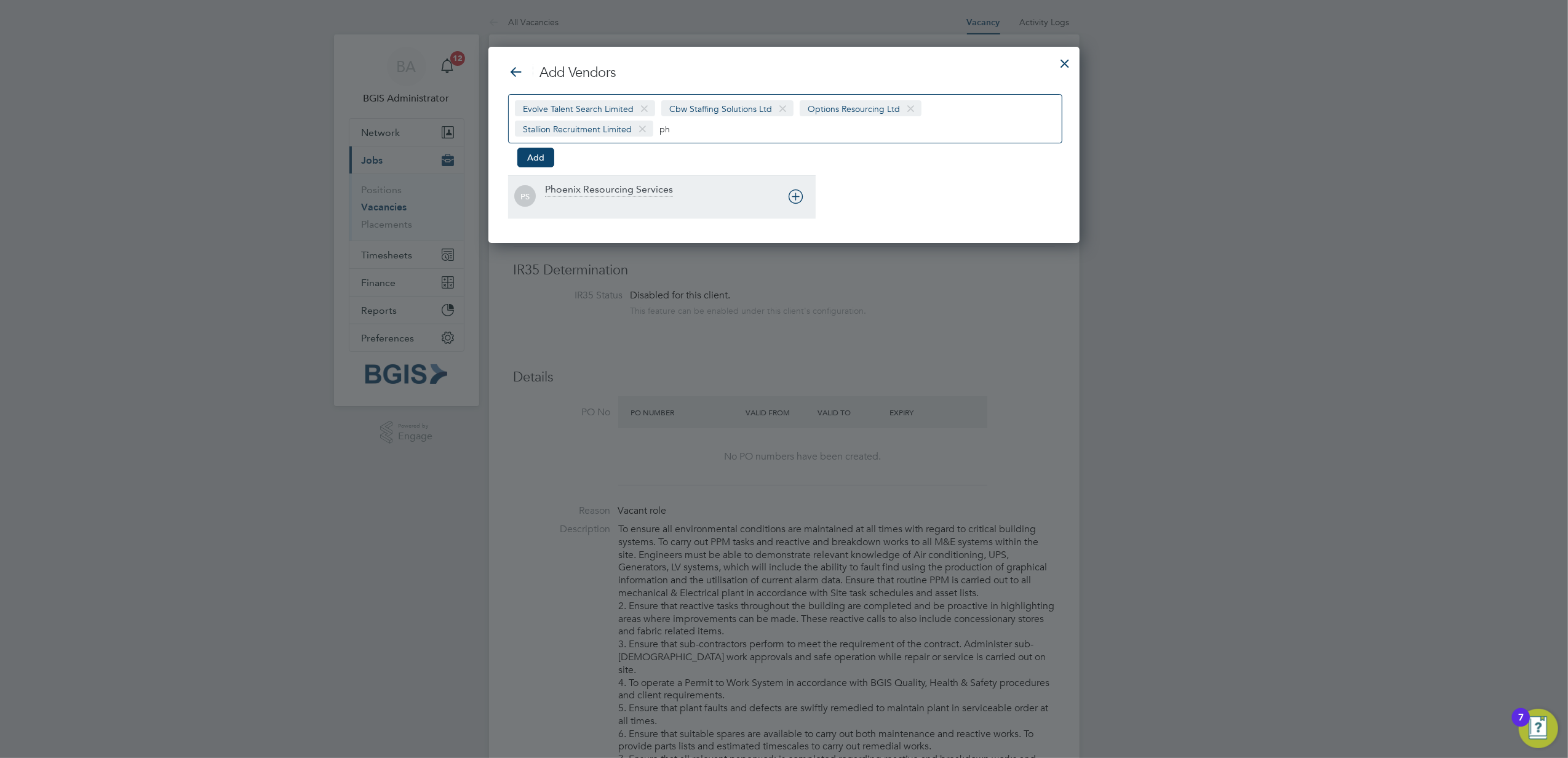
type input "ph"
click at [695, 193] on div "Phoenix Resourcing Services" at bounding box center [680, 196] width 271 height 27
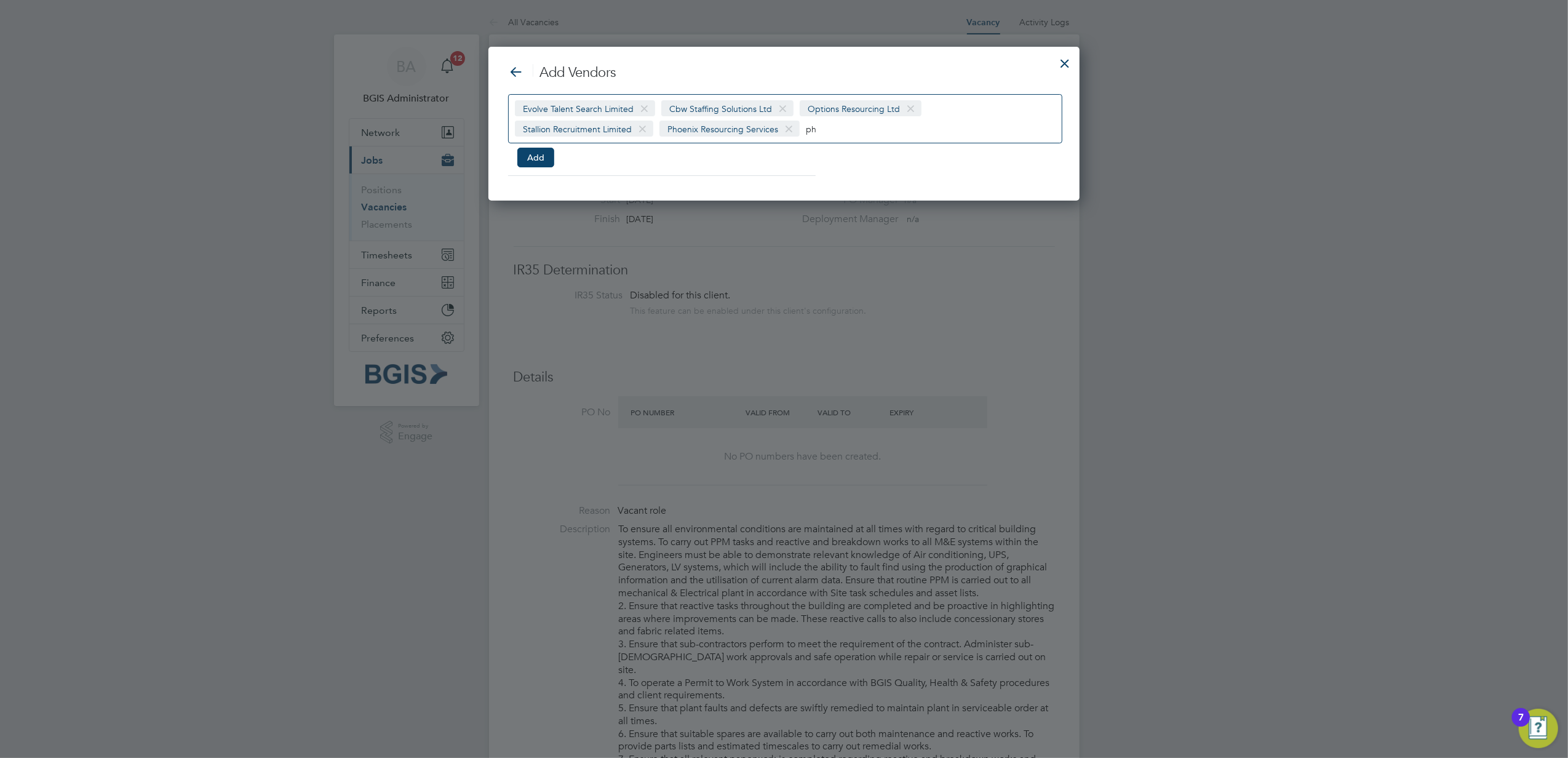
scroll to position [155, 592]
click at [885, 134] on div "Evolve Talent Search Limited Cbw Staffing Solutions Ltd Options Resourcing Ltd …" at bounding box center [785, 118] width 554 height 49
type input "p"
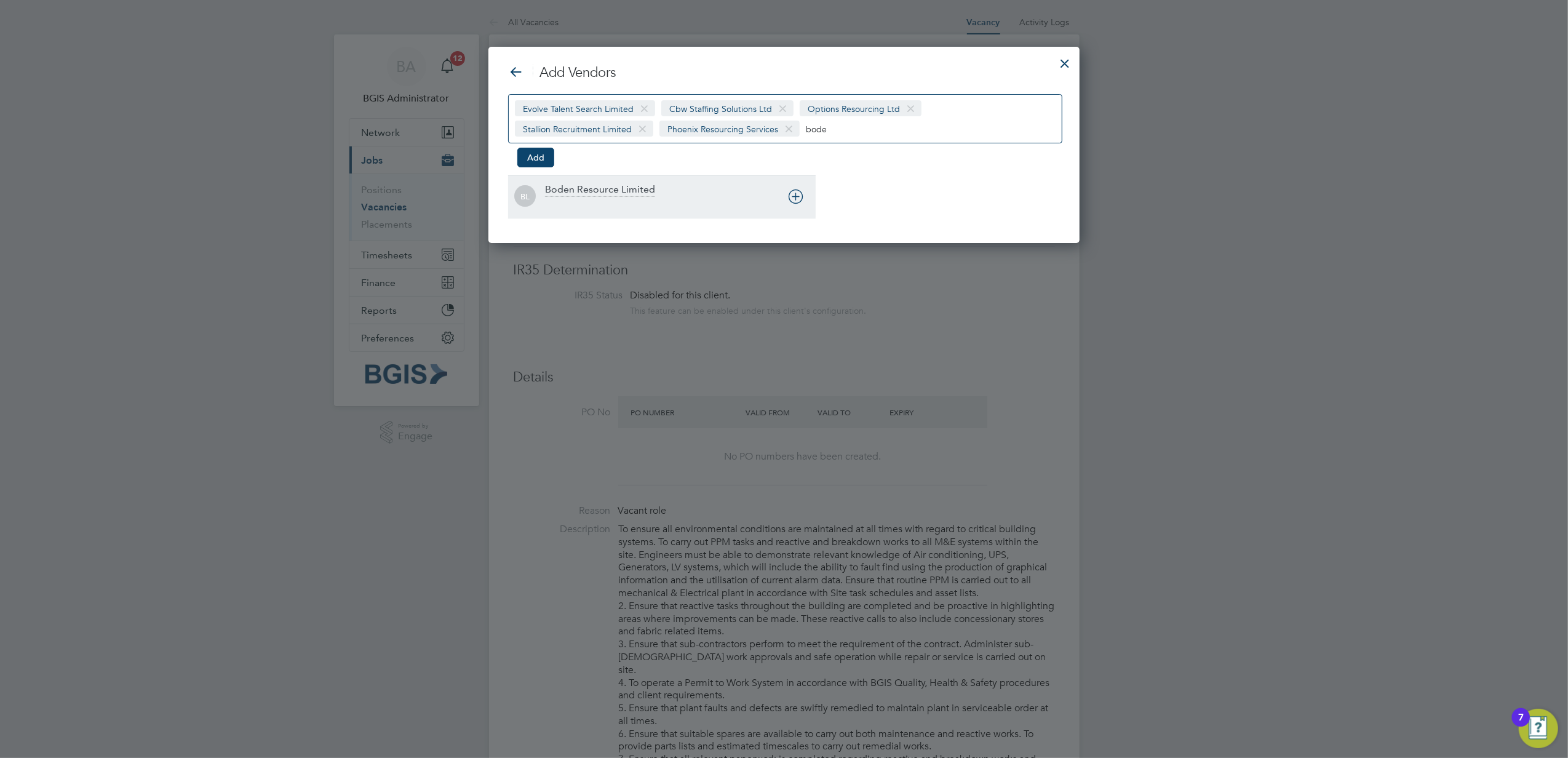
type input "bode"
click at [655, 196] on div "Boden Resource Limited" at bounding box center [680, 196] width 271 height 27
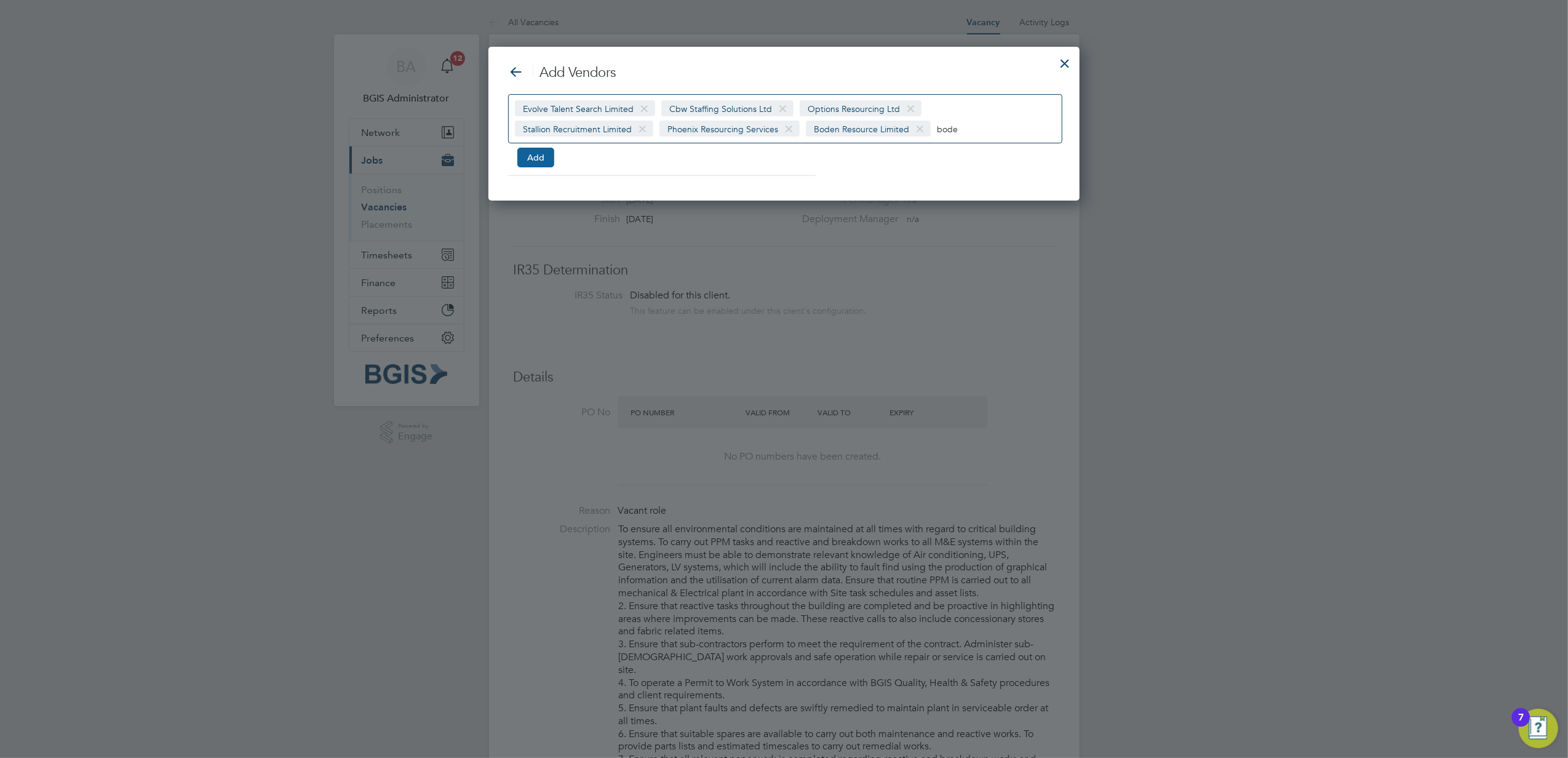
click at [539, 155] on button "Add" at bounding box center [536, 158] width 37 height 20
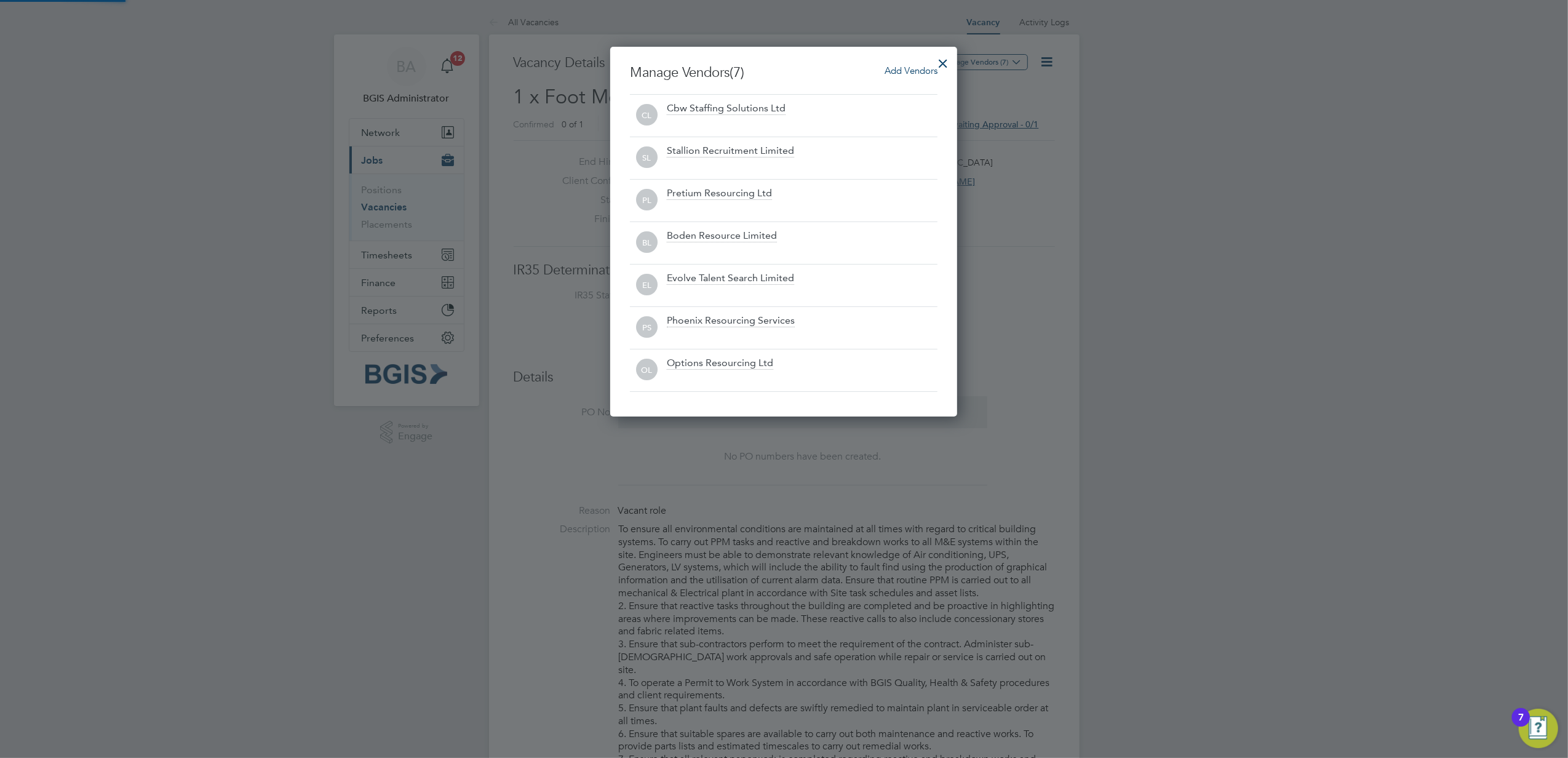
click at [947, 57] on div at bounding box center [943, 60] width 22 height 22
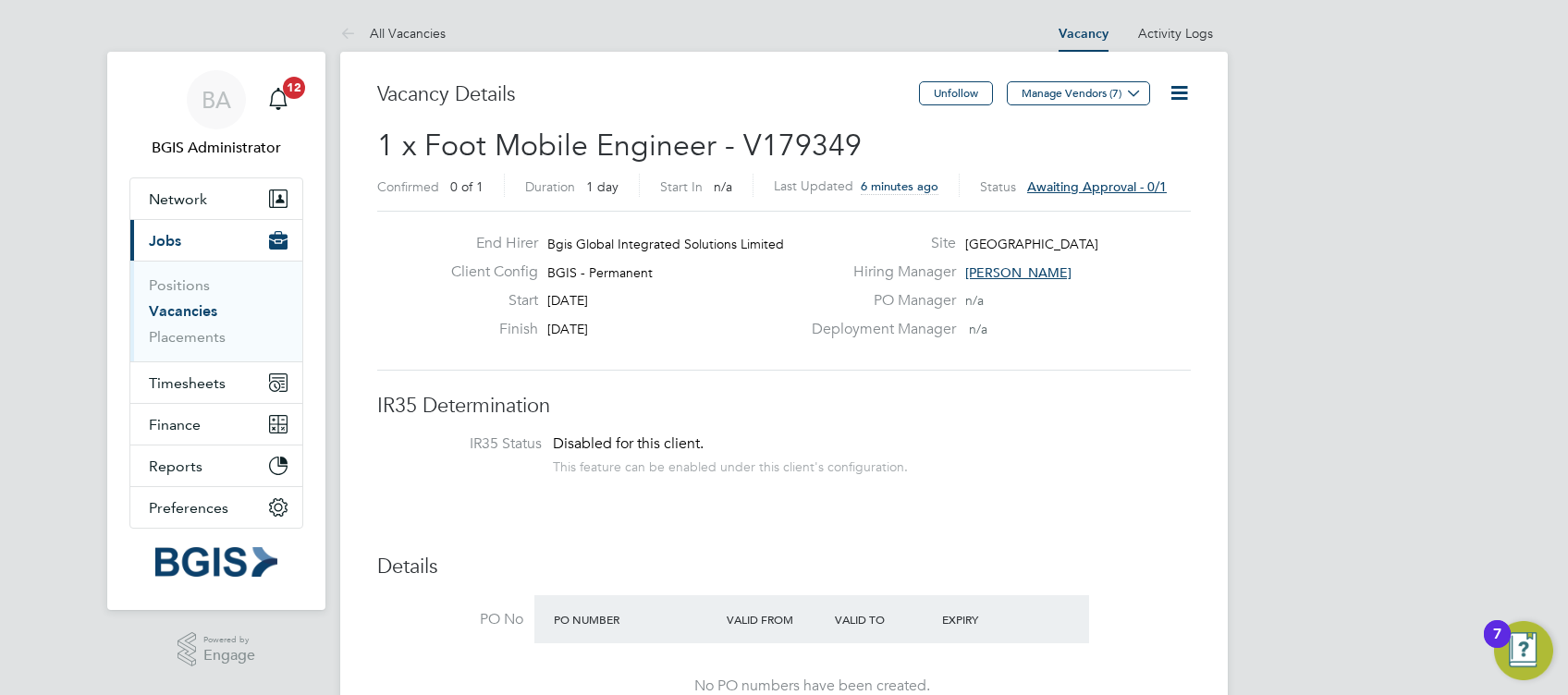
click at [174, 313] on link "Vacancies" at bounding box center [182, 312] width 68 height 18
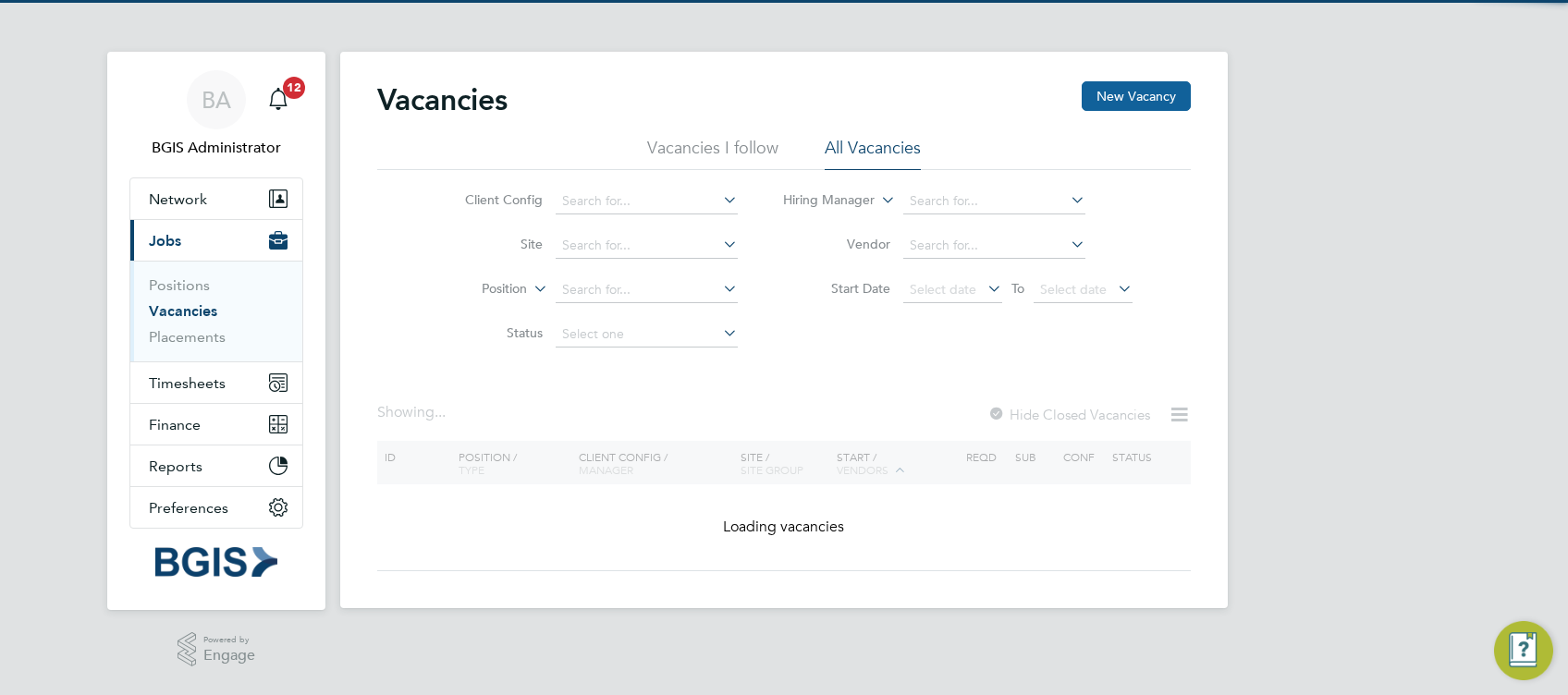
click at [1123, 91] on button "New Vacancy" at bounding box center [1136, 97] width 109 height 30
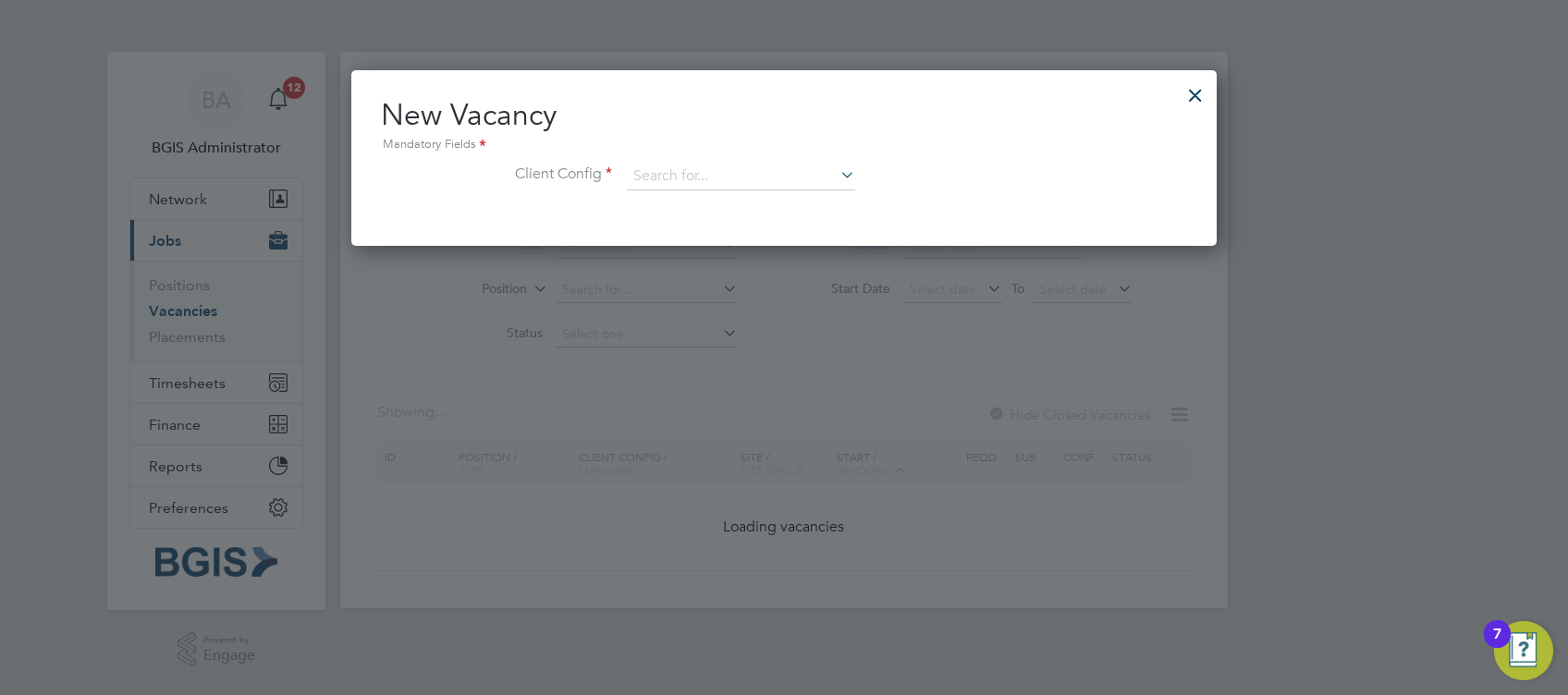
scroll to position [175, 866]
click at [635, 171] on input at bounding box center [742, 176] width 229 height 28
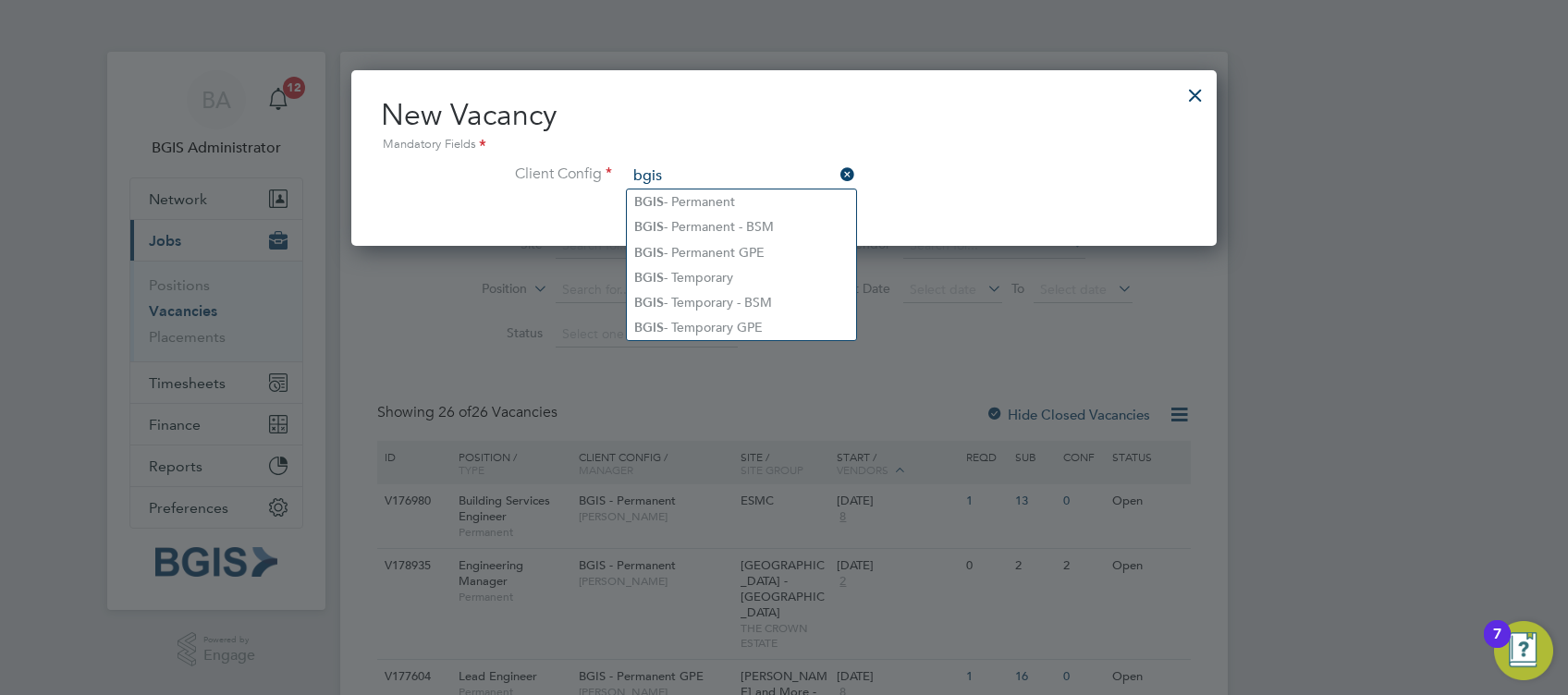
type input "bgis"
click at [1180, 82] on div at bounding box center [1196, 91] width 34 height 34
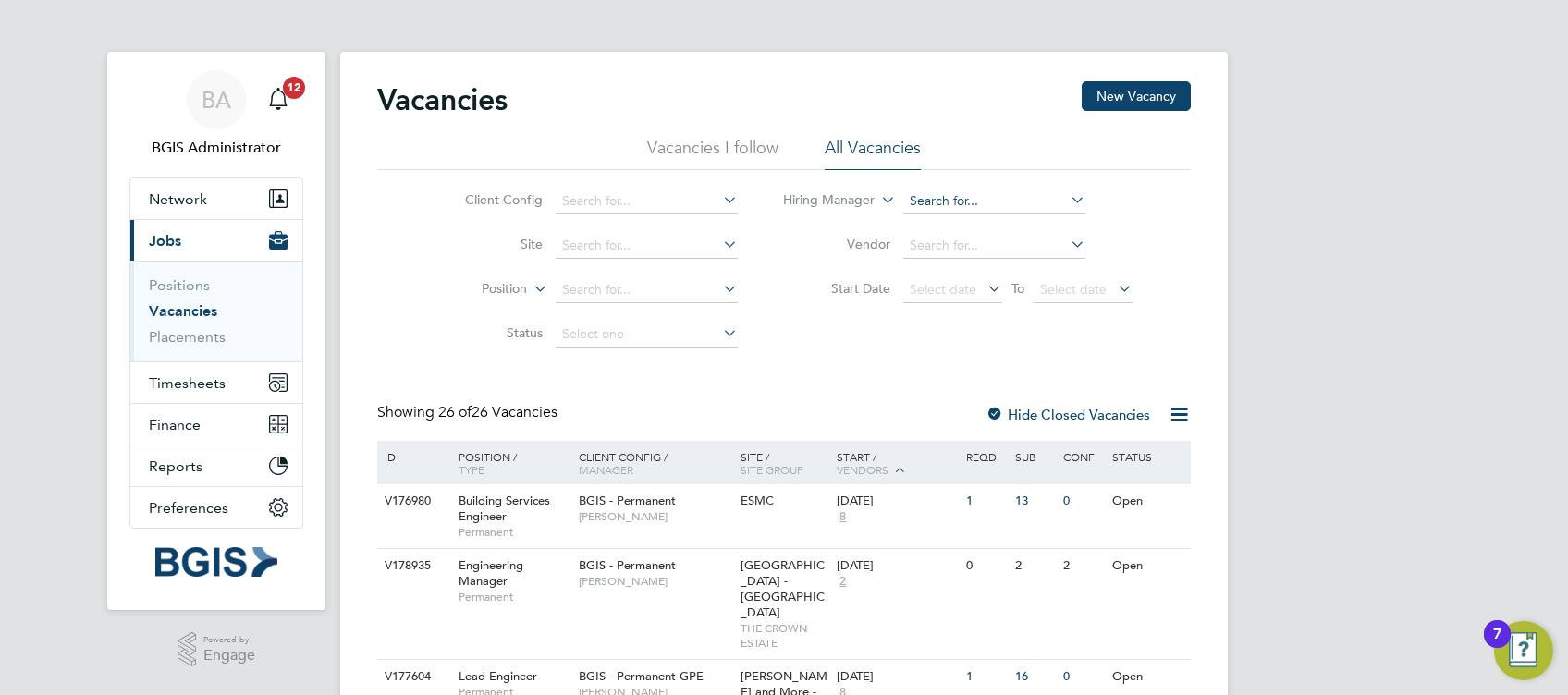
click at [944, 196] on input at bounding box center [994, 201] width 182 height 26
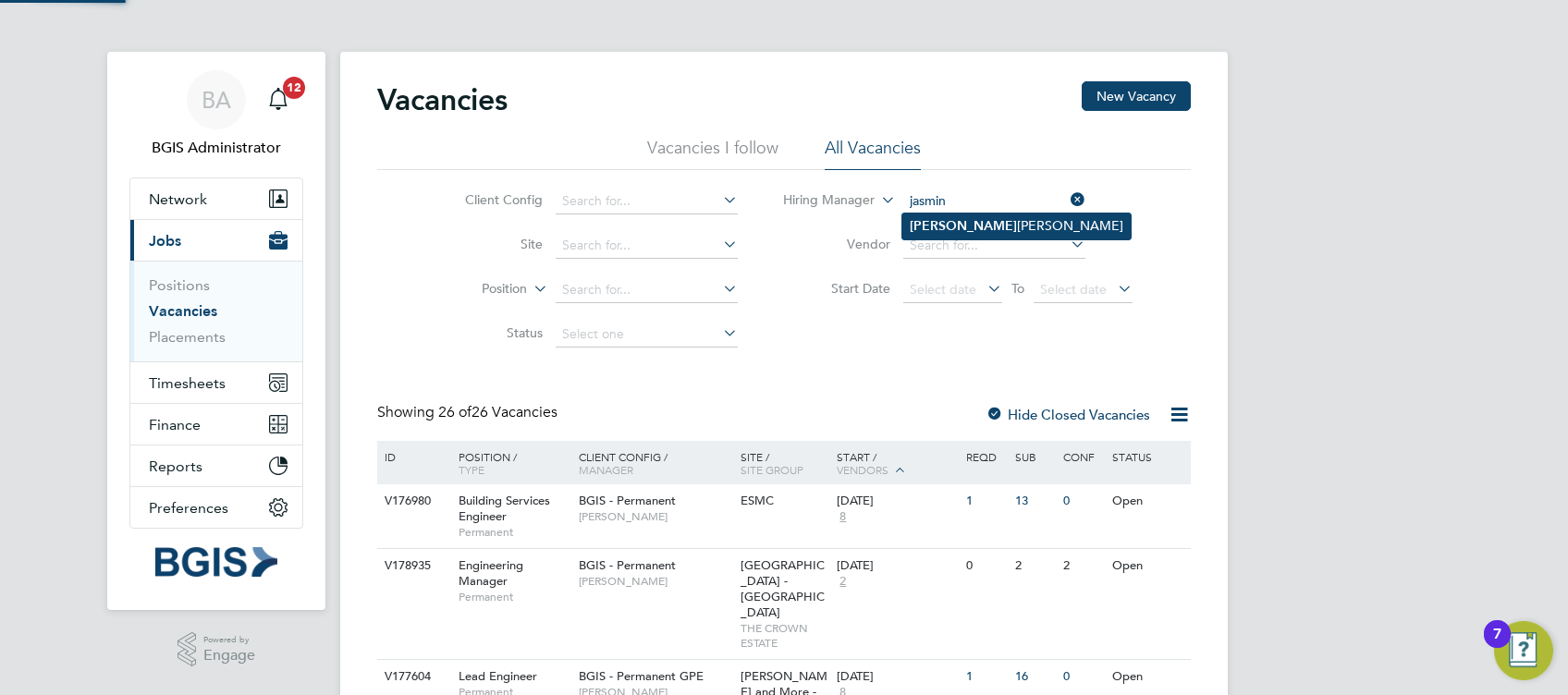
click at [961, 233] on li "Jasmin Padmore" at bounding box center [1017, 226] width 229 height 25
type input "Jasmin Padmore"
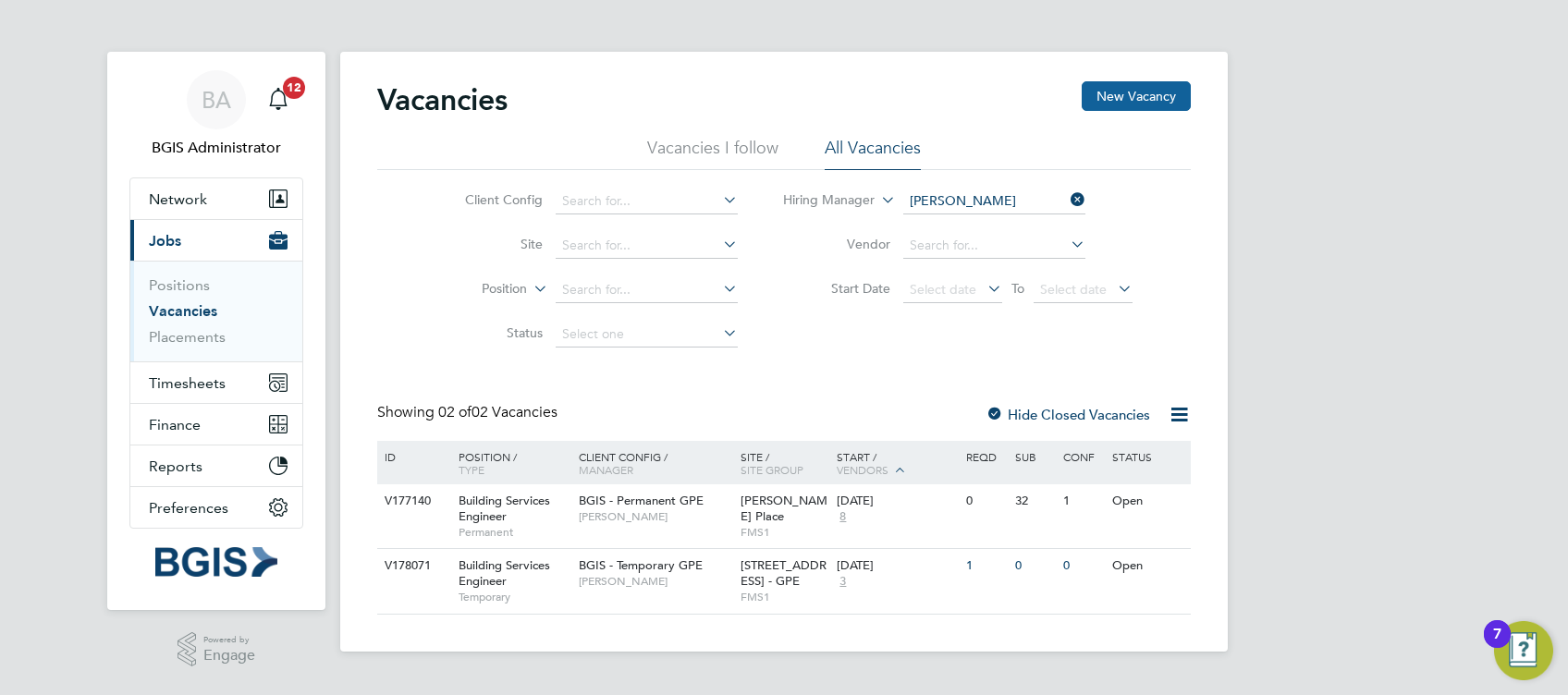
click at [1117, 83] on button "New Vacancy" at bounding box center [1136, 97] width 109 height 30
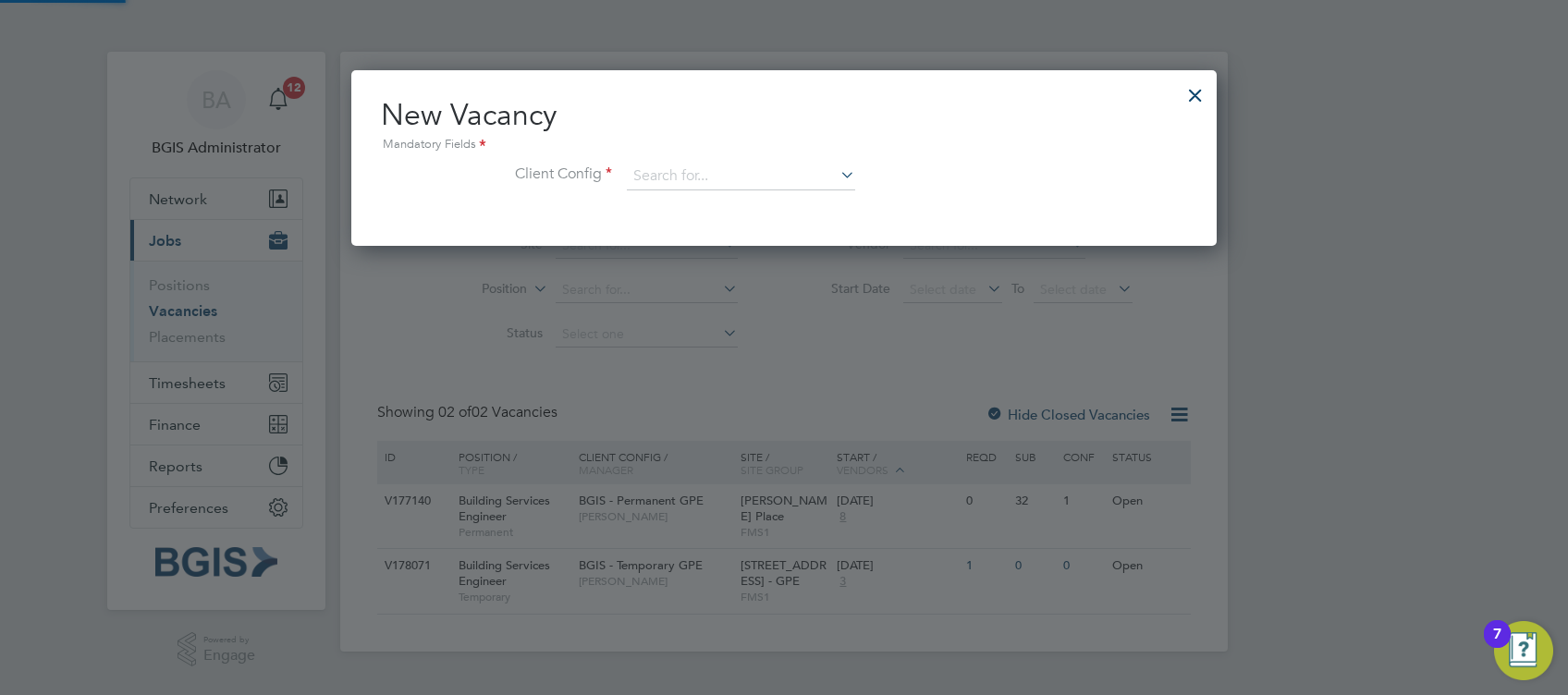
scroll to position [175, 866]
click at [629, 178] on input at bounding box center [742, 176] width 229 height 28
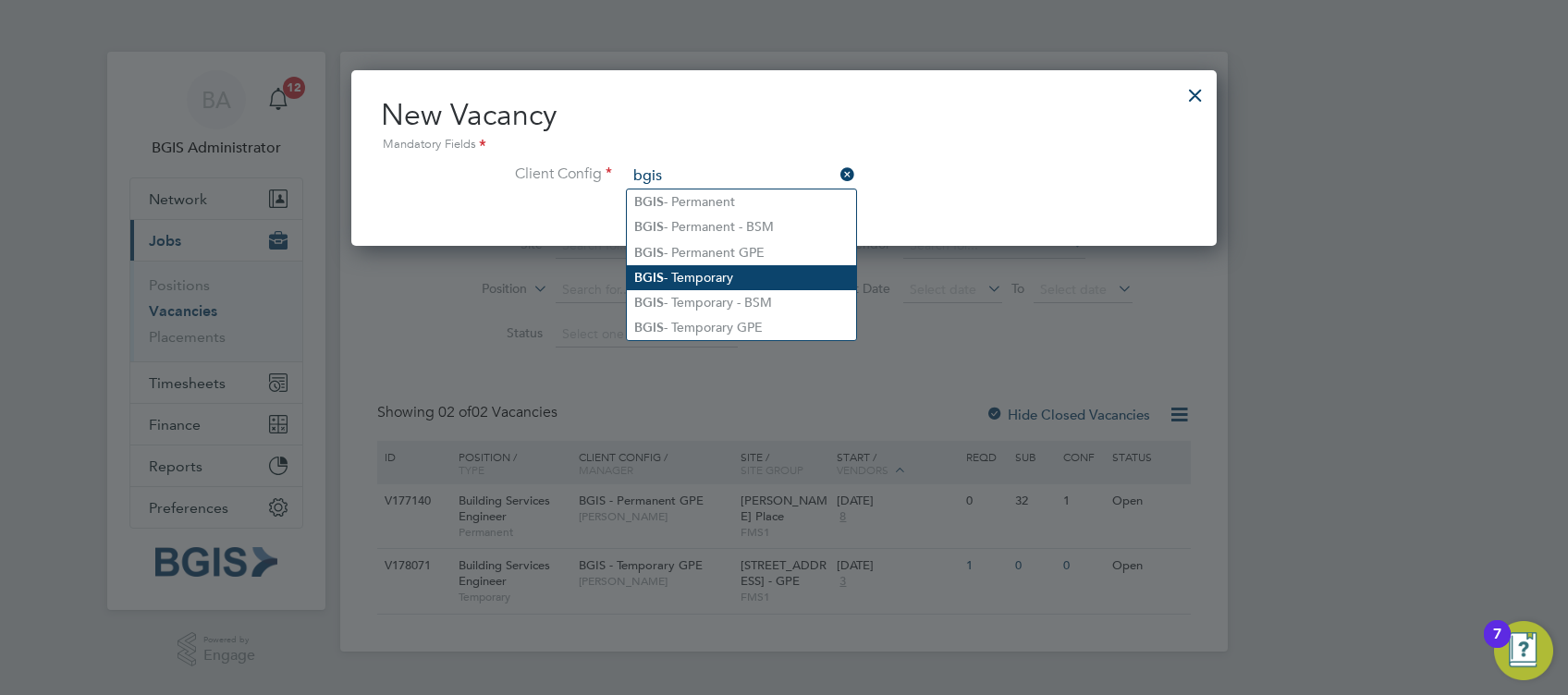
click at [724, 269] on li "BGIS - Temporary" at bounding box center [742, 277] width 230 height 25
type input "BGIS - Temporary"
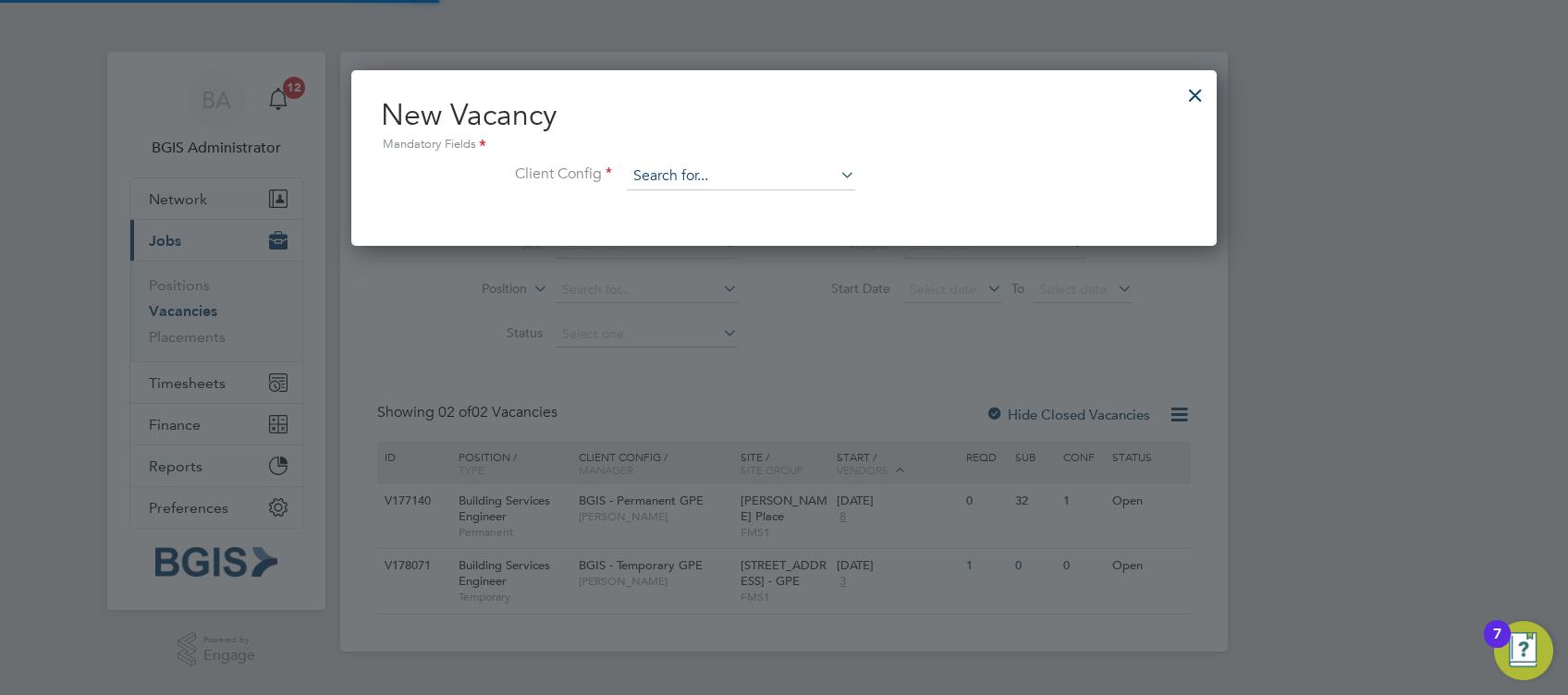
click at [721, 177] on input at bounding box center [742, 176] width 229 height 28
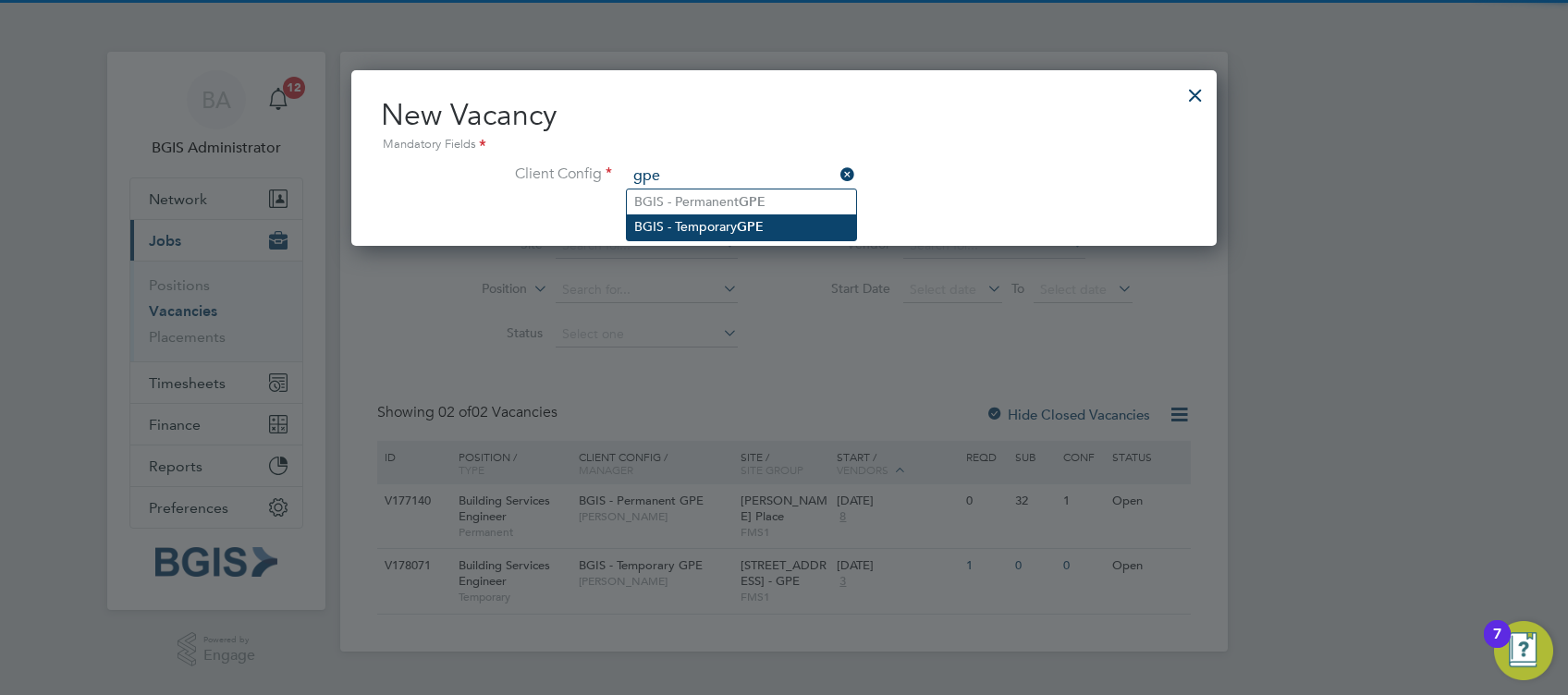
click at [738, 219] on li "BGIS - Temporary GPE" at bounding box center [742, 227] width 230 height 25
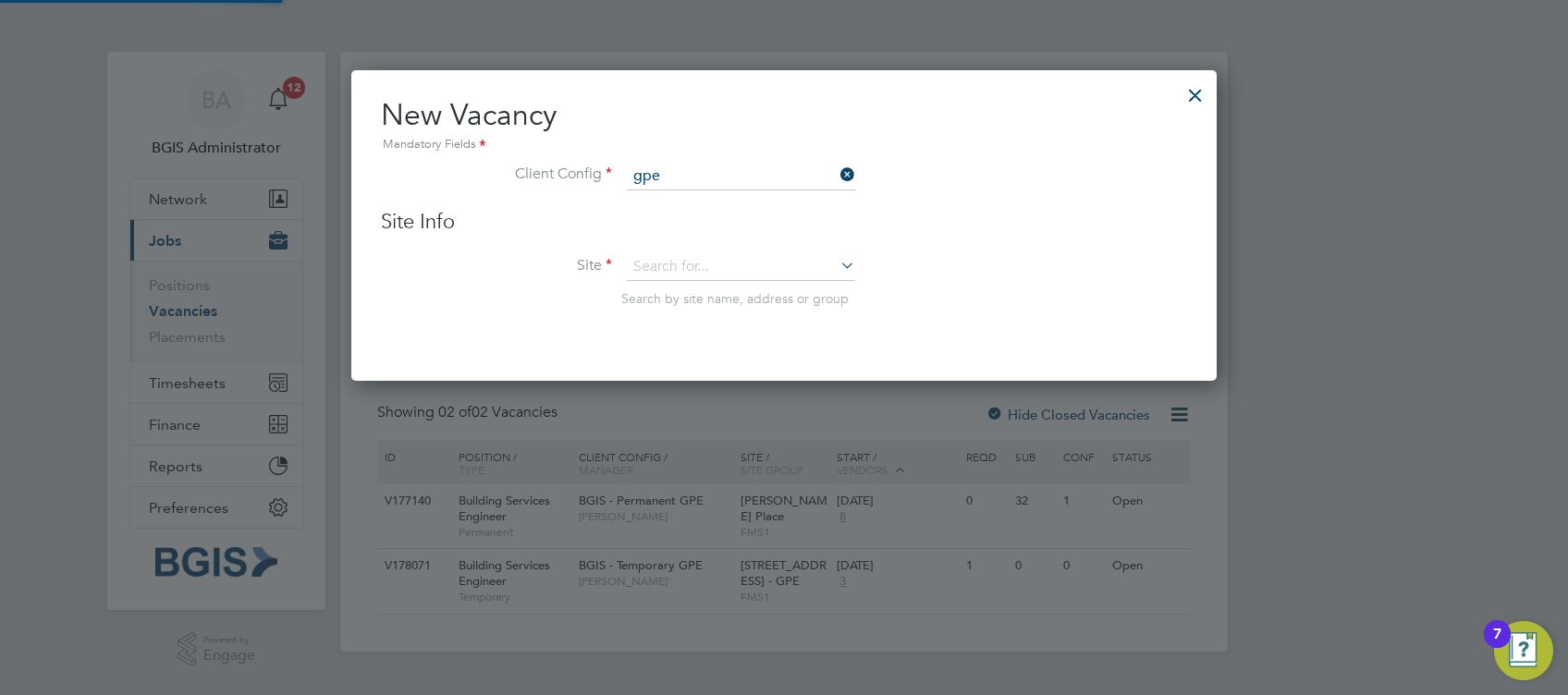
type input "BGIS - Temporary GPE"
click at [708, 271] on input at bounding box center [742, 267] width 229 height 28
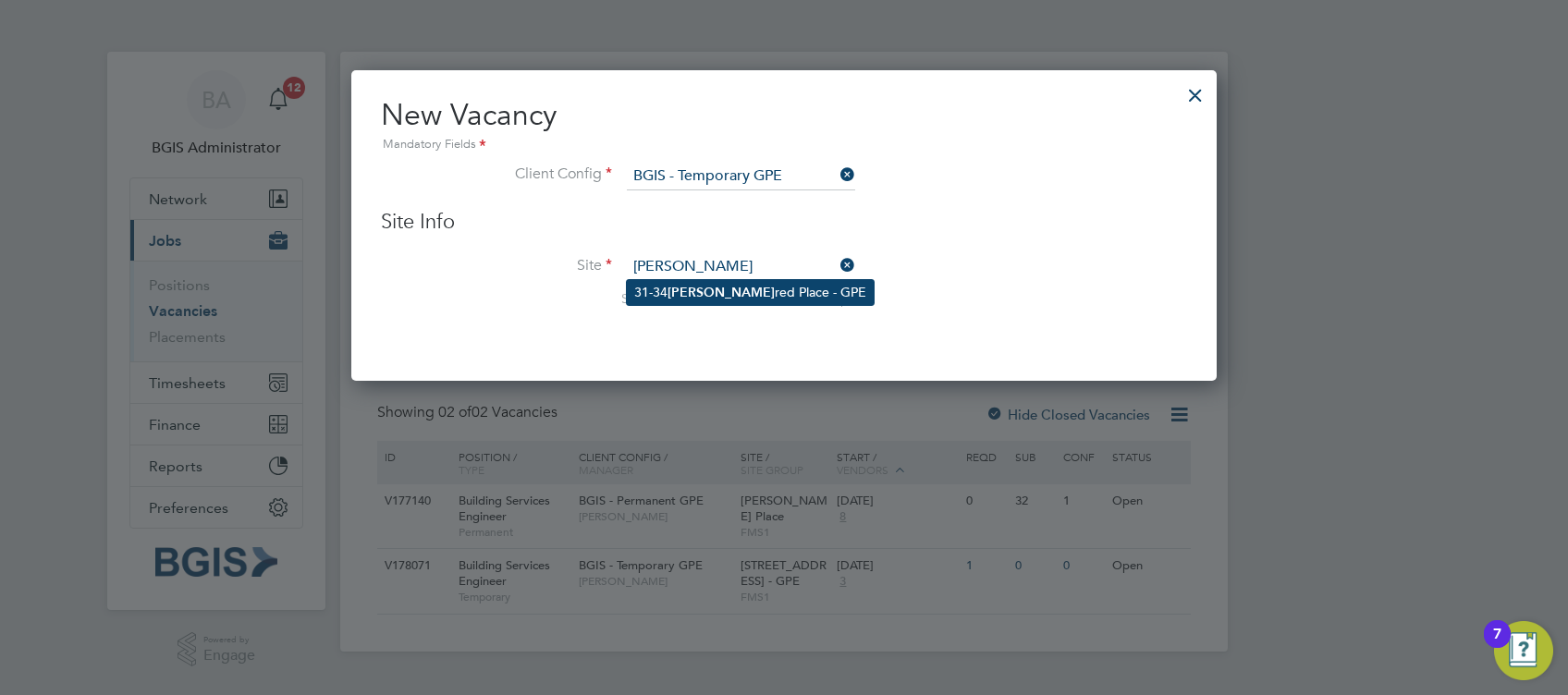
click at [758, 291] on li "31-34 Alf red Place - GPE" at bounding box center [750, 292] width 247 height 25
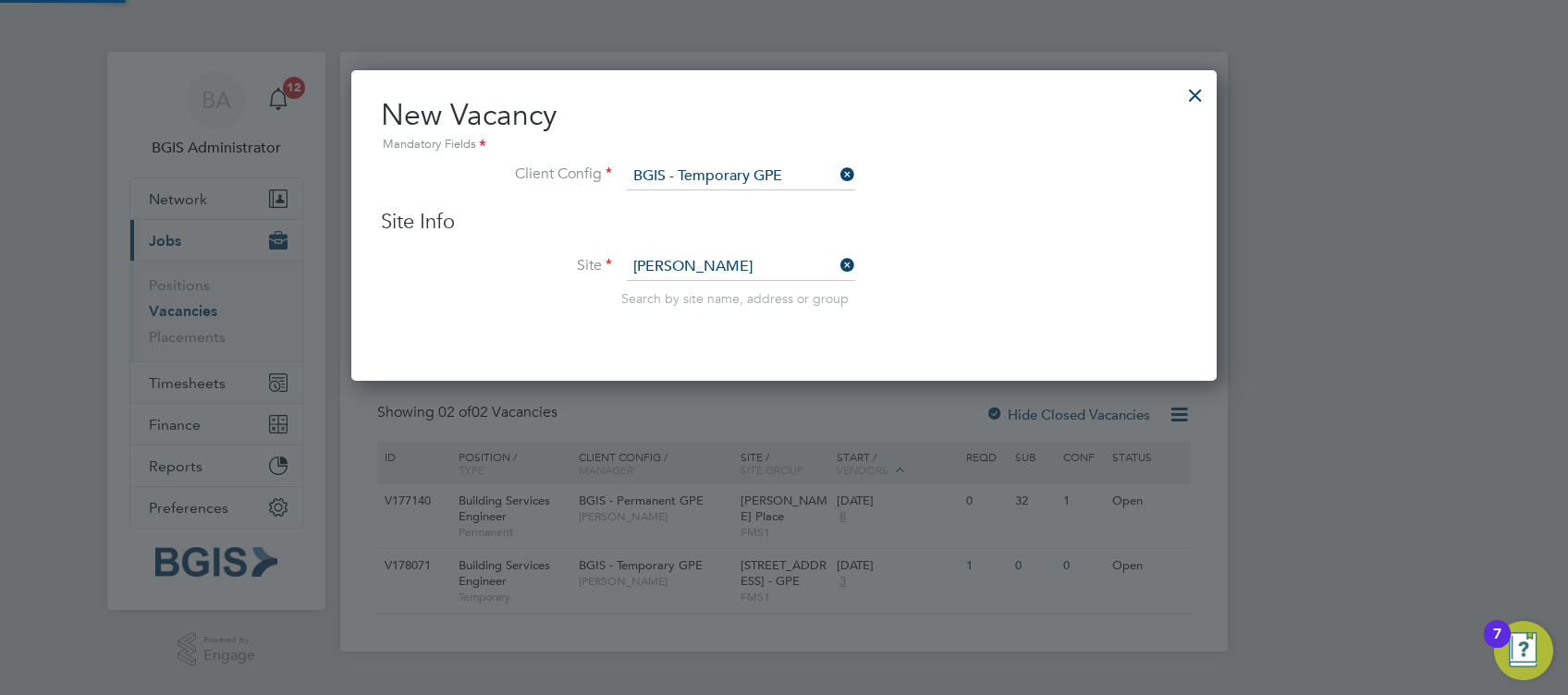
type input "31-34 Alfred Place - GPE"
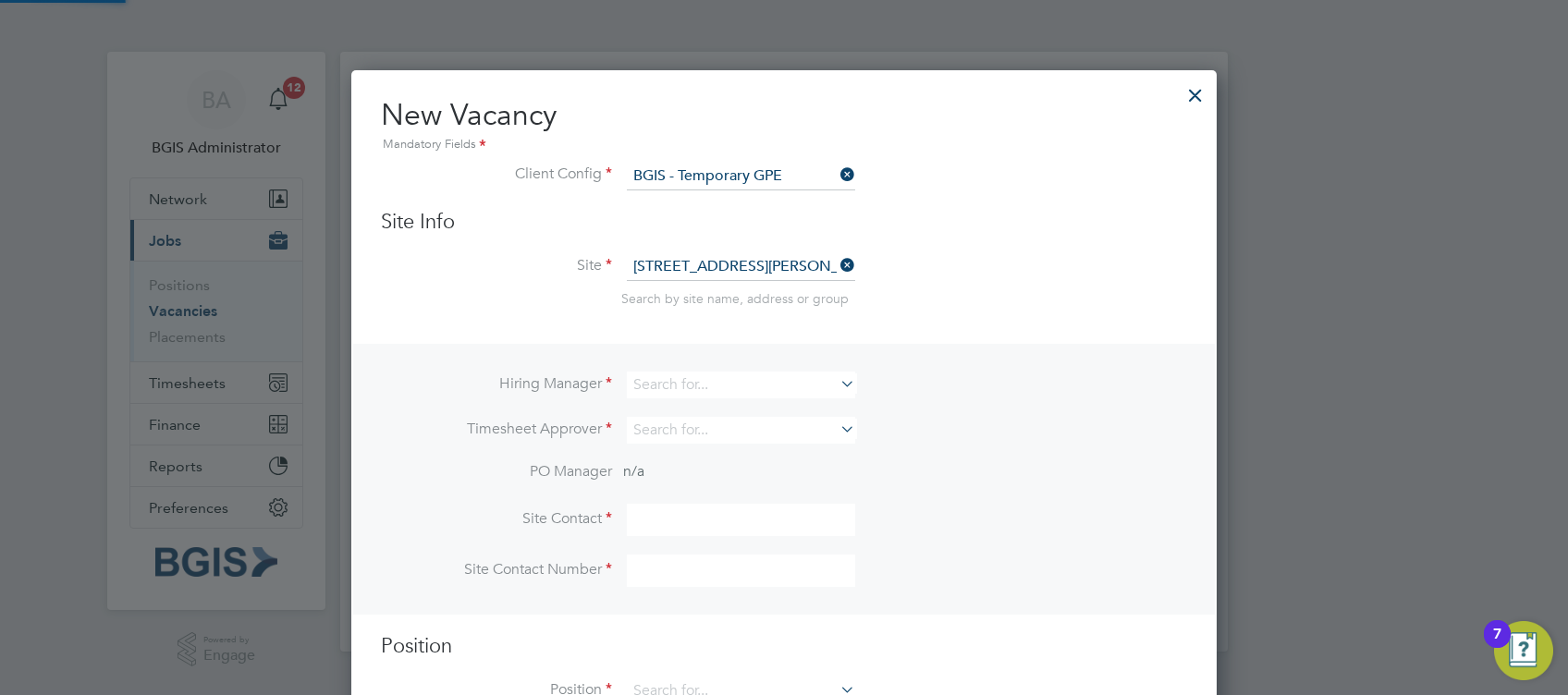
scroll to position [689, 866]
click at [686, 390] on input at bounding box center [742, 384] width 229 height 27
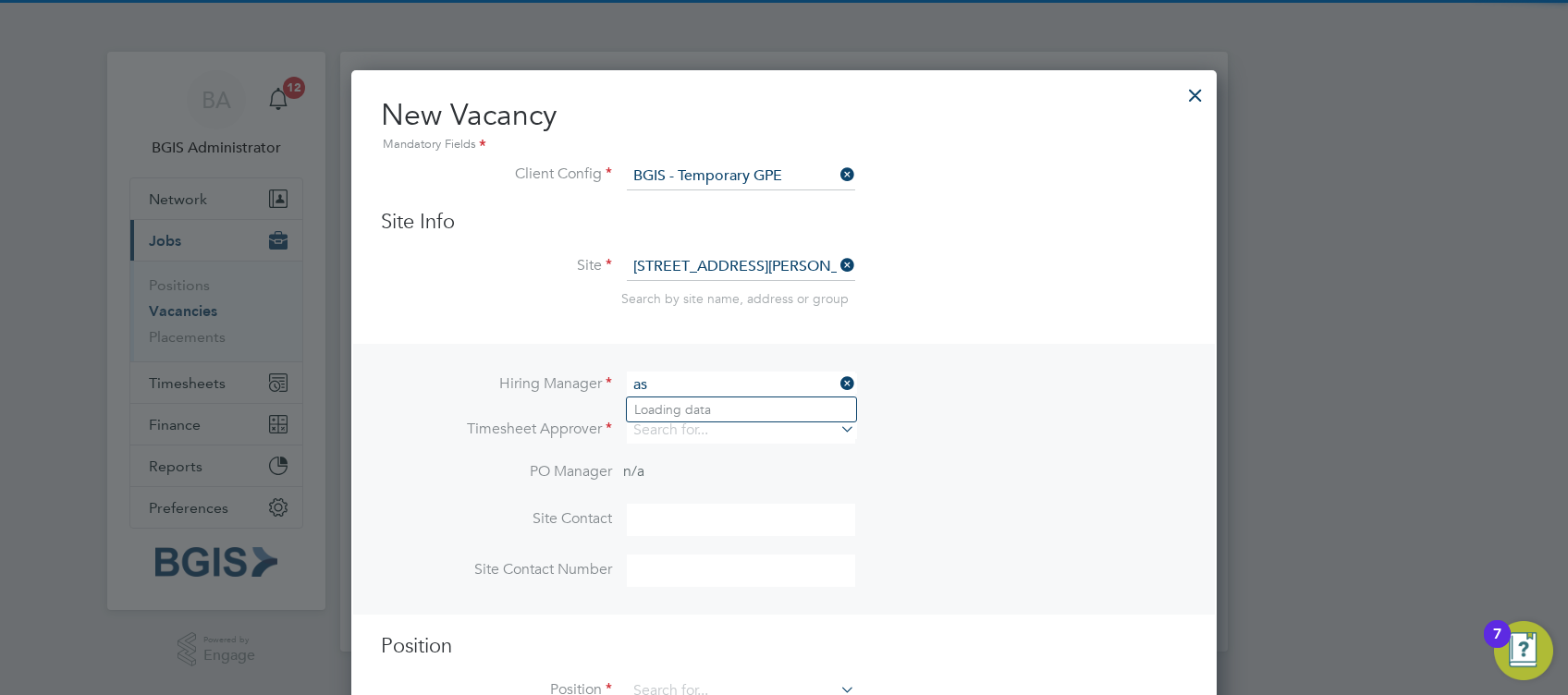
type input "a"
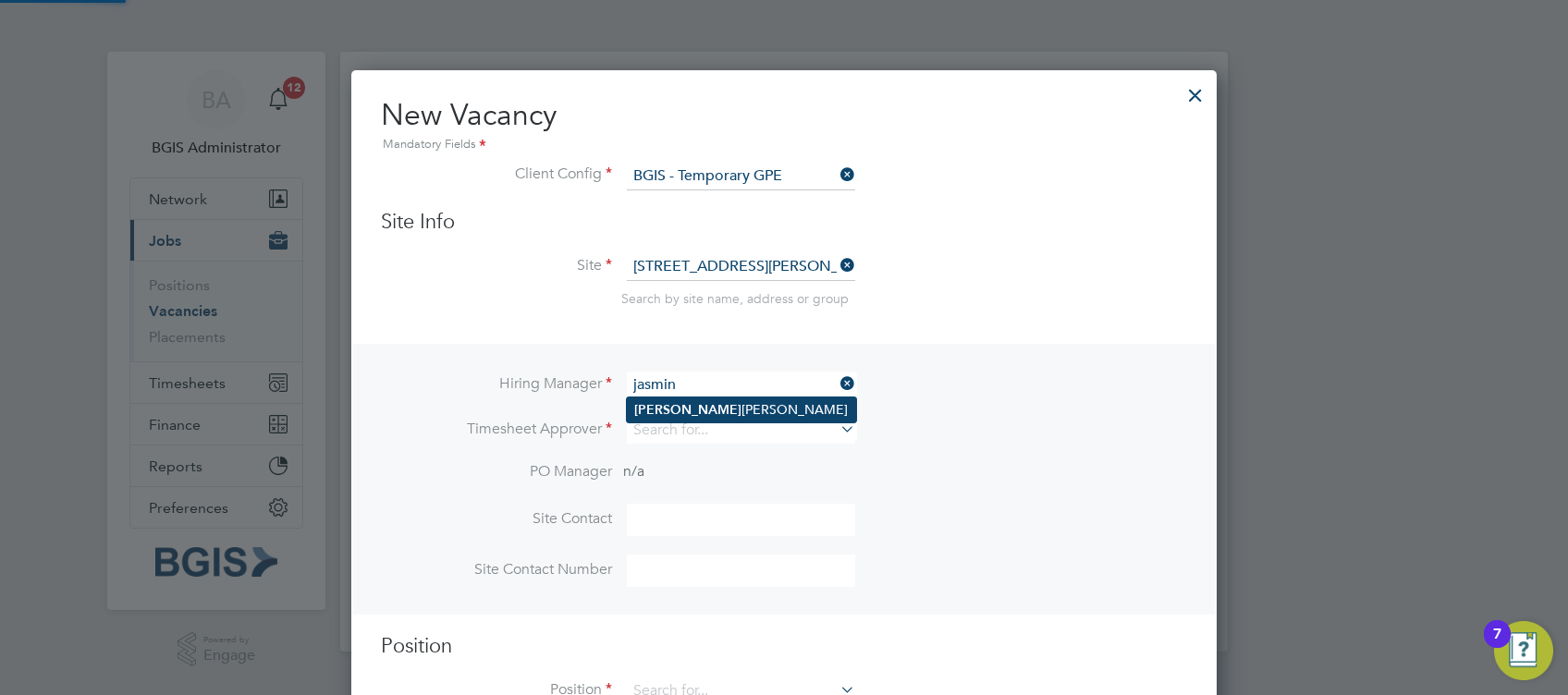
click at [677, 417] on li "Jasmin Padmore" at bounding box center [742, 409] width 230 height 25
type input "Jasmin Padmore"
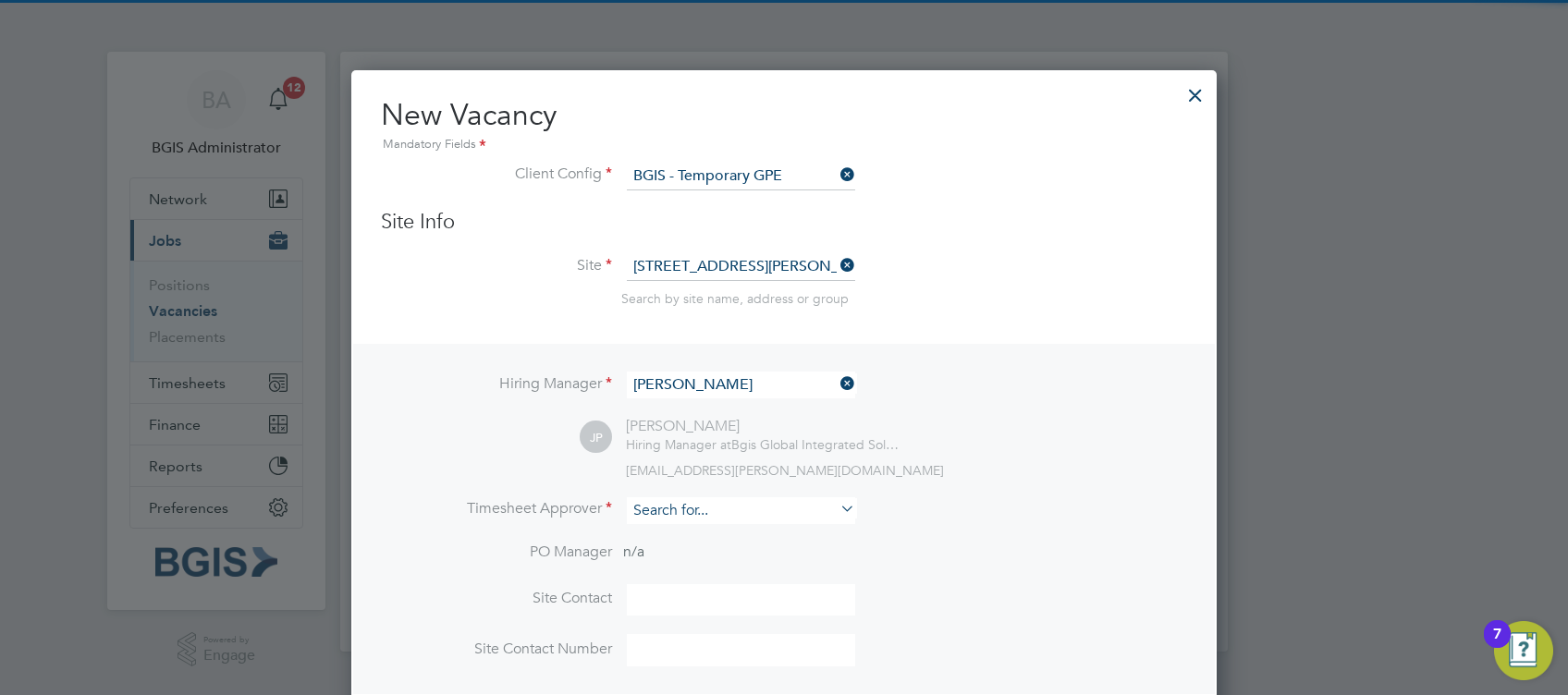
click at [695, 506] on input at bounding box center [742, 511] width 229 height 27
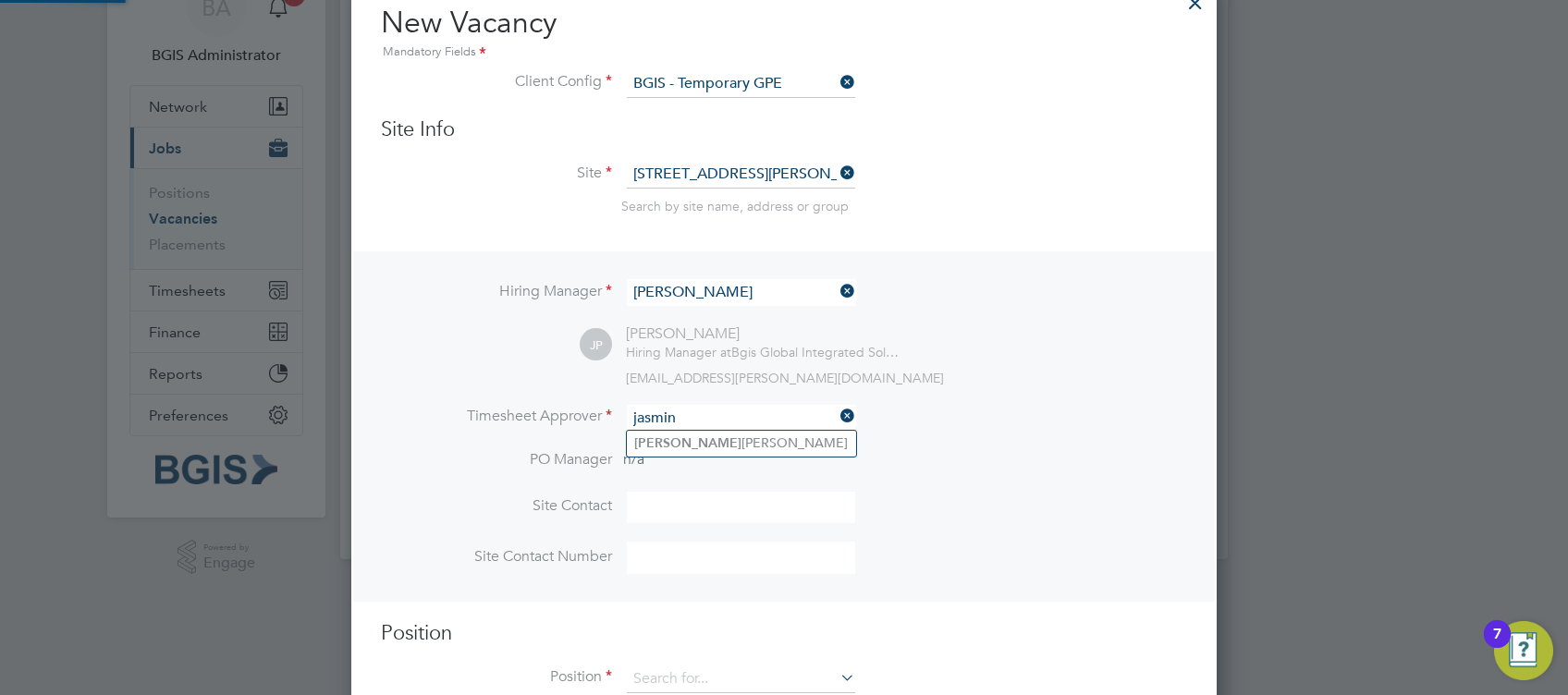
scroll to position [144, 0]
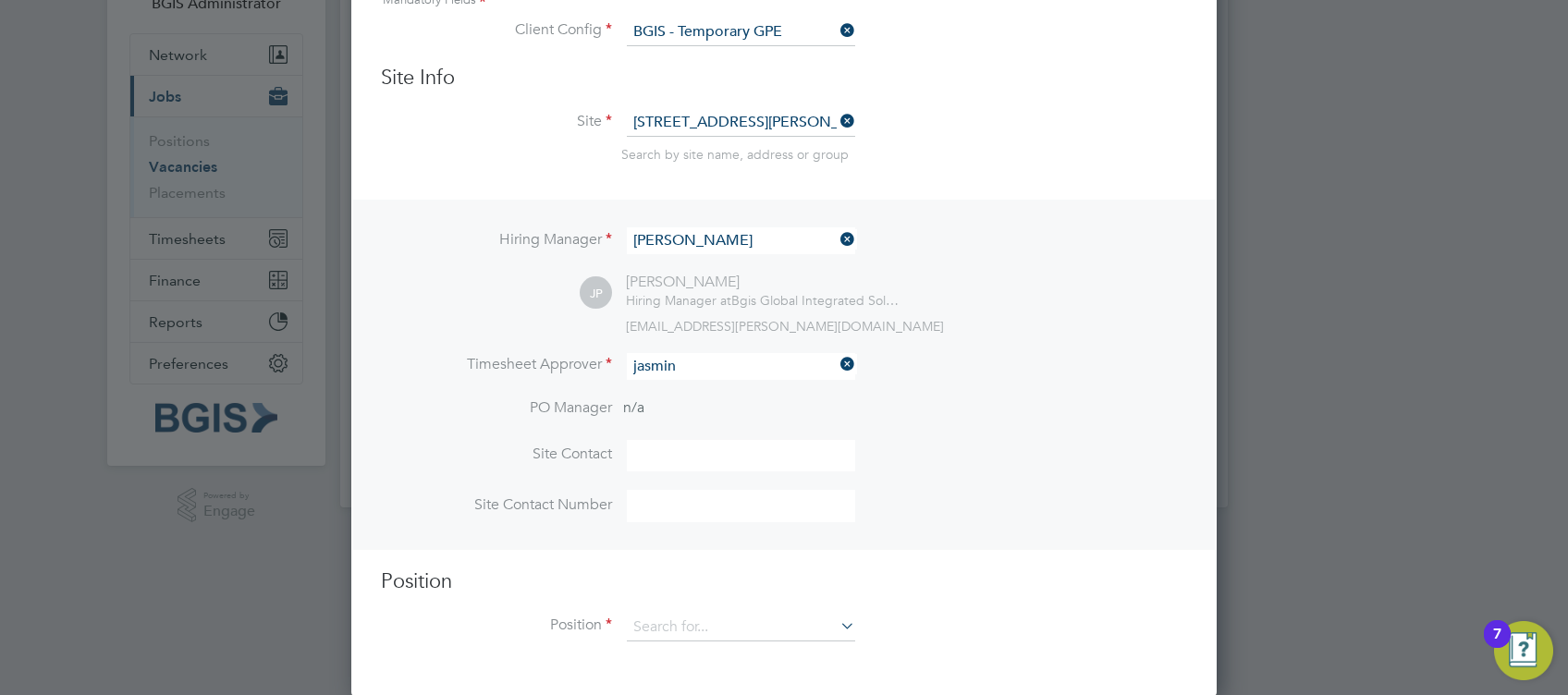
click at [679, 384] on li "Jasmin Padmore" at bounding box center [742, 390] width 230 height 25
type input "Jasmin Padmore"
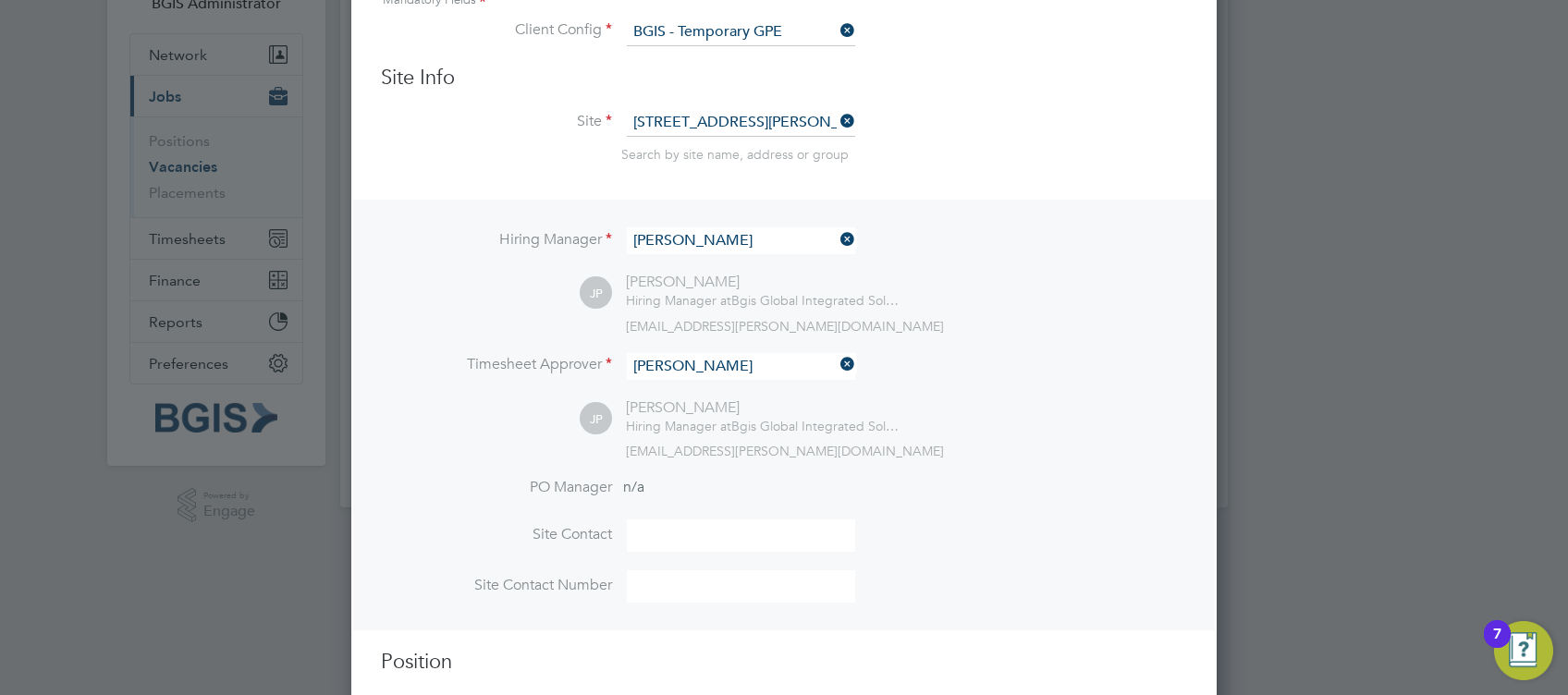
scroll to position [226, 0]
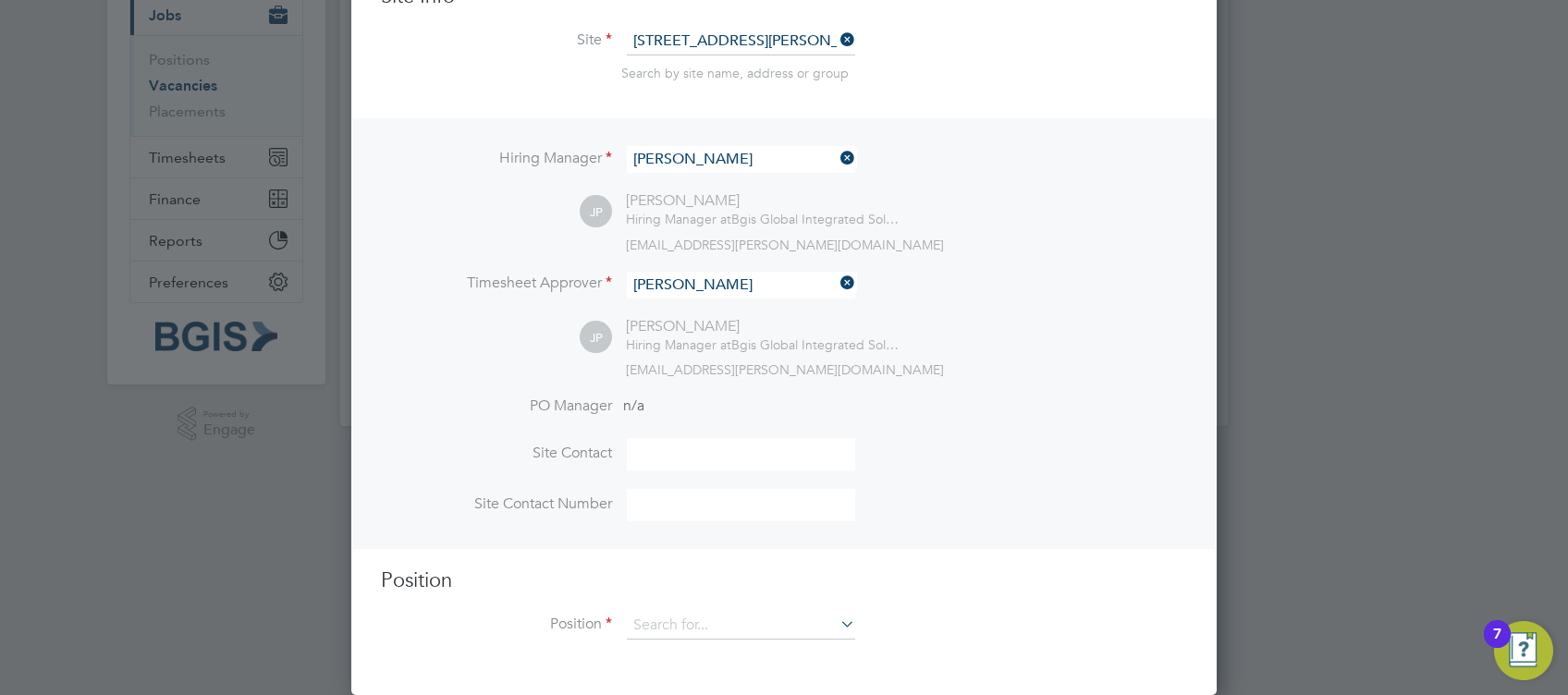
click at [677, 611] on div "Position Position" at bounding box center [784, 613] width 807 height 92
click at [692, 629] on input at bounding box center [742, 626] width 229 height 28
click at [757, 649] on li "Bu ilding Services Engineer" at bounding box center [742, 653] width 230 height 25
type input "Building Services Engineer"
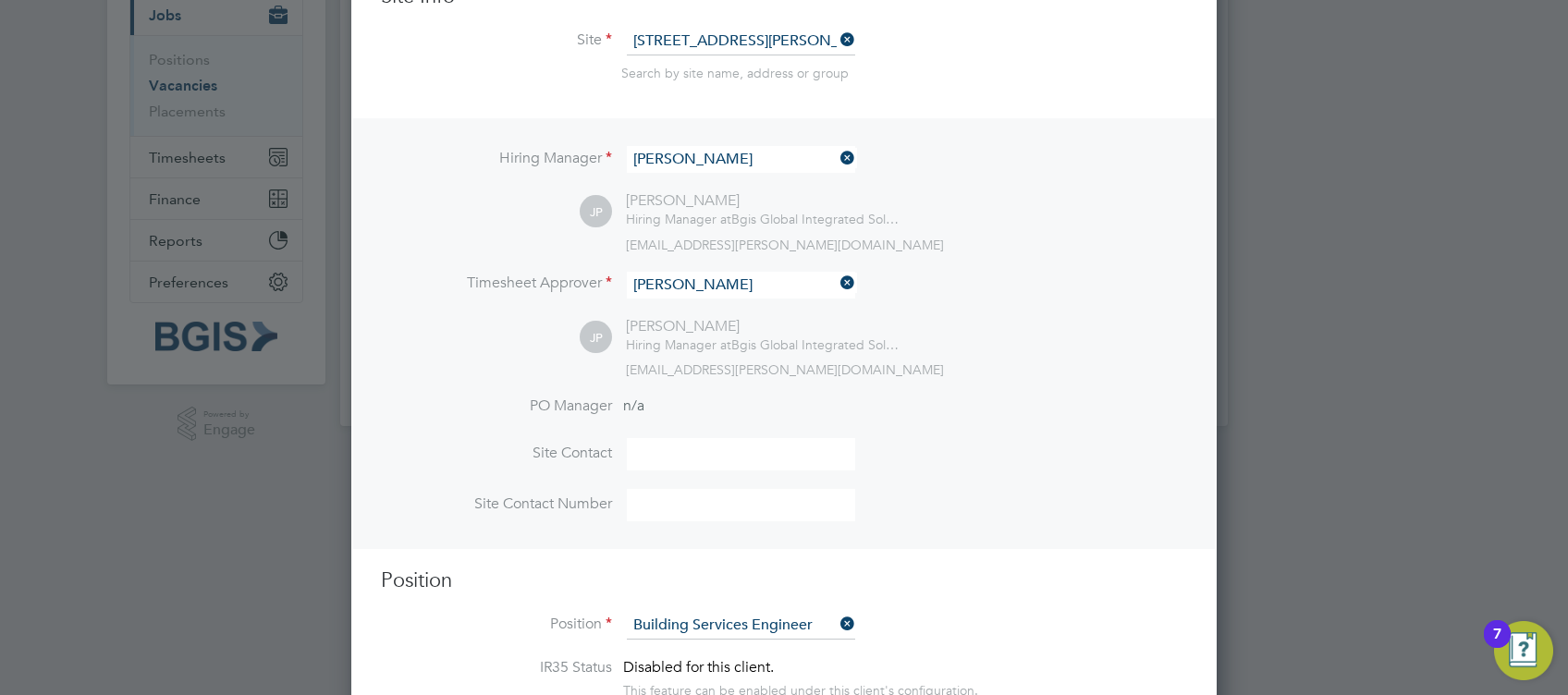
type textarea "To ensure all environmental conditions are maintained at all times with regard …"
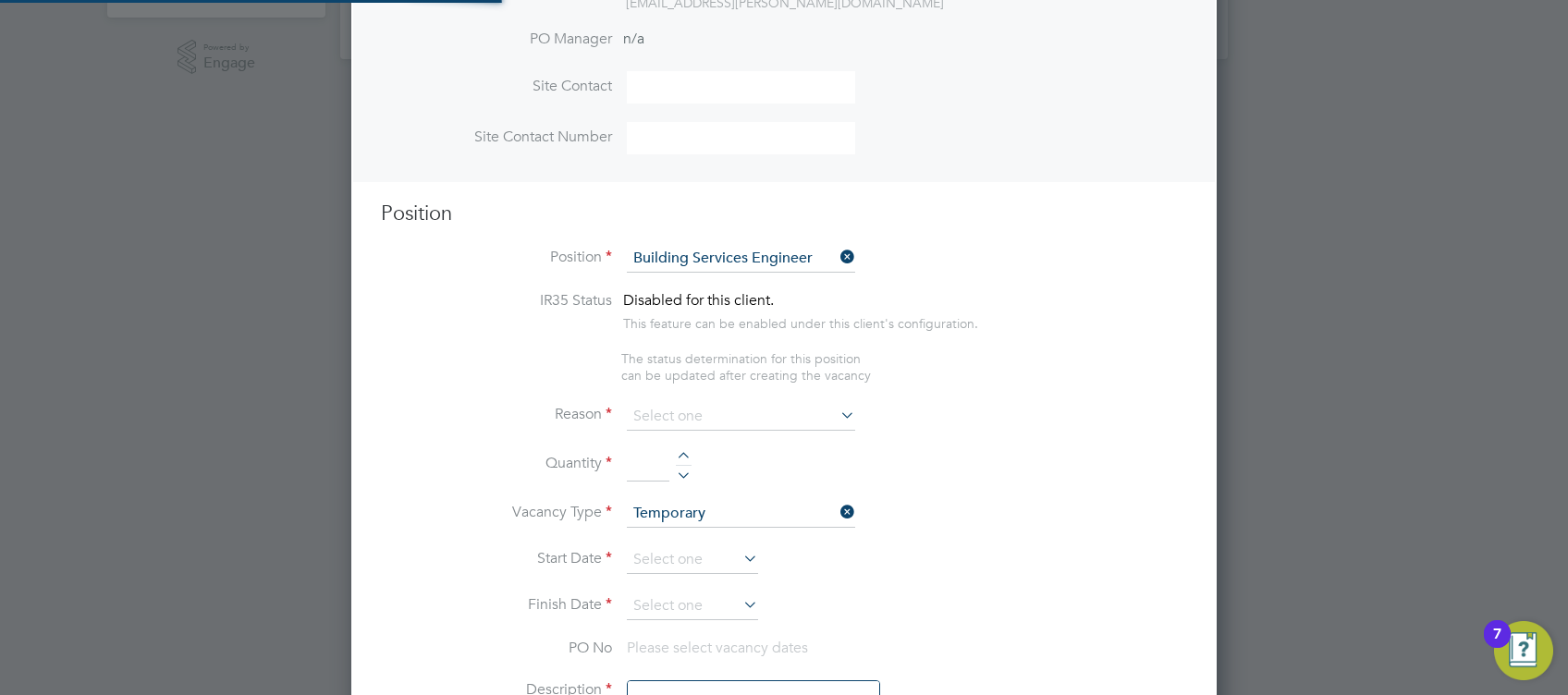
scroll to position [55, 97]
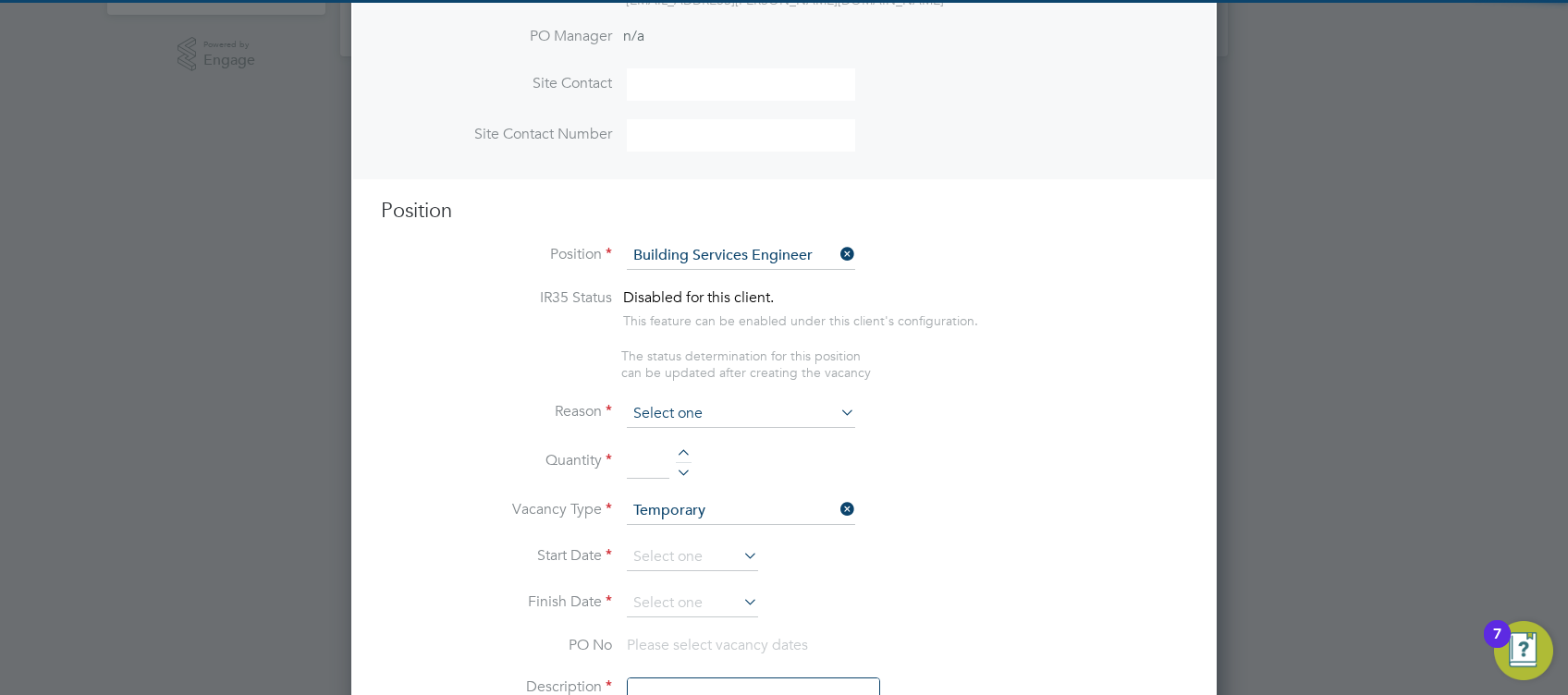
click at [704, 414] on input at bounding box center [742, 414] width 229 height 28
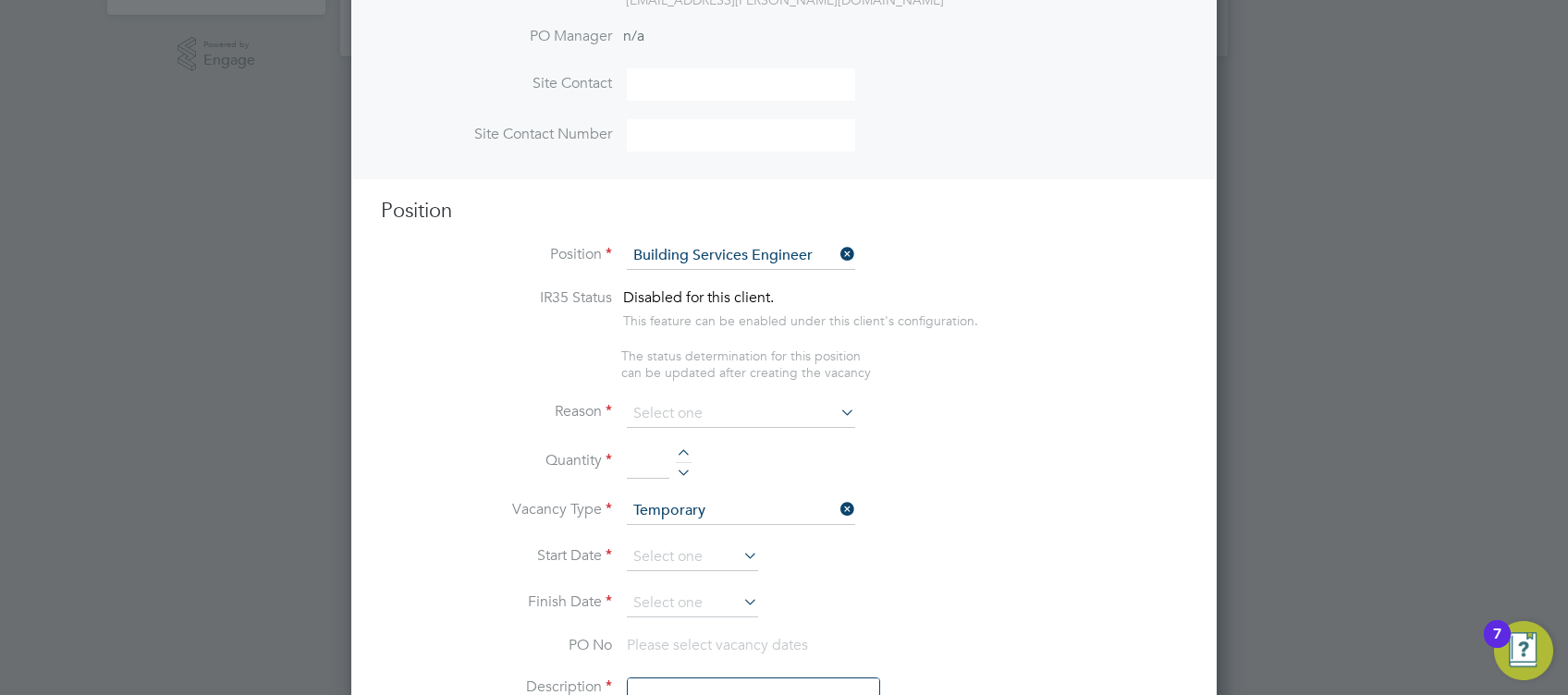
click at [686, 587] on li "Vacant Role" at bounding box center [742, 585] width 230 height 24
type input "Vacant Role"
drag, startPoint x: 643, startPoint y: 457, endPoint x: 710, endPoint y: 503, distance: 81.3
click at [643, 457] on input at bounding box center [648, 463] width 42 height 34
type input "1"
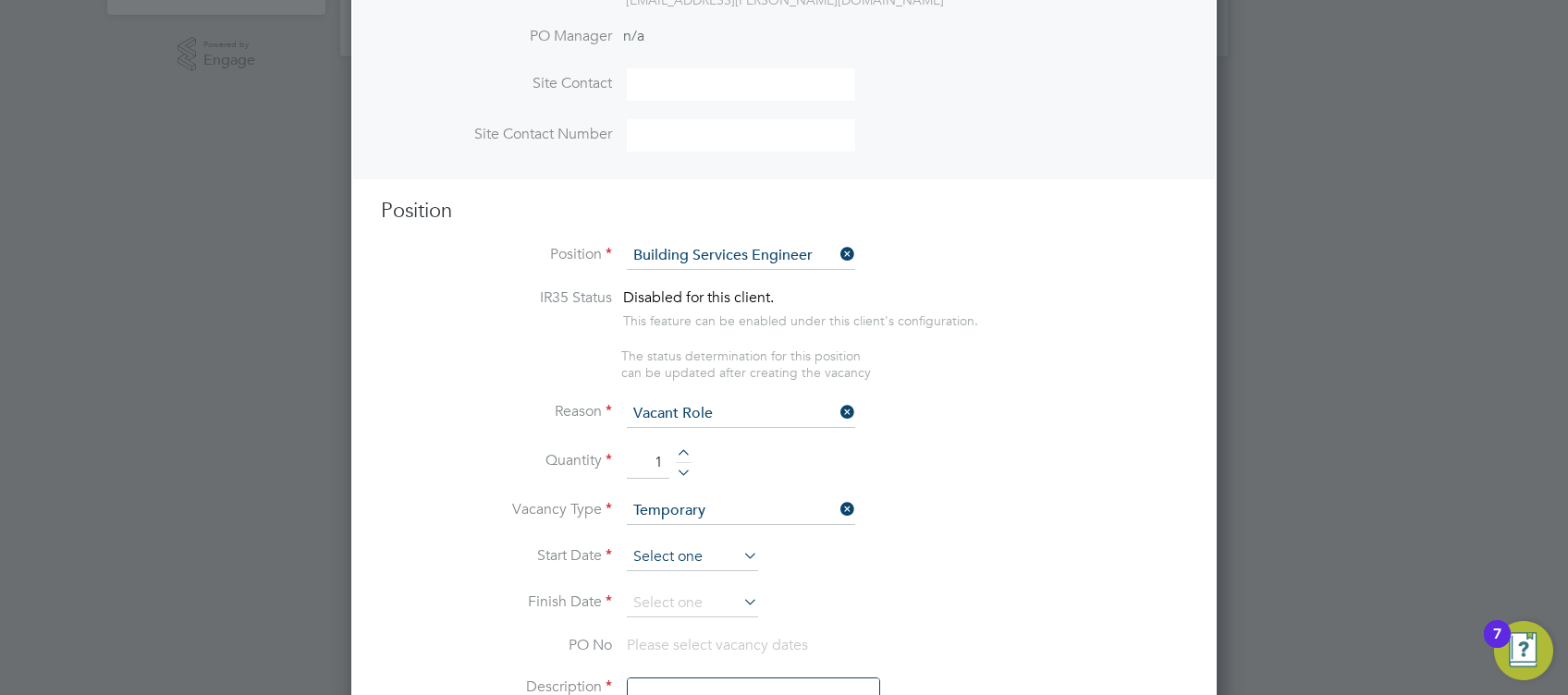
click at [706, 547] on input at bounding box center [692, 557] width 131 height 28
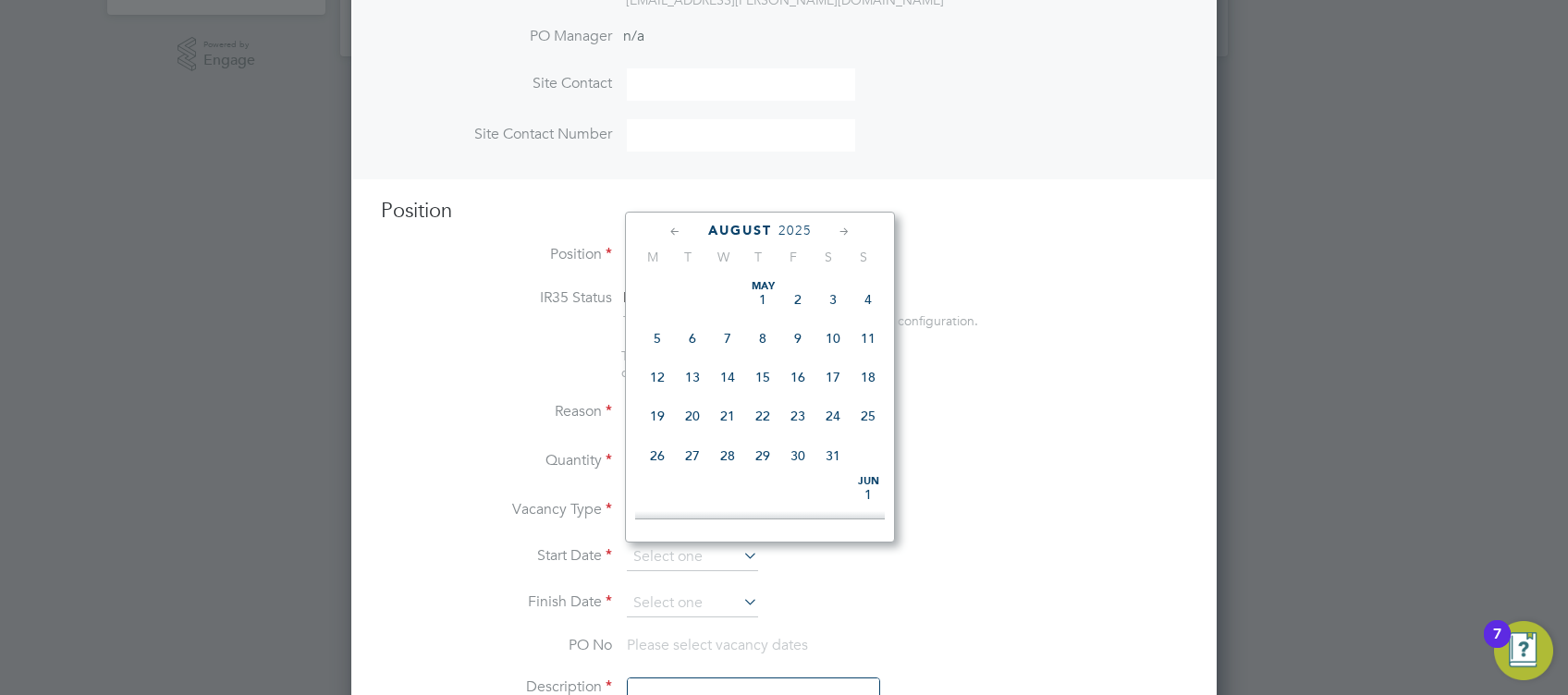
scroll to position [730, 0]
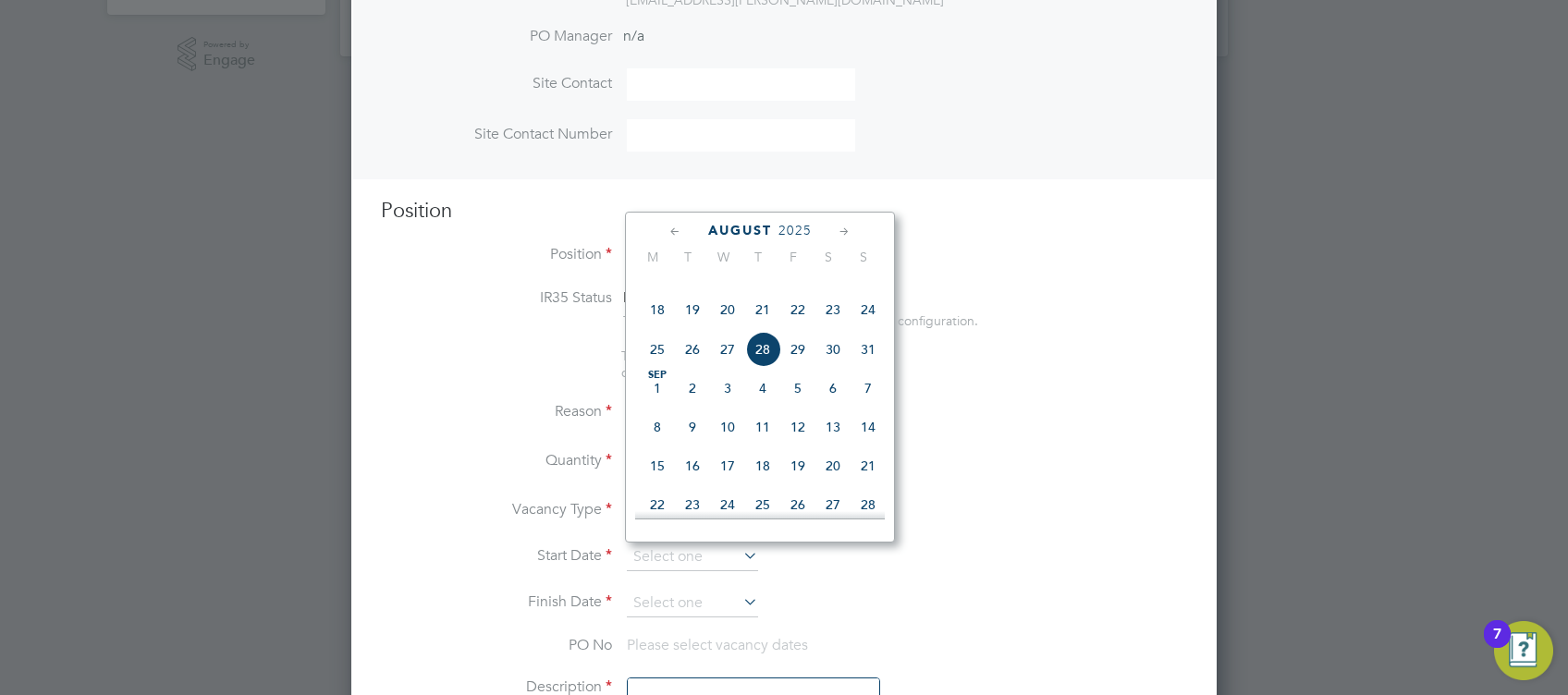
click at [655, 406] on span "Sep 1" at bounding box center [658, 388] width 36 height 35
type input "01 Sep 2025"
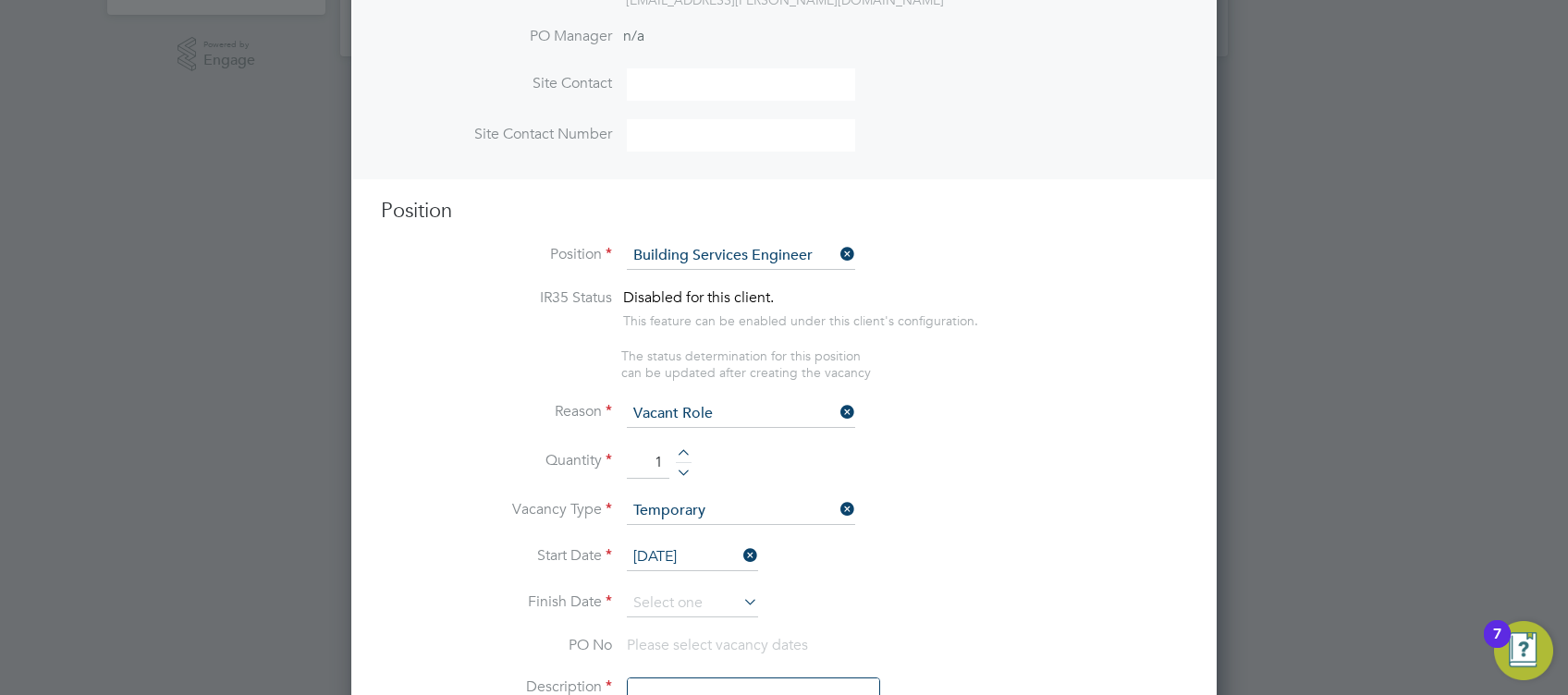
click at [681, 585] on li "Start Date 01 Sep 2025" at bounding box center [784, 566] width 807 height 46
click at [699, 591] on input at bounding box center [692, 603] width 131 height 28
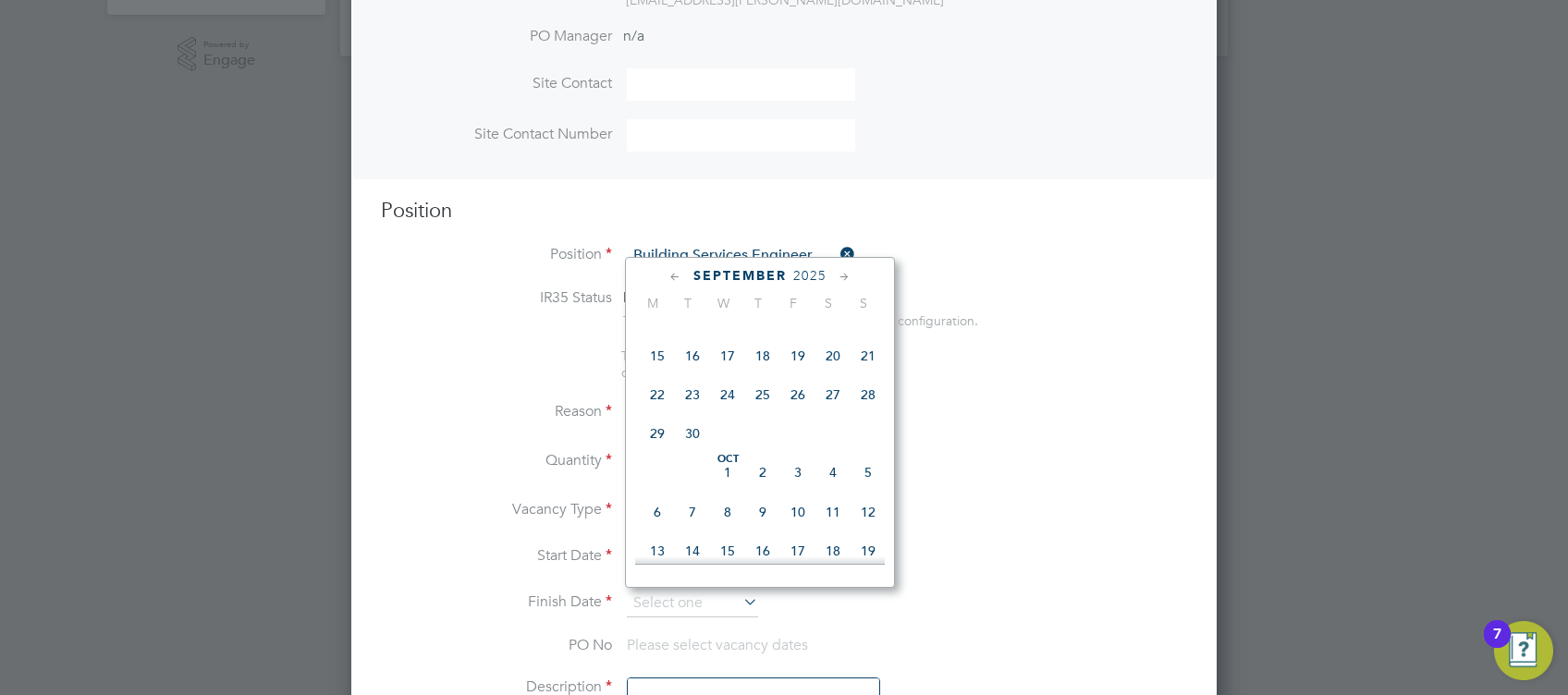
scroll to position [938, 0]
click at [792, 399] on span "31" at bounding box center [798, 382] width 36 height 35
type input "31 Oct 2025"
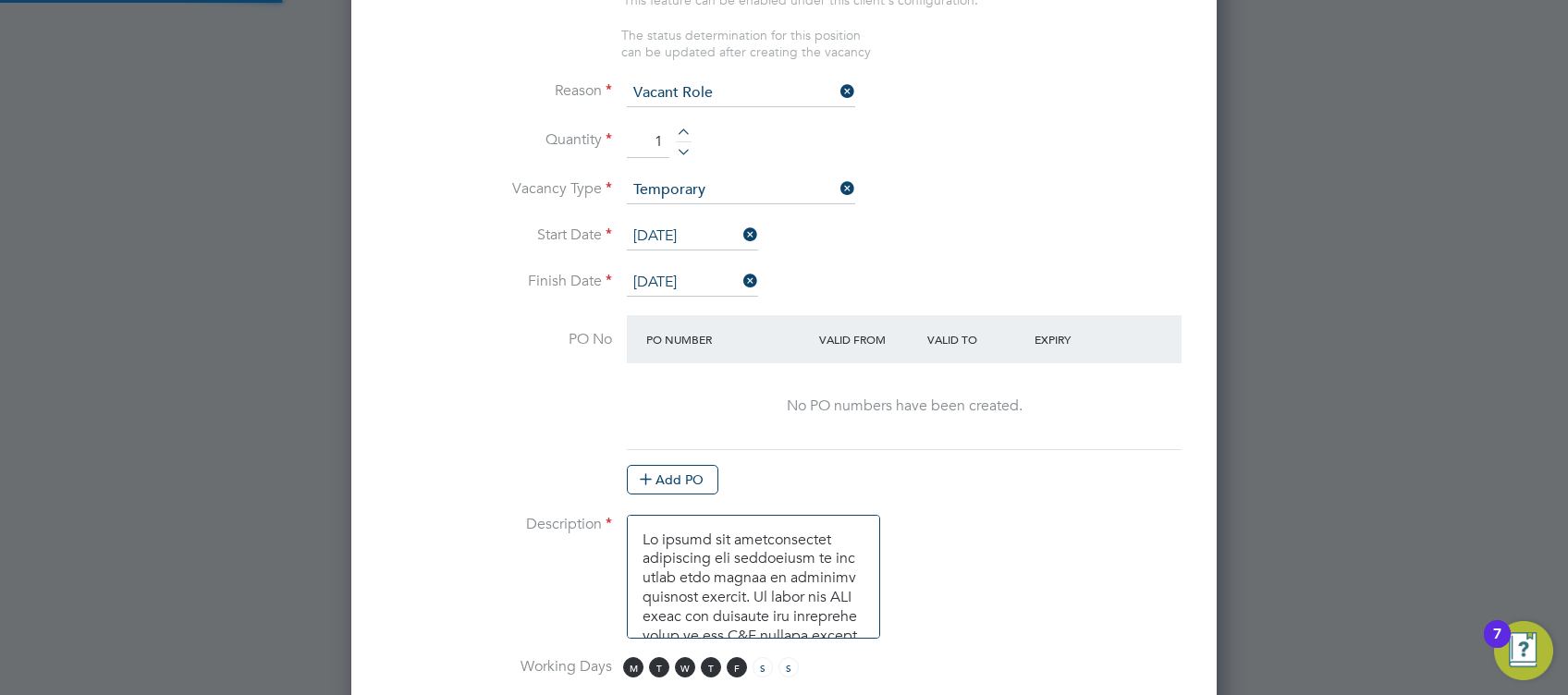
scroll to position [1212, 0]
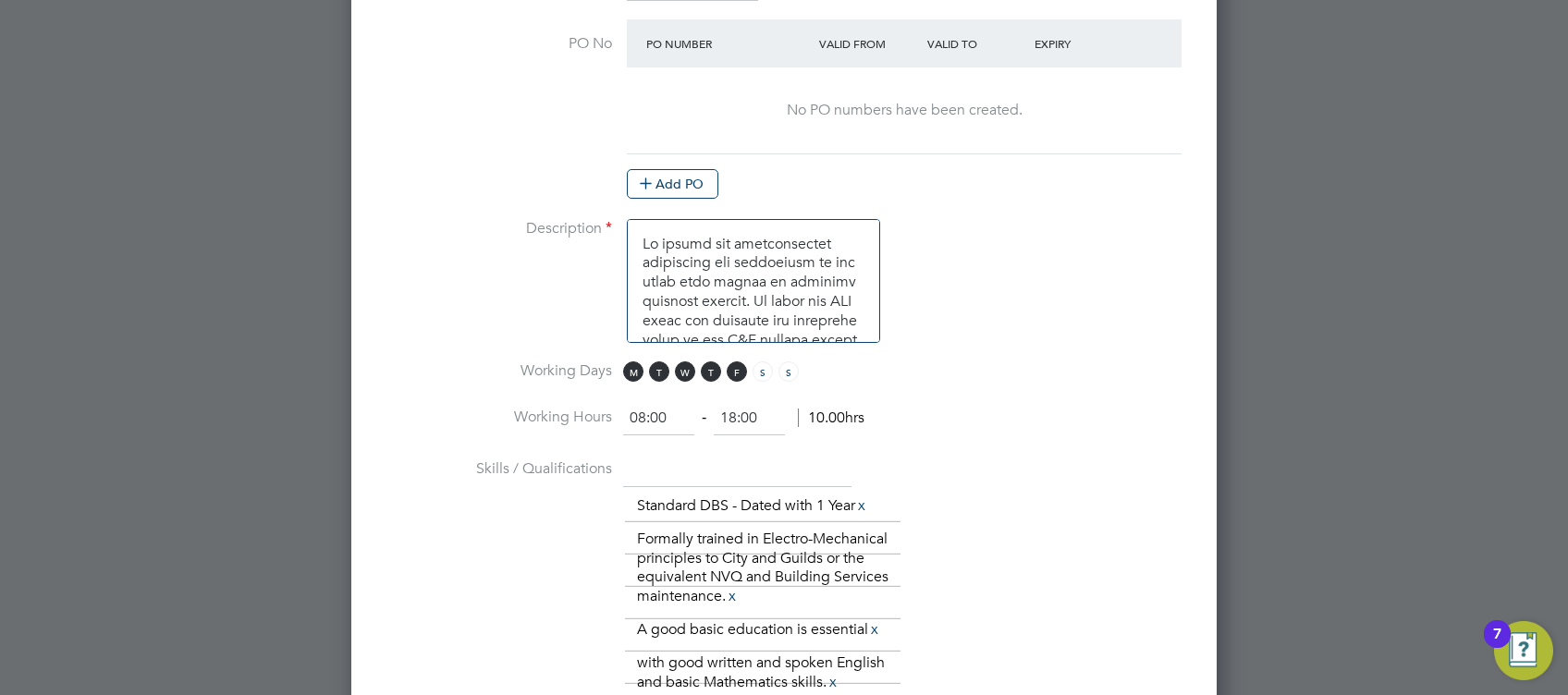
click at [658, 419] on input "08:00" at bounding box center [659, 419] width 71 height 34
click at [784, 422] on ng-form "08:00 ‐ 18:00 10.00hrs" at bounding box center [744, 417] width 242 height 19
drag, startPoint x: 769, startPoint y: 419, endPoint x: 590, endPoint y: 413, distance: 179.1
click at [609, 416] on li "Working Hours 08:00 ‐ 18:00 10.00hrs" at bounding box center [784, 428] width 807 height 52
type input "17:00"
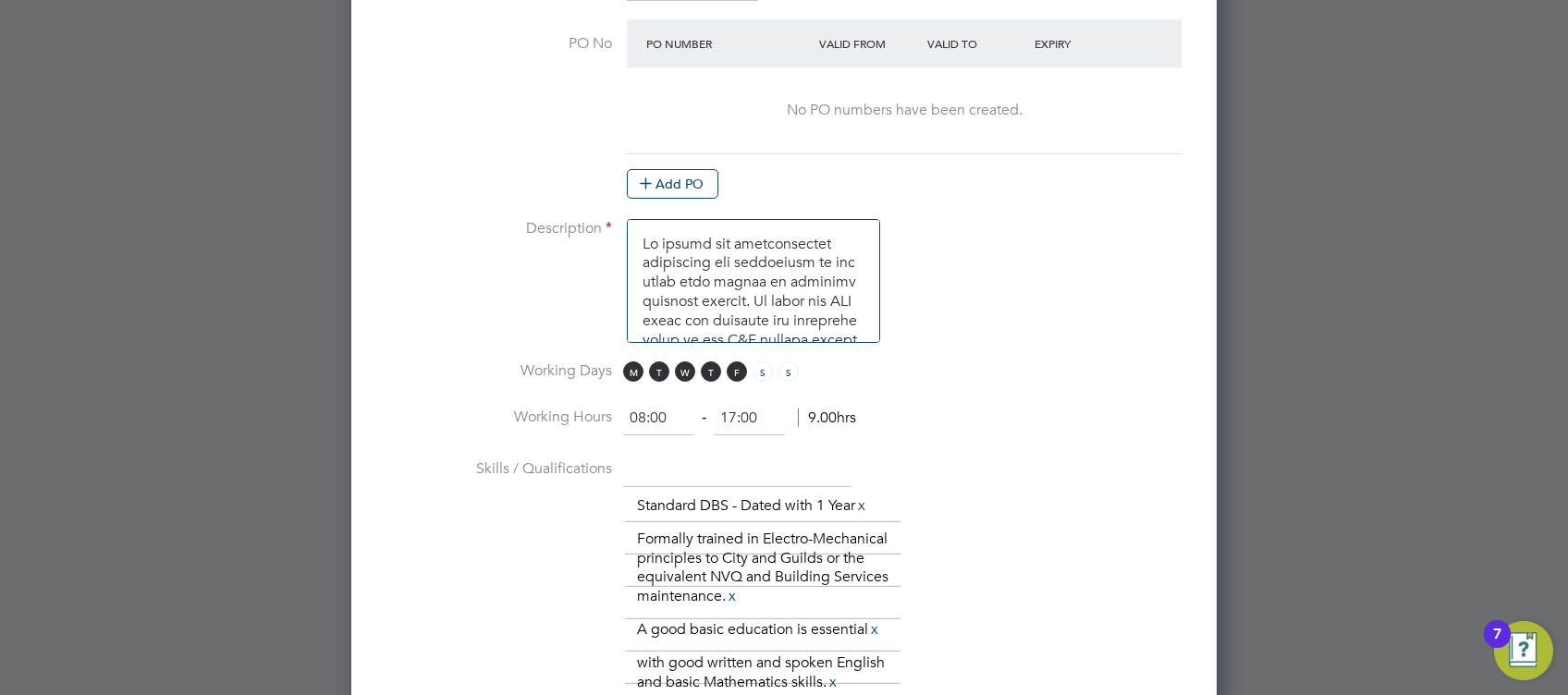
click at [1124, 340] on li "Description" at bounding box center [784, 290] width 807 height 142
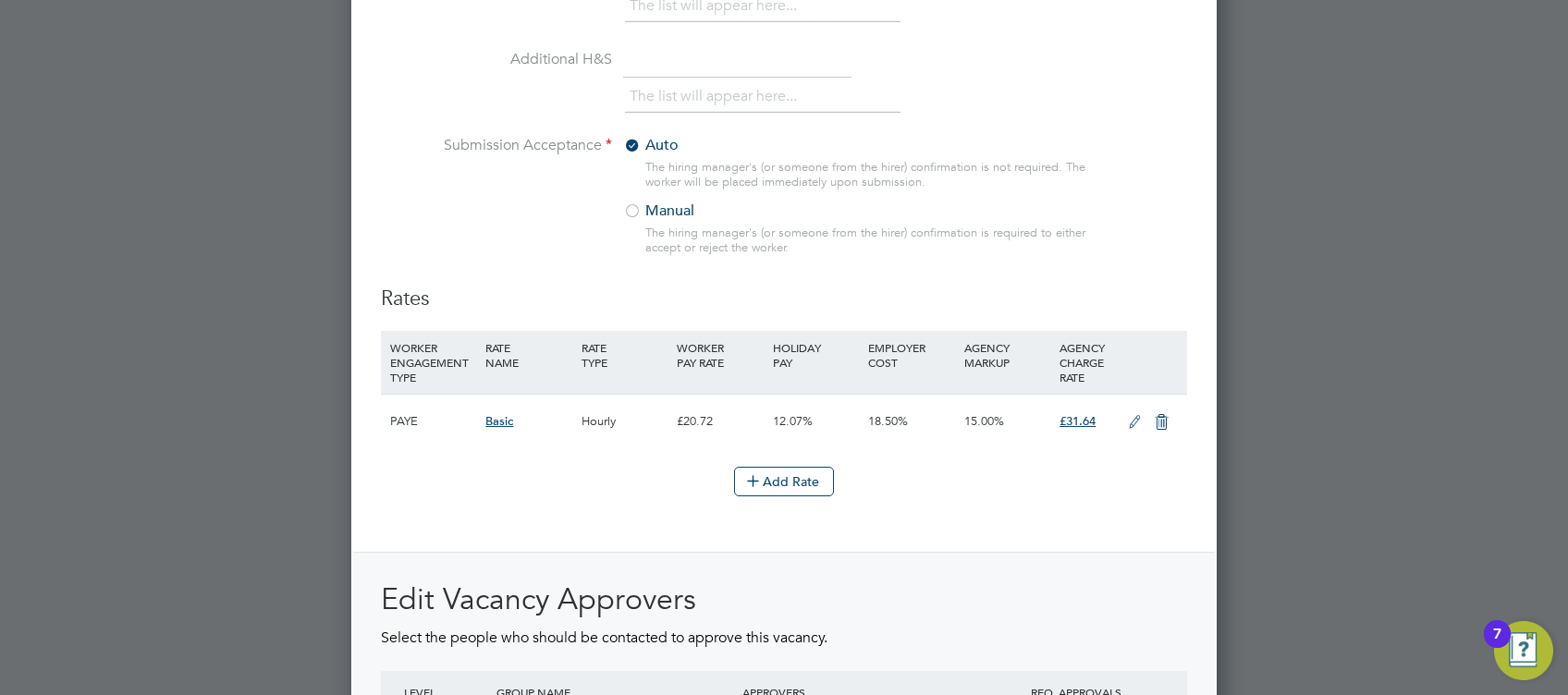
scroll to position [2197, 0]
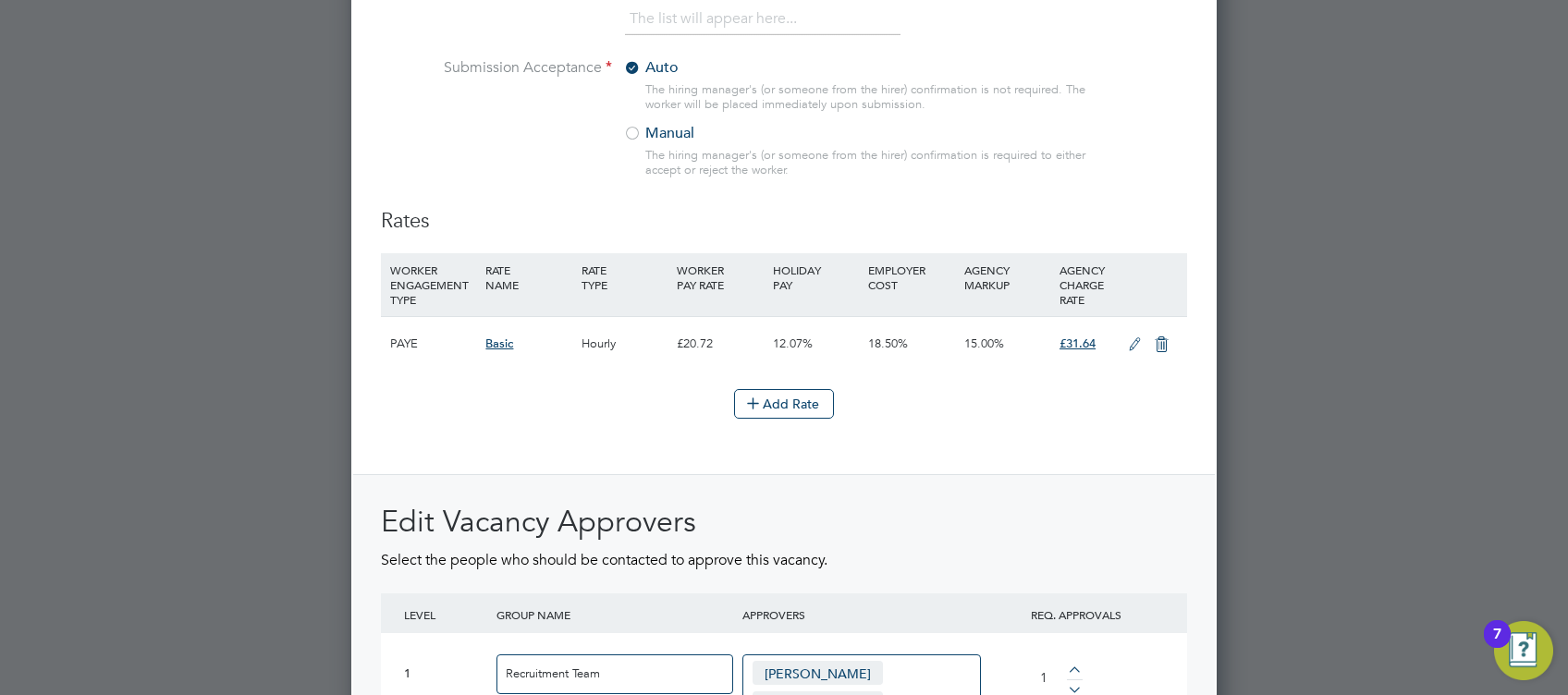
click at [646, 134] on label "Manual" at bounding box center [739, 134] width 231 height 20
click at [1134, 337] on icon at bounding box center [1134, 344] width 23 height 15
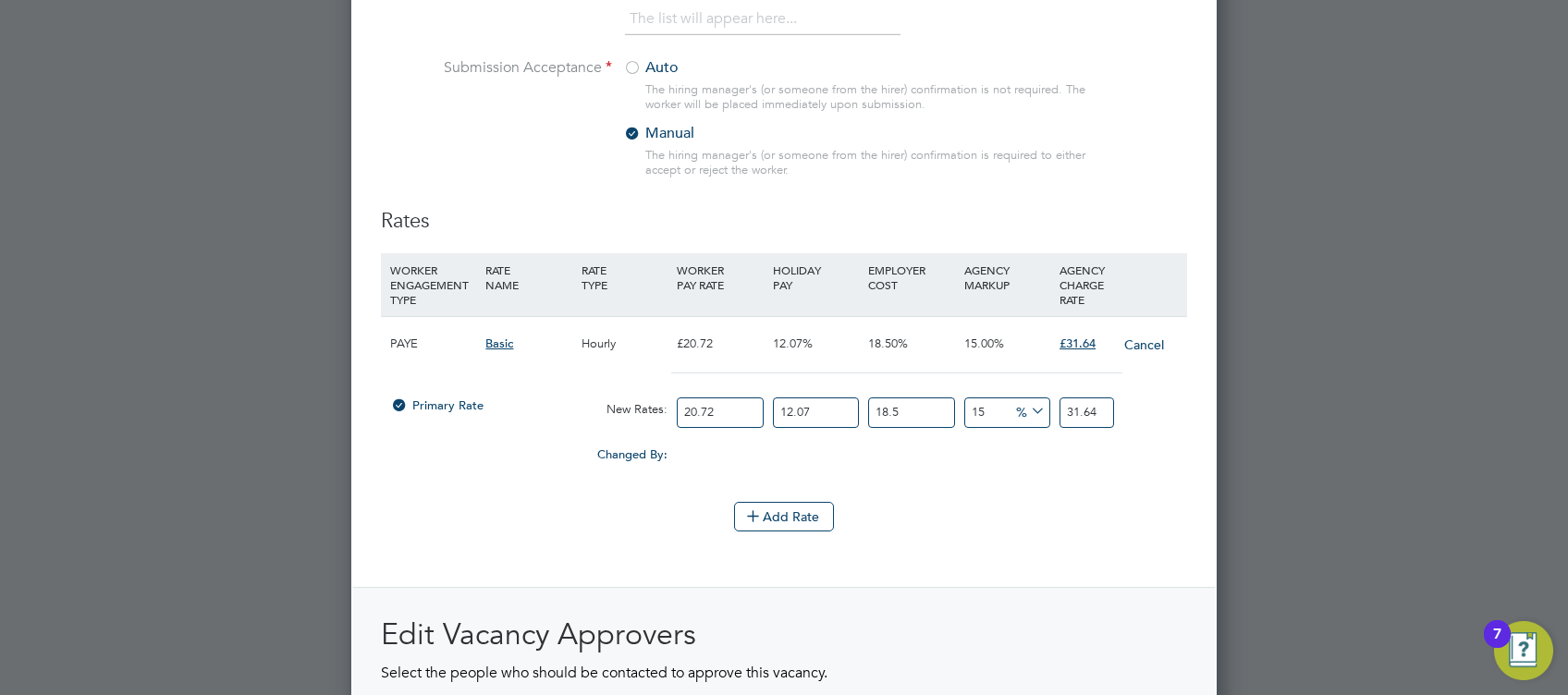
scroll to position [3321, 866]
drag, startPoint x: 716, startPoint y: 416, endPoint x: 621, endPoint y: 404, distance: 95.8
click at [621, 404] on div "Primary Rate New Rates: 20.72 12.07 n/a 18.5 n/a 15 0 % 31.64" at bounding box center [784, 413] width 807 height 49
type input "2"
type input "3.05446785"
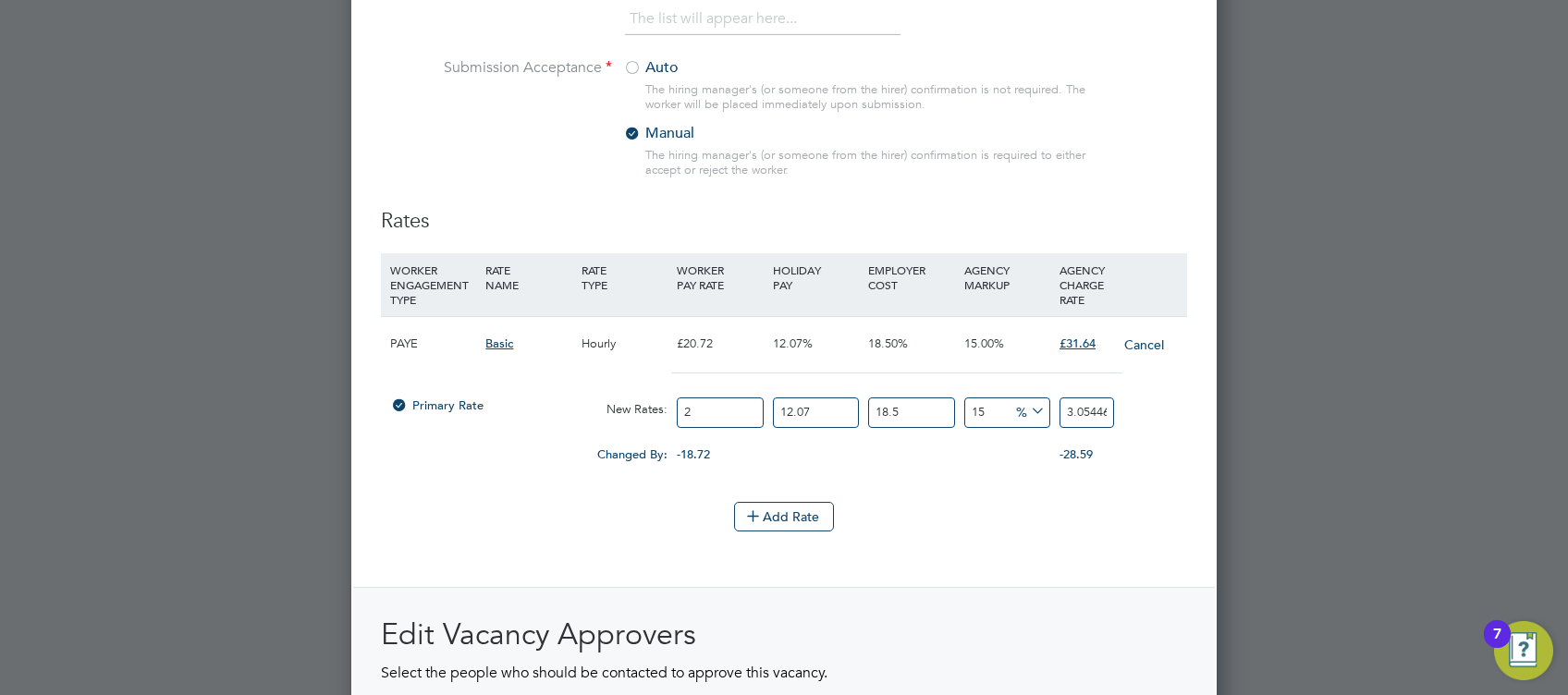
type input "21"
type input "32.071912425"
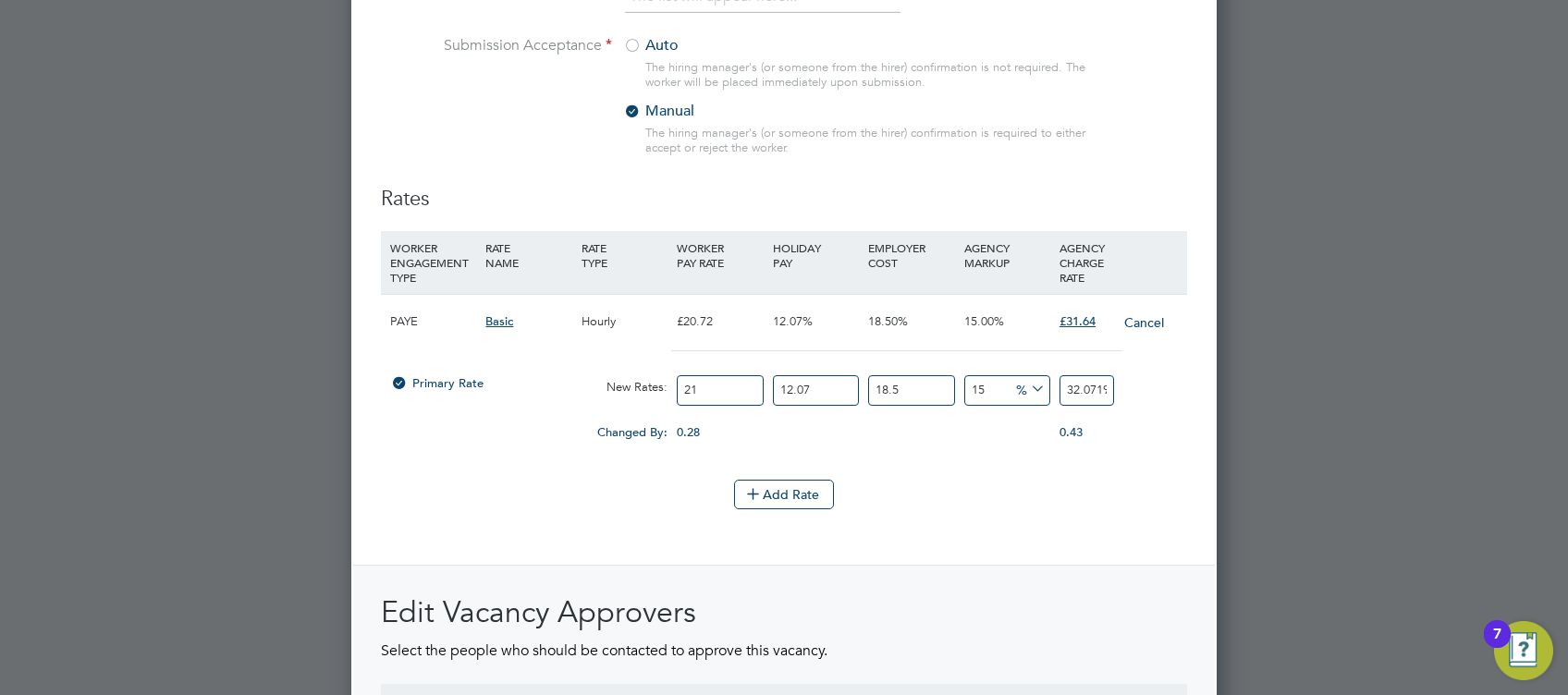
scroll to position [2696, 0]
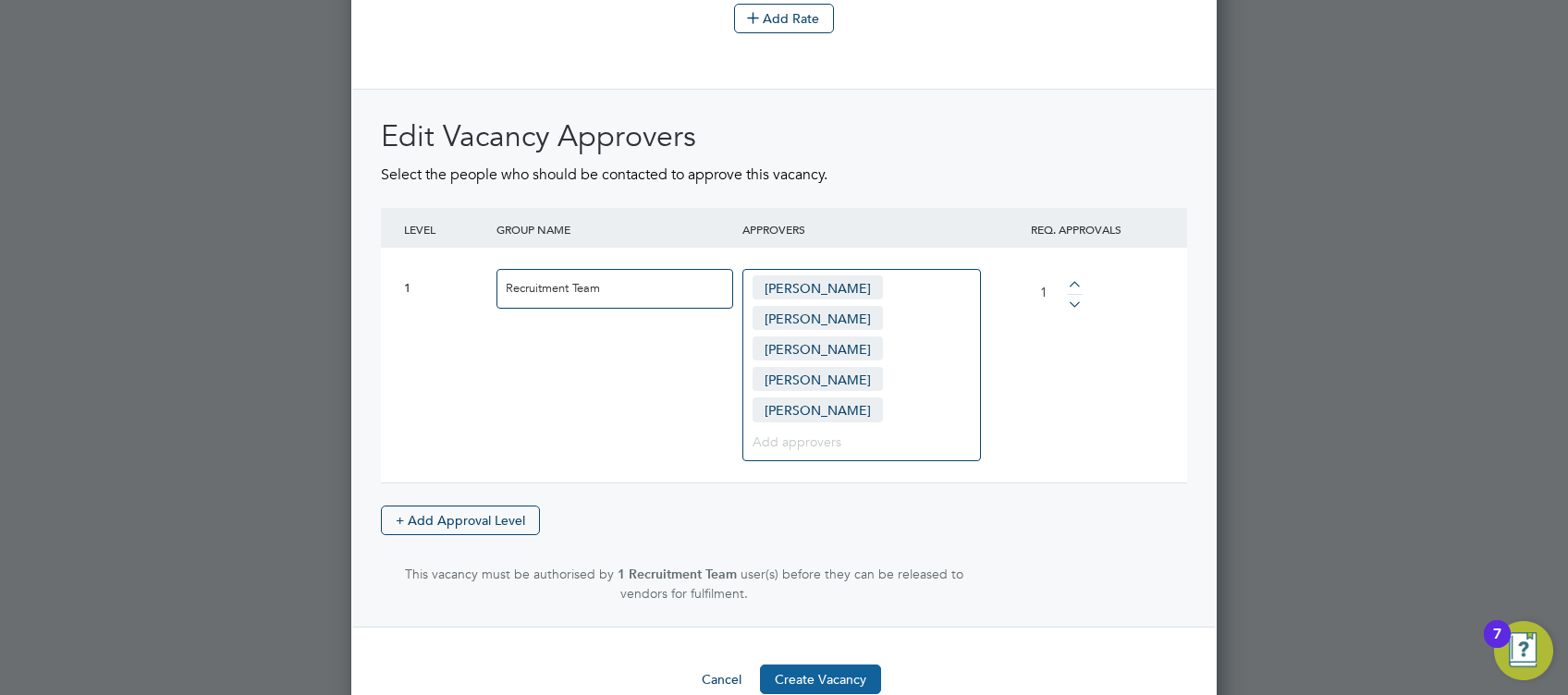
type input "21"
click at [837, 664] on button "Create Vacancy" at bounding box center [820, 679] width 121 height 30
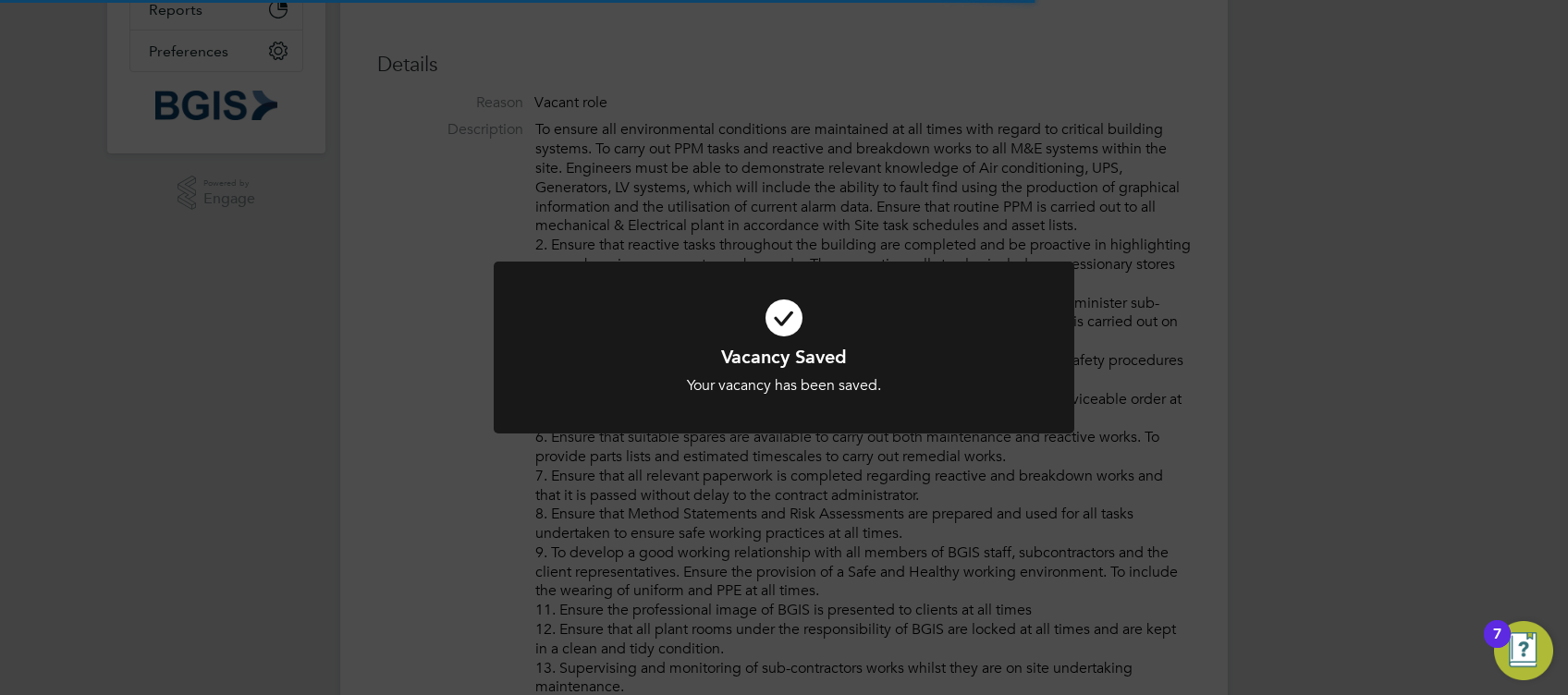
scroll to position [8, 8]
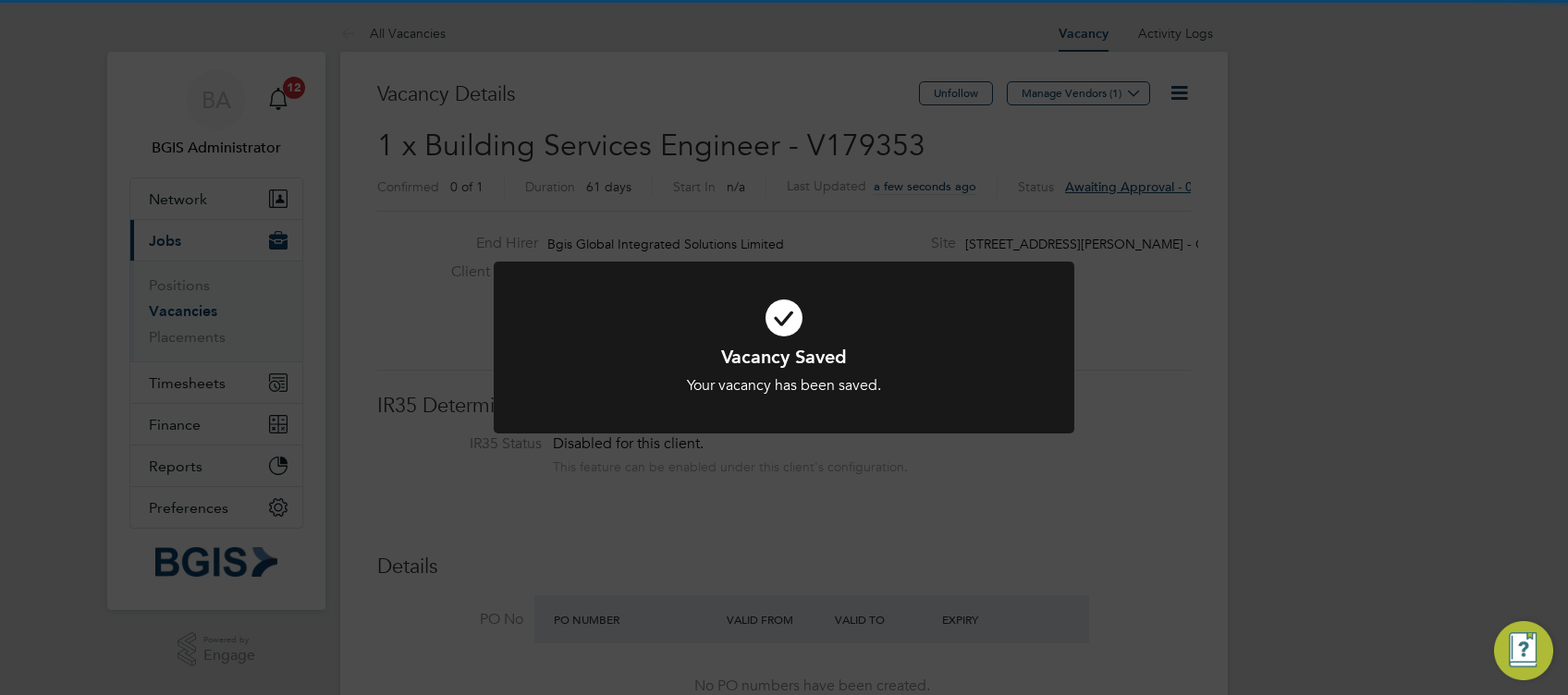
click at [1025, 334] on div at bounding box center [784, 347] width 581 height 173
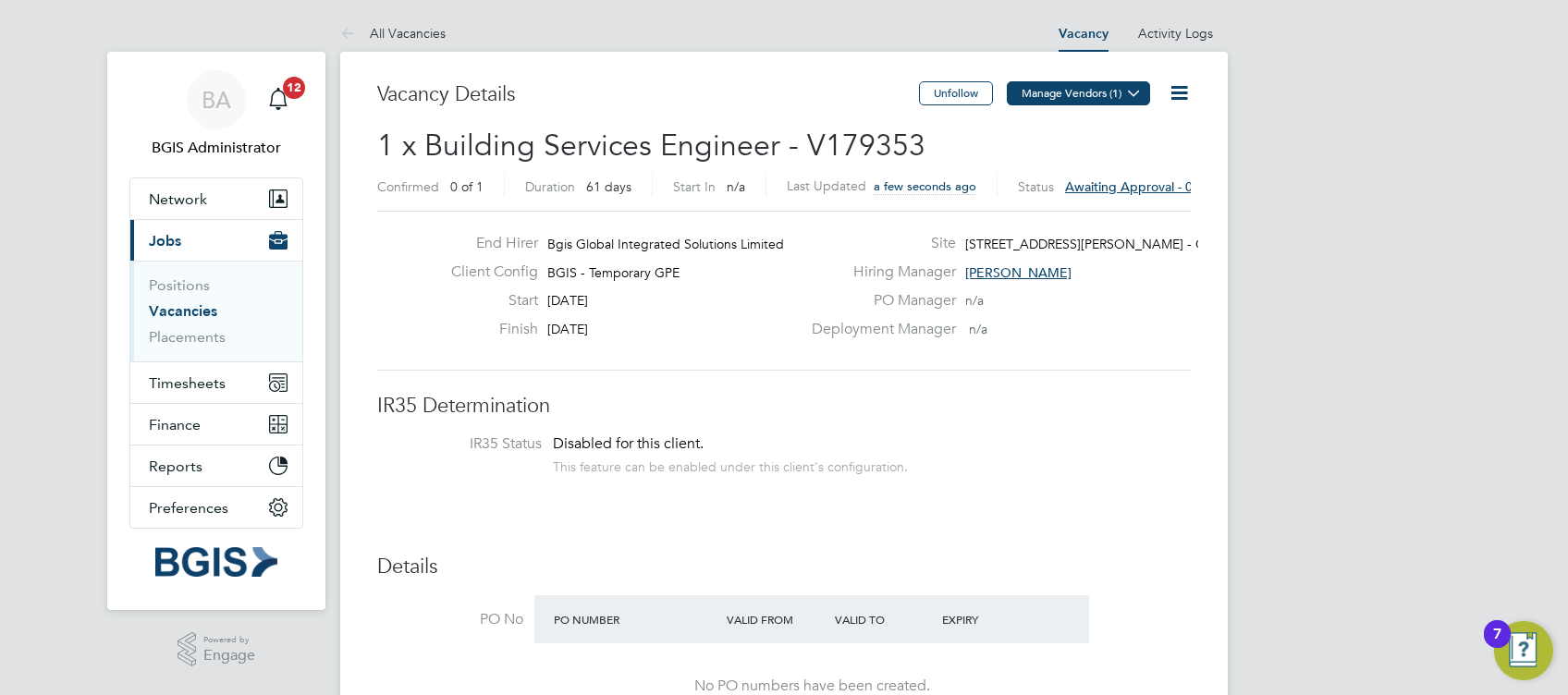
click at [1080, 89] on button "Manage Vendors (1)" at bounding box center [1078, 94] width 143 height 24
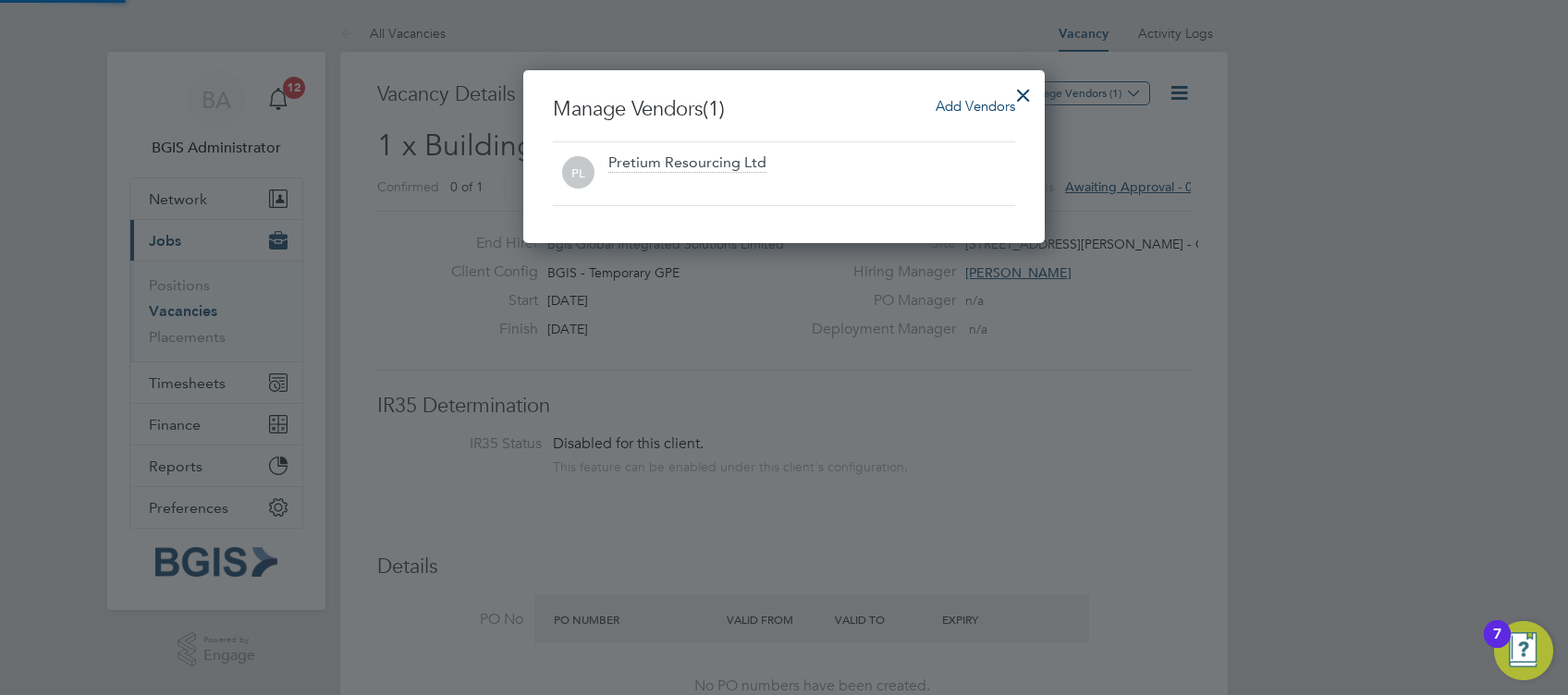
click at [958, 112] on span "Add Vendors" at bounding box center [975, 105] width 80 height 18
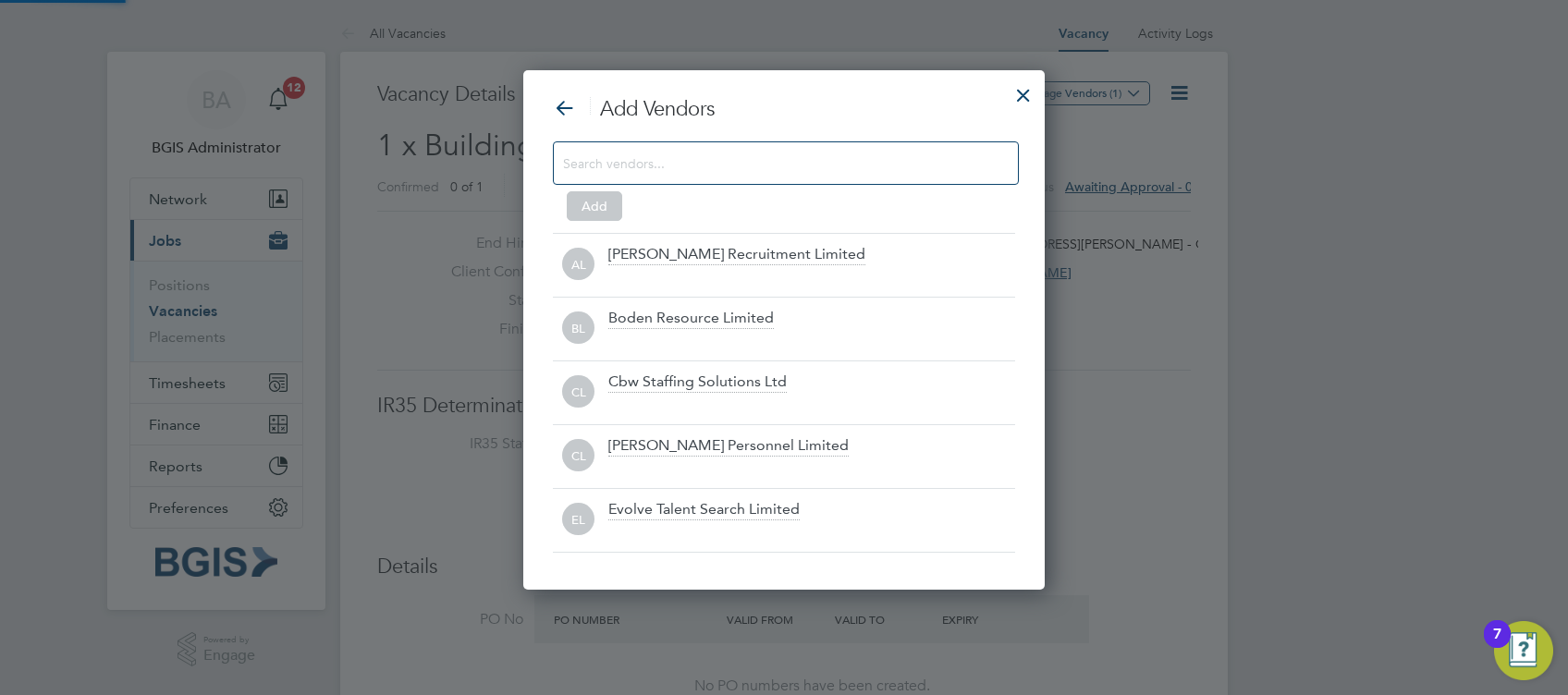
click at [816, 145] on div at bounding box center [786, 163] width 466 height 43
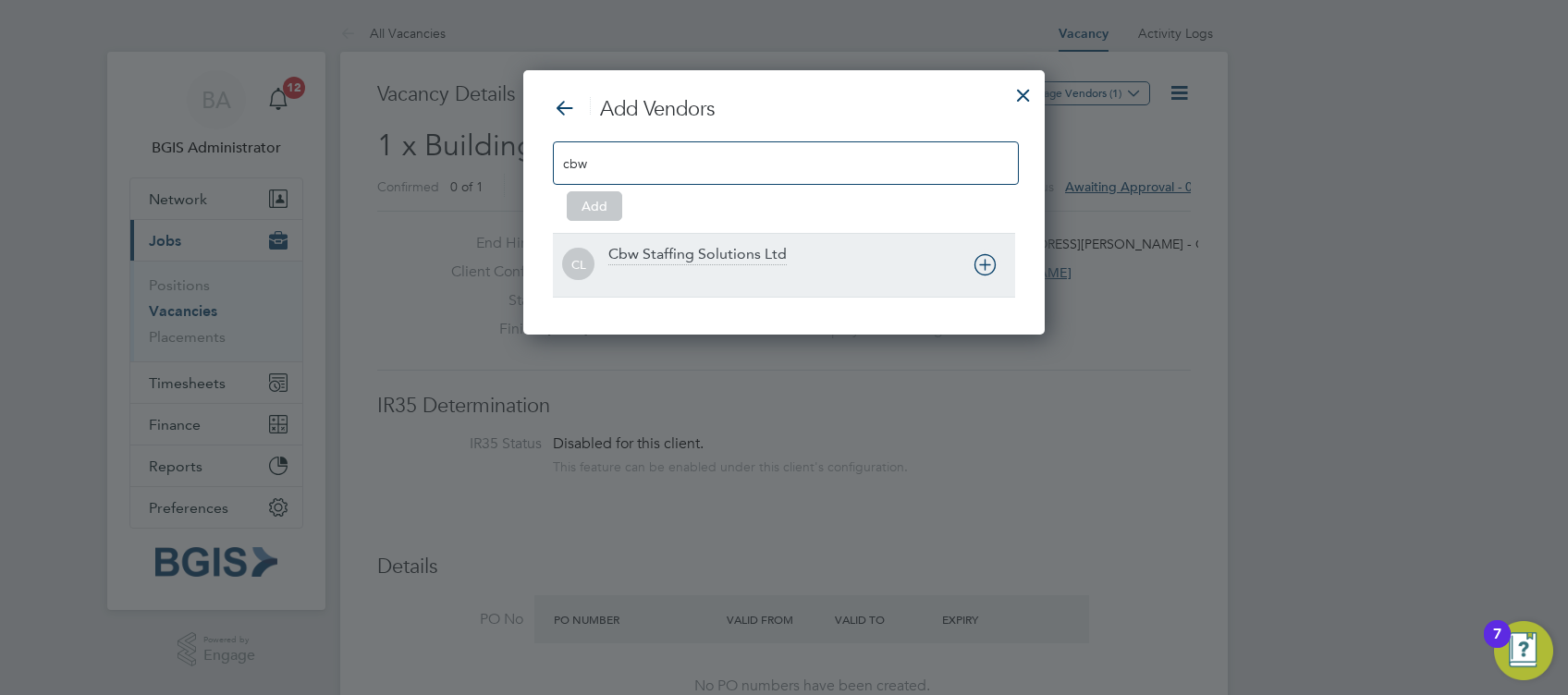
type input "cbw"
click at [715, 253] on div "Cbw Staffing Solutions Ltd" at bounding box center [697, 255] width 178 height 21
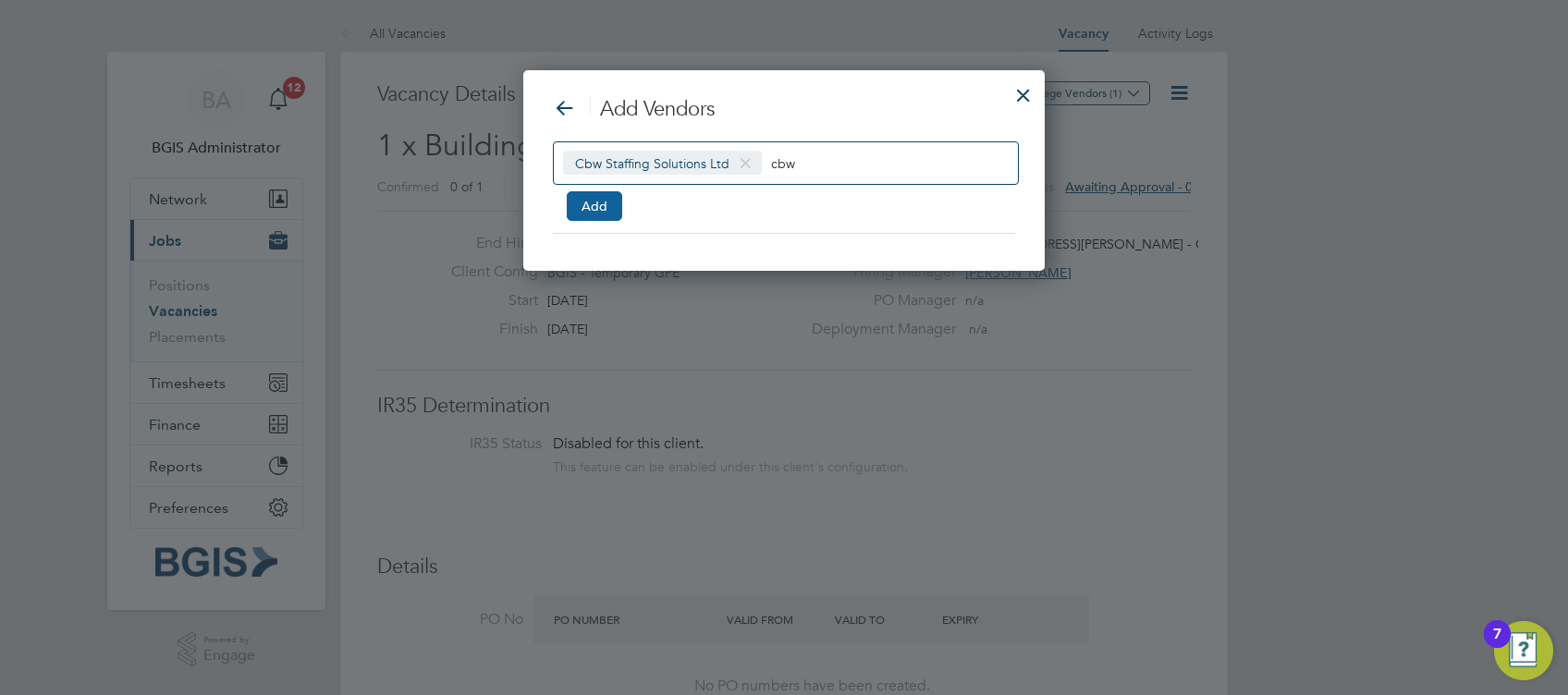
click at [590, 204] on button "Add" at bounding box center [595, 206] width 55 height 30
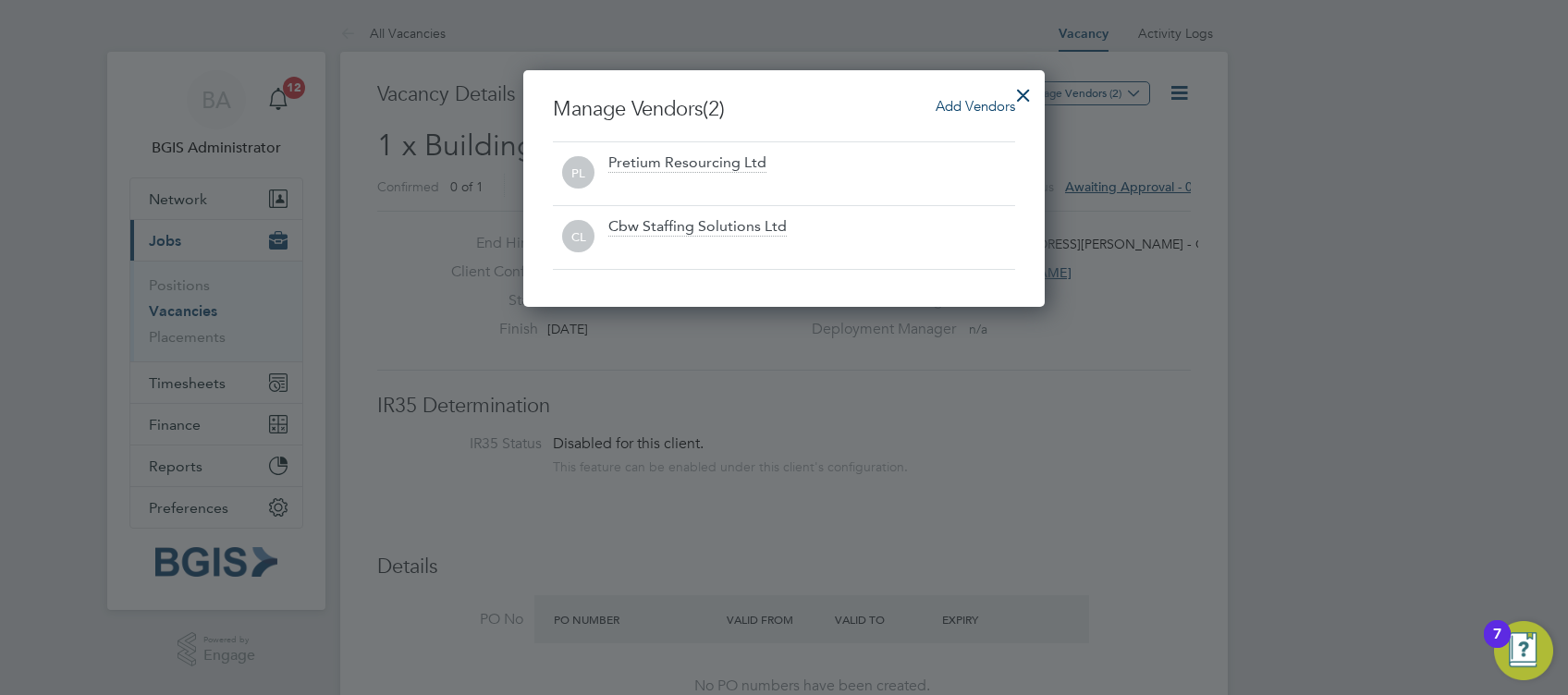
click at [947, 108] on span "Add Vendors" at bounding box center [975, 105] width 80 height 18
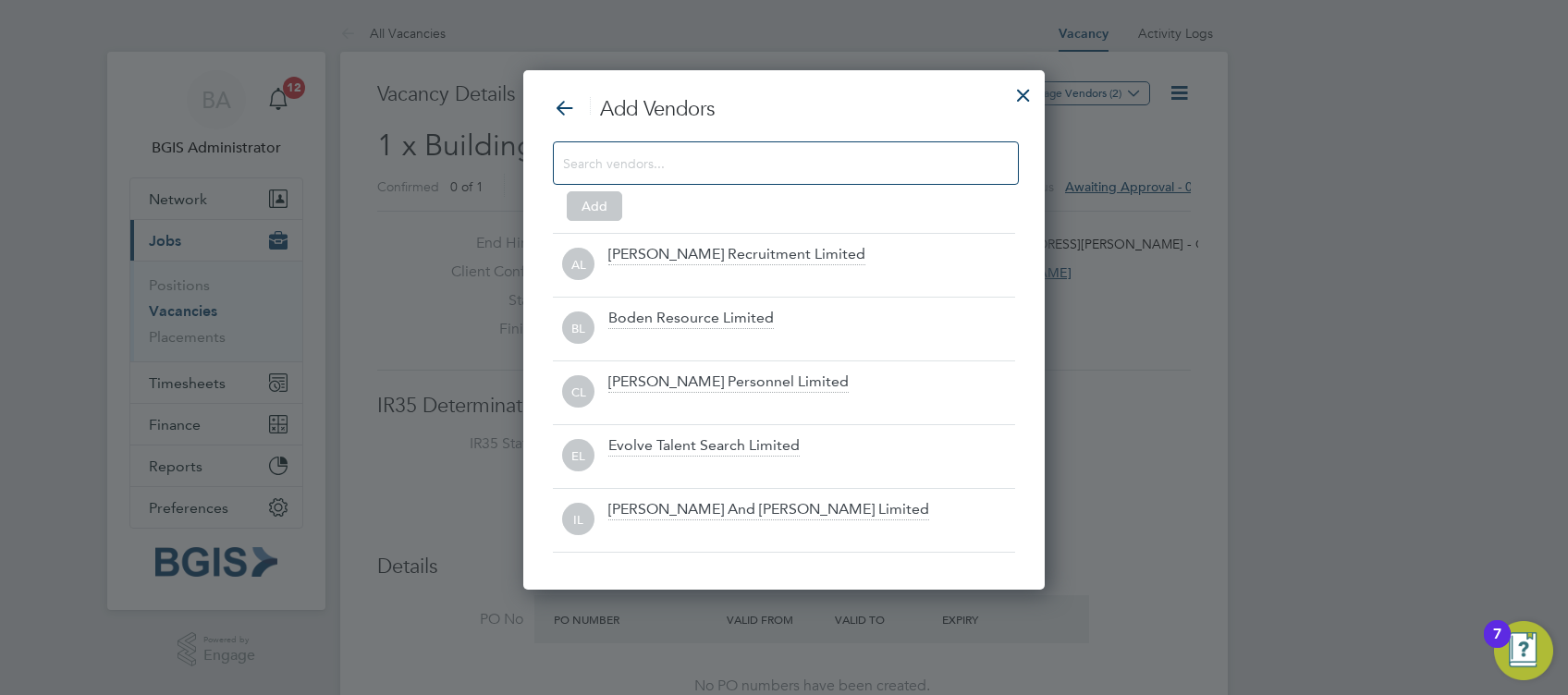
click at [789, 166] on input at bounding box center [771, 163] width 416 height 24
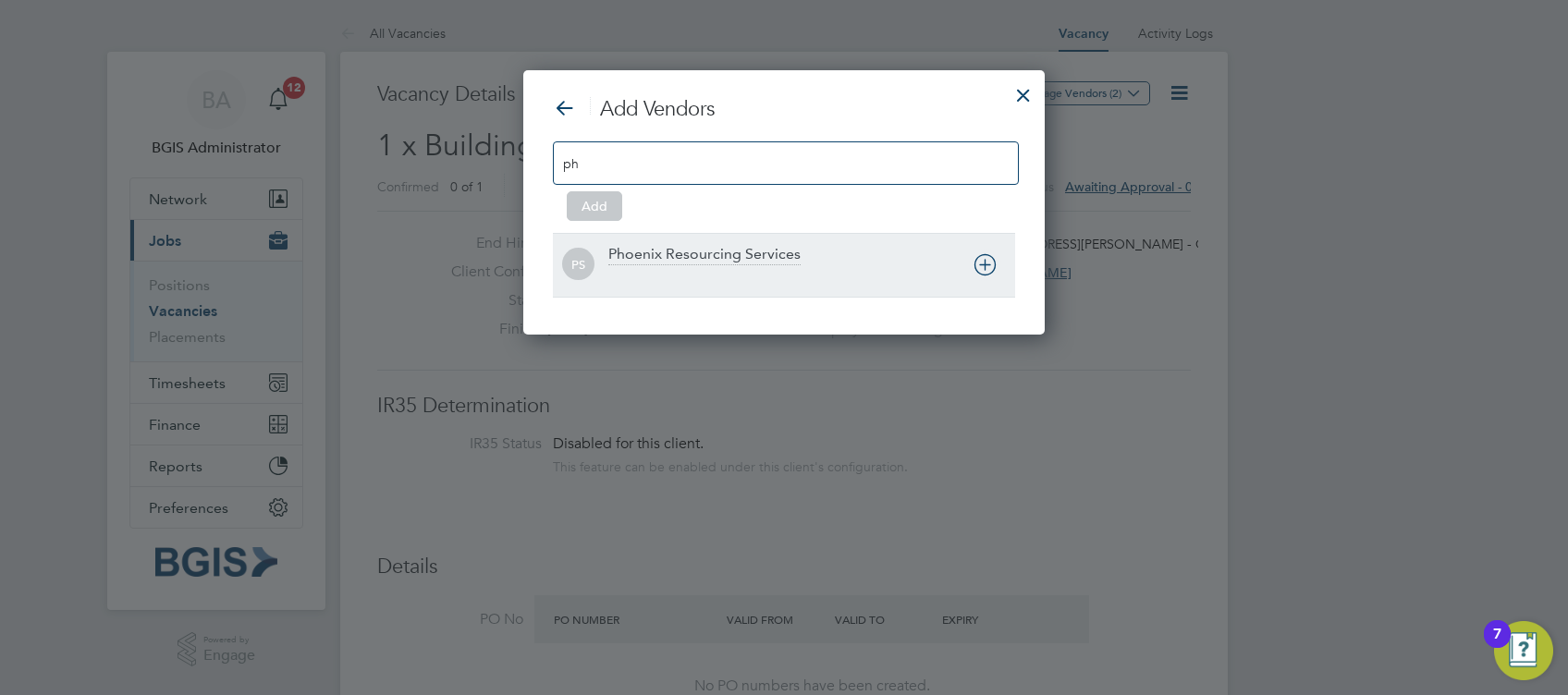
type input "ph"
click at [769, 289] on div "PS Phoenix Resourcing Services" at bounding box center [784, 264] width 463 height 64
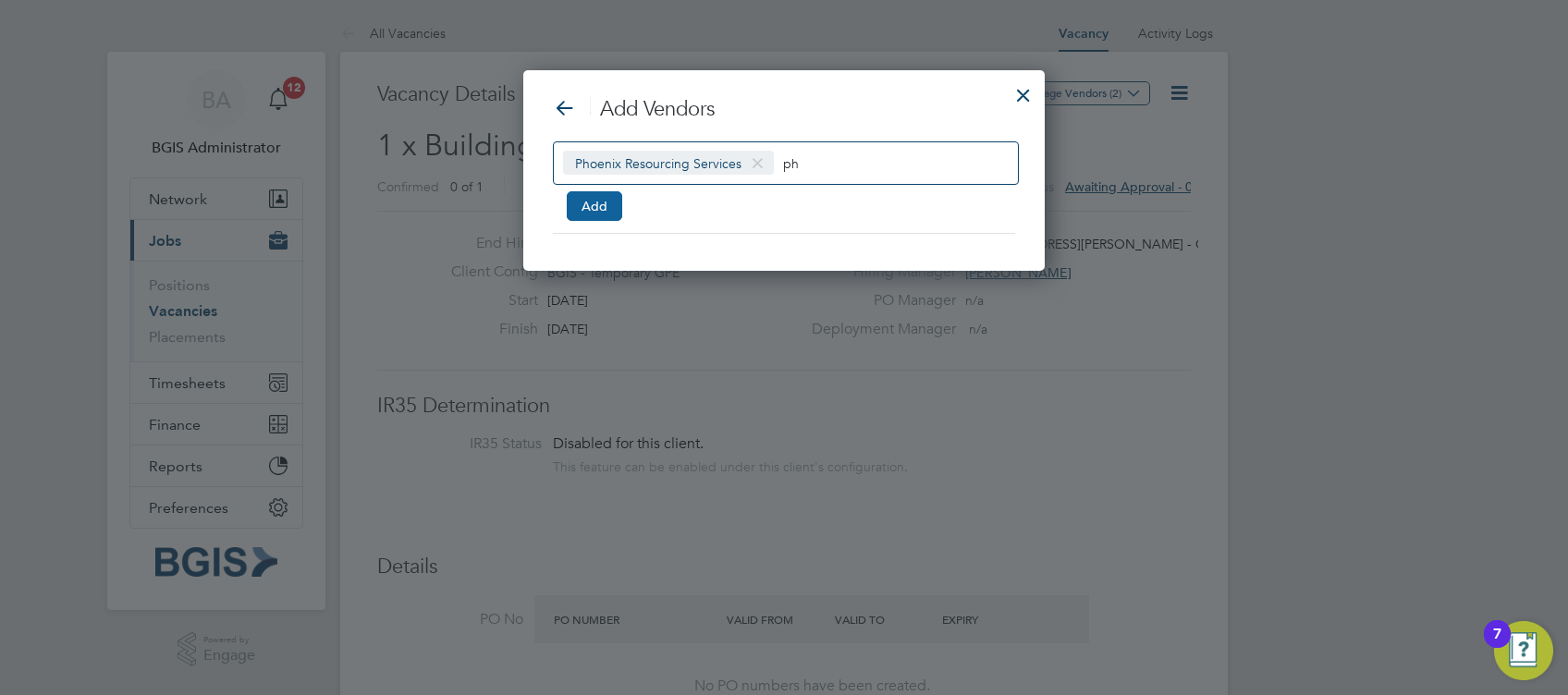
click at [599, 200] on button "Add" at bounding box center [595, 206] width 55 height 30
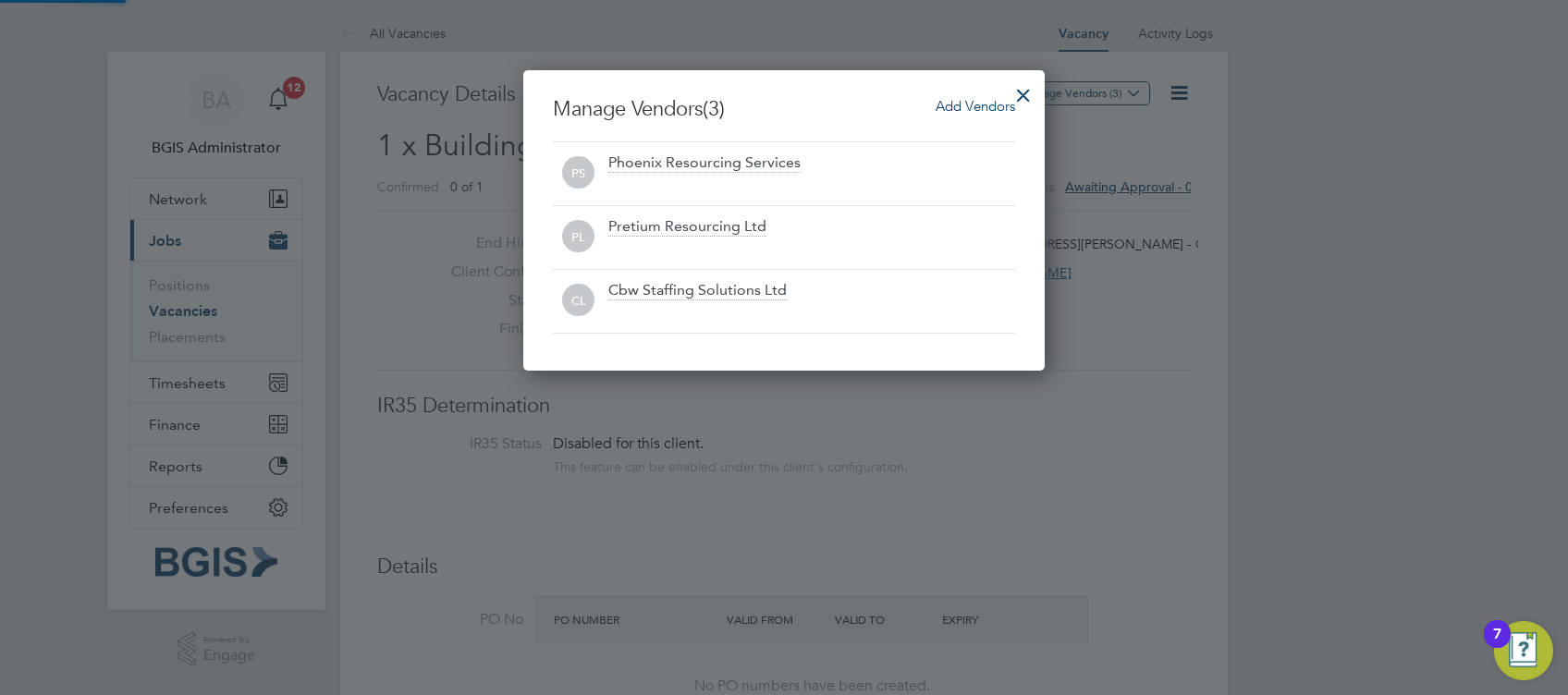
click at [1021, 76] on div at bounding box center [1024, 91] width 34 height 34
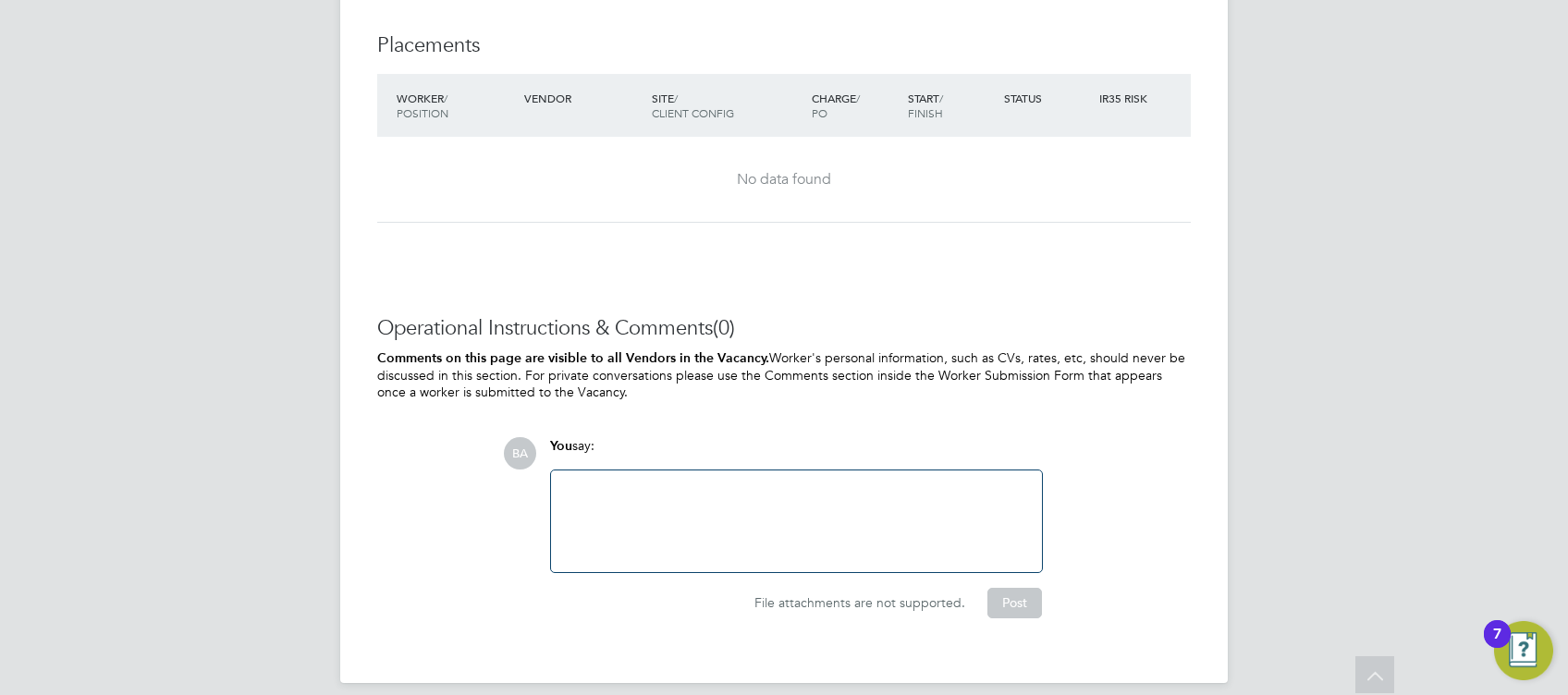
click at [738, 542] on div at bounding box center [796, 521] width 468 height 80
click at [754, 531] on div at bounding box center [796, 521] width 468 height 80
paste div
click at [777, 533] on div at bounding box center [796, 528] width 468 height 17
click at [1014, 598] on button "Post" at bounding box center [1015, 602] width 54 height 30
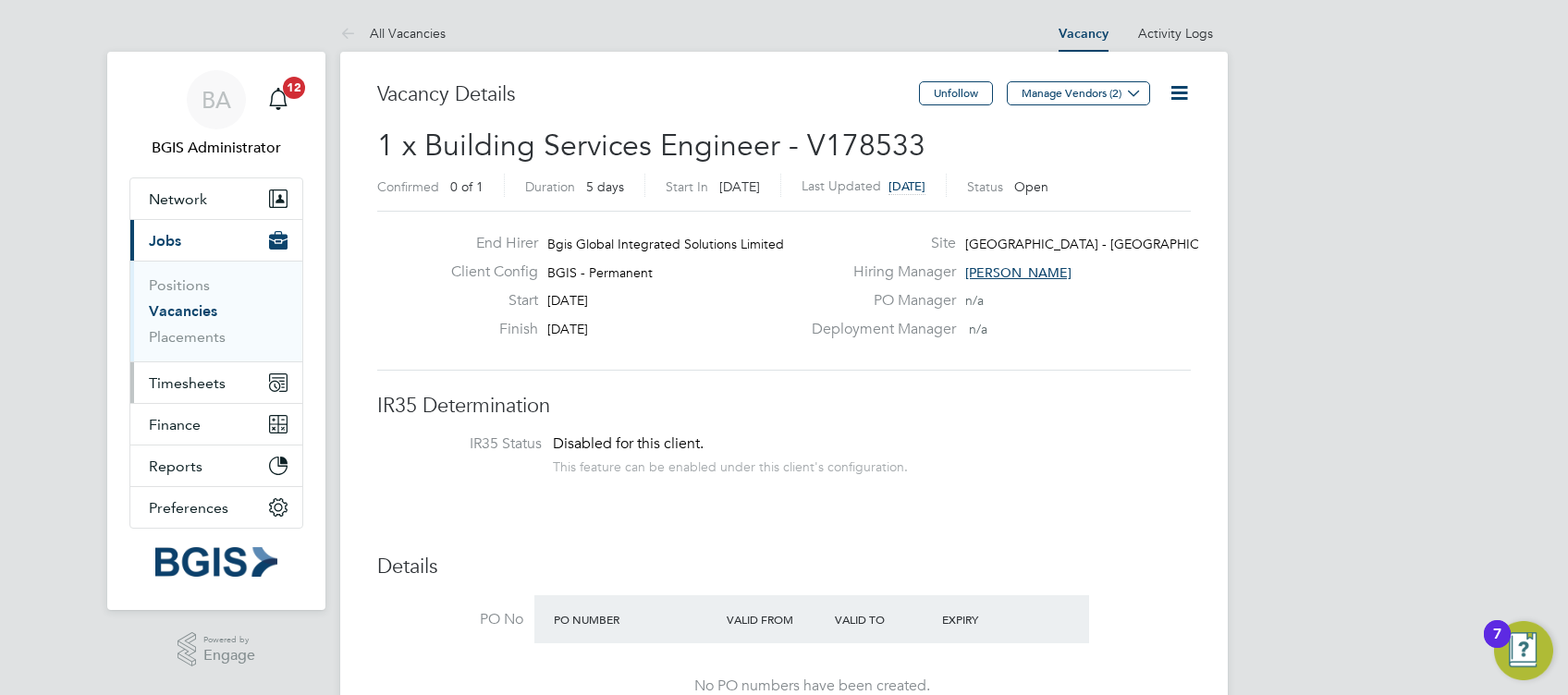
click at [185, 393] on button "Timesheets" at bounding box center [216, 382] width 172 height 40
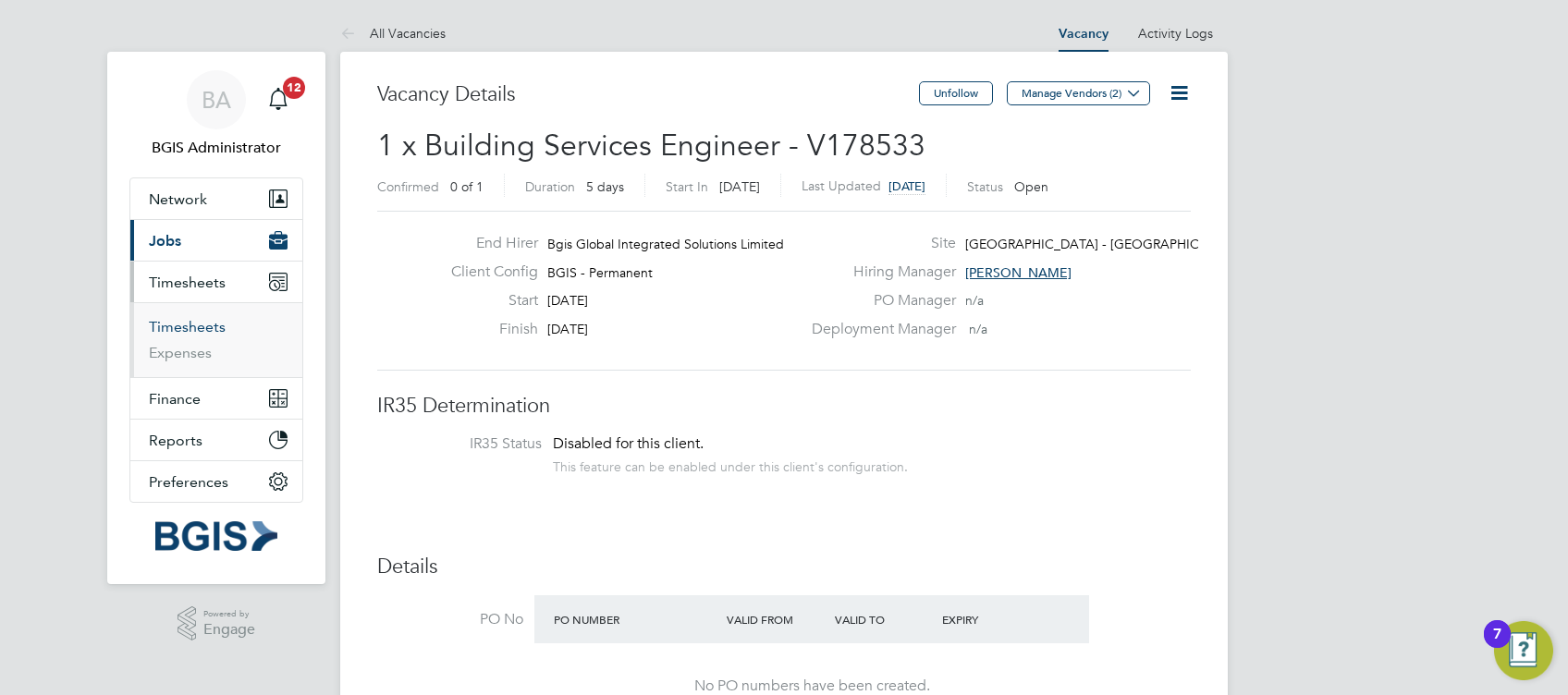
click at [197, 318] on link "Timesheets" at bounding box center [187, 327] width 77 height 18
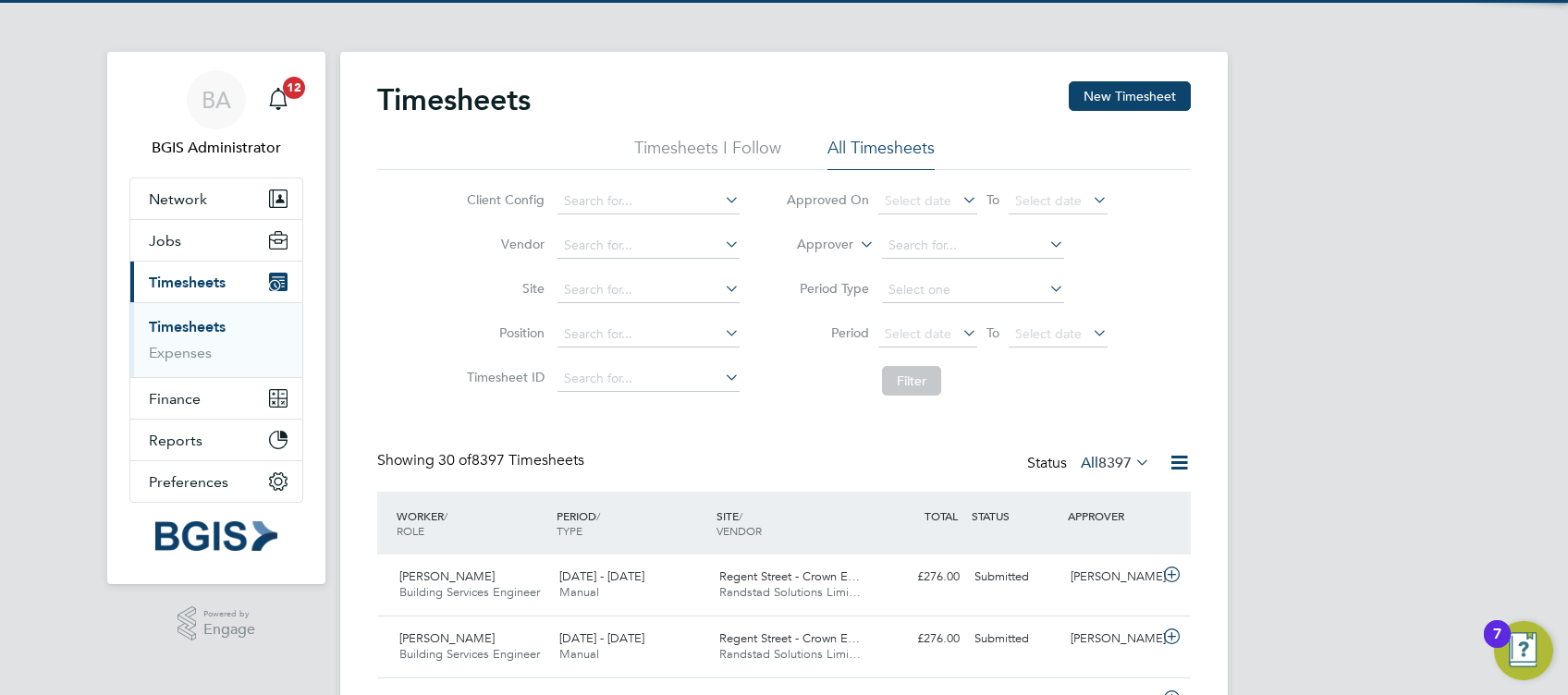
click at [794, 239] on label "Approver" at bounding box center [812, 244] width 83 height 19
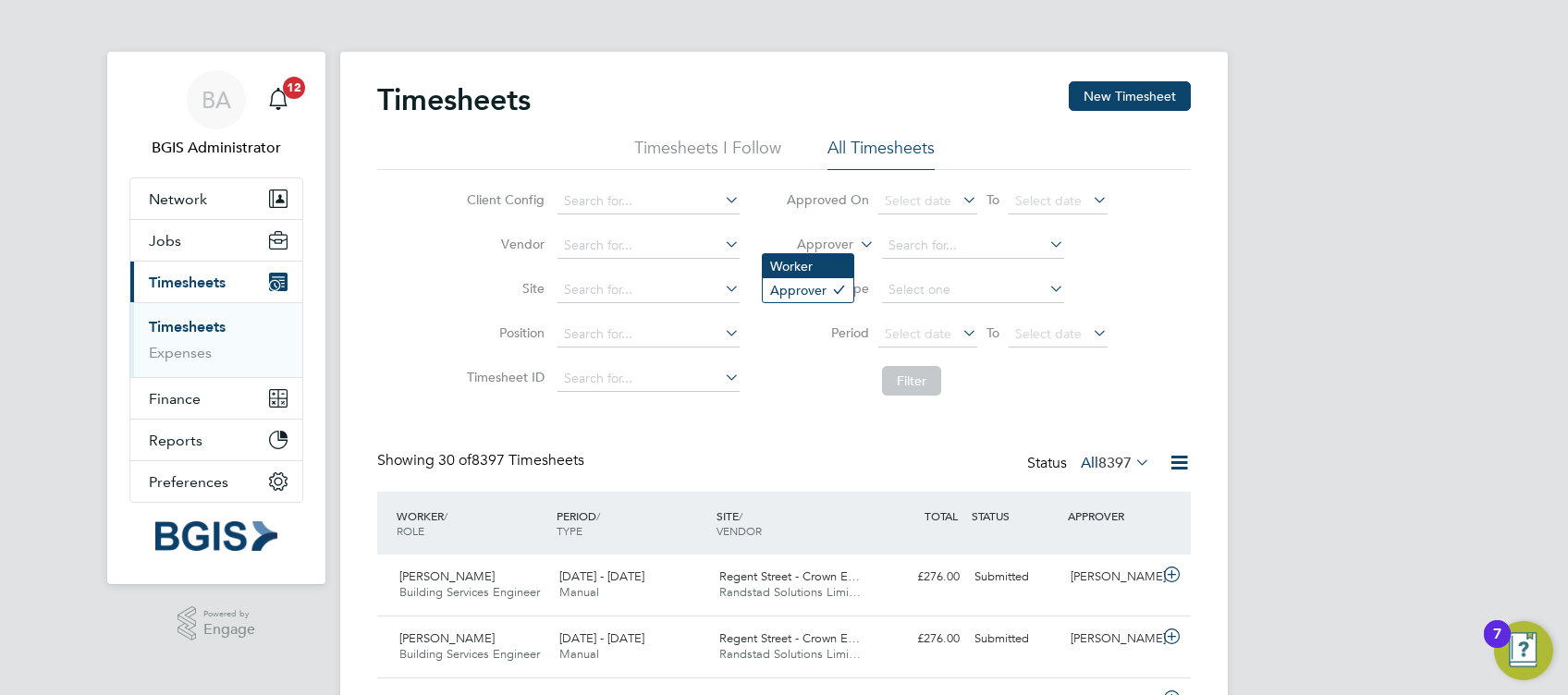
click at [812, 256] on li "Worker" at bounding box center [809, 266] width 91 height 24
click at [923, 236] on input at bounding box center [973, 245] width 182 height 26
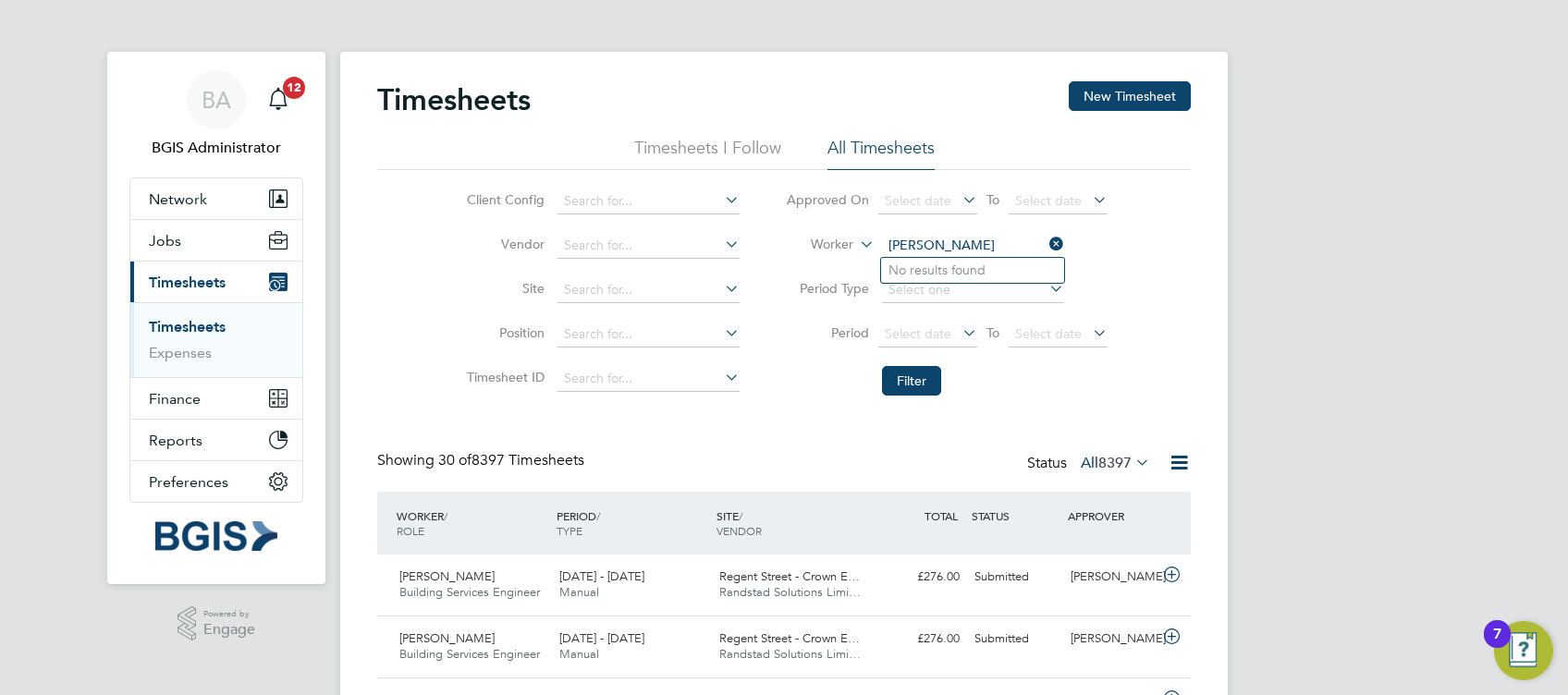
click at [917, 244] on input "adam james" at bounding box center [973, 245] width 182 height 26
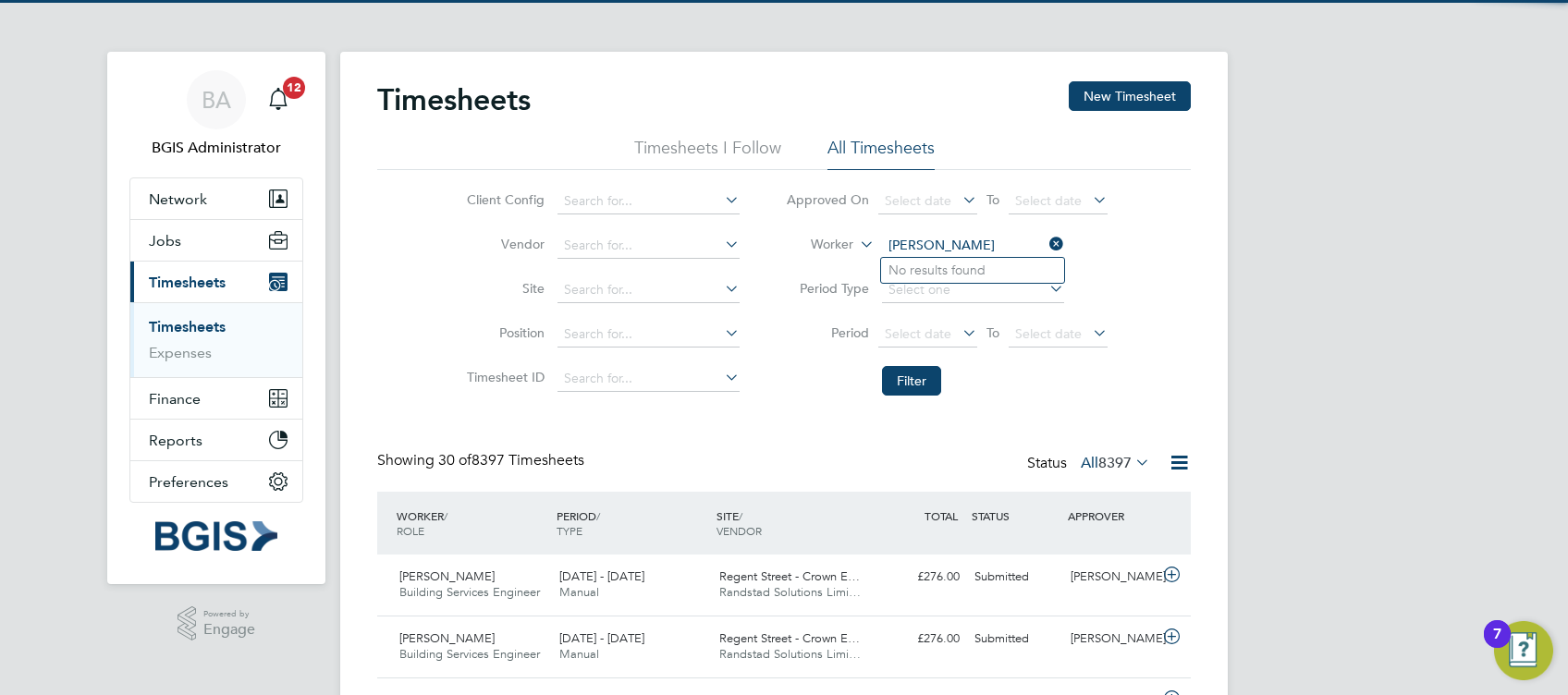
type input "ada james"
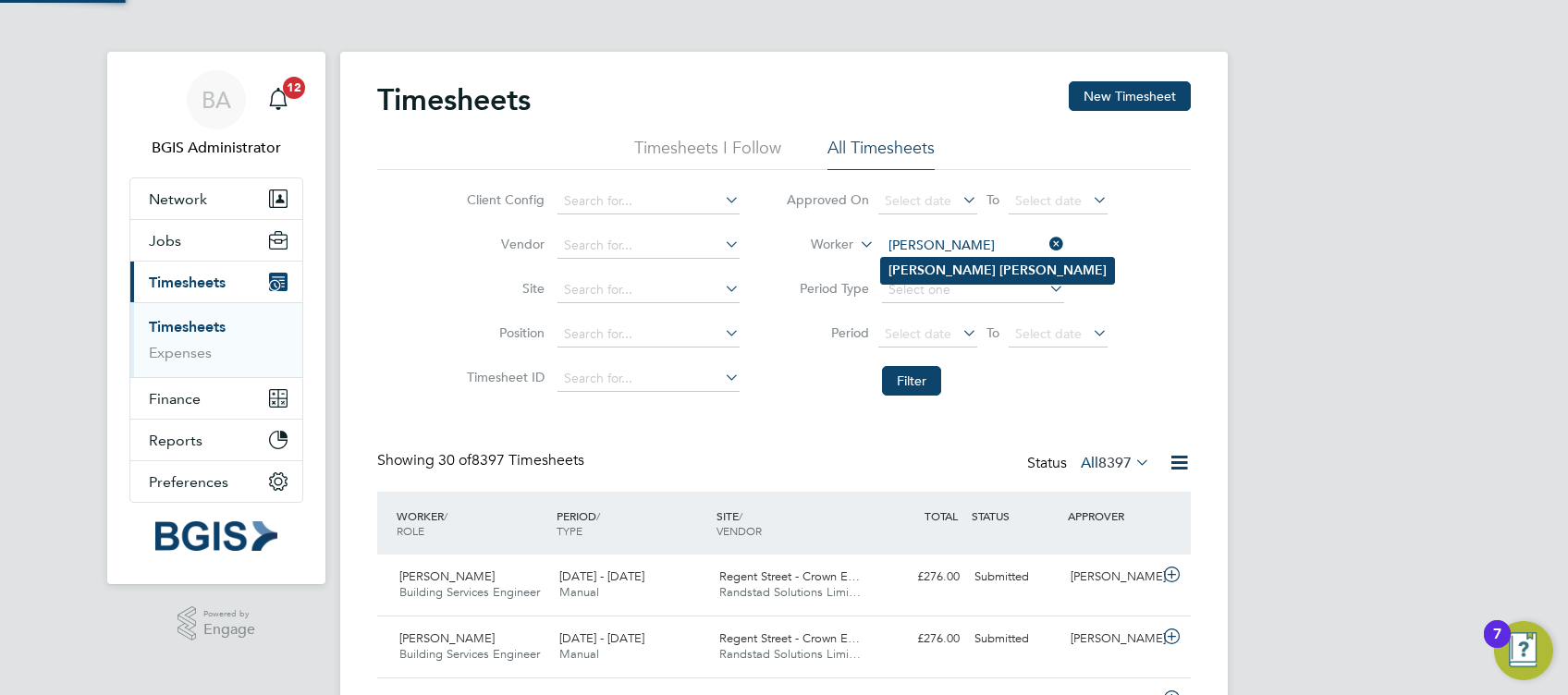
click at [981, 272] on li "Adam Janes" at bounding box center [998, 270] width 233 height 25
type input "Adam Janes"
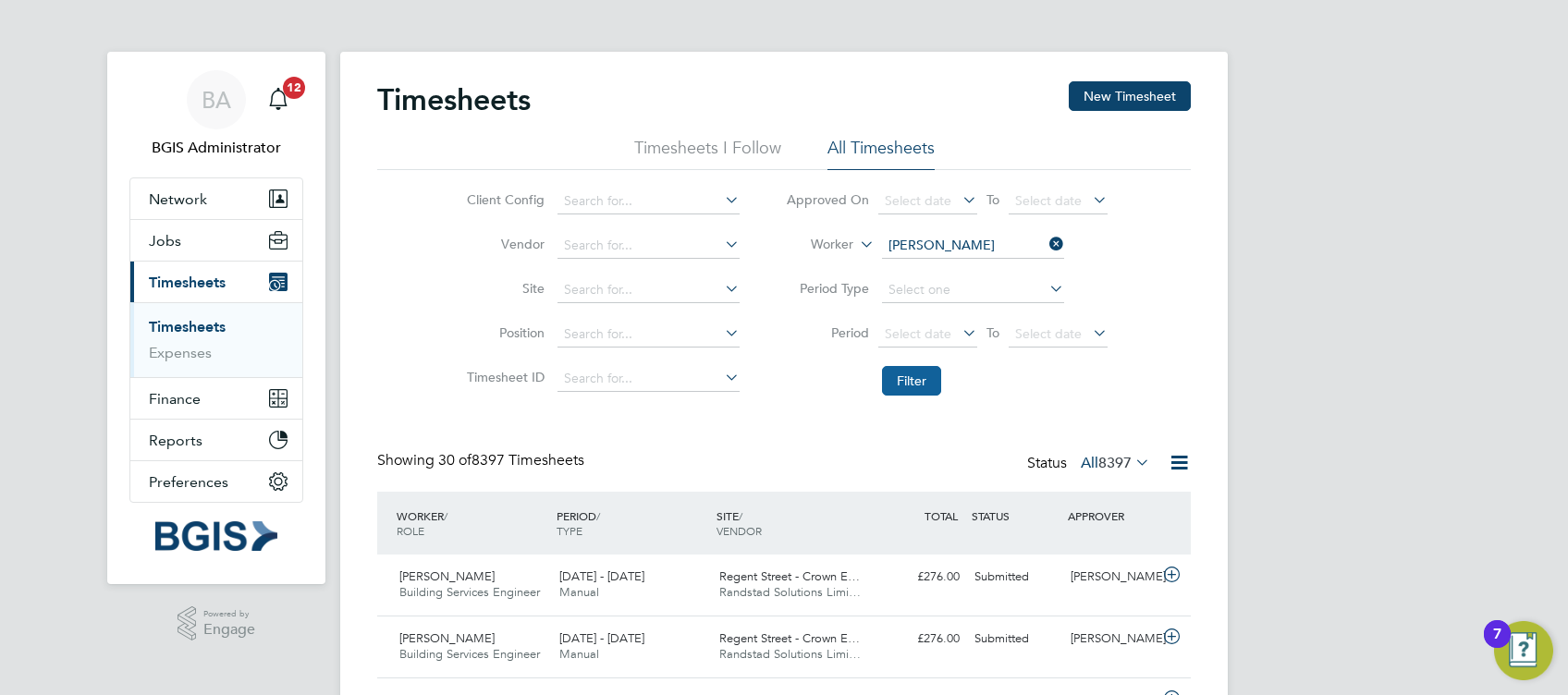
click at [924, 379] on button "Filter" at bounding box center [912, 381] width 59 height 30
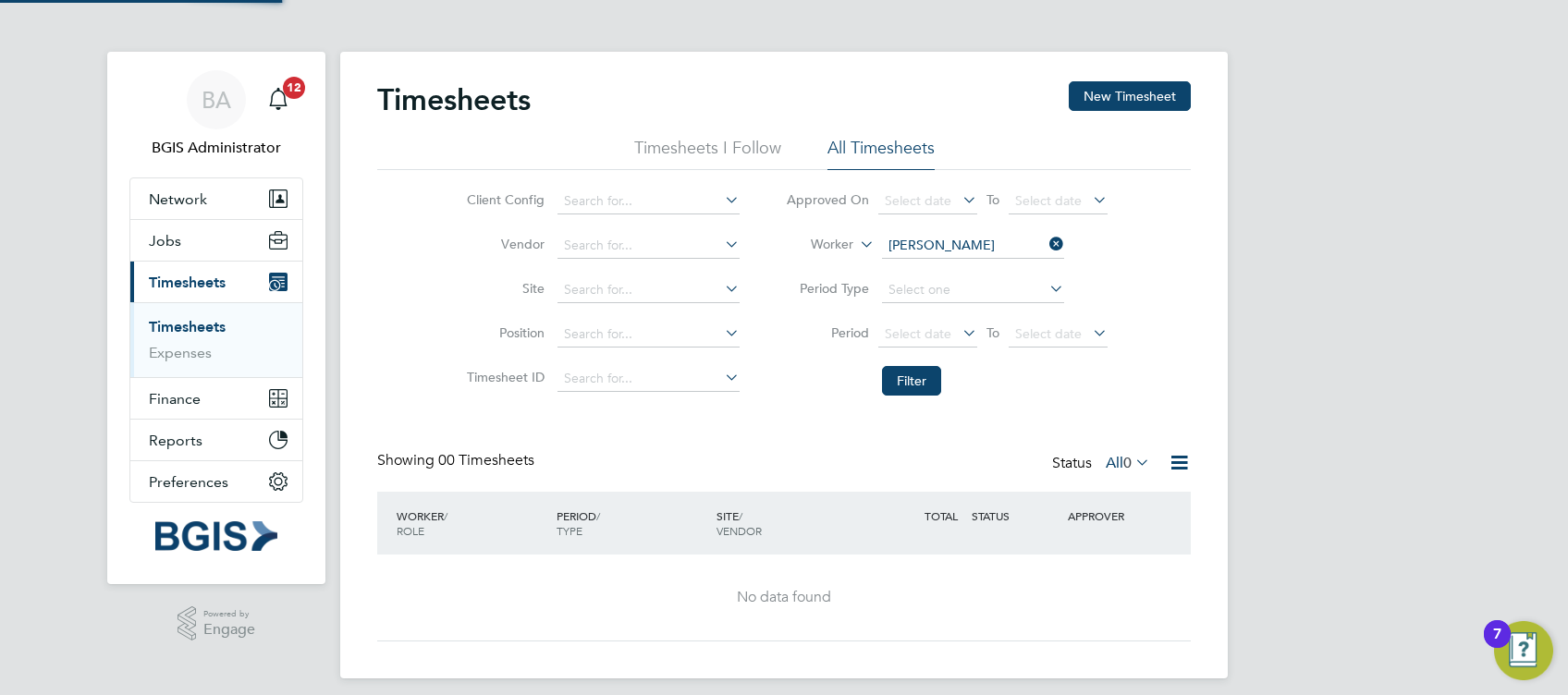
click at [1117, 462] on label "All 0" at bounding box center [1128, 462] width 44 height 19
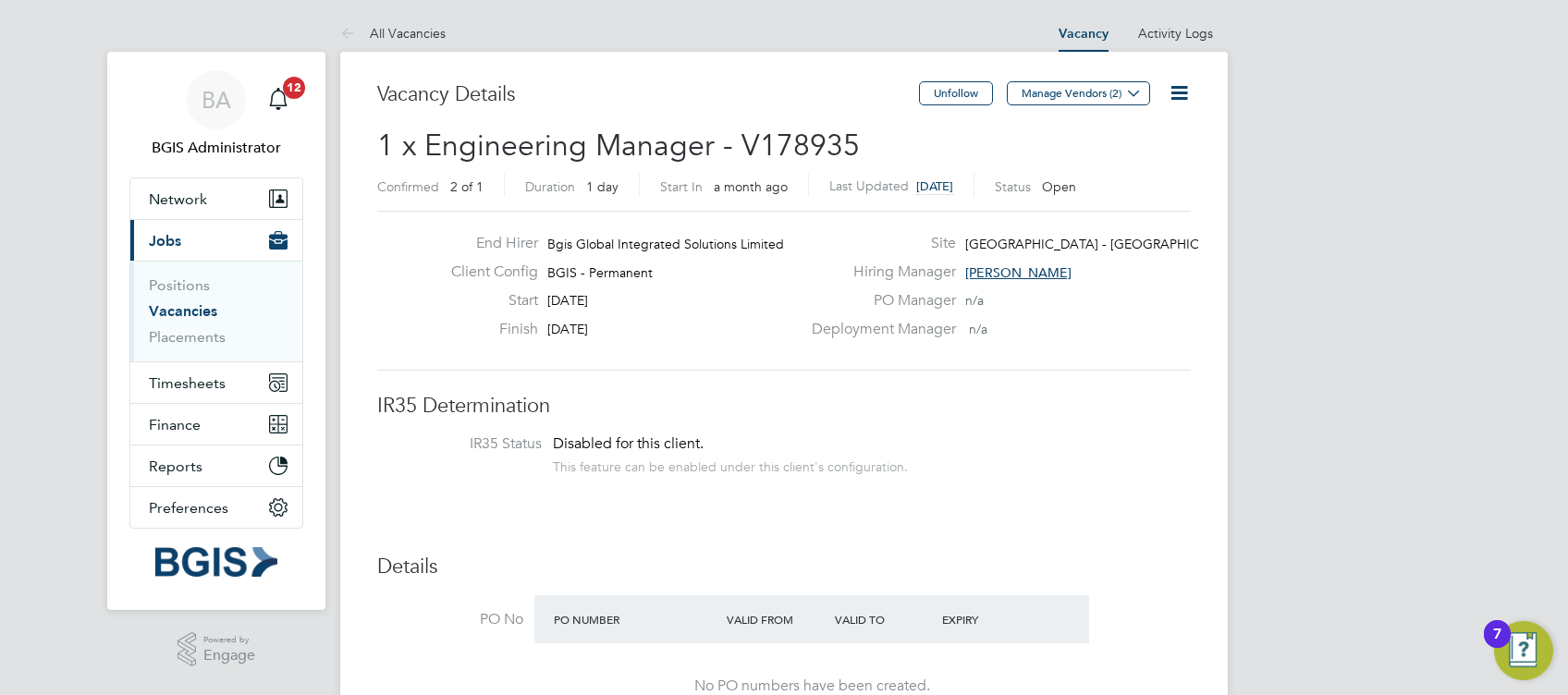
click at [814, 144] on span "1 x Engineering Manager - V178935" at bounding box center [619, 145] width 483 height 36
copy span "V178935"
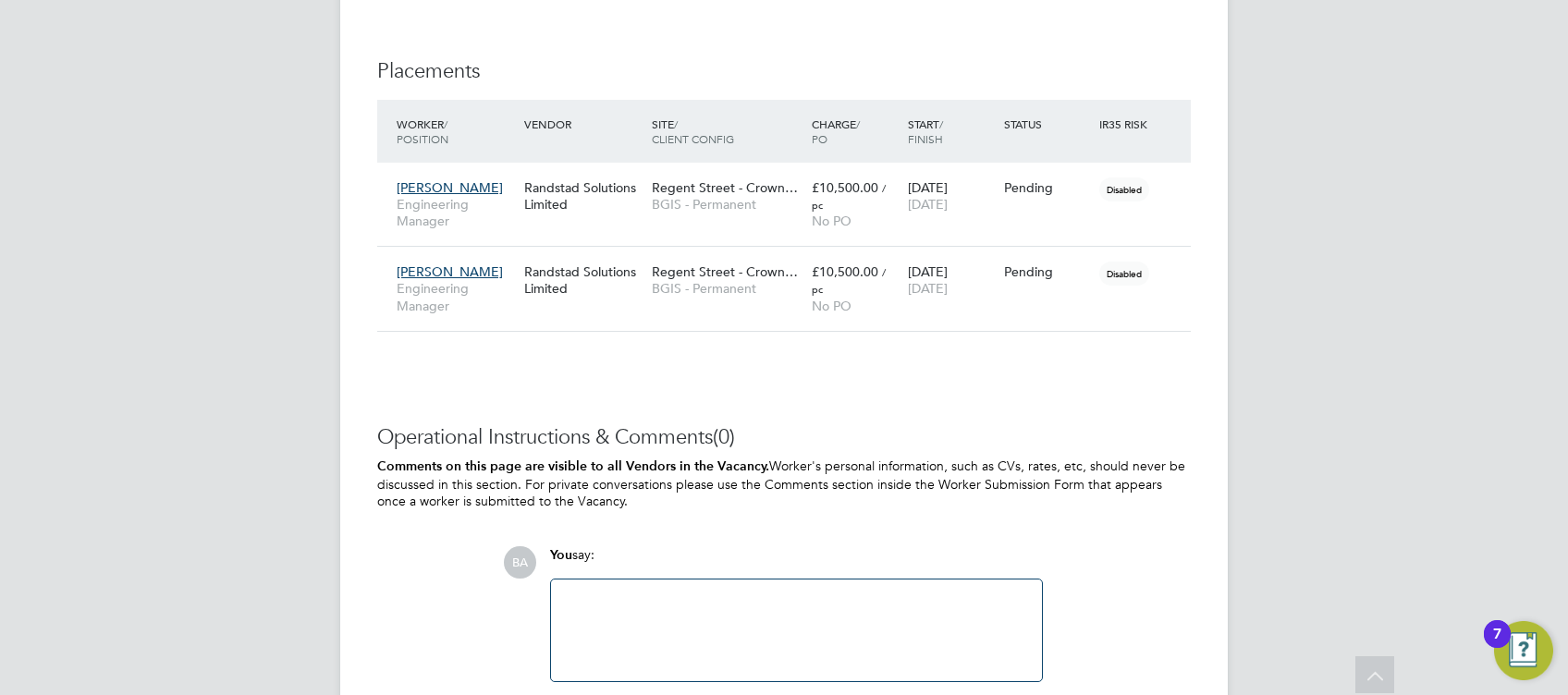
scroll to position [1577, 0]
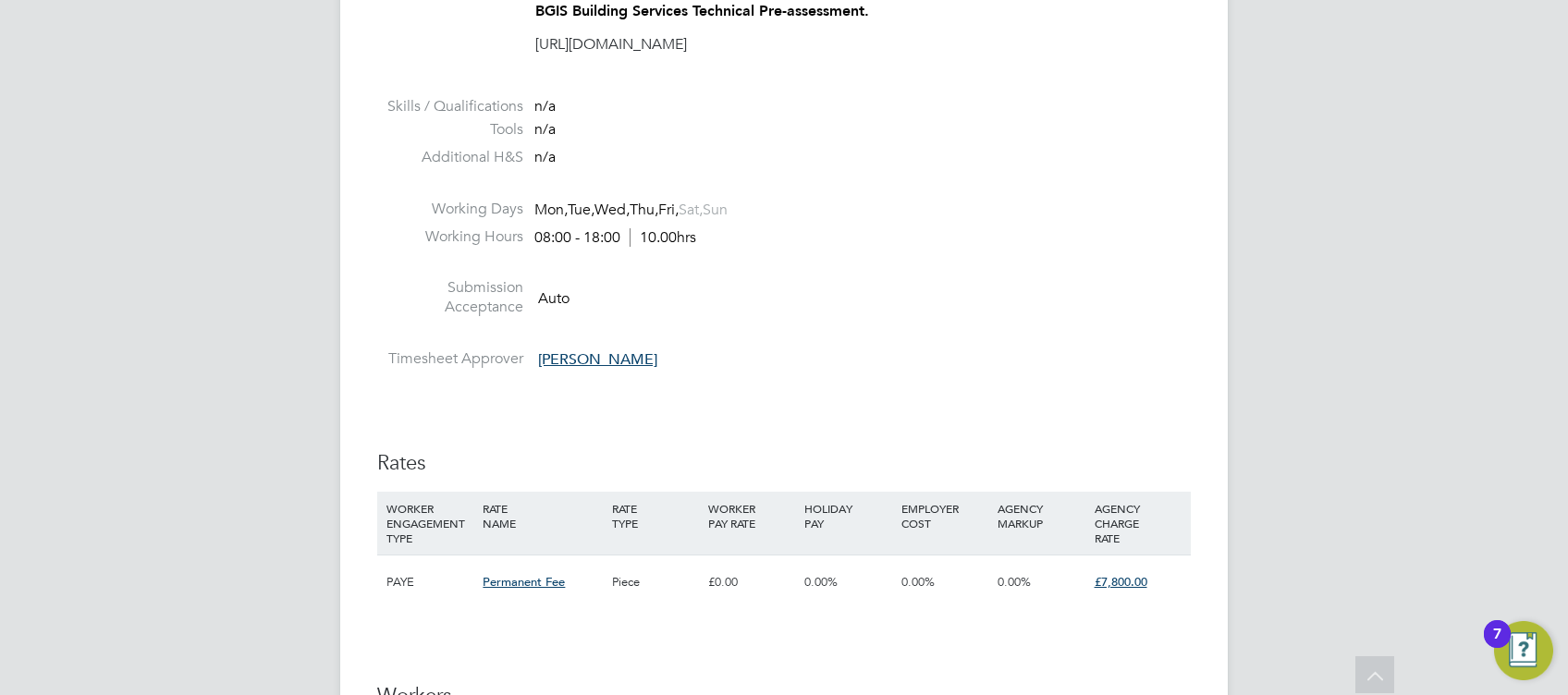
scroll to position [1811, 0]
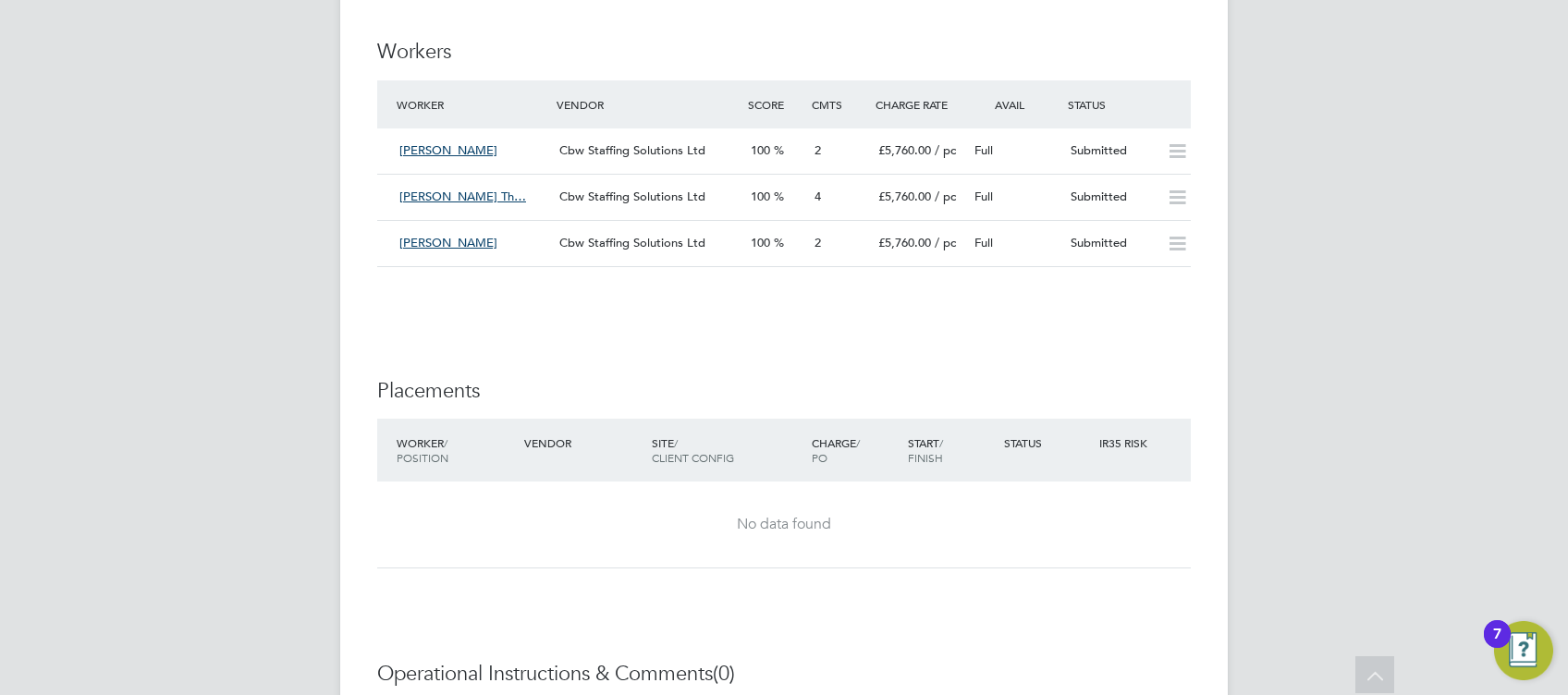
scroll to position [2711, 0]
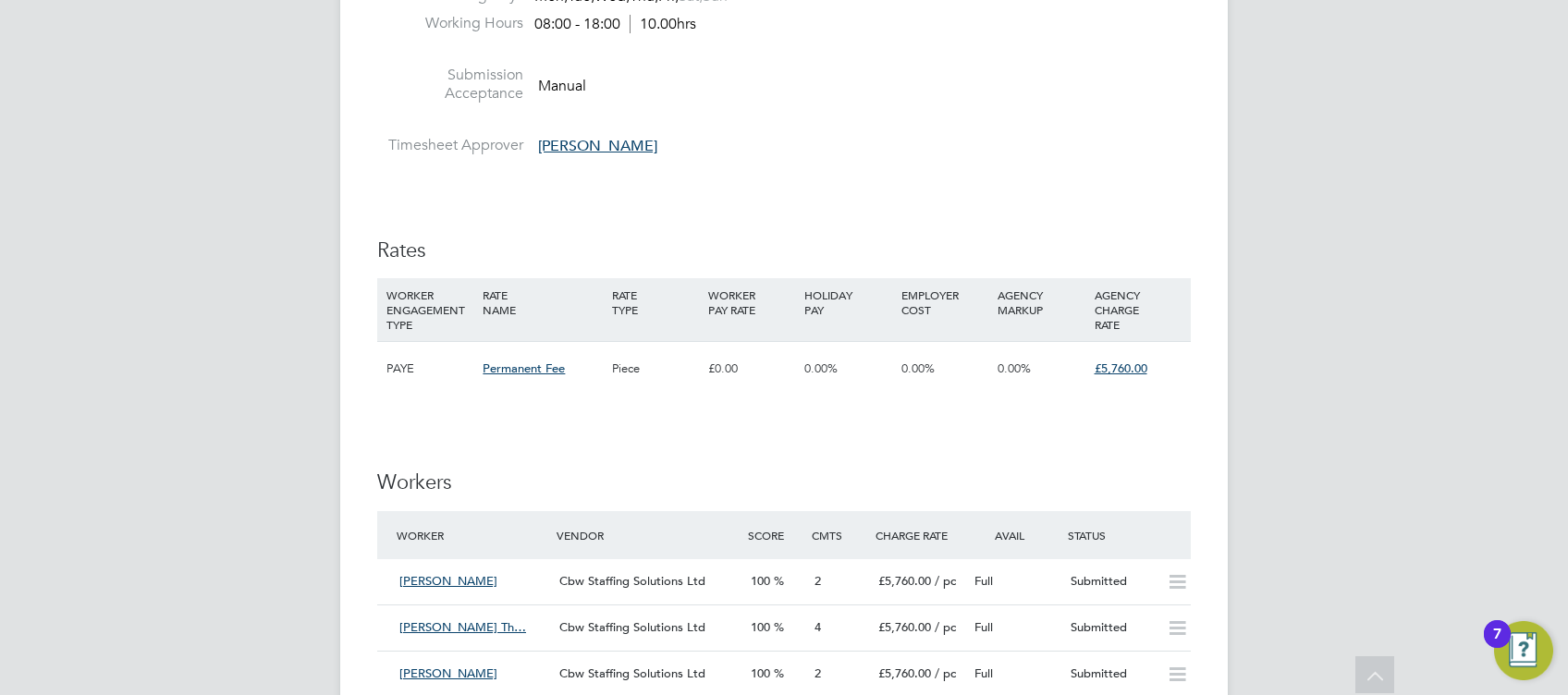
scroll to position [2465, 0]
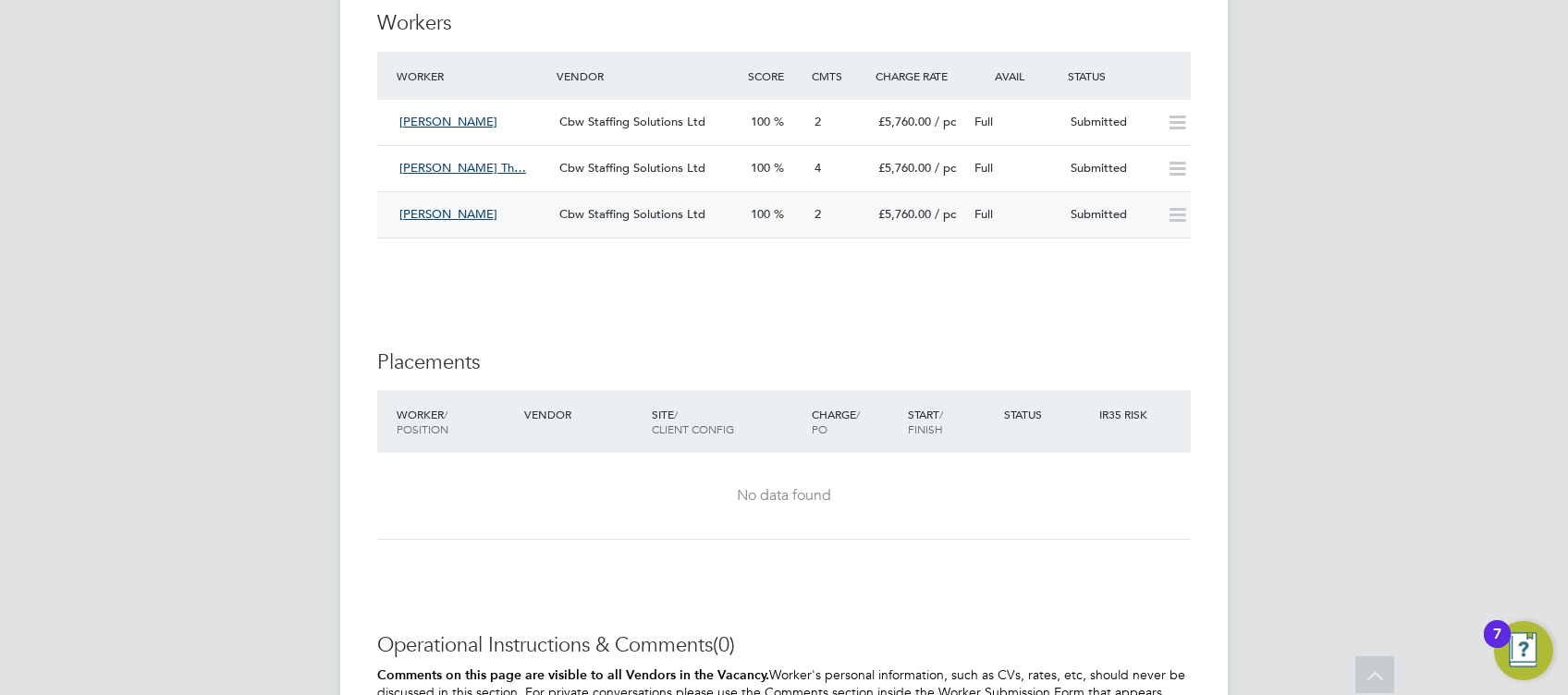
click at [717, 196] on div "[PERSON_NAME] Cbw Staffing Solutions Ltd 100 2 £5,760.00 / pc Full Submitted" at bounding box center [784, 214] width 814 height 46
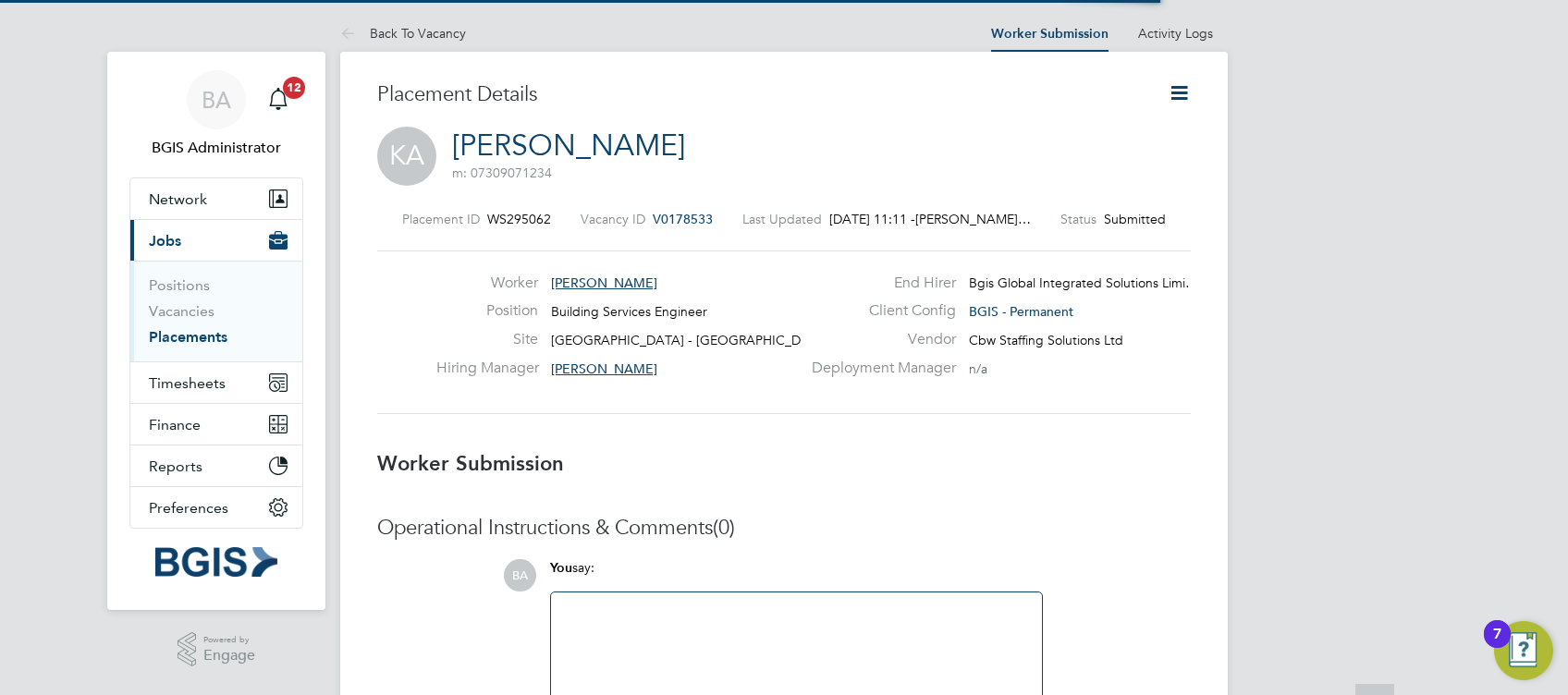
scroll to position [8, 9]
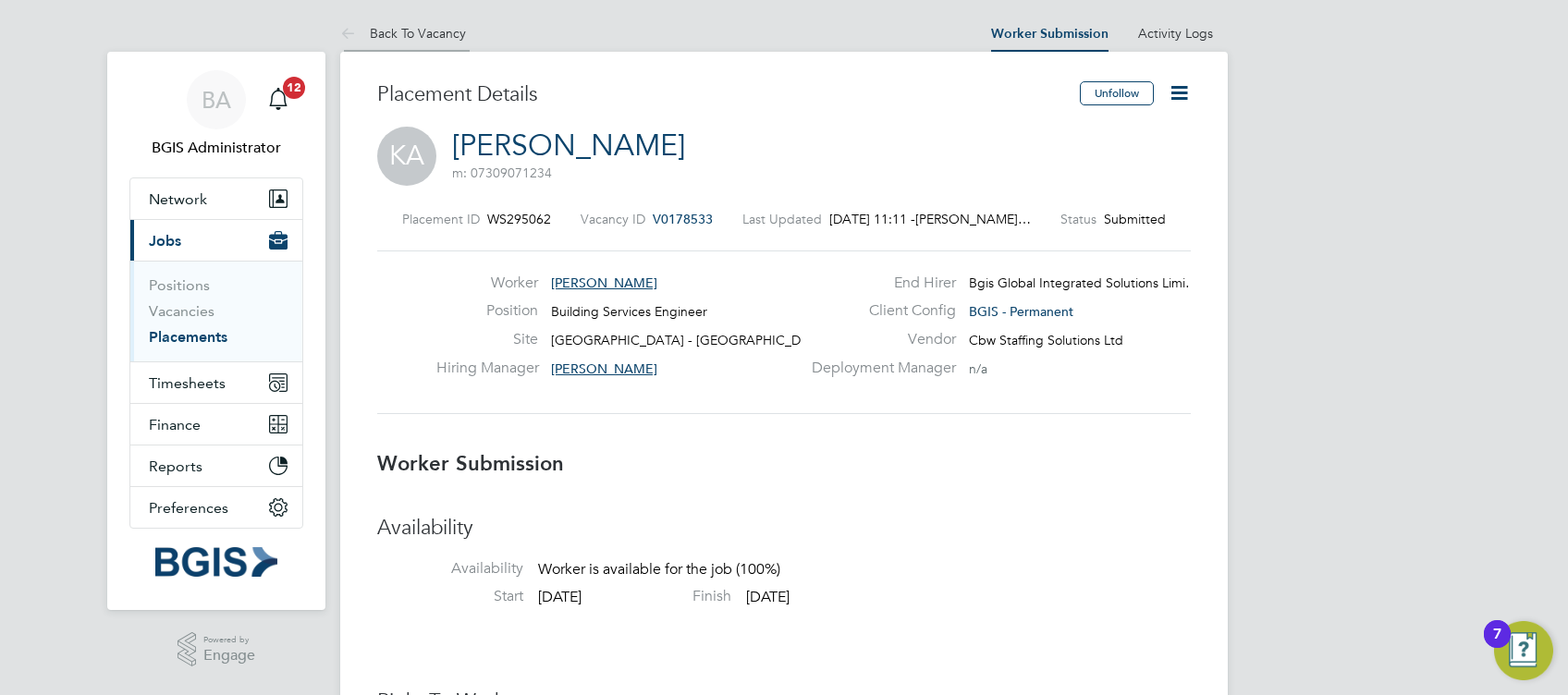
click at [422, 30] on link "Back To Vacancy" at bounding box center [403, 33] width 126 height 17
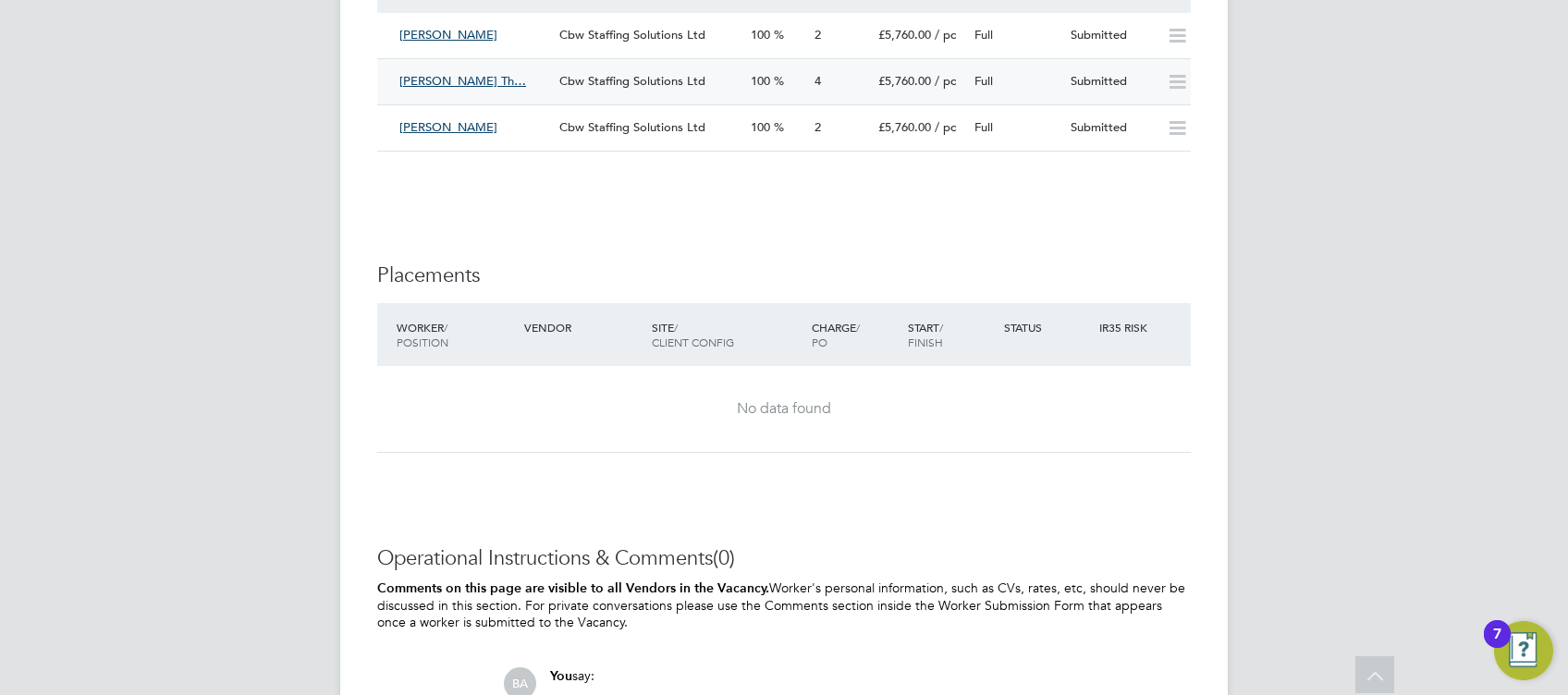
click at [686, 89] on div "Cbw Staffing Solutions Ltd" at bounding box center [648, 82] width 191 height 31
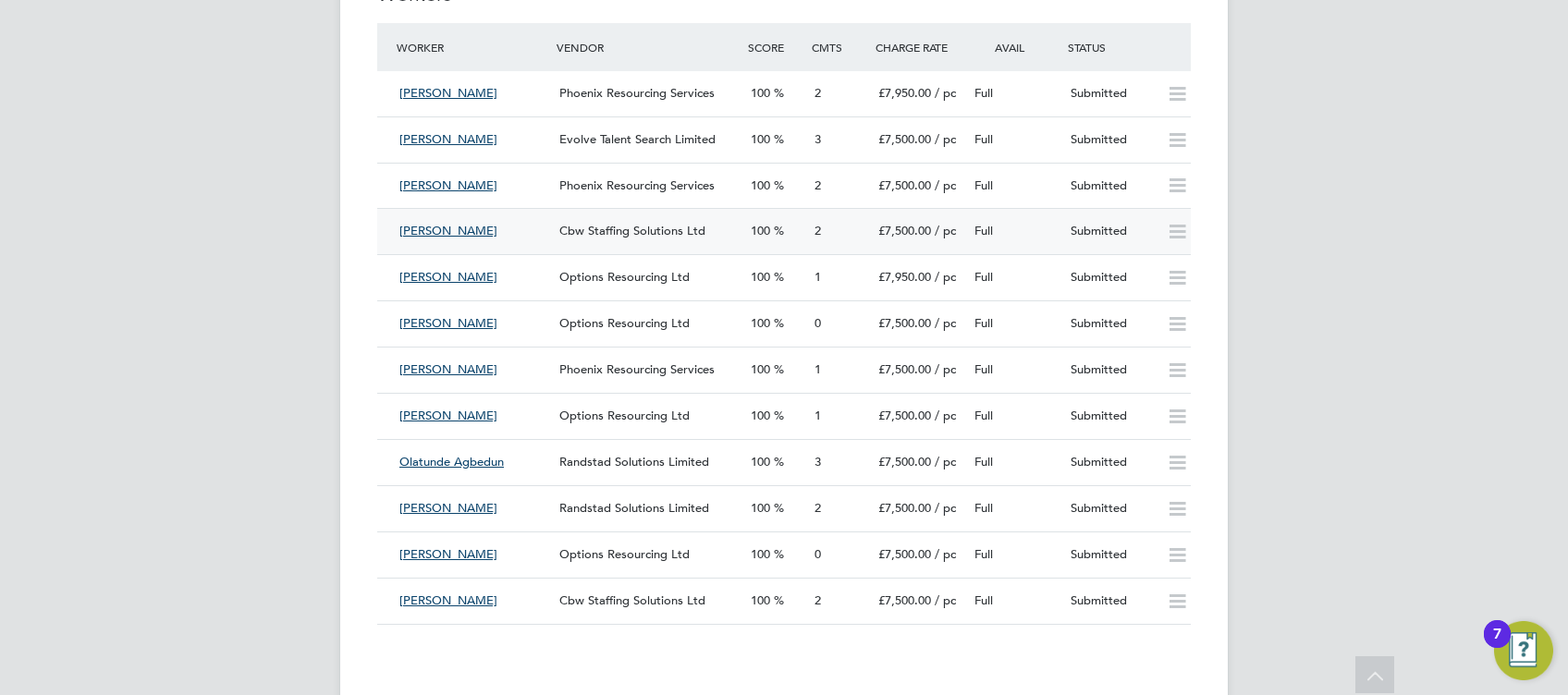
click at [688, 247] on div "Clarke Jardine Cbw Staffing Solutions Ltd 100 2 £7,500.00 / pc Full Submitted" at bounding box center [784, 231] width 814 height 46
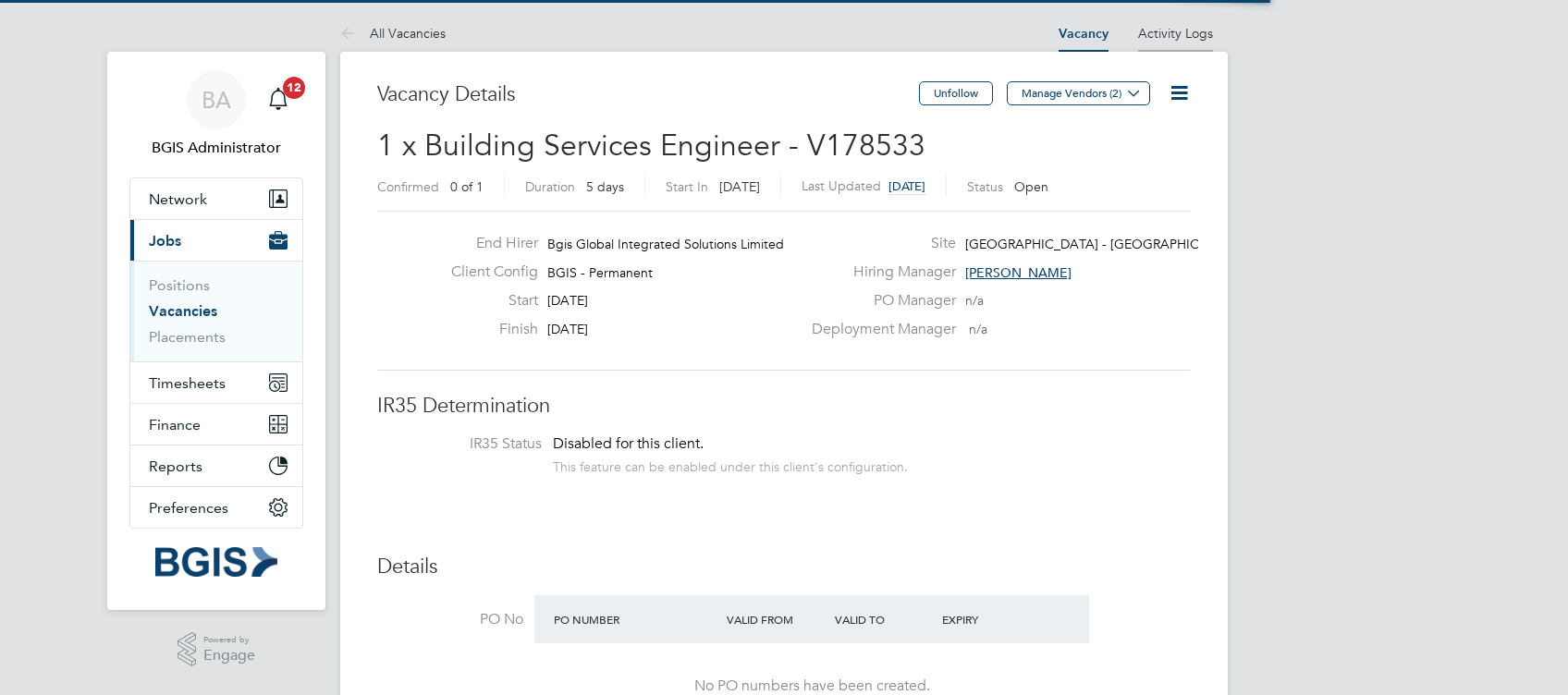
click at [1191, 34] on link "Activity Logs" at bounding box center [1176, 33] width 75 height 17
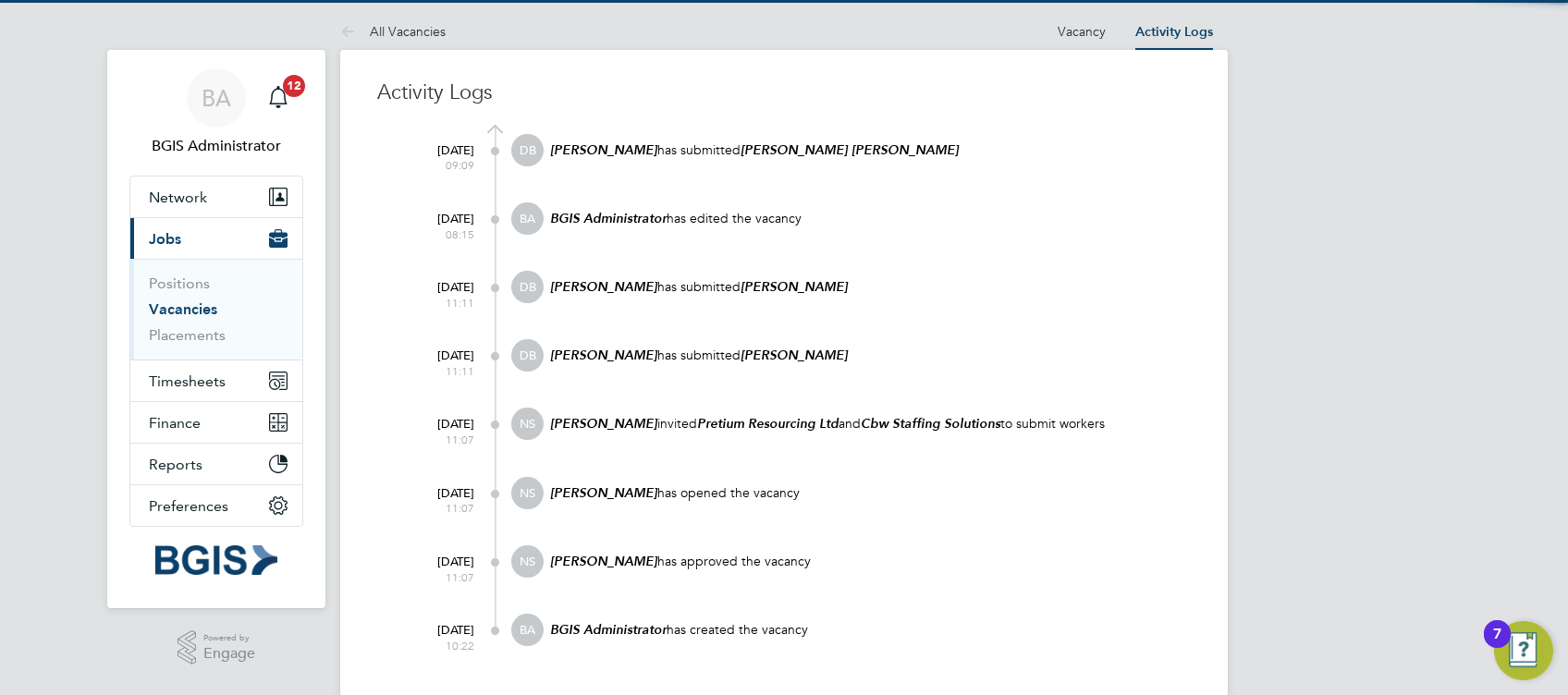
scroll to position [36, 0]
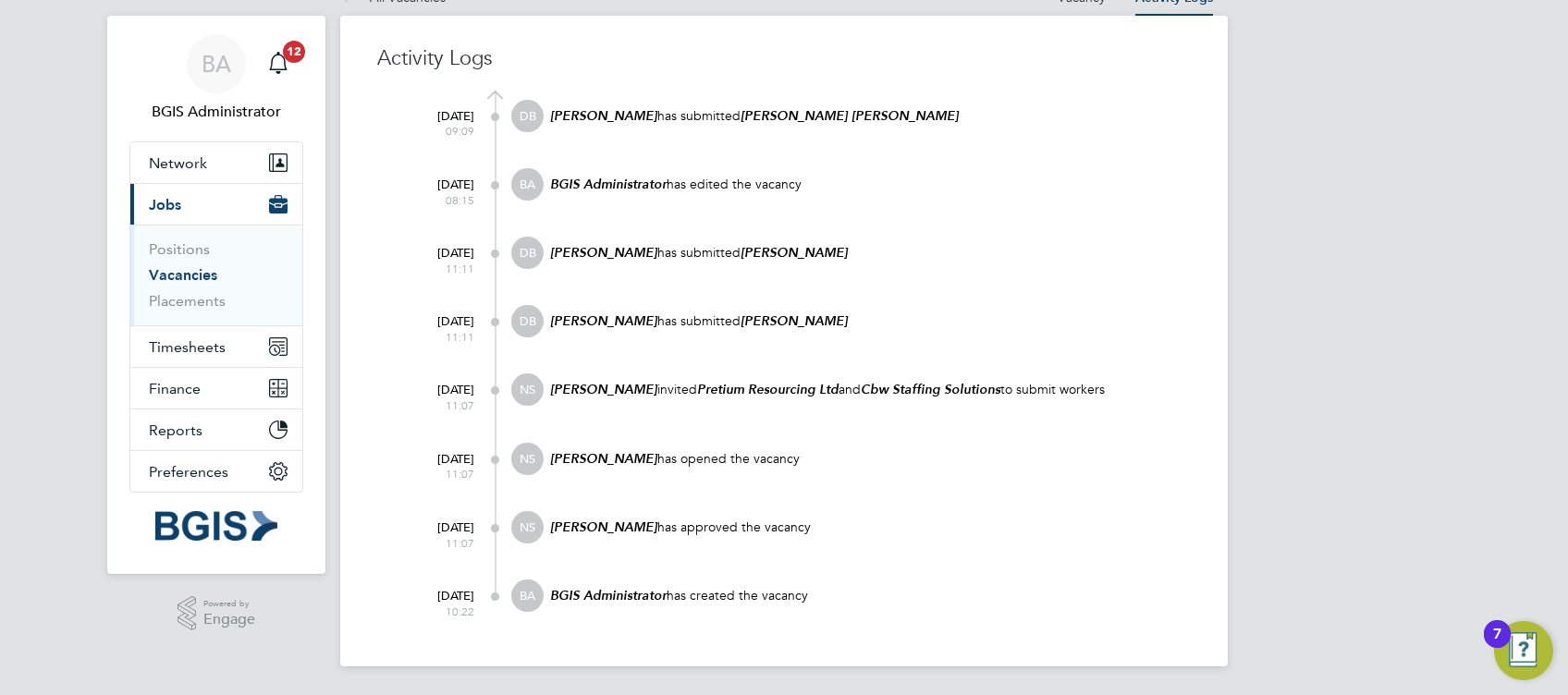
click at [1033, 457] on p "[PERSON_NAME] has opened the vacancy" at bounding box center [870, 459] width 643 height 18
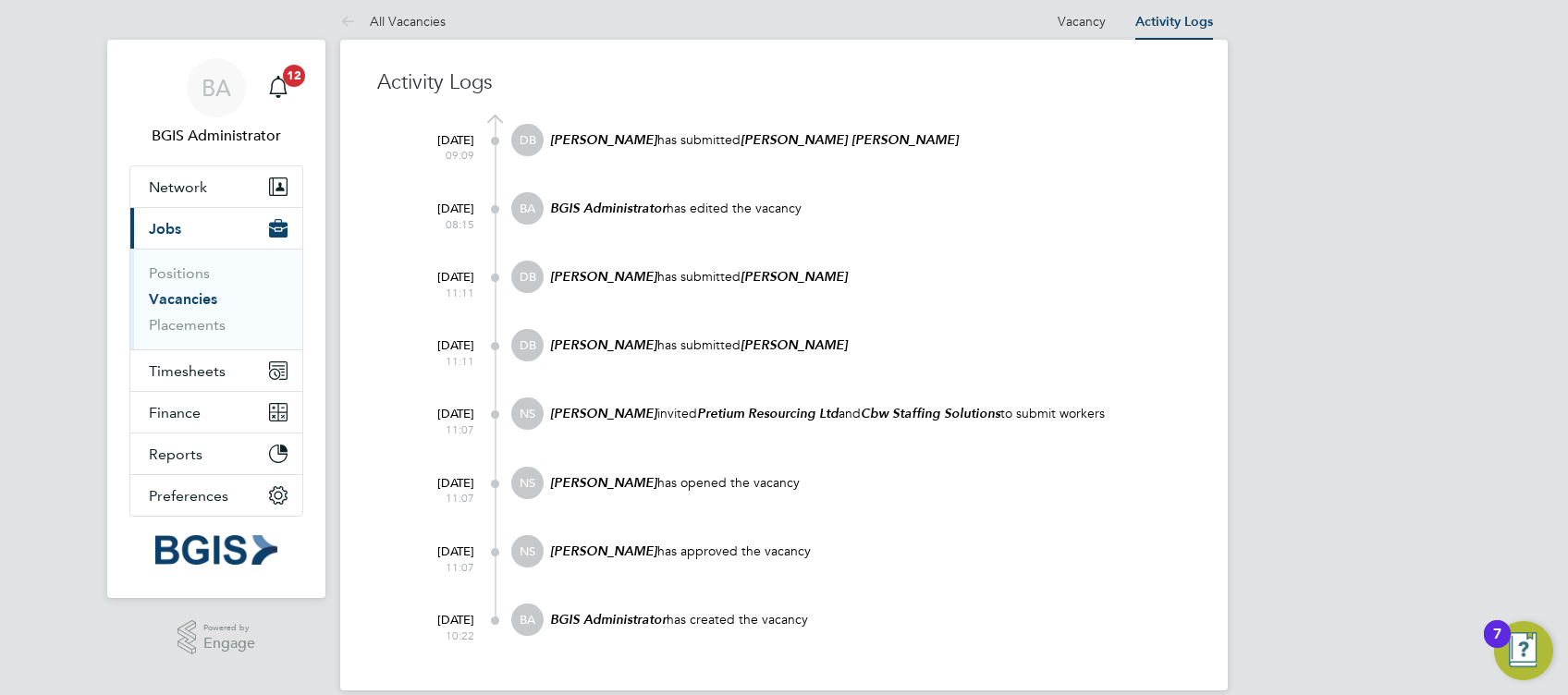
scroll to position [0, 0]
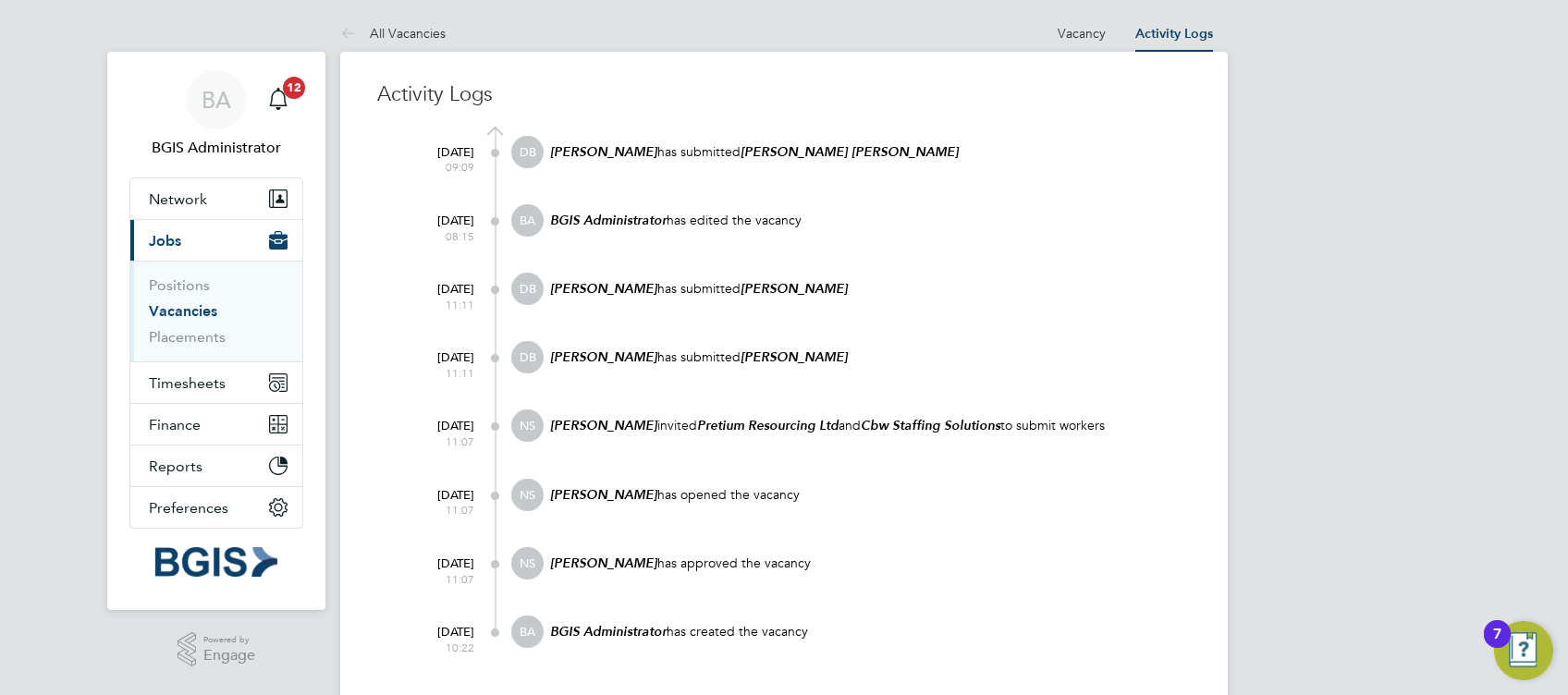
click at [437, 56] on div "Activity Logs 21 Aug 2025 09:09 DB Daniel Barber has submitted Gaurang Bhupendr…" at bounding box center [784, 378] width 888 height 651
click at [416, 33] on link "All Vacancies" at bounding box center [392, 33] width 106 height 17
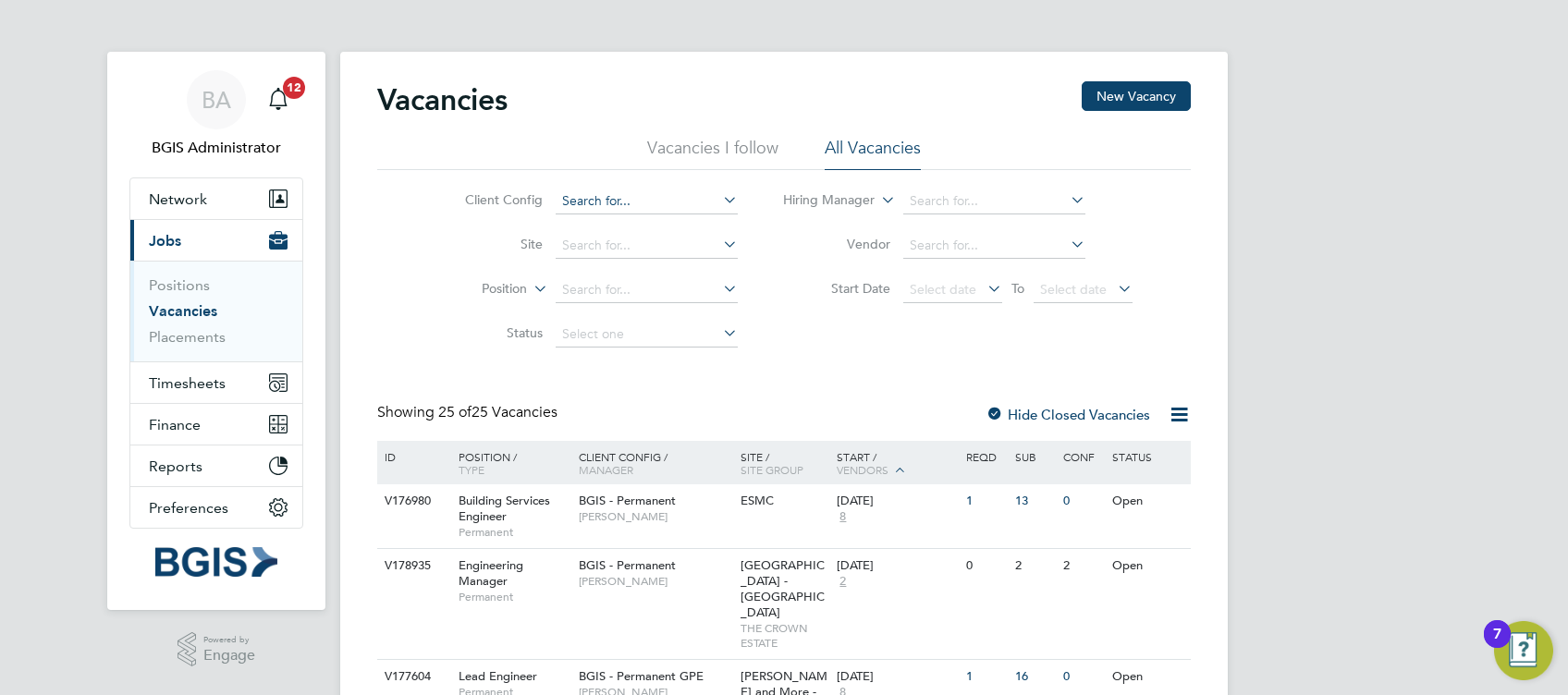
click at [643, 203] on input at bounding box center [647, 201] width 182 height 26
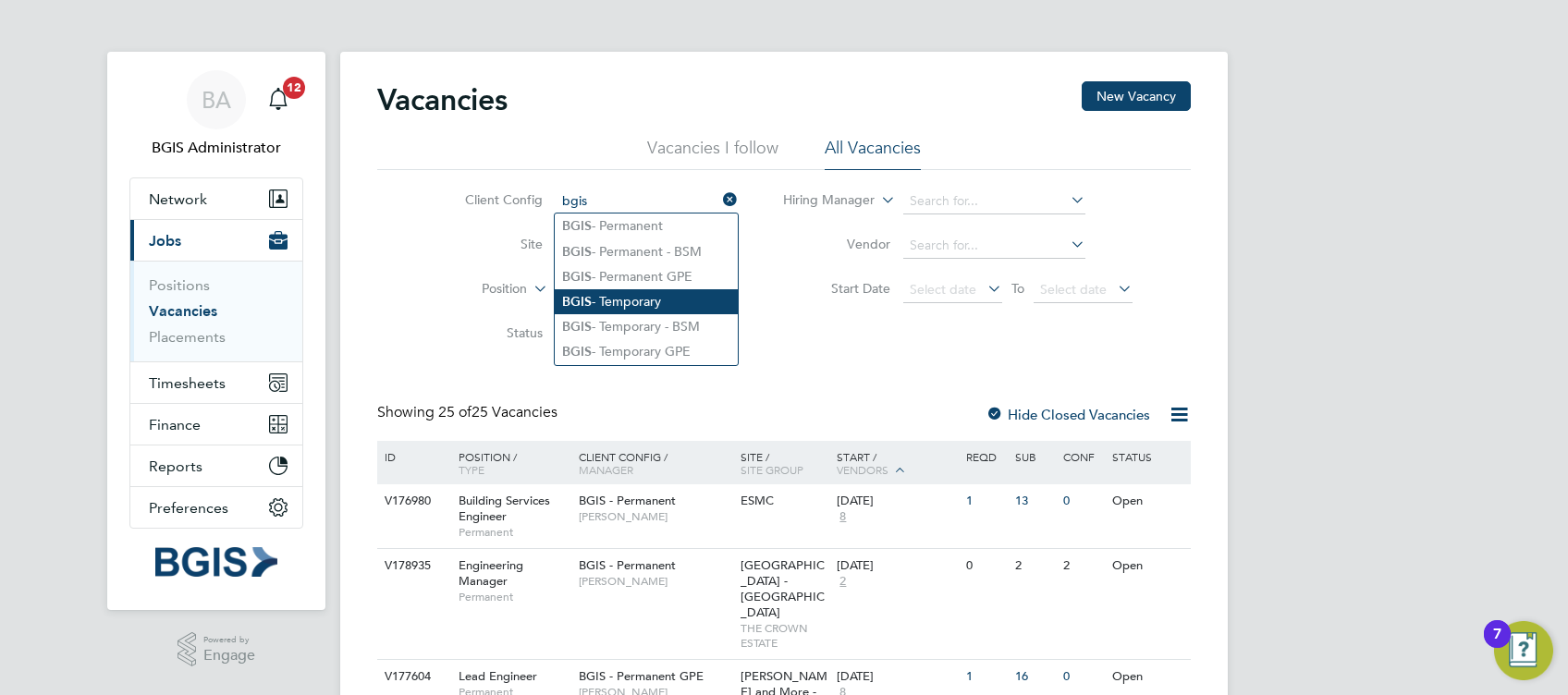
click at [674, 296] on li "BGIS - Temporary" at bounding box center [647, 302] width 183 height 25
type input "BGIS - Temporary"
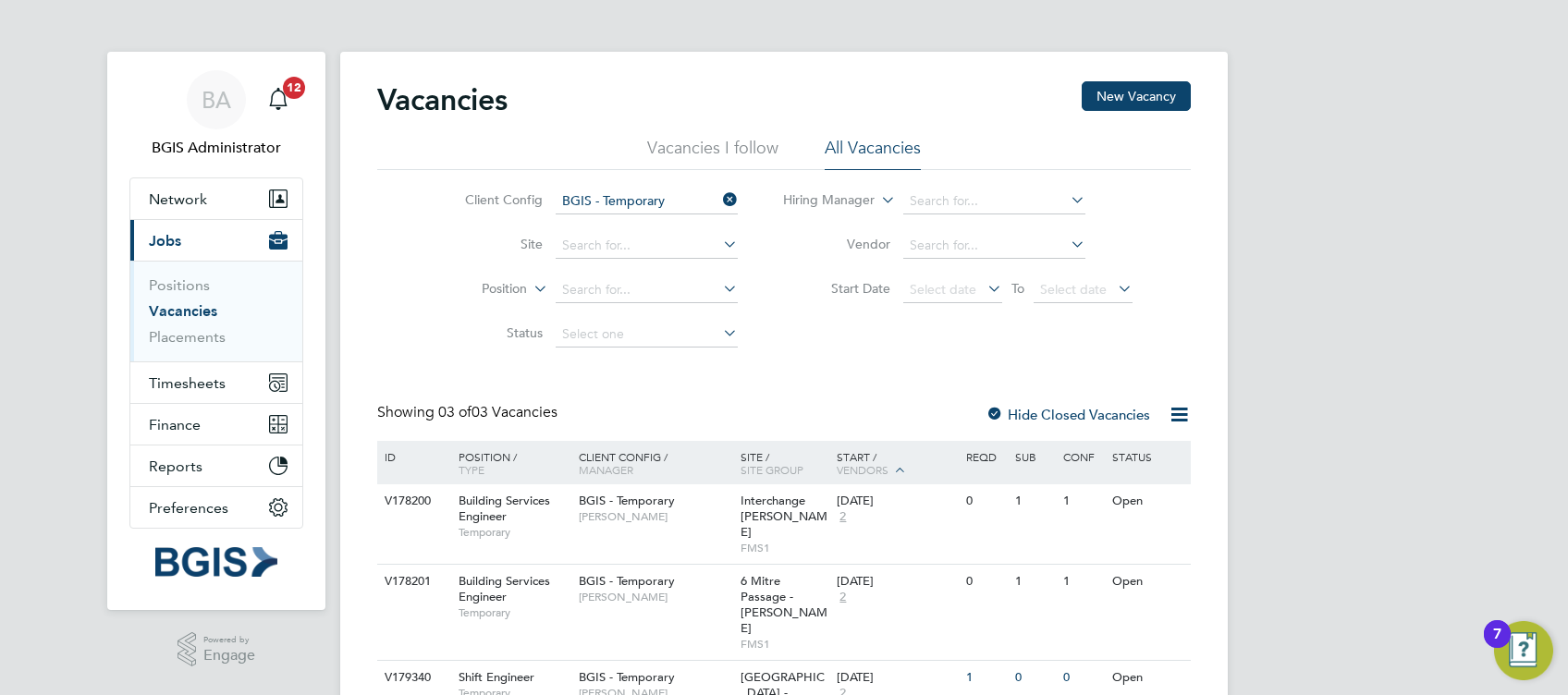
click at [602, 184] on li "Client Config BGIS - Temporary" at bounding box center [587, 201] width 348 height 44
click at [629, 186] on li "Client Config BGIS - Temporary" at bounding box center [587, 201] width 348 height 44
click at [643, 199] on input at bounding box center [647, 201] width 182 height 26
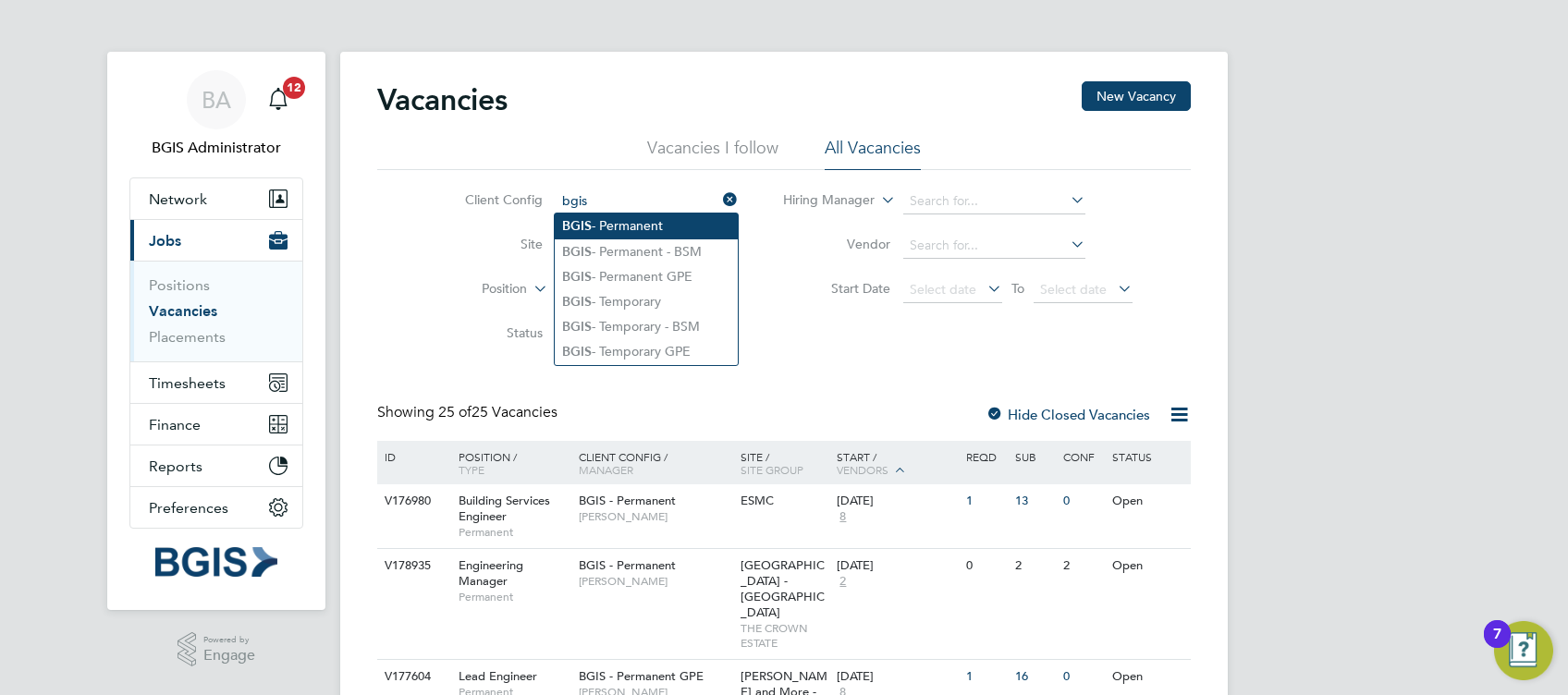
click at [637, 229] on li "BGIS - Permanent" at bounding box center [647, 226] width 183 height 25
type input "BGIS - Permanent"
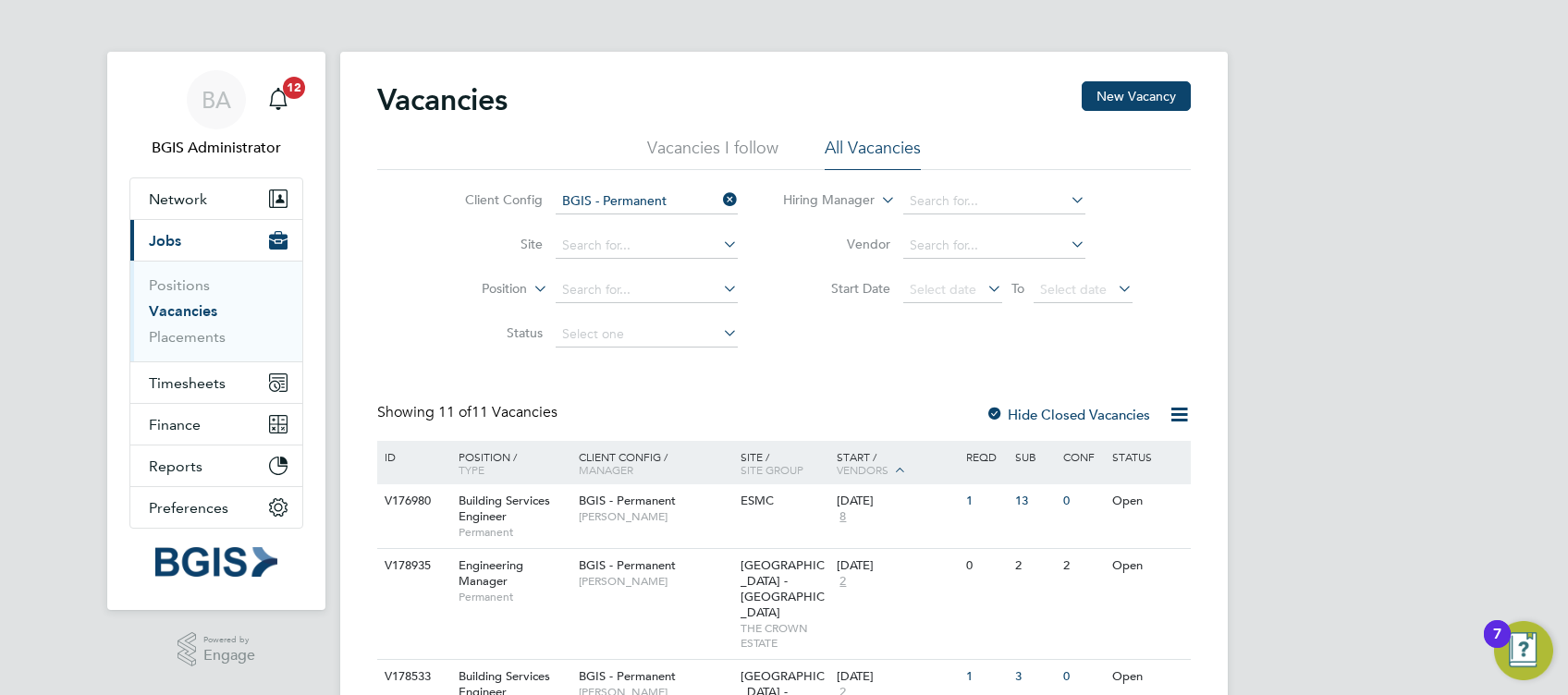
scroll to position [616, 0]
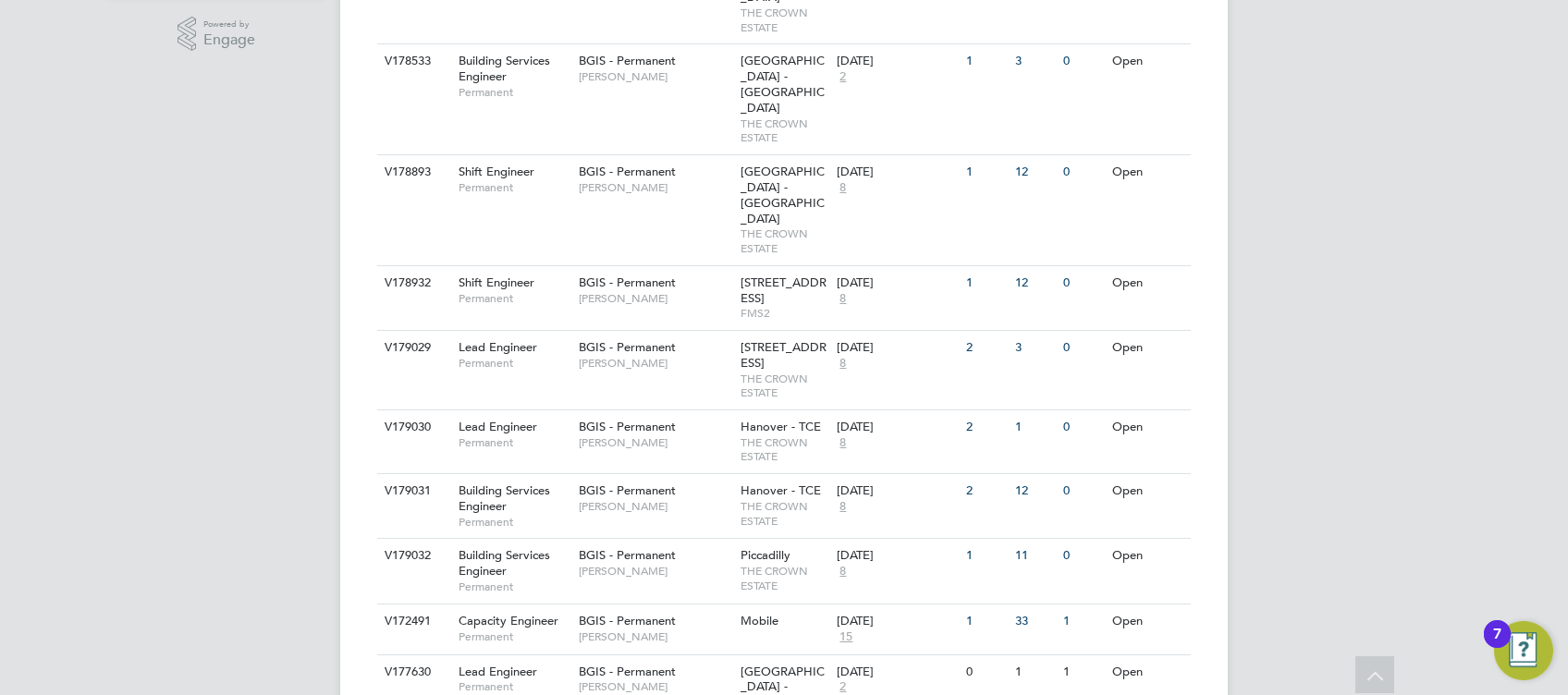
click at [1226, 230] on div "Vacancies New Vacancy Vacancies I follow All Vacancies Client Config BGIS - Per…" at bounding box center [784, 119] width 888 height 1366
click at [580, 52] on span "BGIS - Permanent" at bounding box center [627, 60] width 97 height 16
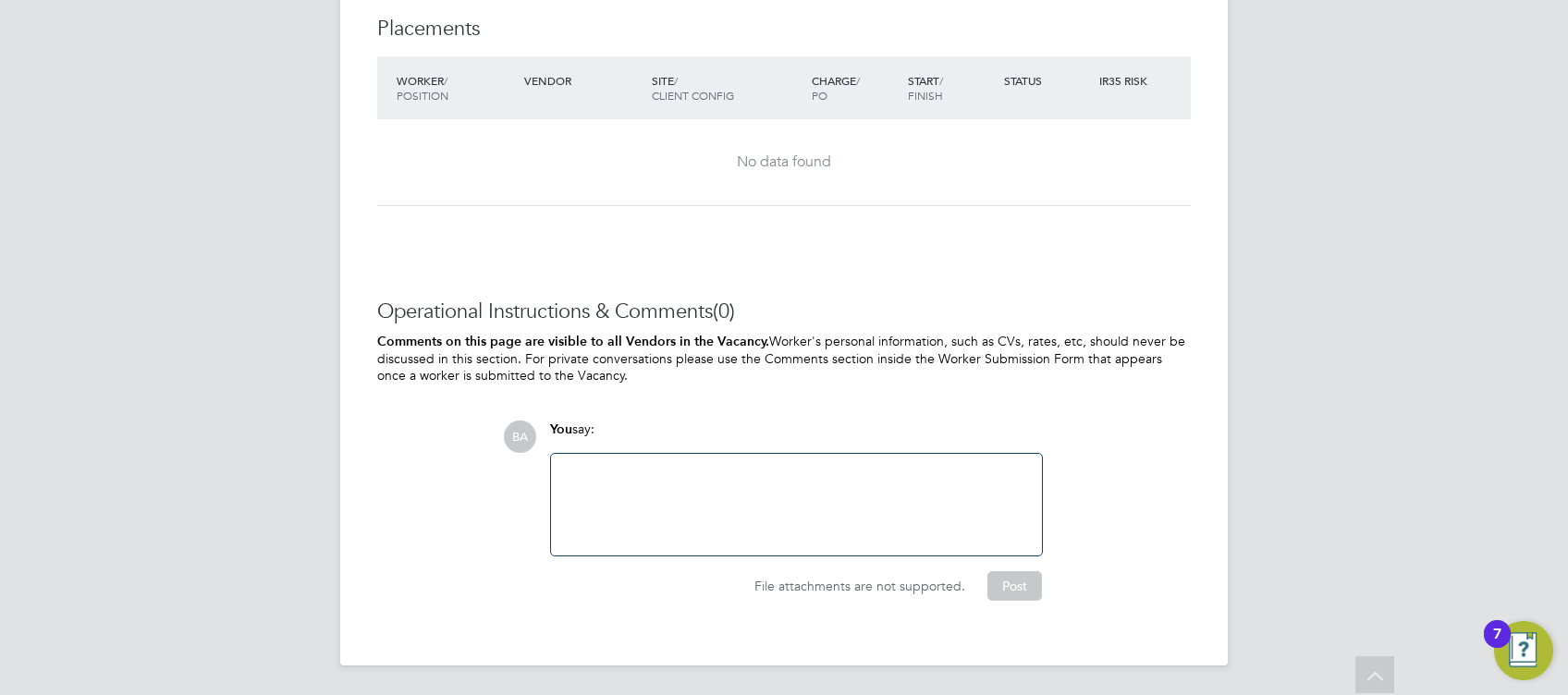
click at [738, 472] on div at bounding box center [796, 505] width 468 height 80
paste div
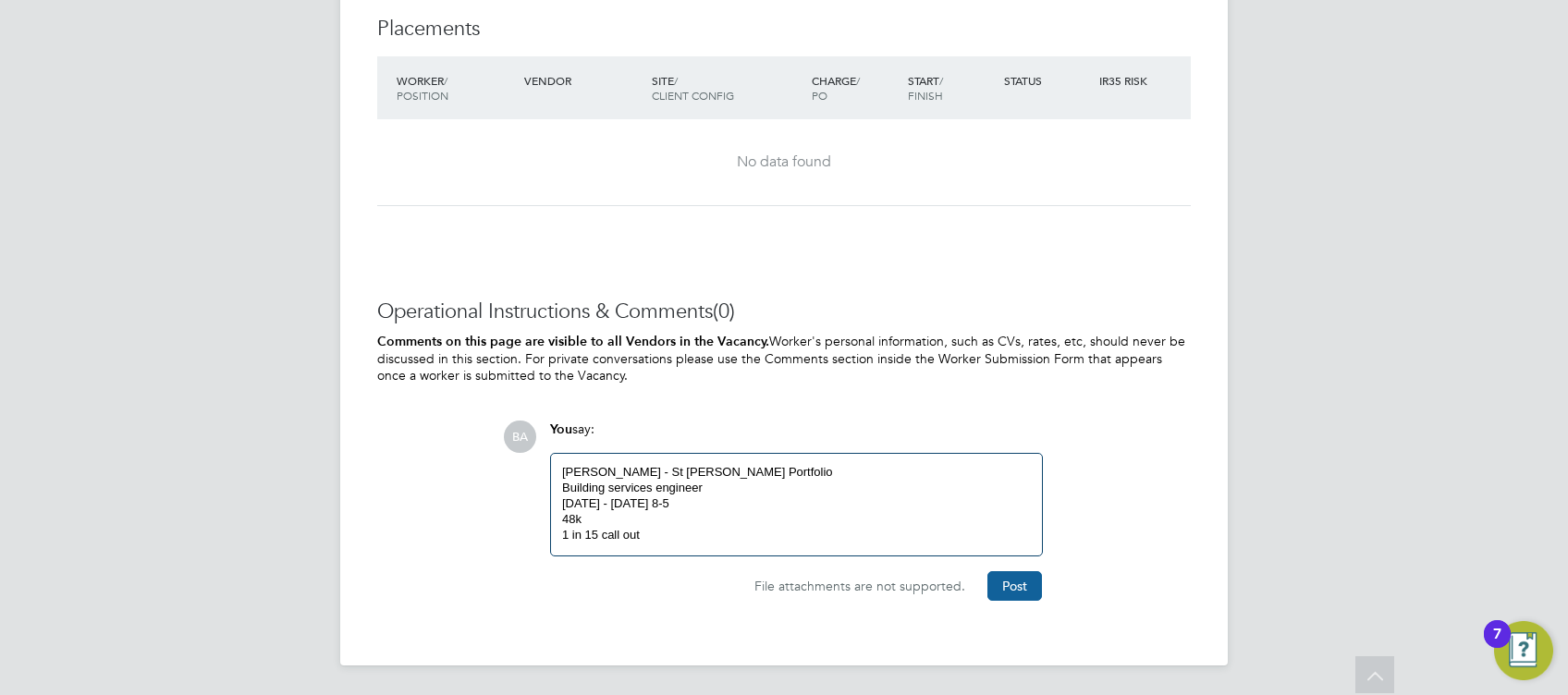
click at [1015, 587] on button "Post" at bounding box center [1015, 587] width 54 height 30
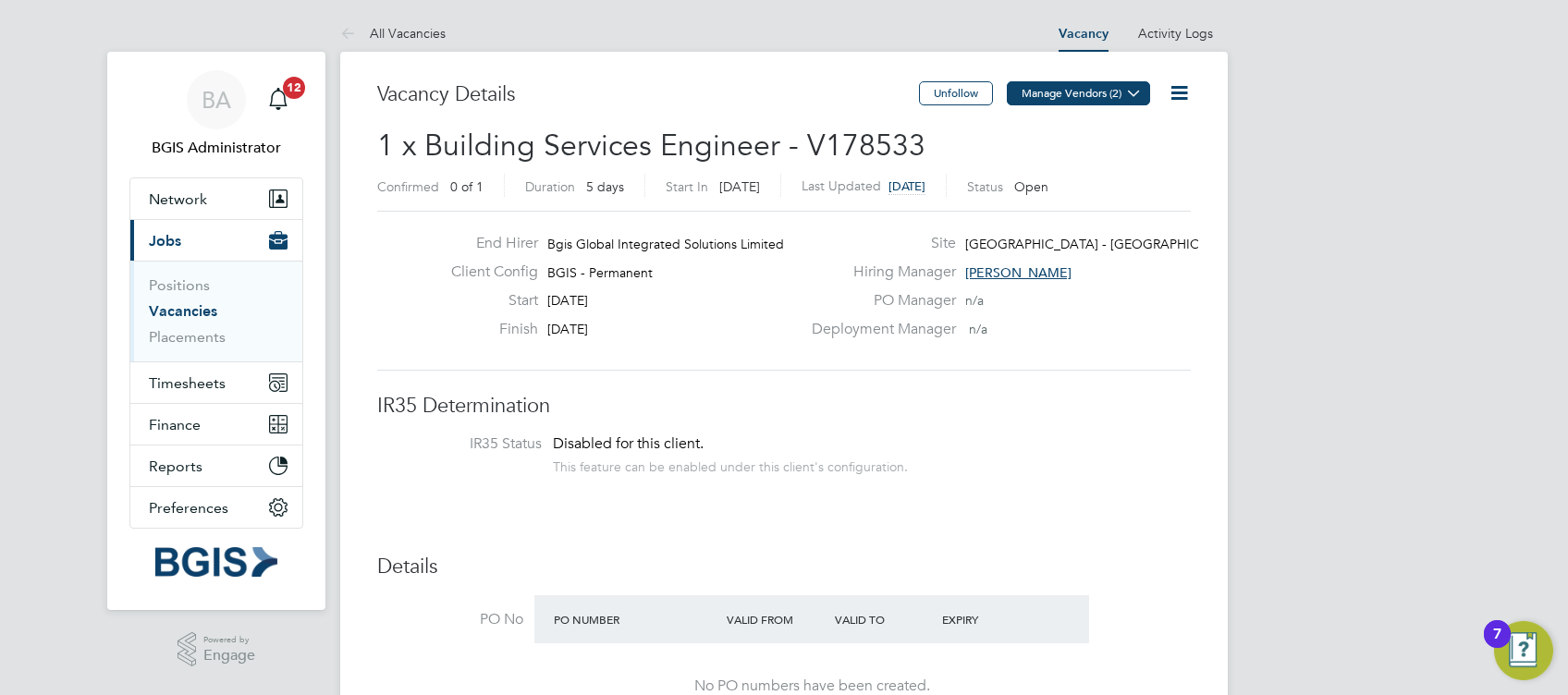
click at [1075, 82] on button "Manage Vendors (2)" at bounding box center [1078, 94] width 143 height 24
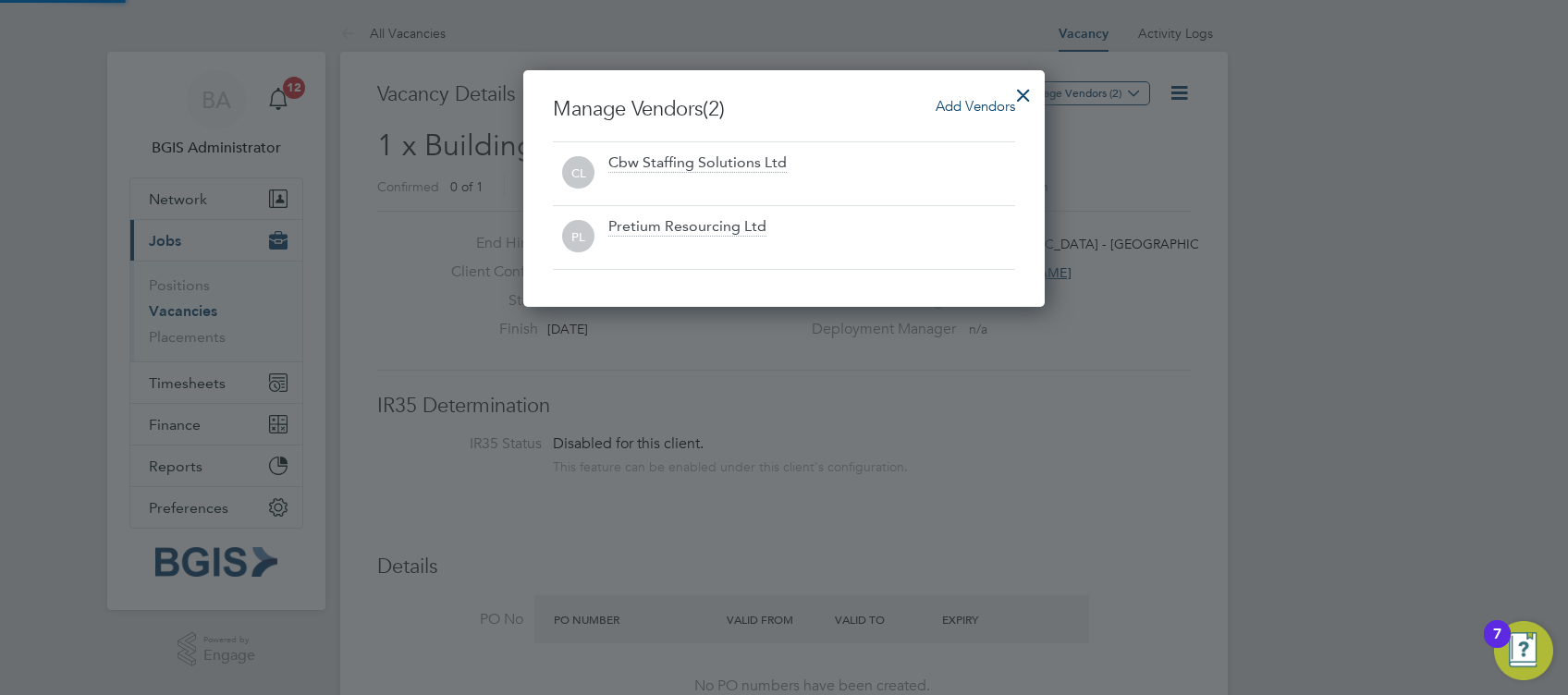
scroll to position [237, 522]
click at [977, 98] on span "Add Vendors" at bounding box center [975, 105] width 80 height 18
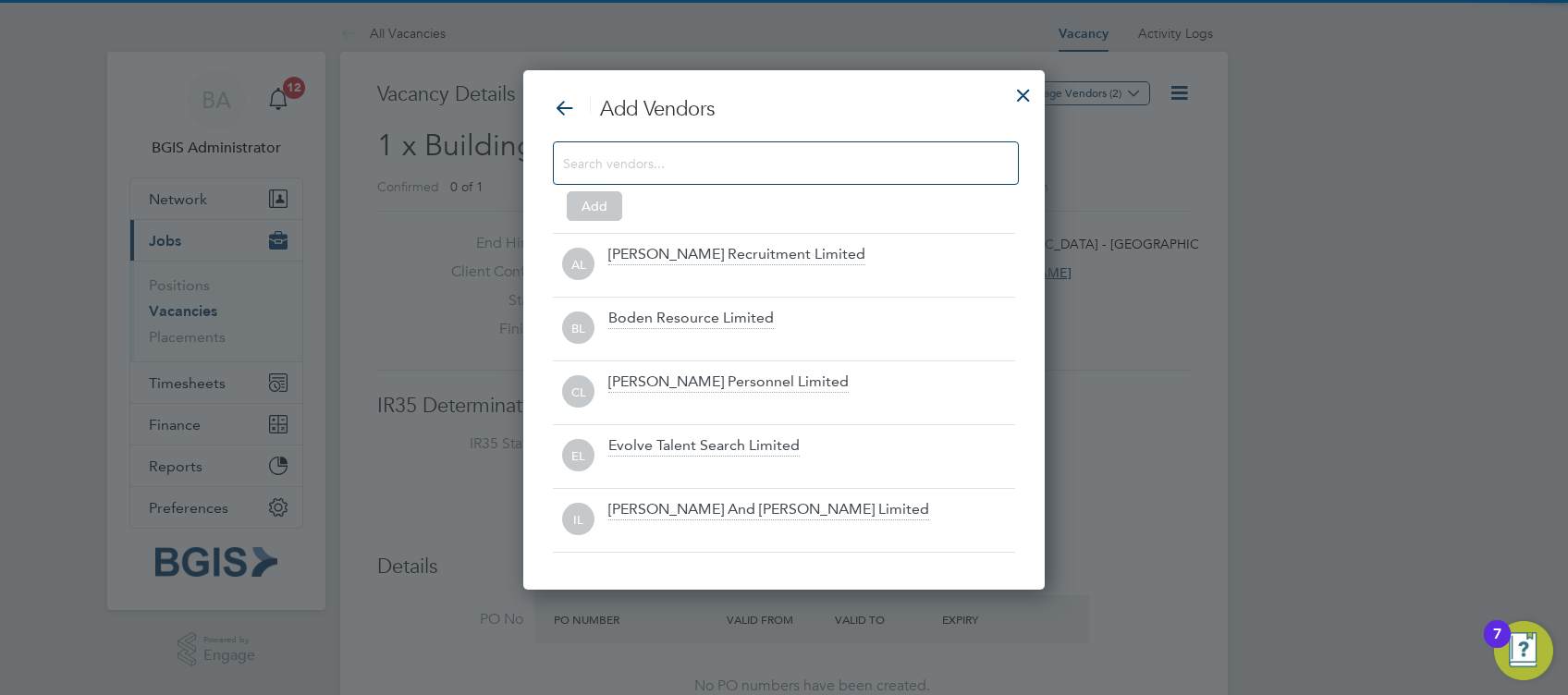
scroll to position [519, 522]
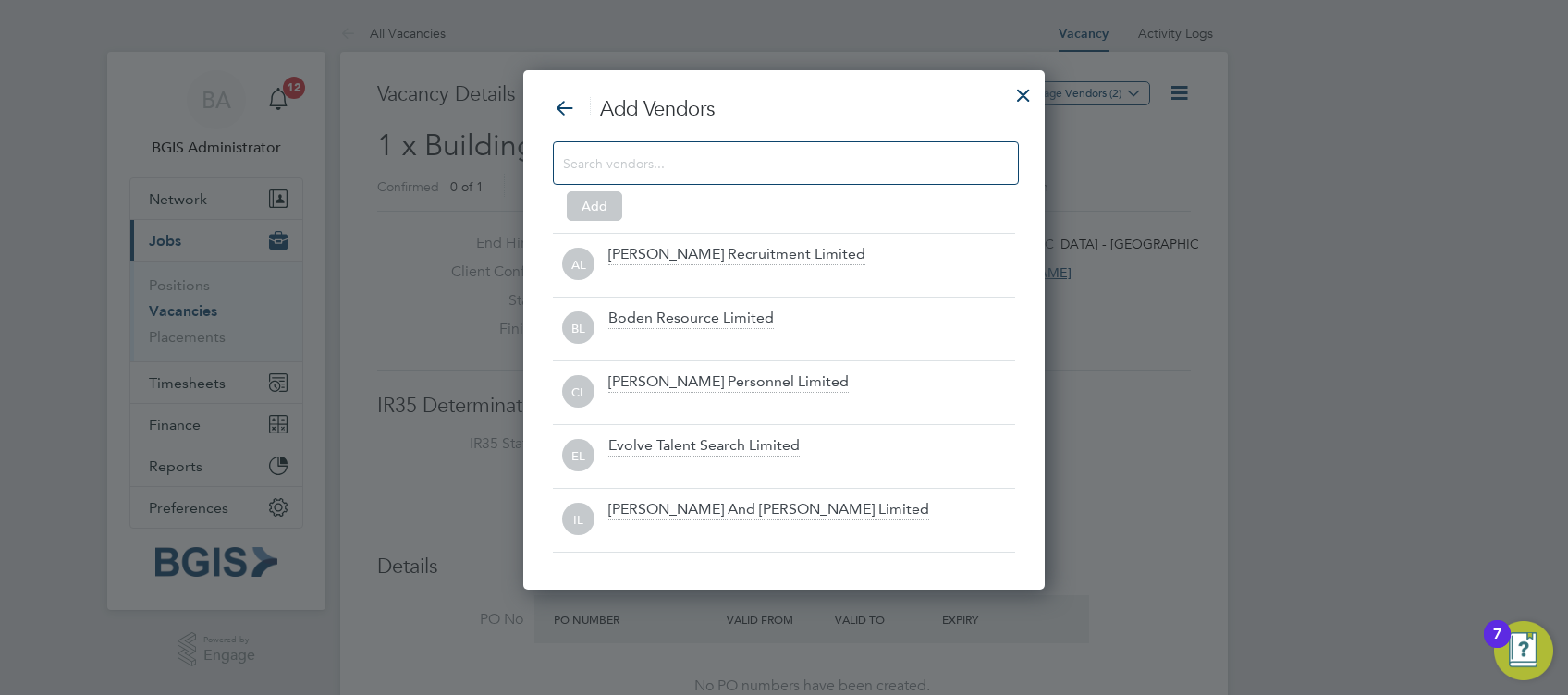
click at [732, 174] on input at bounding box center [771, 163] width 416 height 24
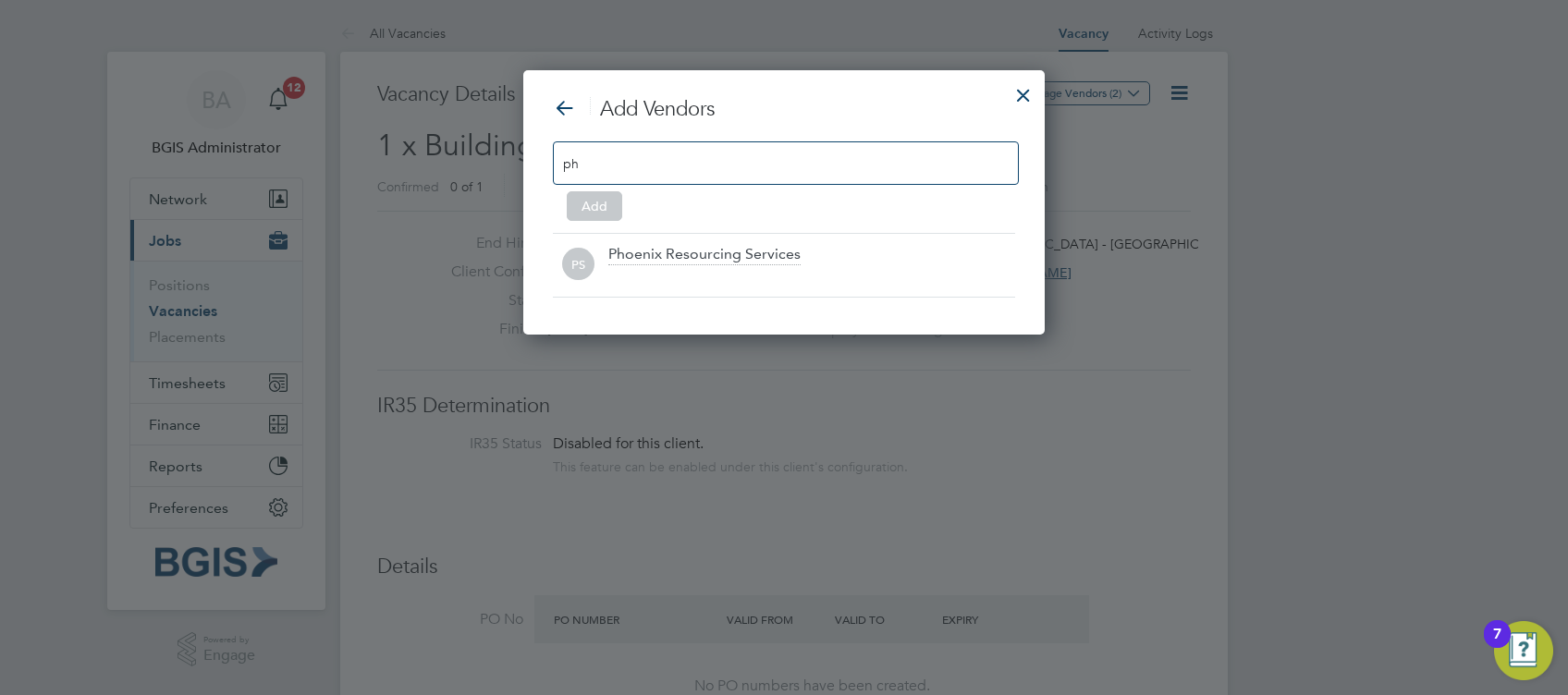
scroll to position [8, 8]
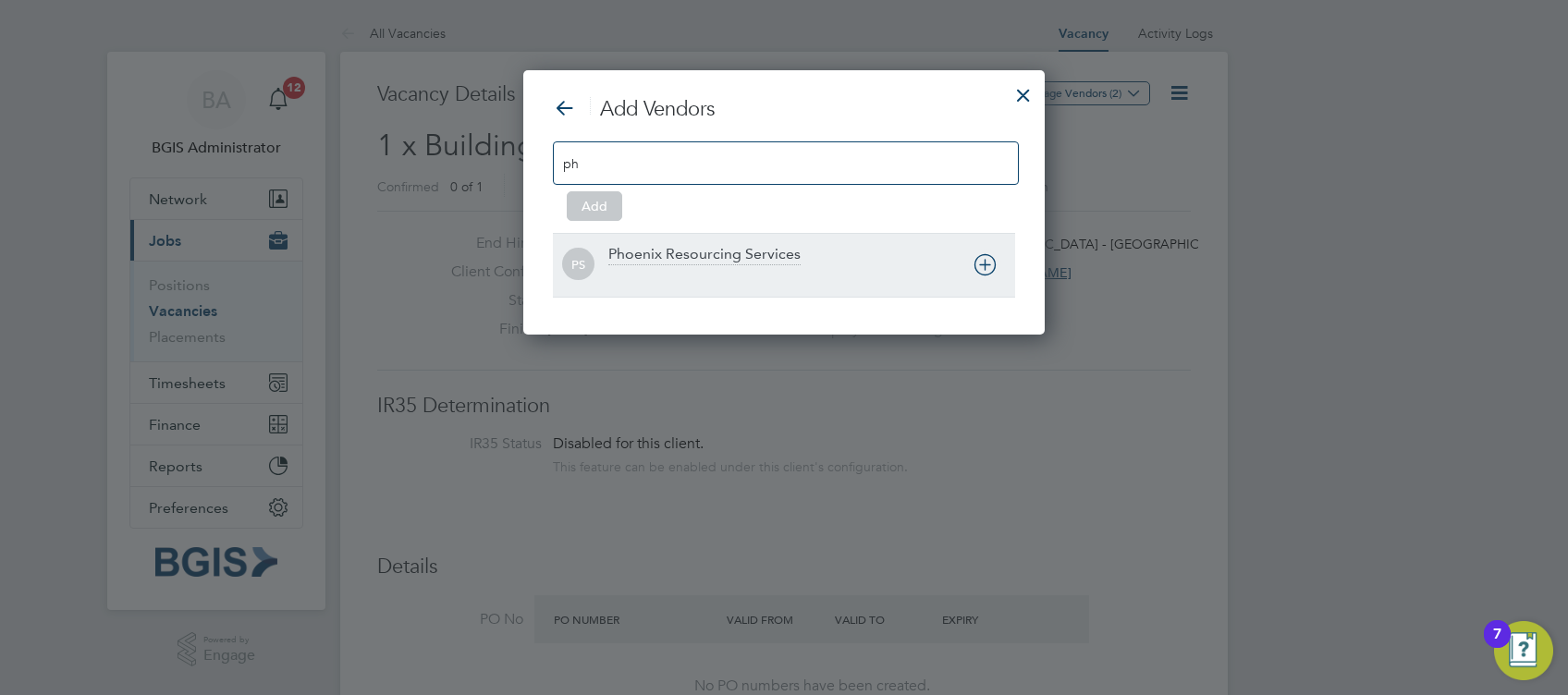
type input "ph"
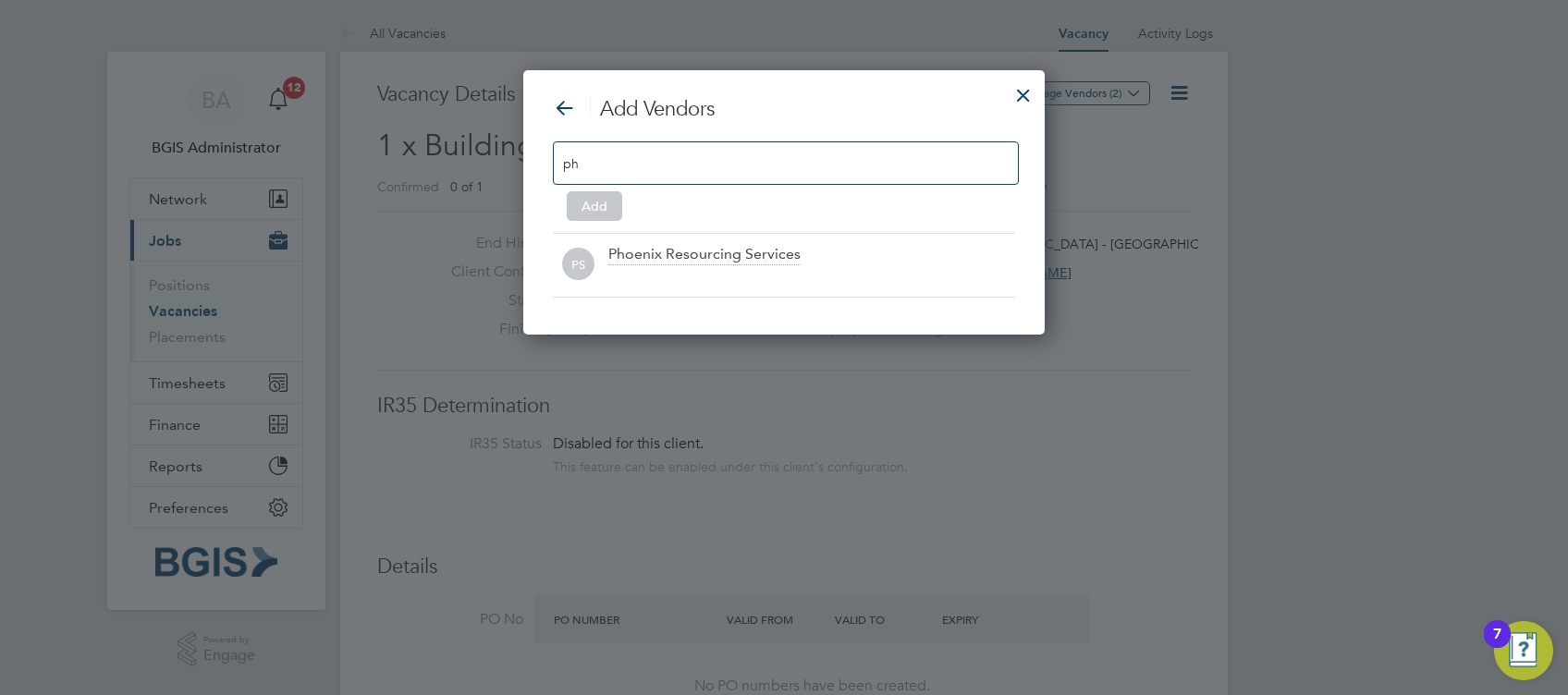
drag, startPoint x: 829, startPoint y: 291, endPoint x: 868, endPoint y: 219, distance: 81.9
click at [830, 291] on div "PS Phoenix Resourcing Services" at bounding box center [784, 264] width 463 height 64
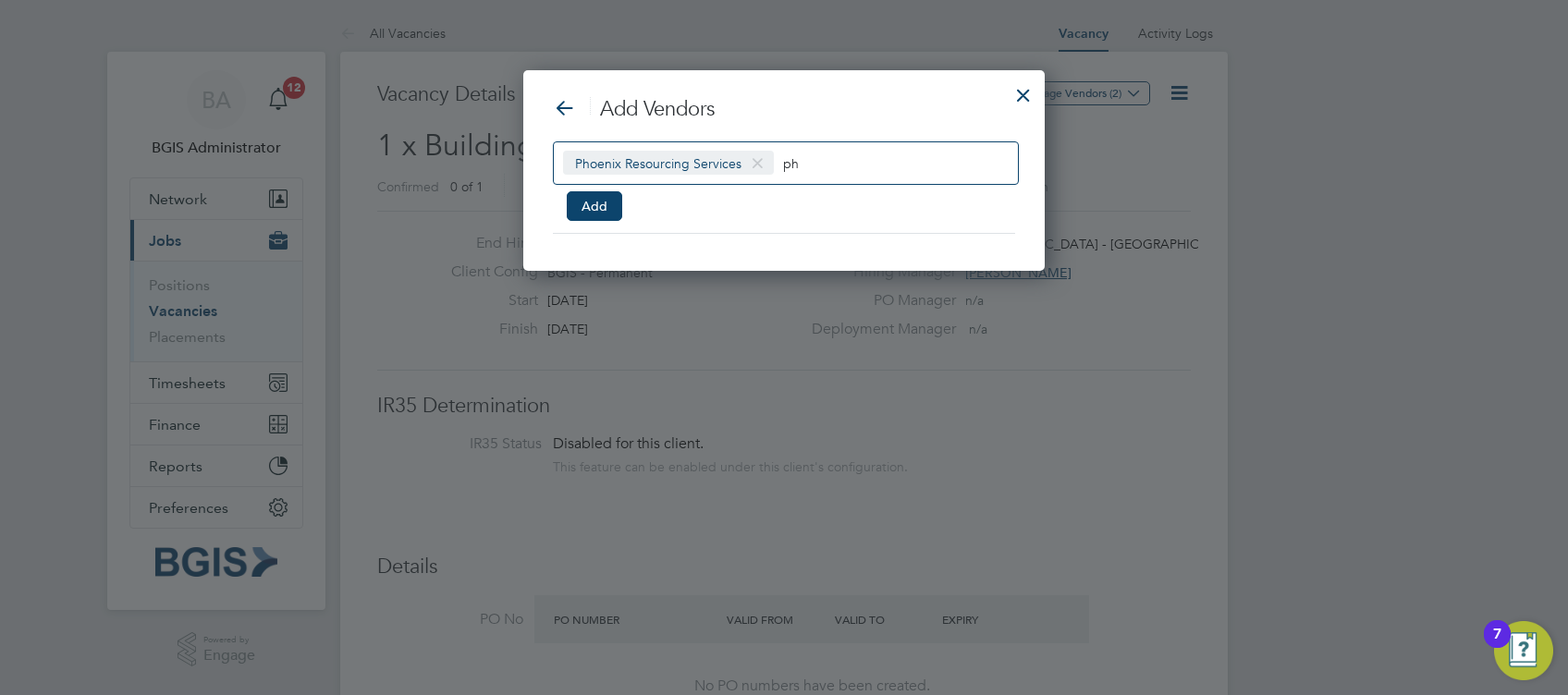
click at [910, 165] on div "Phoenix Resourcing Services ph" at bounding box center [786, 163] width 466 height 43
type input "p"
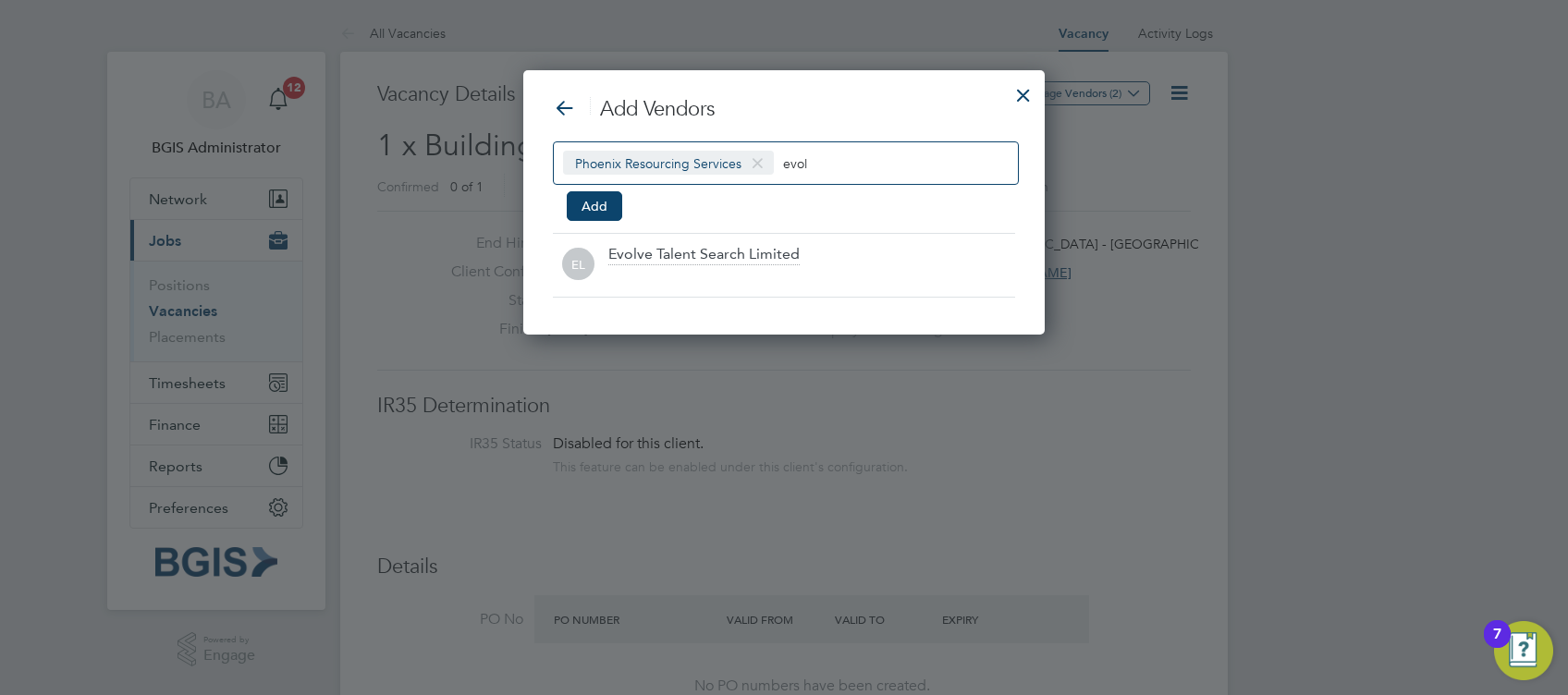
type input "evol"
click at [800, 268] on div at bounding box center [812, 277] width 407 height 19
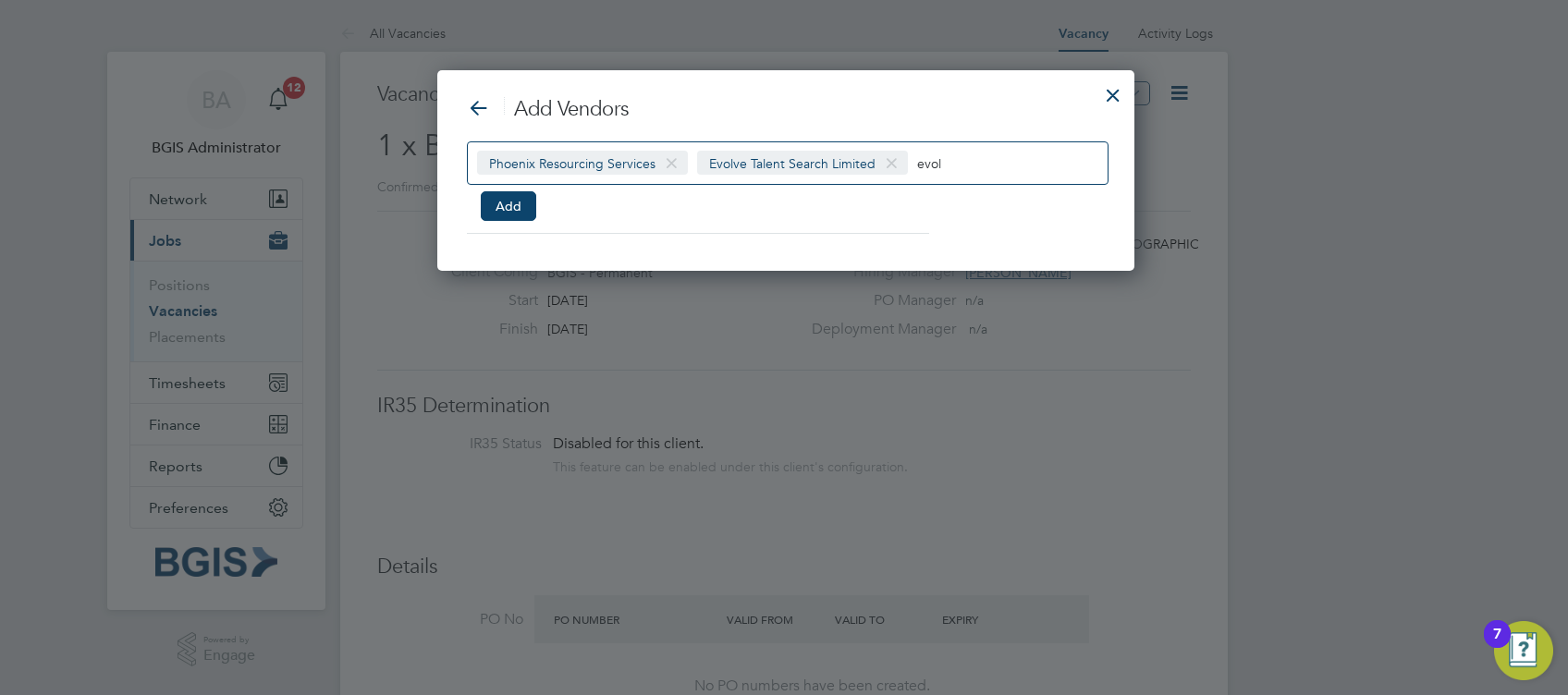
click at [933, 170] on input "evol" at bounding box center [974, 163] width 115 height 24
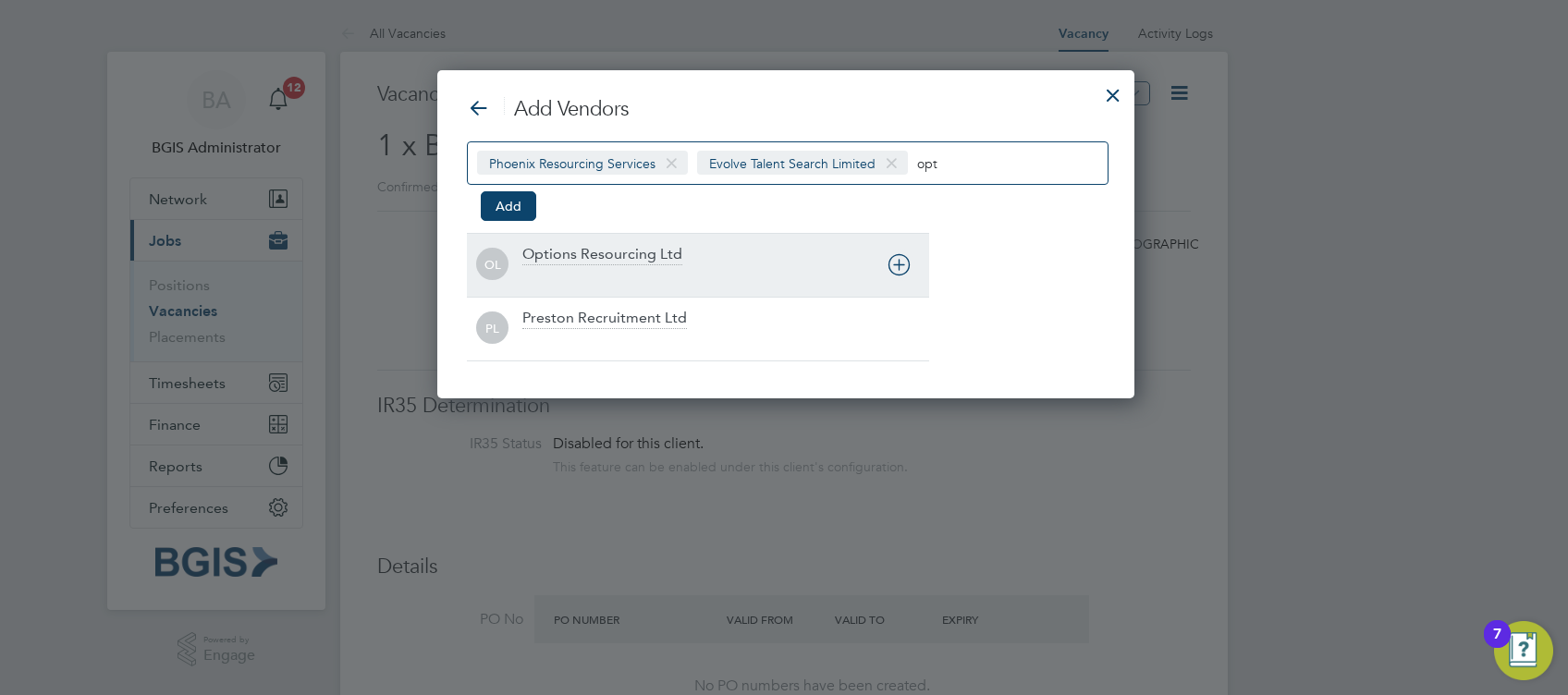
type input "opt"
click at [740, 249] on div "Options Resourcing Ltd" at bounding box center [726, 265] width 407 height 40
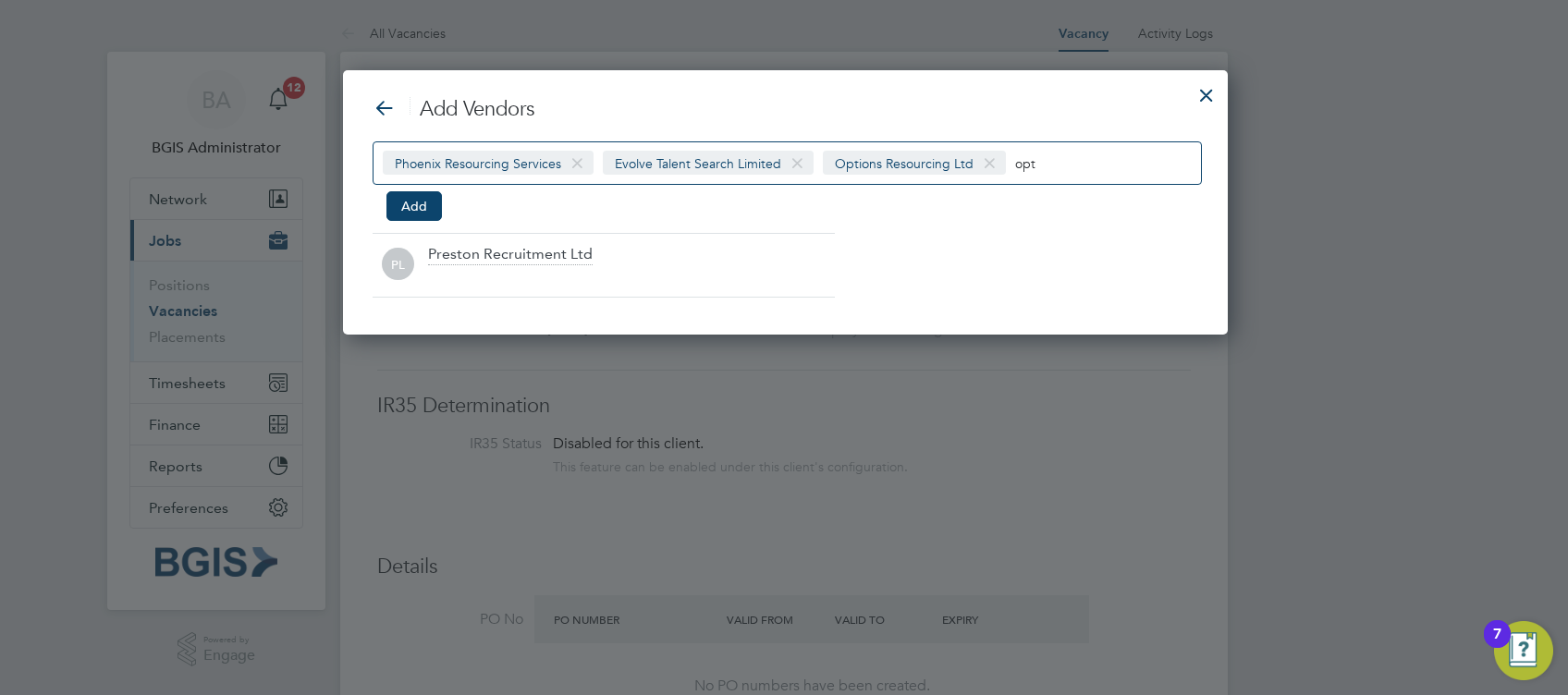
click at [1069, 151] on input "opt" at bounding box center [1073, 163] width 115 height 24
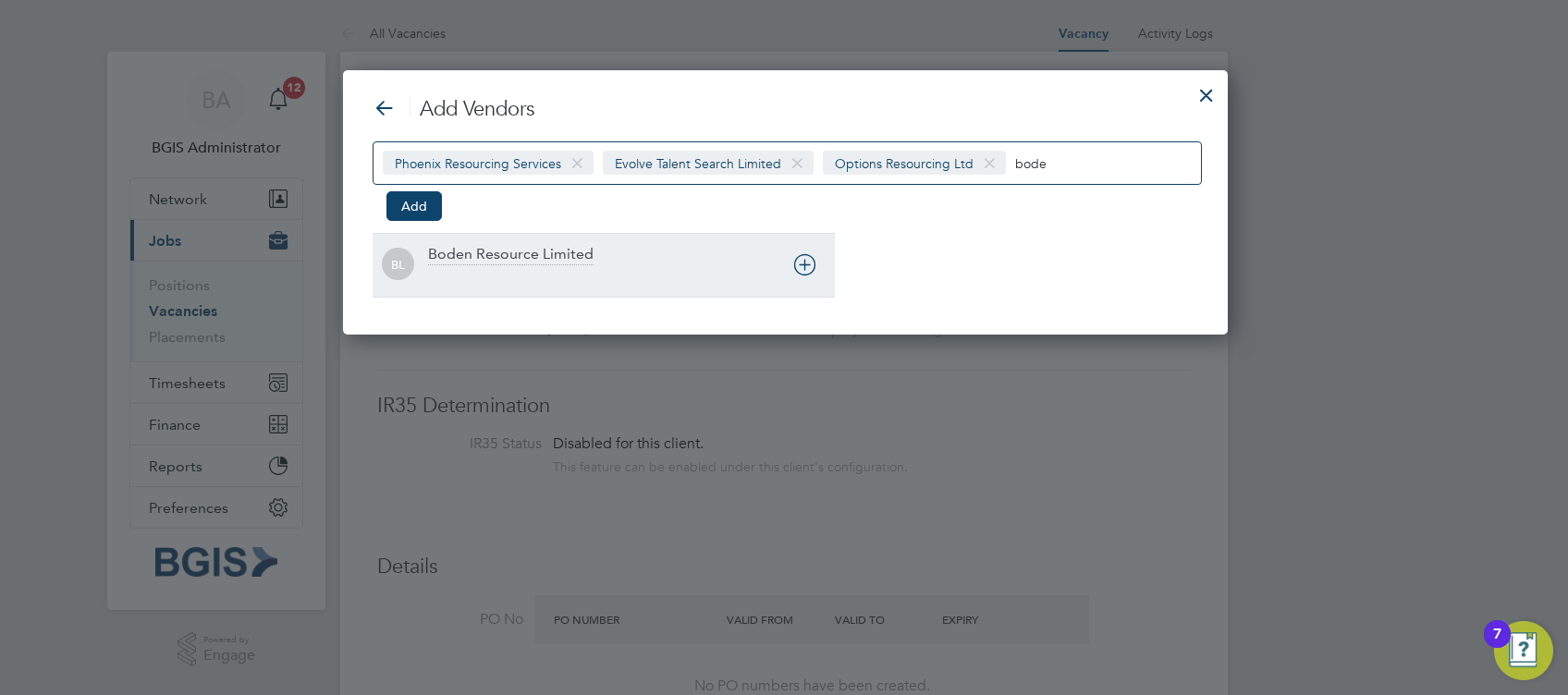
type input "bode"
click at [499, 243] on div "[PERSON_NAME] Resource Limited" at bounding box center [604, 264] width 463 height 64
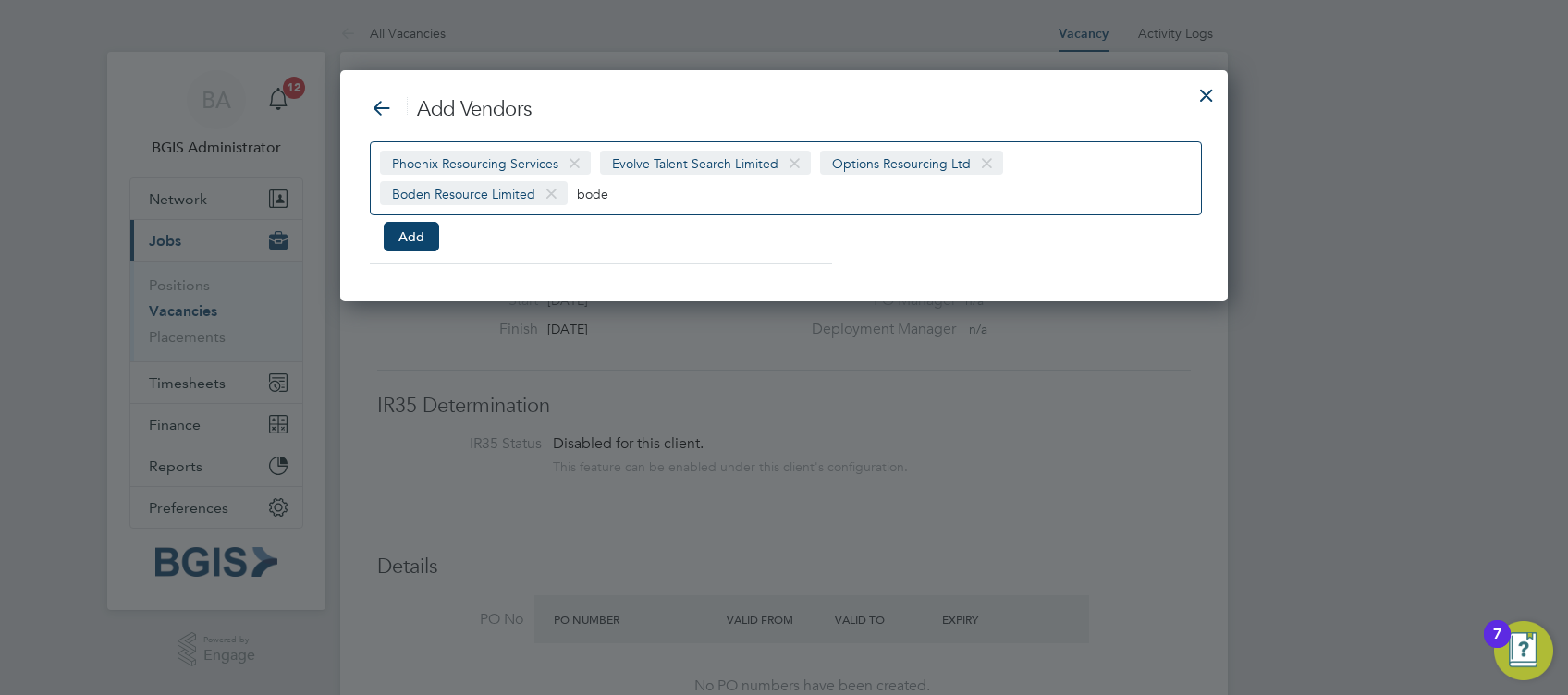
click at [502, 205] on div "Phoenix Resourcing Services Evolve Talent Search Limited Options Resourcing Ltd…" at bounding box center [786, 177] width 832 height 74
click at [577, 197] on input "bode" at bounding box center [634, 193] width 115 height 24
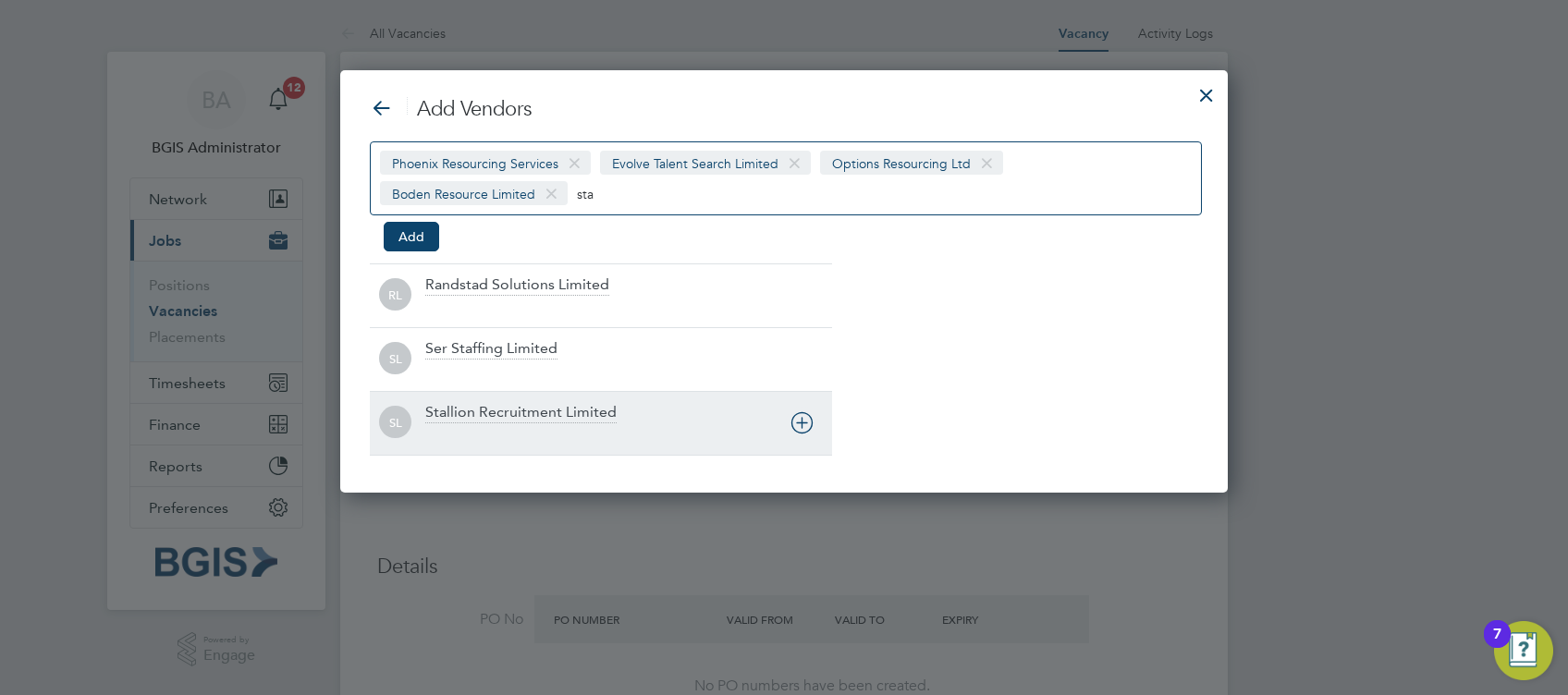
type input "sta"
click at [502, 415] on div "Stallion Recruitment Limited" at bounding box center [521, 413] width 191 height 21
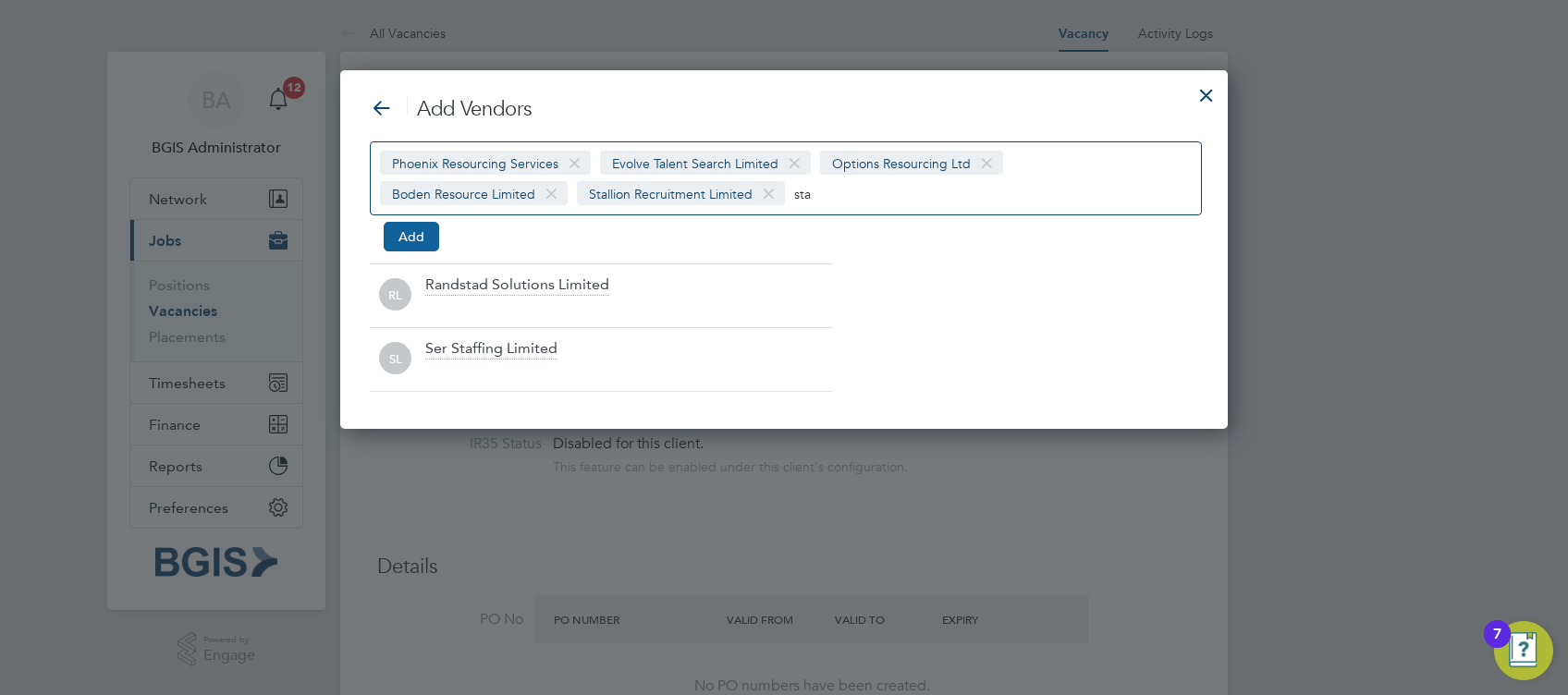
click at [415, 231] on button "Add" at bounding box center [411, 237] width 55 height 30
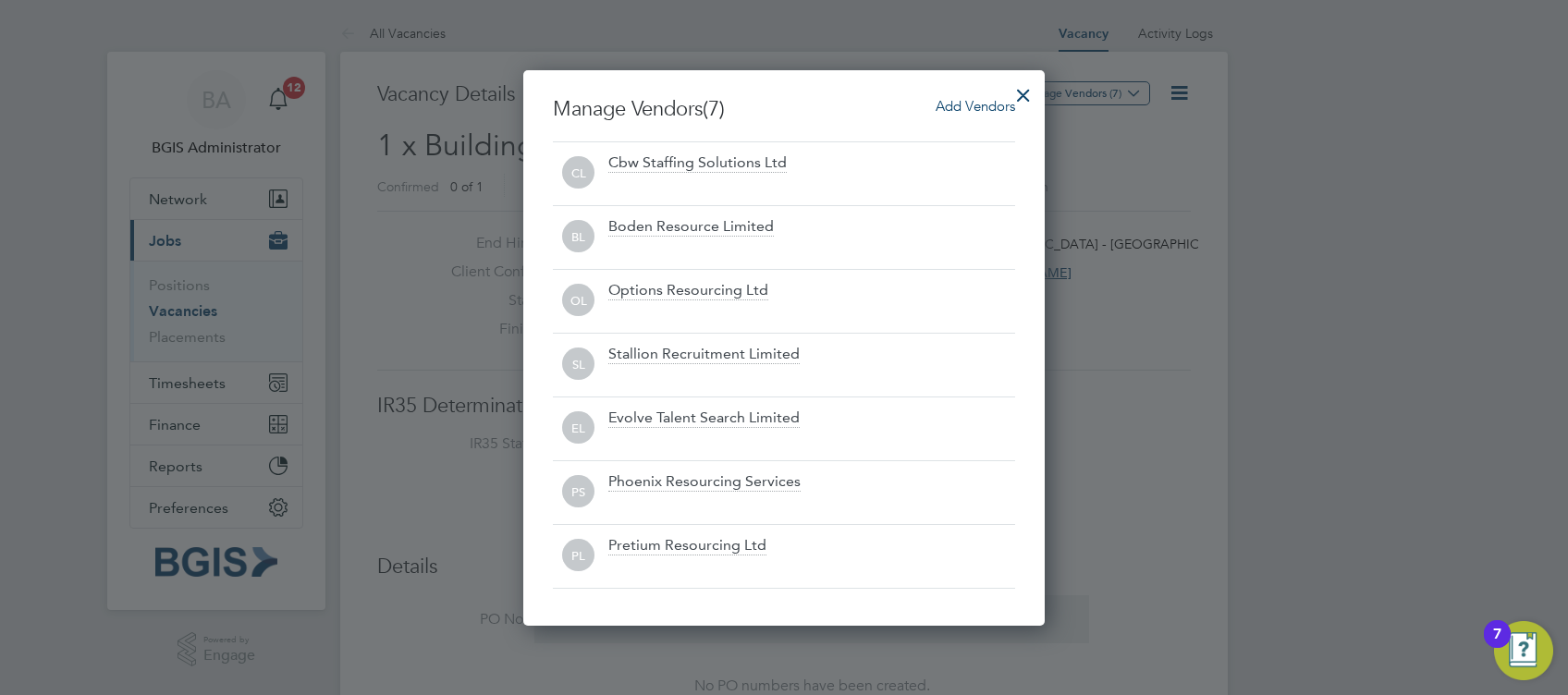
click at [1017, 83] on div at bounding box center [1024, 91] width 34 height 34
